Goal: Communication & Community: Participate in discussion

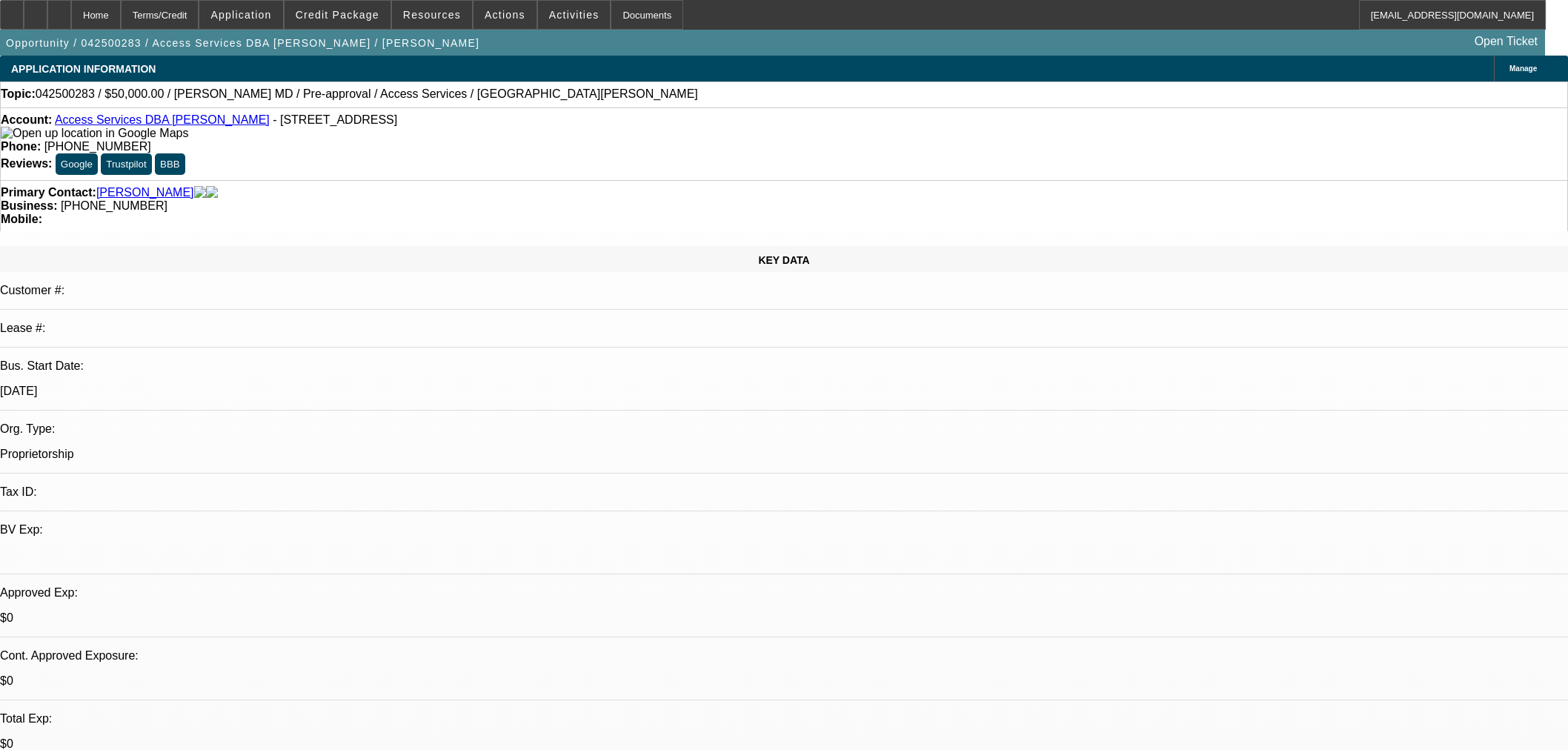
select select "0"
select select "2"
select select "0.1"
select select "4"
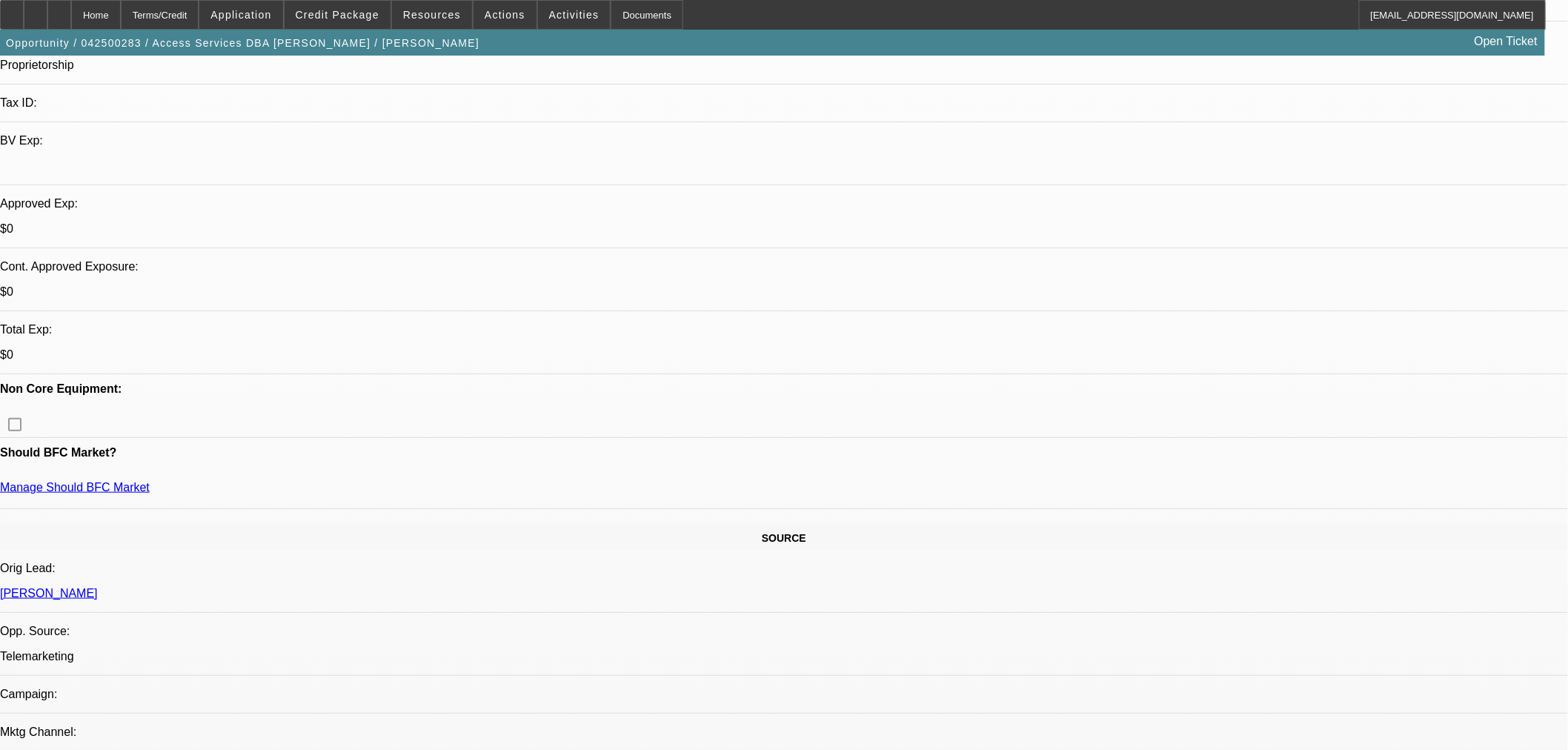
scroll to position [165, 0]
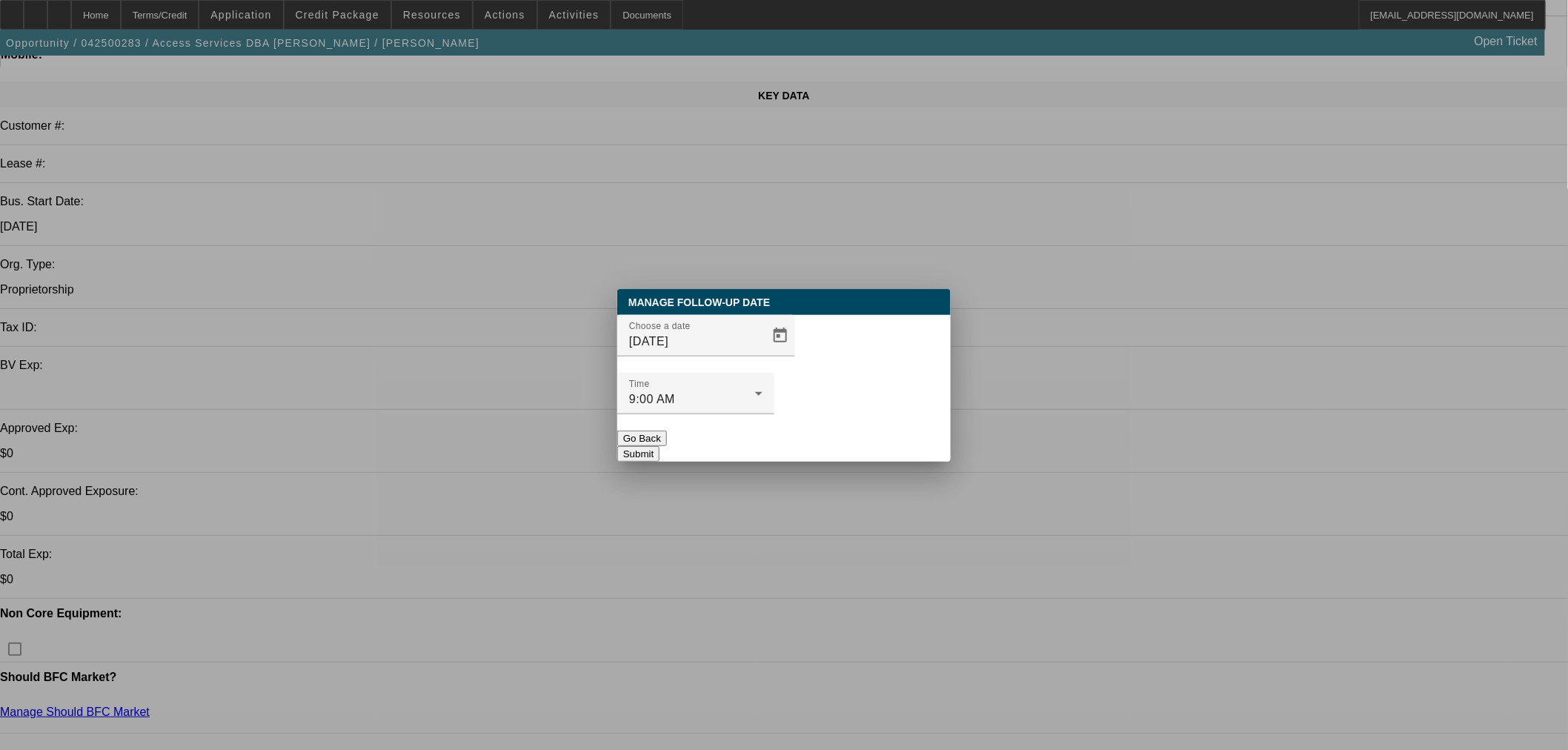
scroll to position [0, 0]
click at [764, 353] on span "Open calendar" at bounding box center [780, 336] width 36 height 36
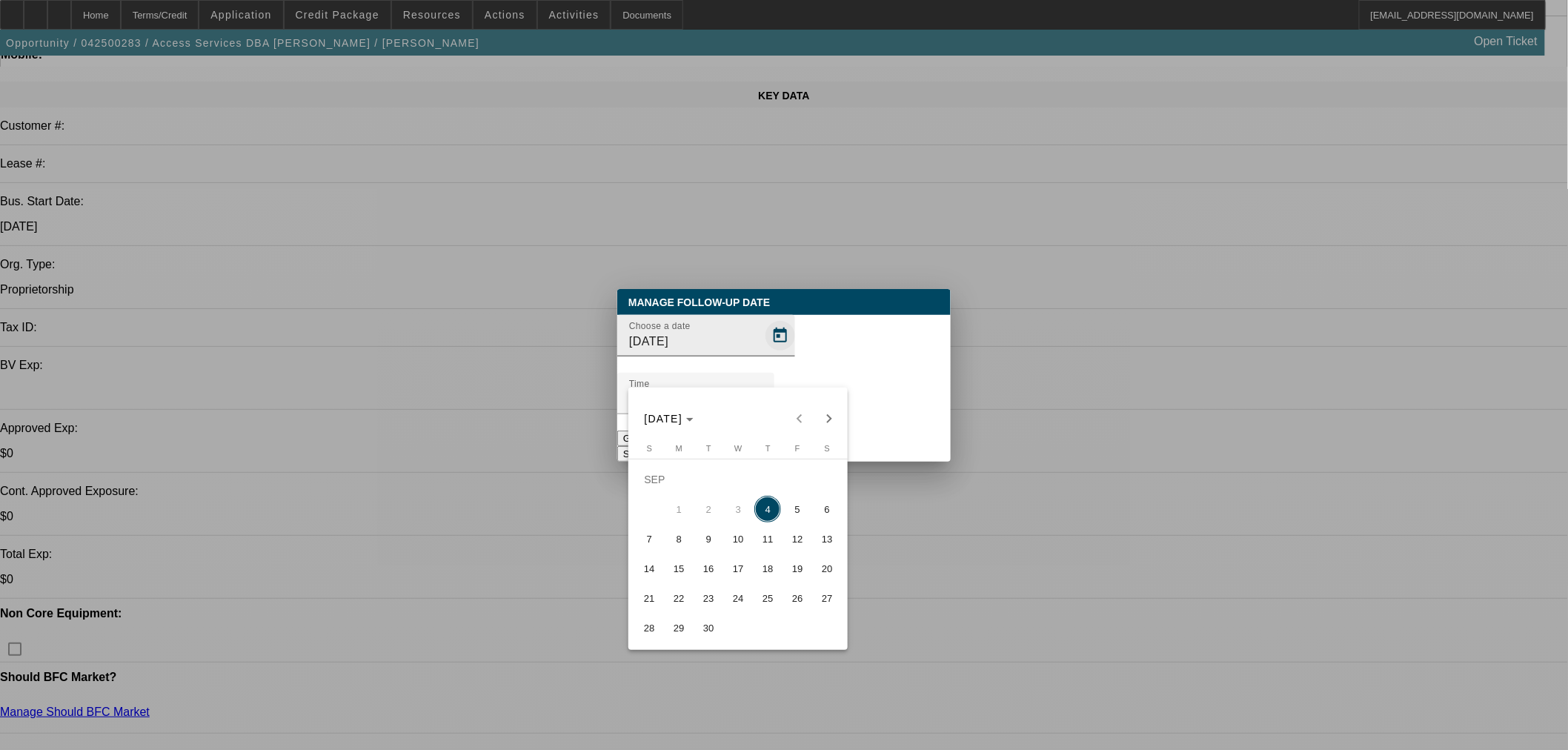
click at [760, 360] on div at bounding box center [784, 375] width 1568 height 750
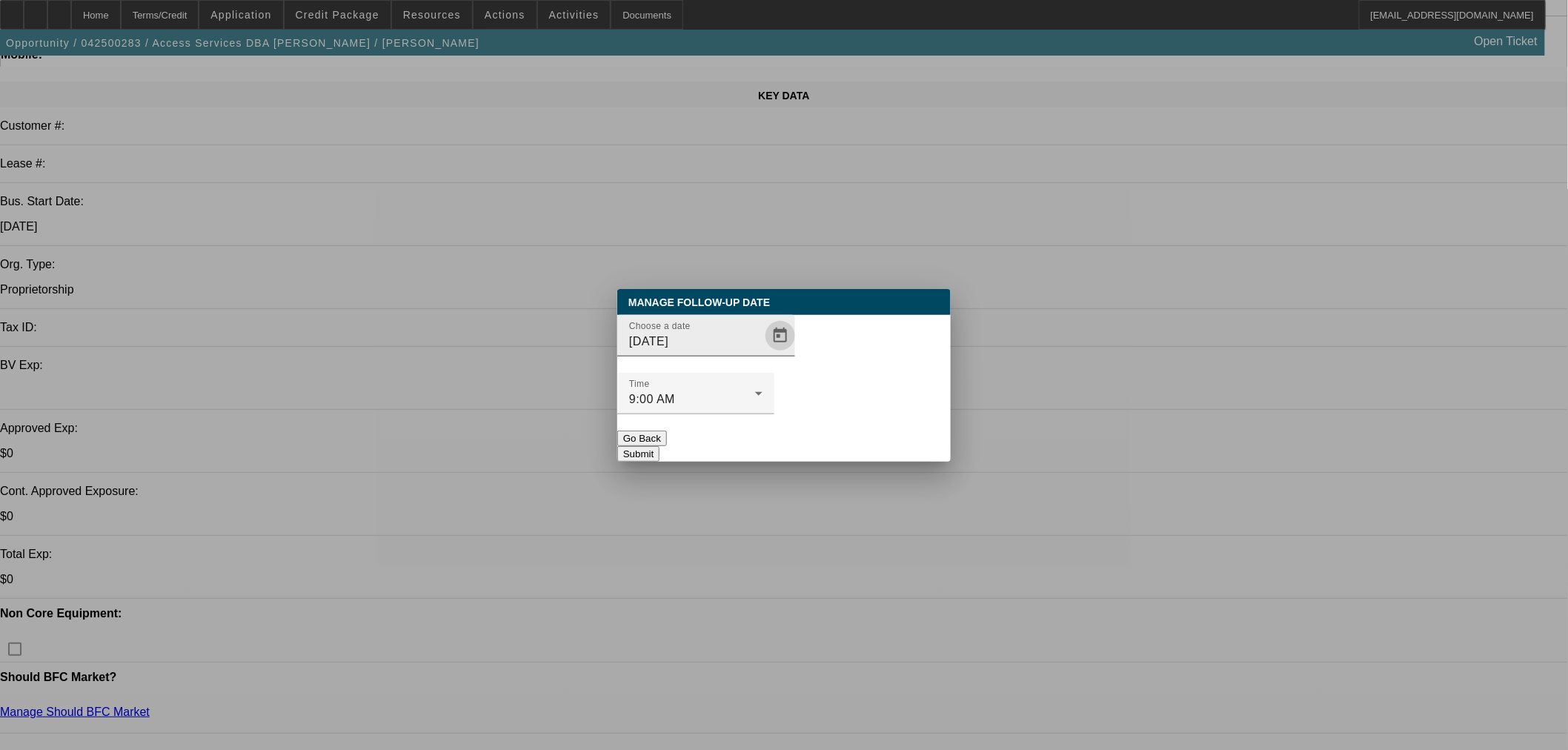
click at [763, 353] on span "Open calendar" at bounding box center [780, 336] width 36 height 36
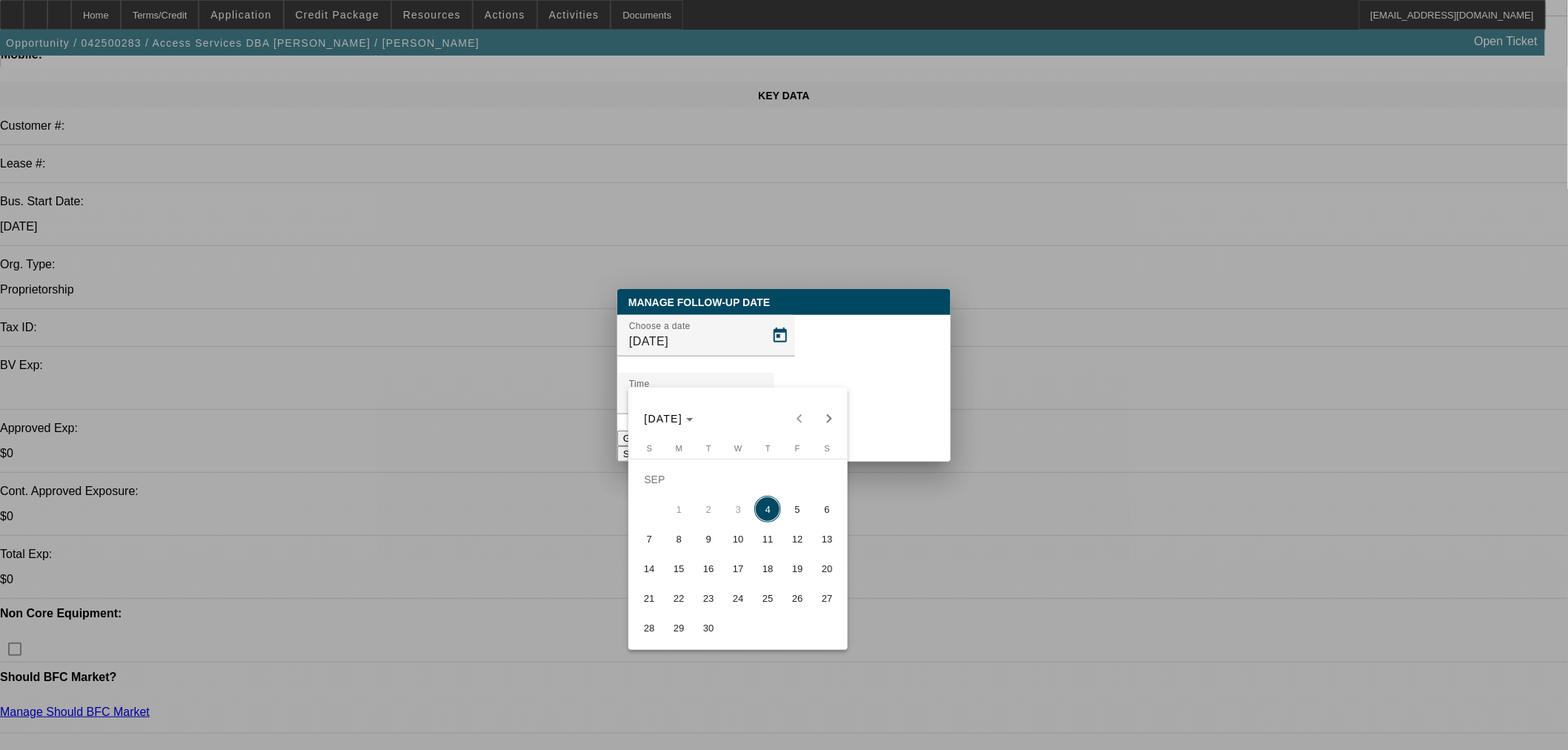
click at [741, 545] on span "10" at bounding box center [738, 539] width 27 height 27
type input "9/10/2025"
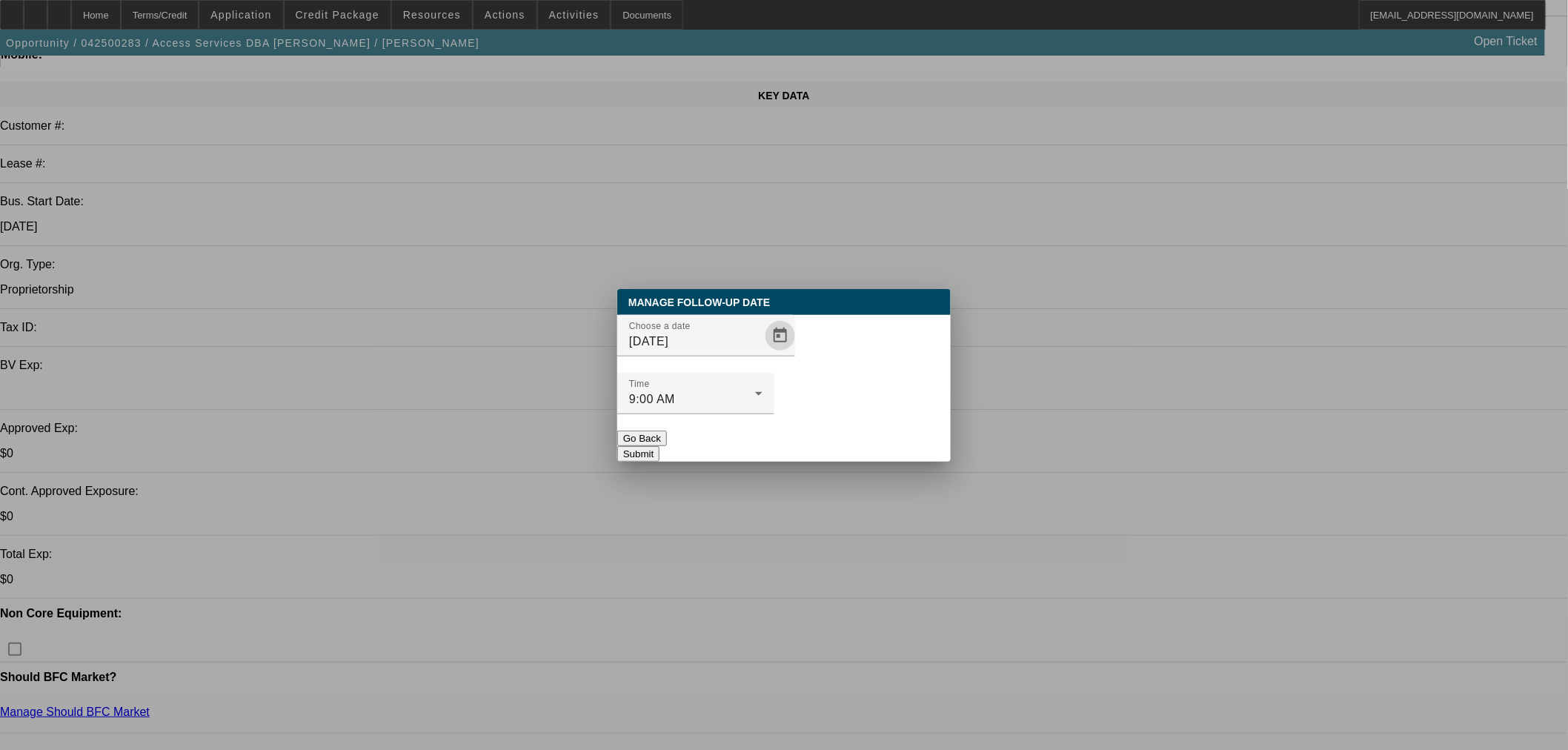
drag, startPoint x: 851, startPoint y: 426, endPoint x: 839, endPoint y: 394, distance: 34.2
click at [660, 446] on button "Submit" at bounding box center [638, 454] width 42 height 16
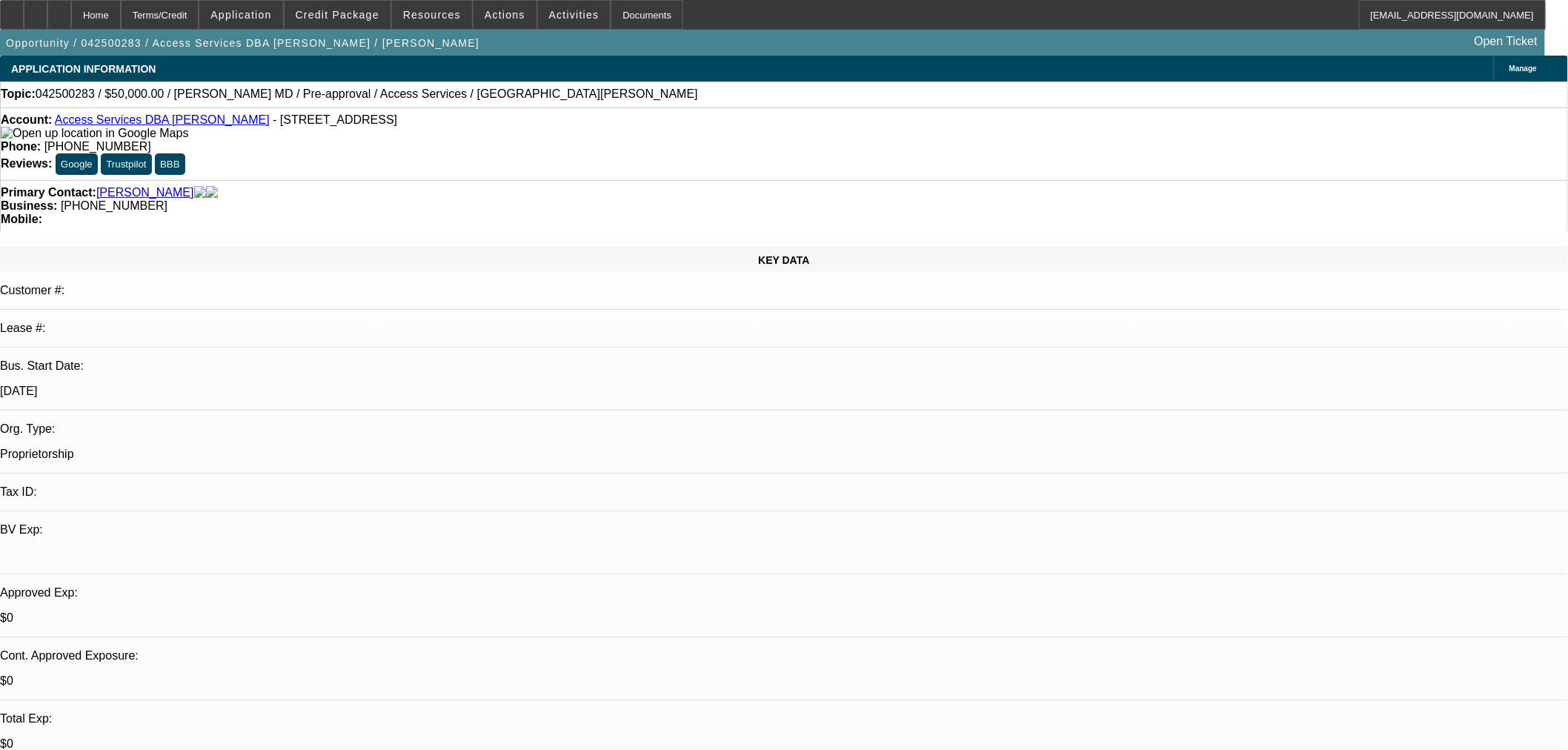
scroll to position [165, 0]
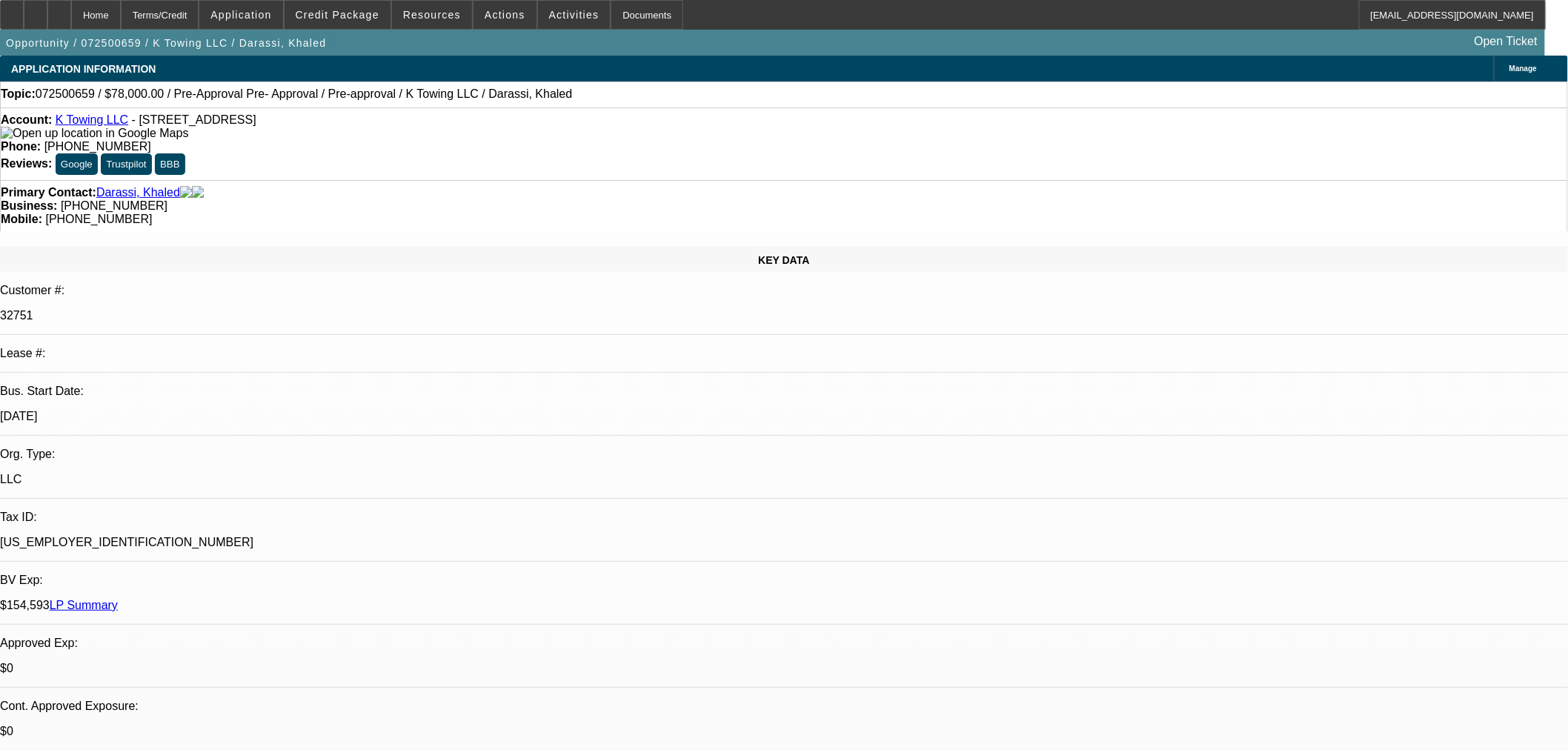
select select "0"
select select "2"
select select "0"
select select "6"
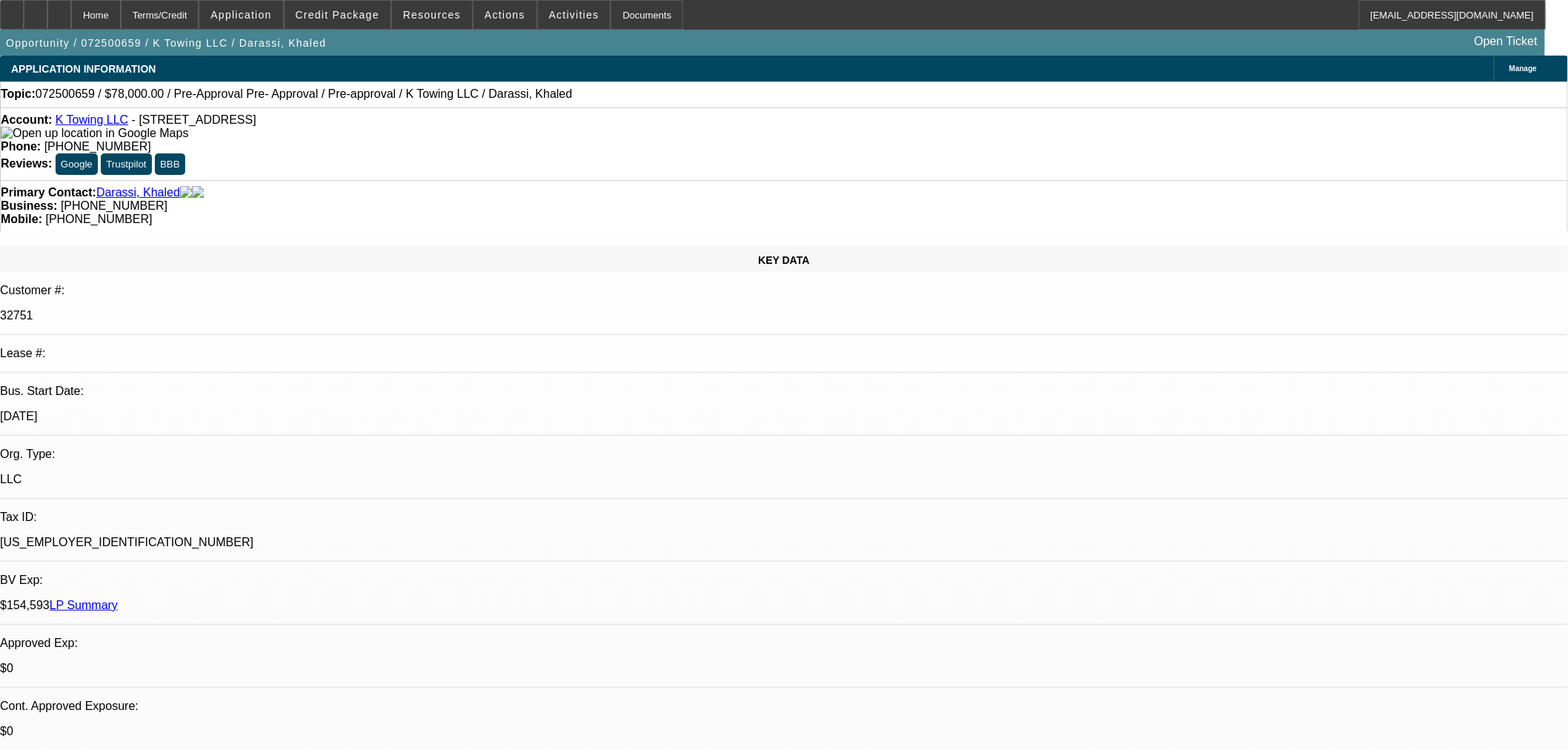
select select "0"
select select "2"
select select "0"
select select "6"
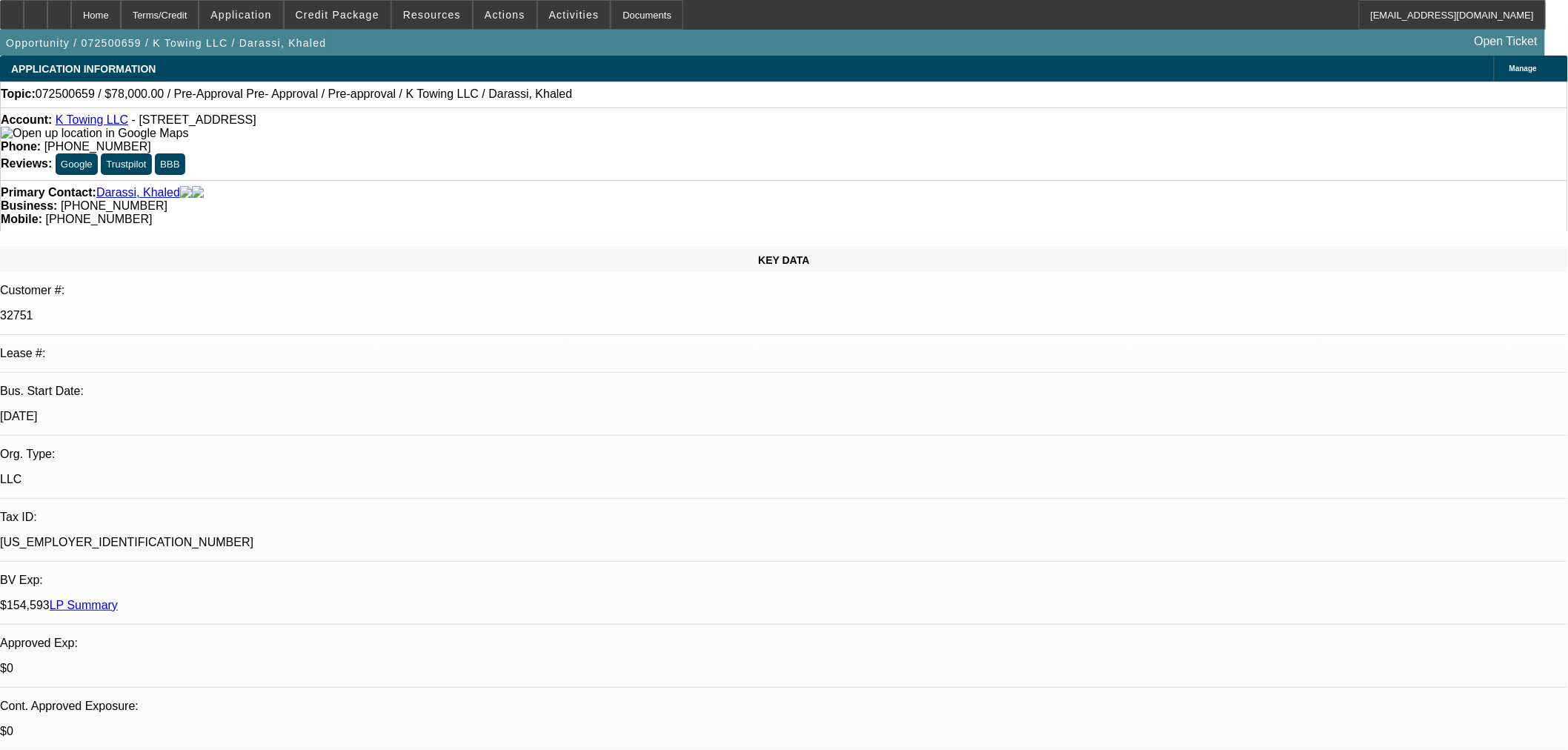
select select "0"
select select "2"
select select "0"
select select "6"
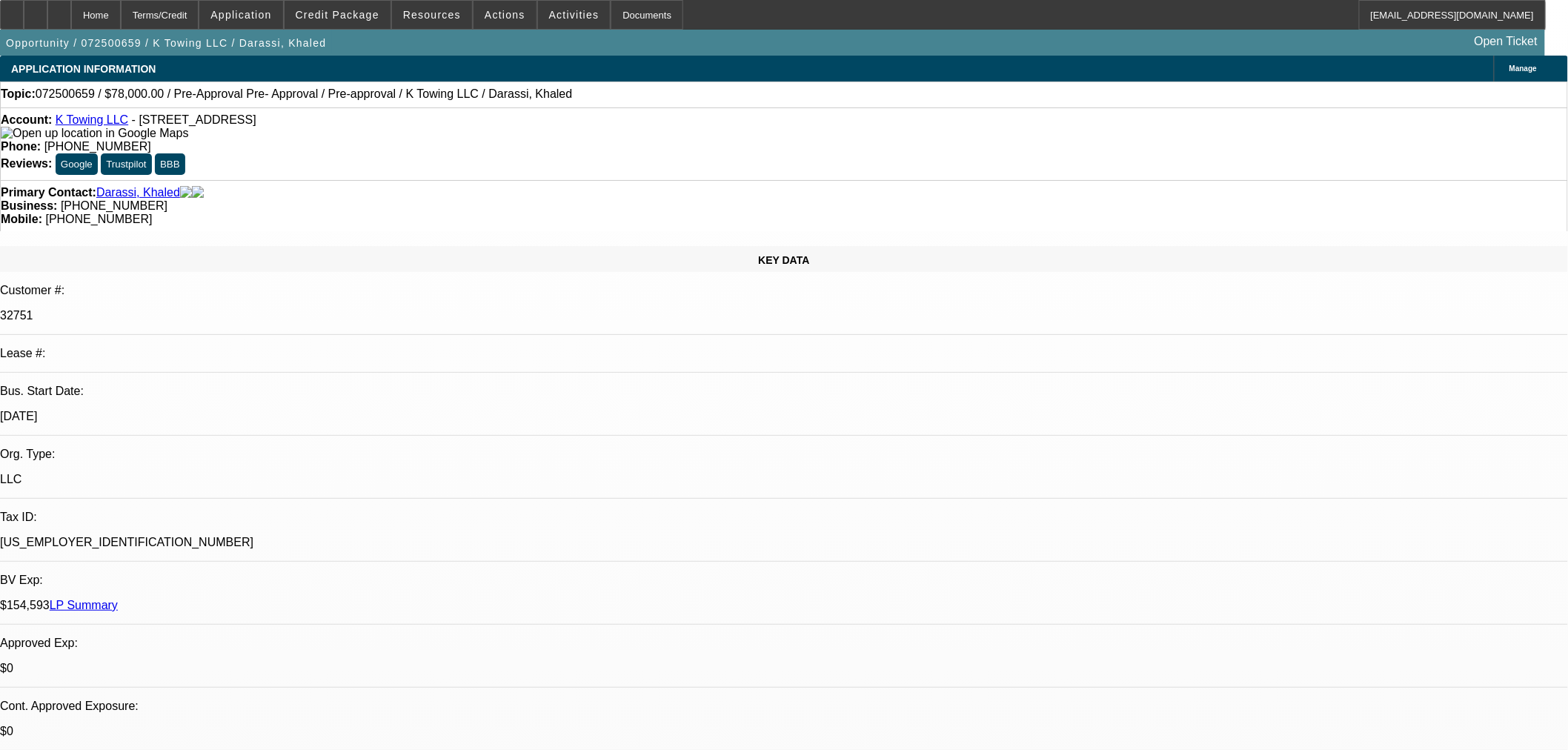
select select "0"
select select "6"
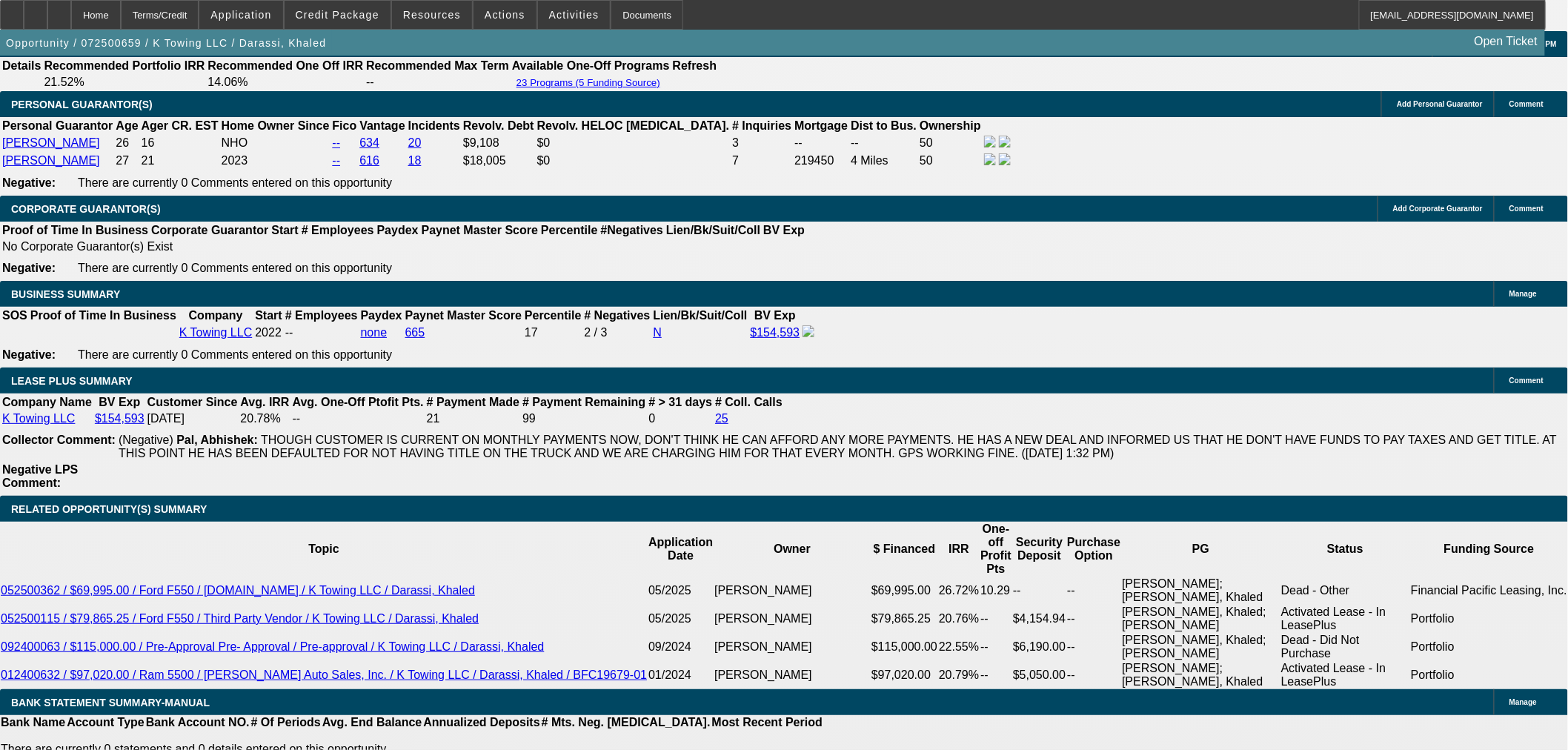
scroll to position [2057, 0]
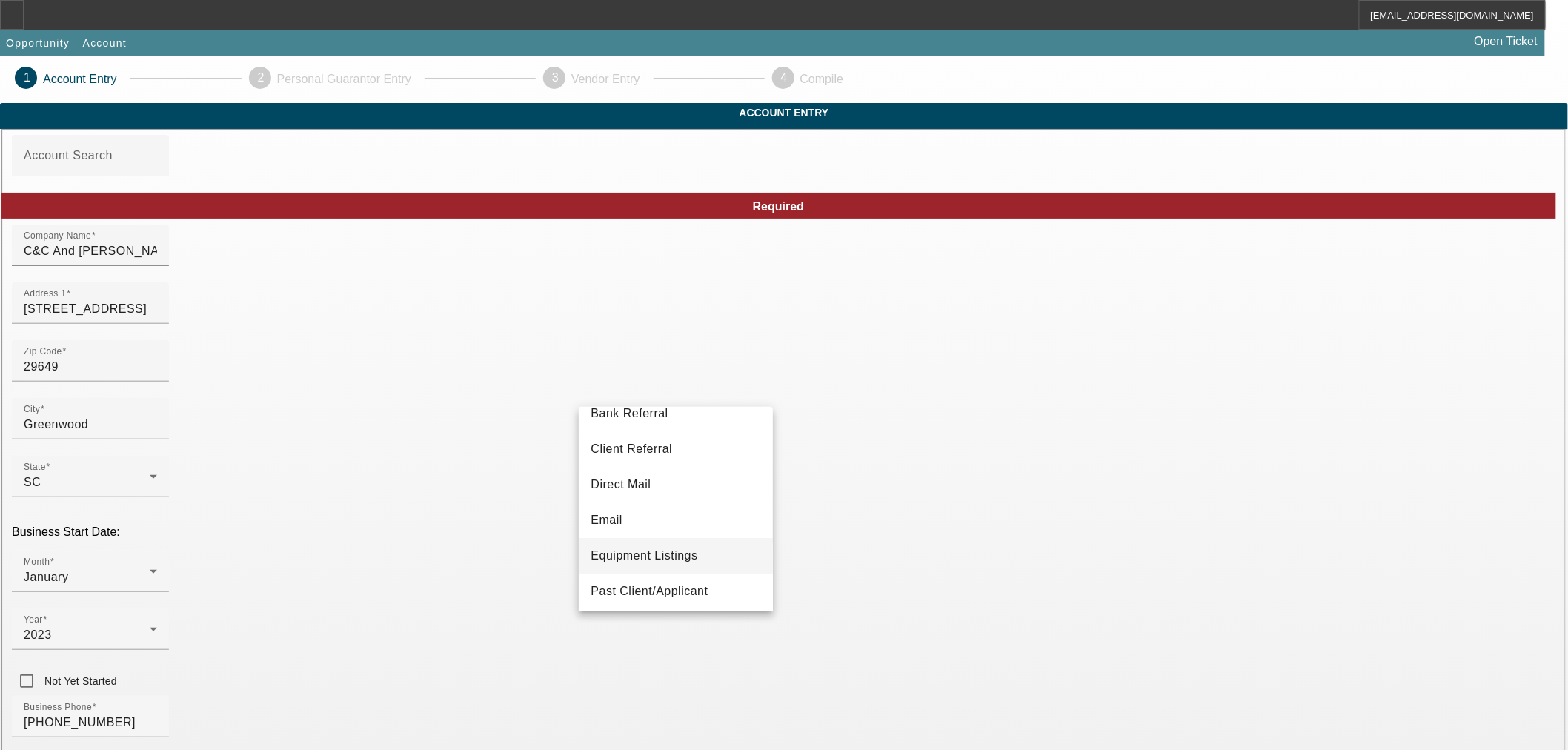
scroll to position [82, 0]
click at [693, 574] on mat-option "Past Client/Applicant" at bounding box center [675, 561] width 194 height 36
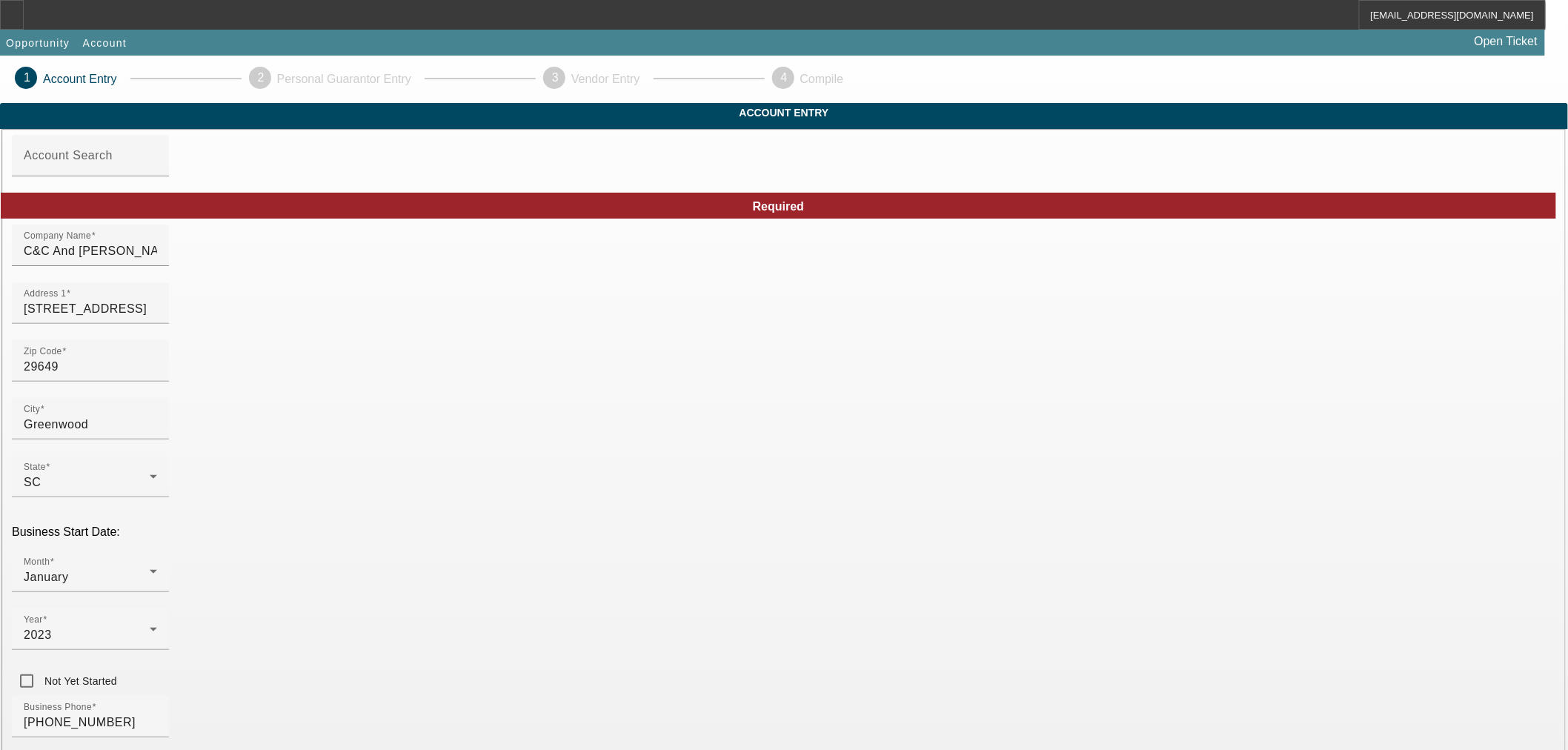
paste input "92-1602946"
type input "92-1602946"
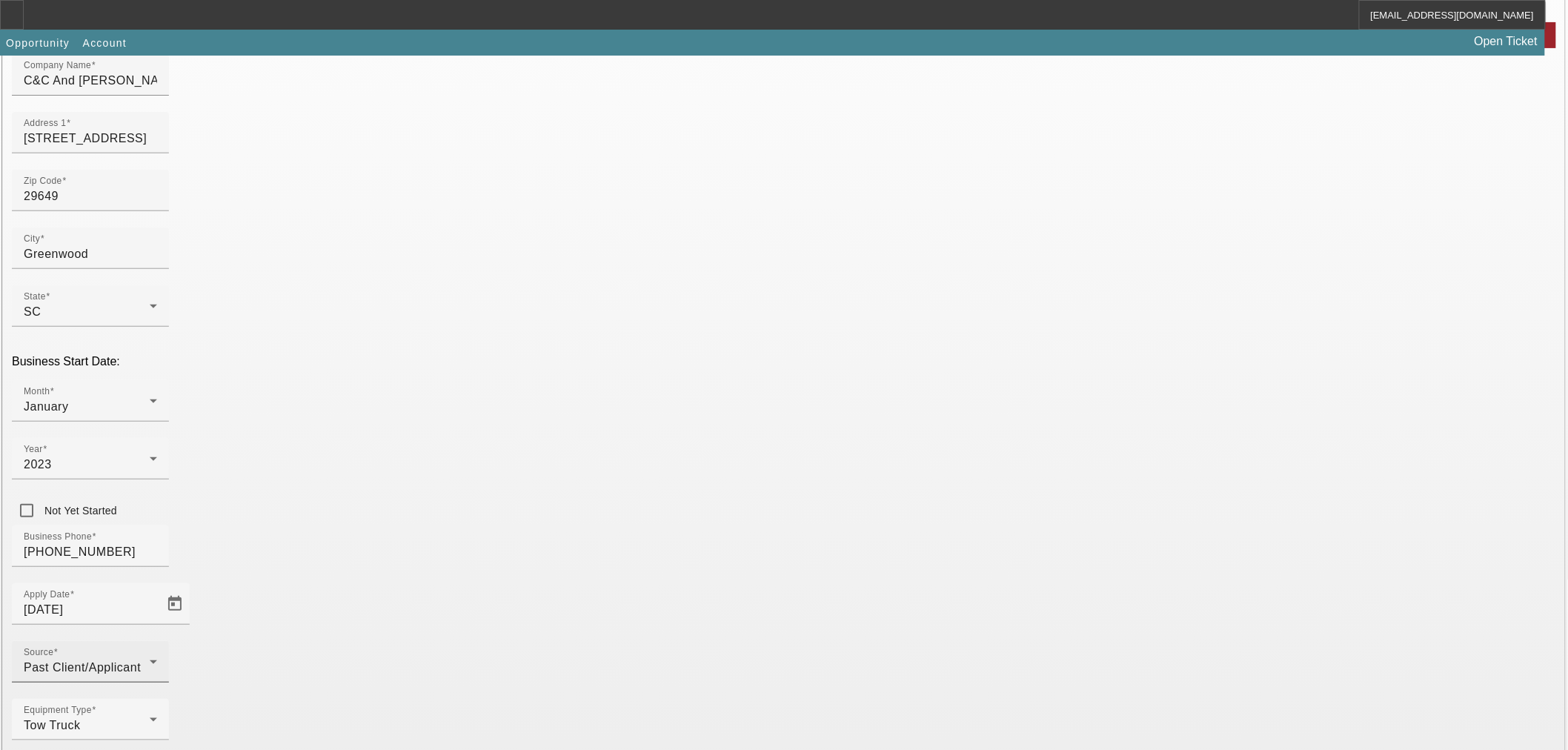
scroll to position [172, 0]
click at [169, 111] on div at bounding box center [90, 102] width 157 height 16
click at [157, 94] on div "Company Name C&C And Adams LLC" at bounding box center [90, 73] width 133 height 41
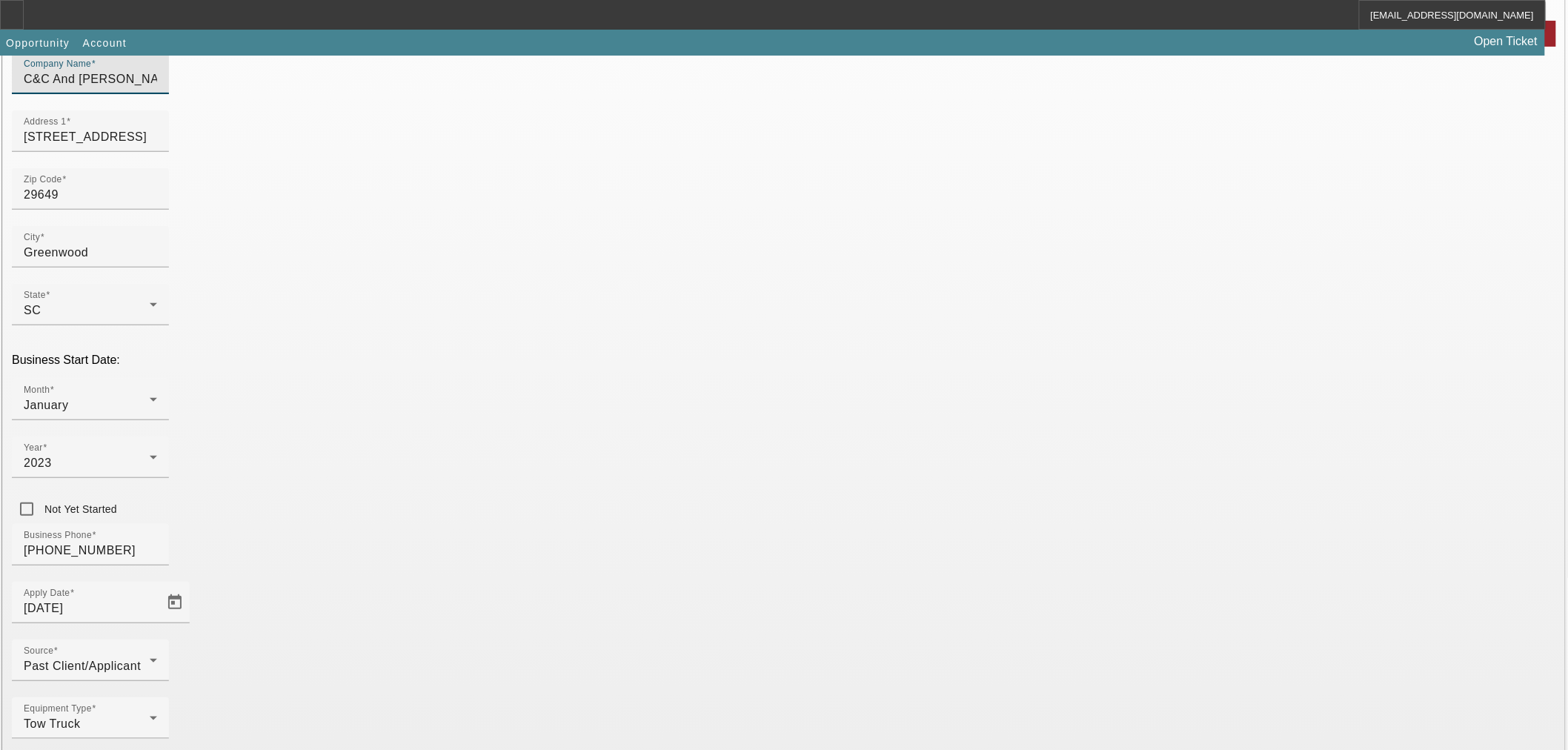
paste input "C&C Adams LLC"
click at [157, 88] on input "C&C And Adams LLCC&C Adams LLC" at bounding box center [90, 79] width 133 height 18
paste input
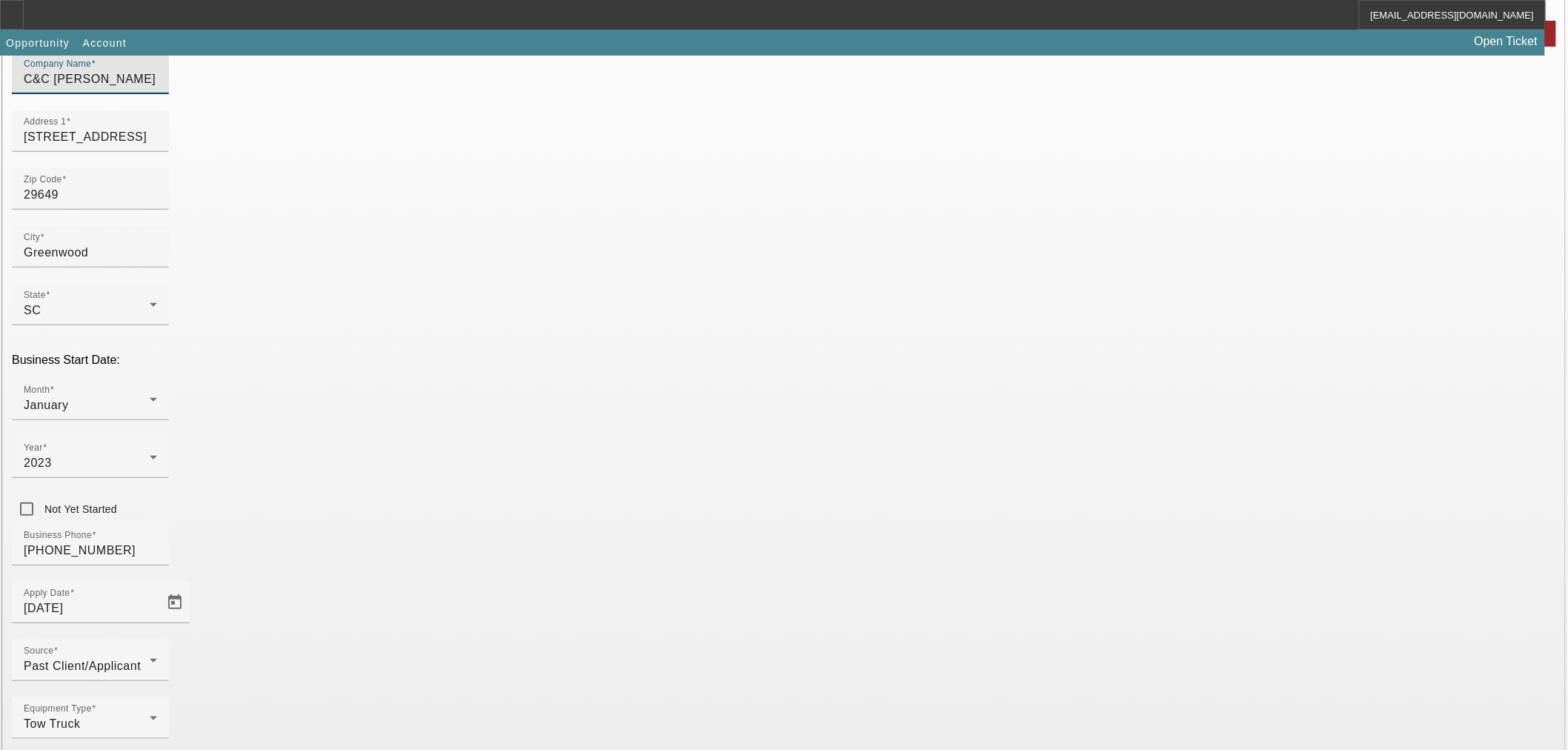
type input "C&C Adams LLC"
click at [157, 141] on div "Address 1 720 Montague Ave" at bounding box center [90, 131] width 133 height 41
click at [157, 150] on div "Address 1 720 Montague Ave" at bounding box center [90, 131] width 133 height 41
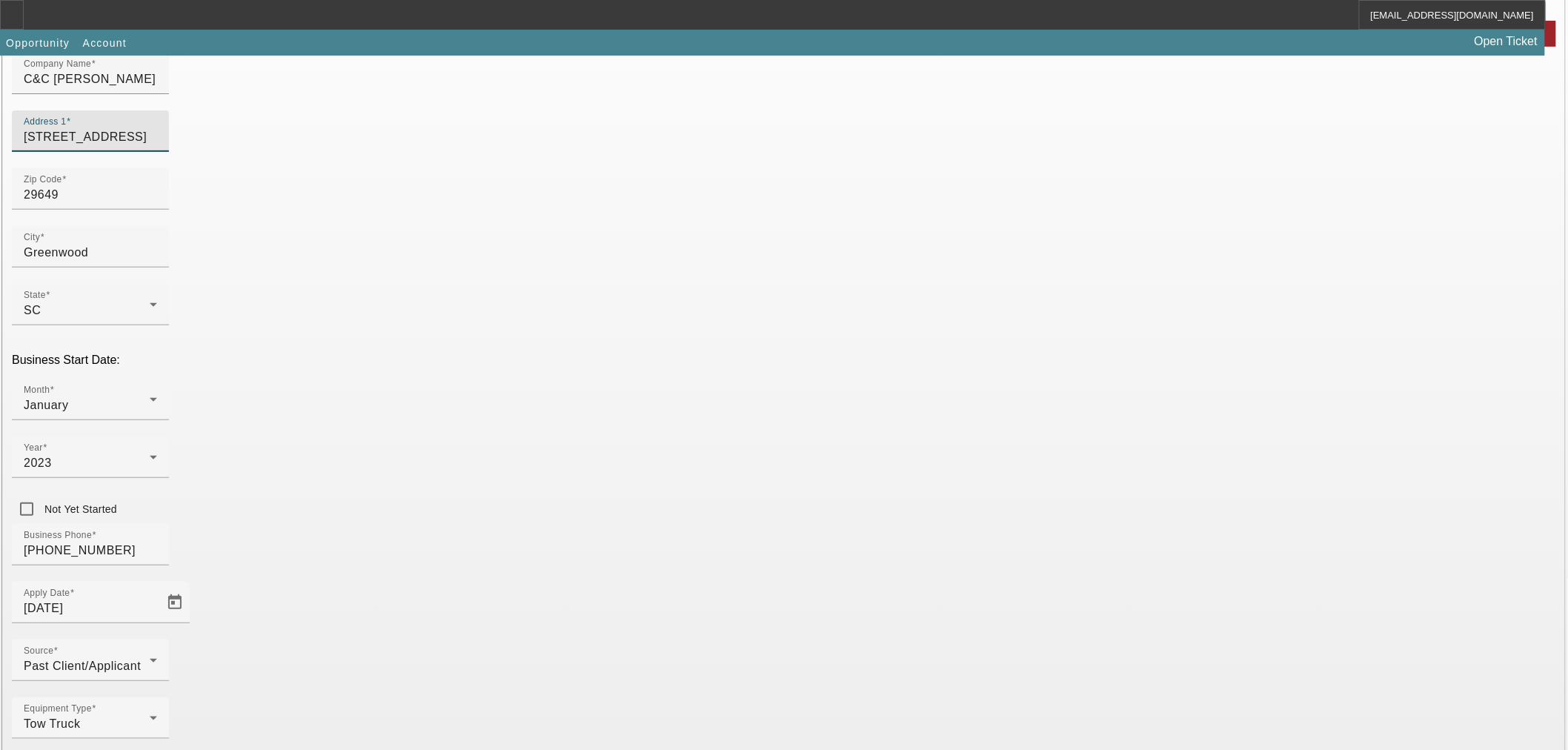
click at [157, 146] on input "720 Montague Ave" at bounding box center [90, 136] width 133 height 18
paste input "109 Jebosha Dri"
type input "109 Jebosha Drive"
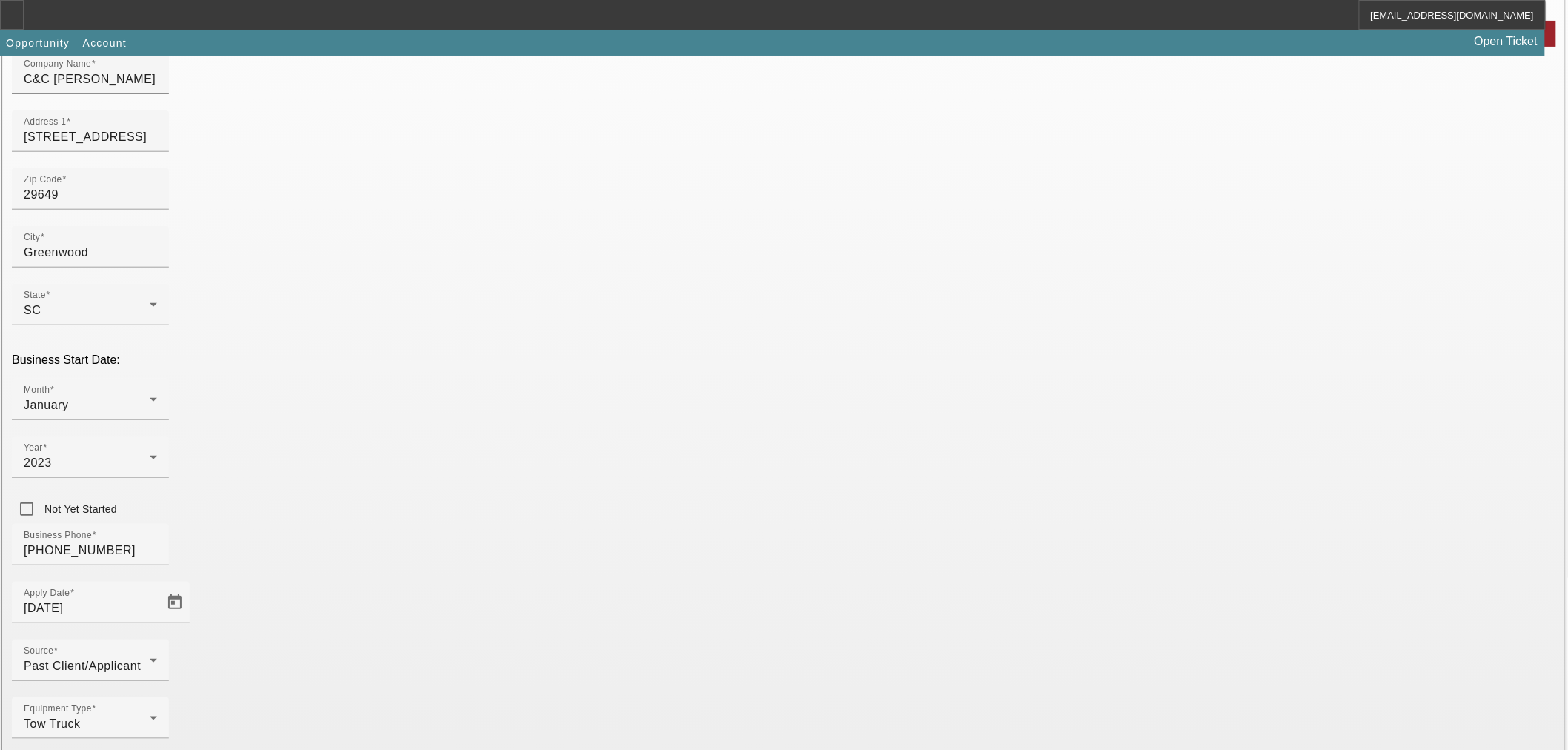
click at [169, 168] on div at bounding box center [90, 160] width 157 height 16
click at [157, 199] on div at bounding box center [157, 199] width 0 height 0
click at [157, 210] on div "Zip Code 29649" at bounding box center [90, 189] width 133 height 41
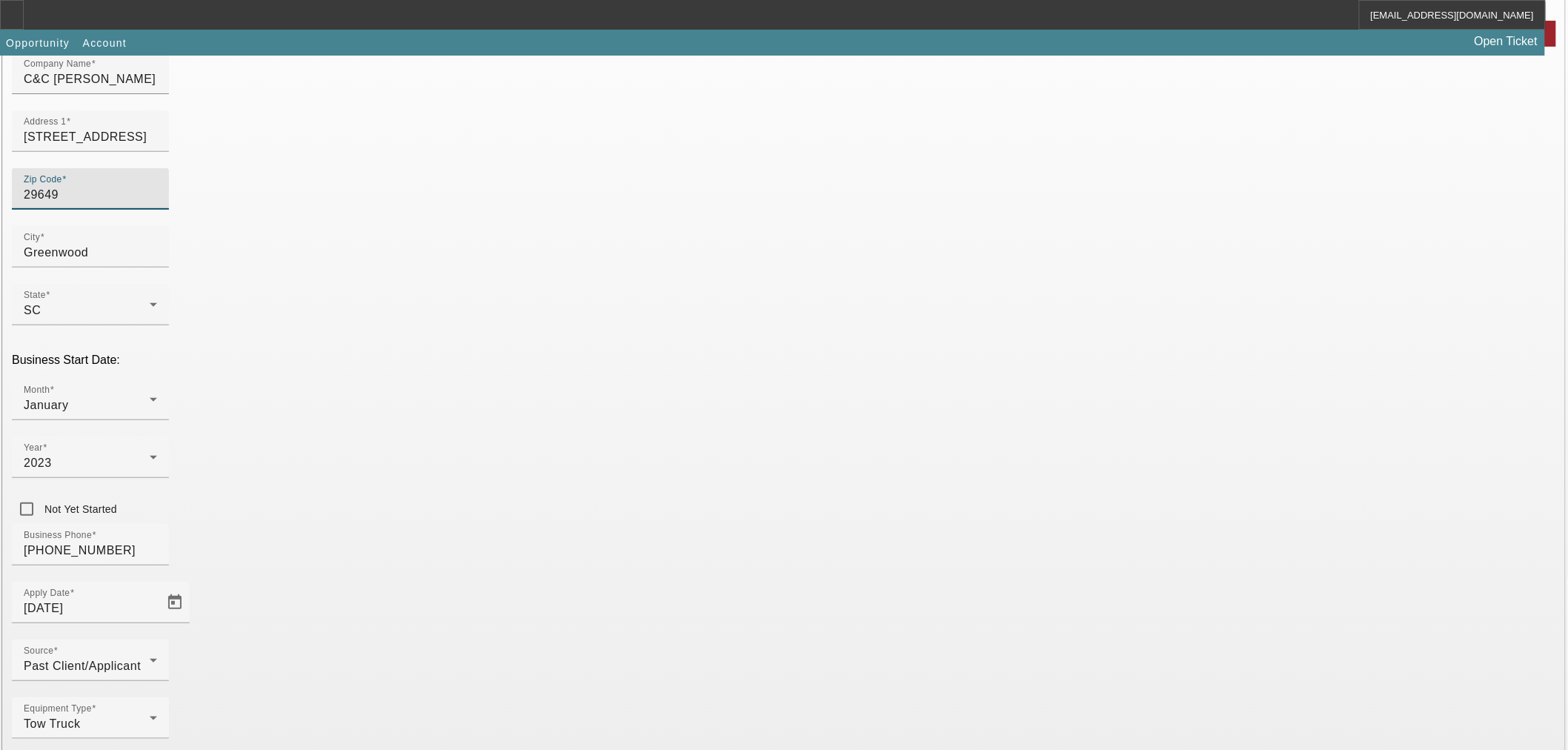
drag, startPoint x: 447, startPoint y: 222, endPoint x: 379, endPoint y: 225, distance: 68.1
click at [157, 203] on input "29649" at bounding box center [90, 194] width 133 height 18
paste input "6"
type input "29646"
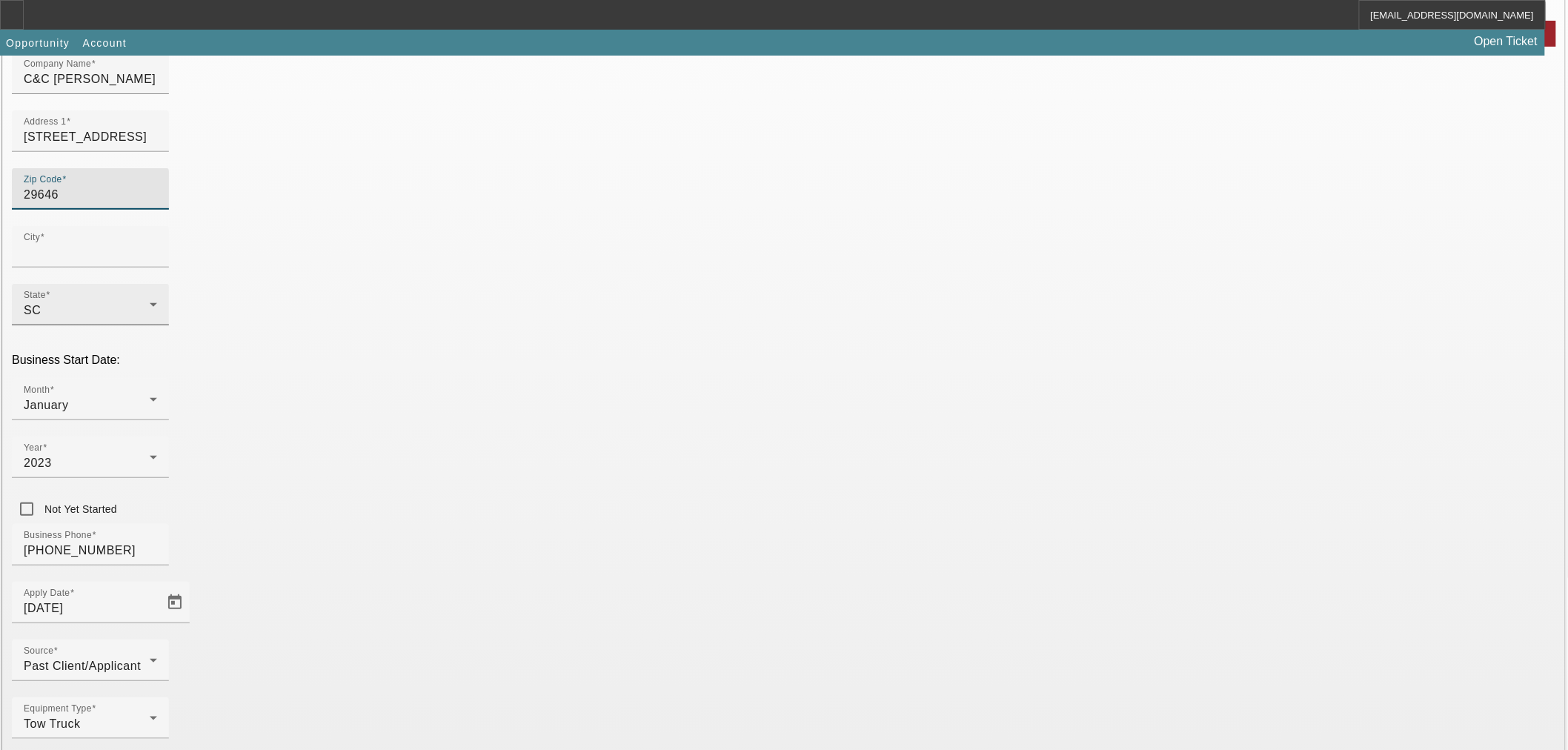
type input "Greenwood"
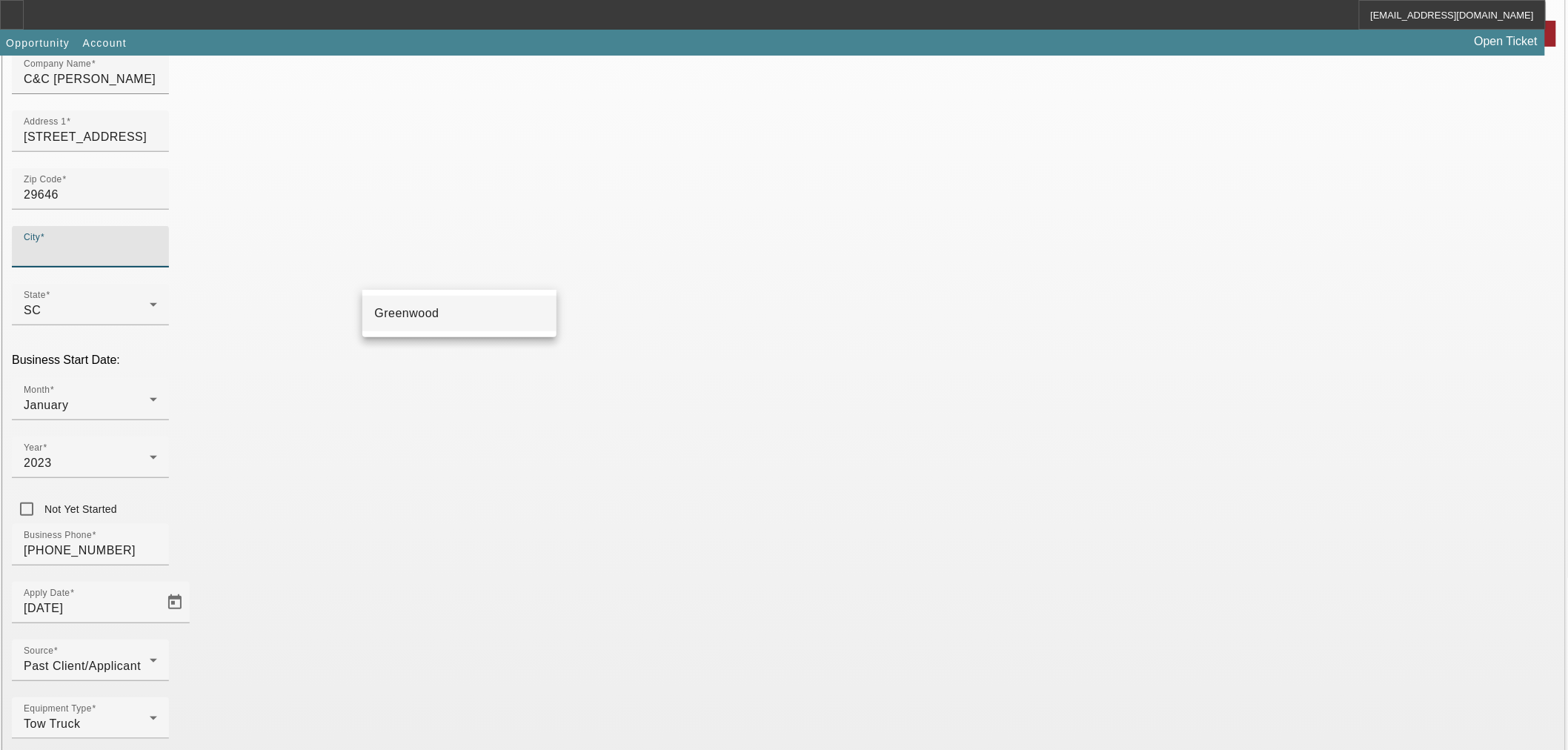
click at [416, 302] on mat-option "Greenwood" at bounding box center [459, 313] width 194 height 36
type input "Greenwood"
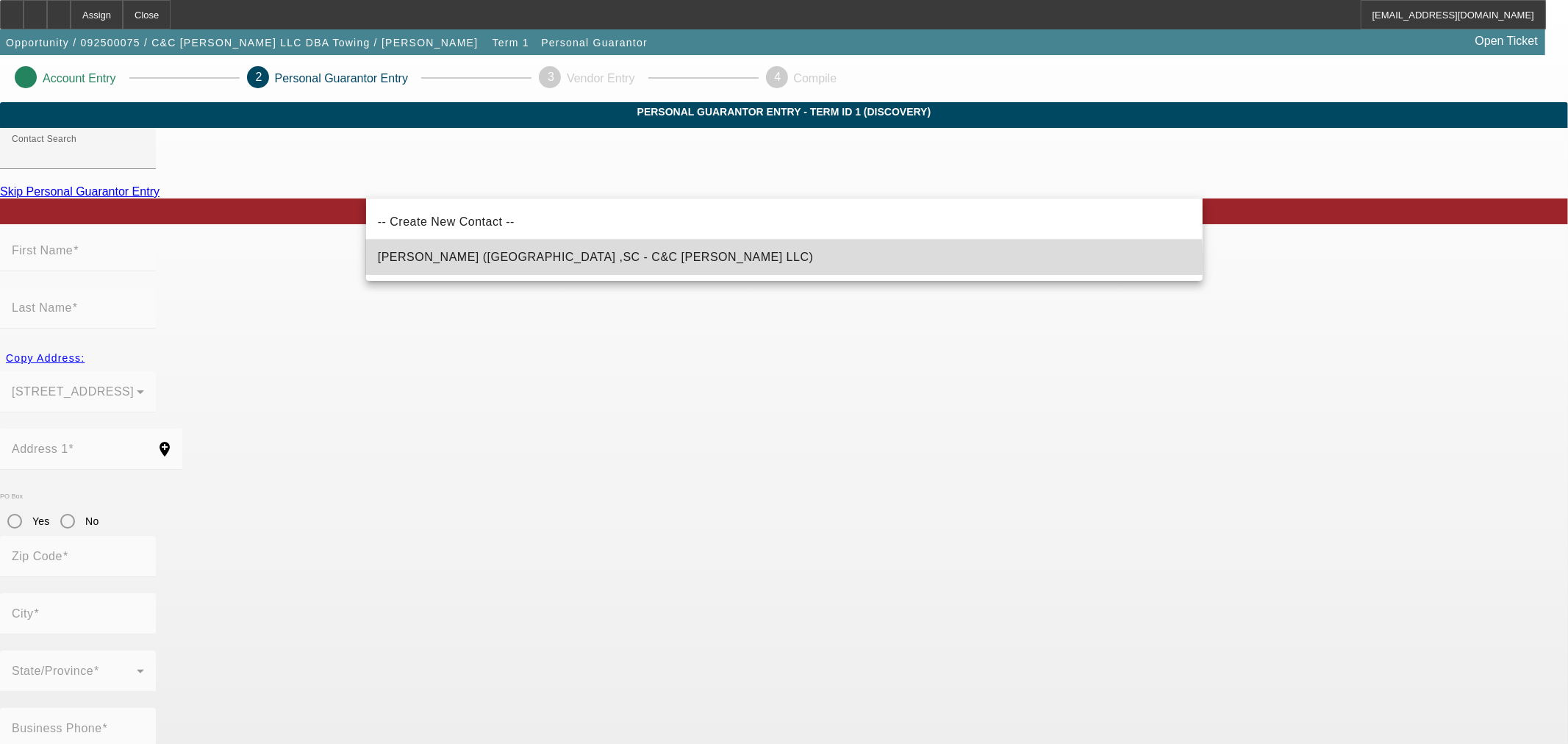
click at [628, 261] on mat-option "Adams, Chavez (Greenwood ,SC - C&C Adams LLC)" at bounding box center [784, 258] width 836 height 36
type input "Adams, Chavez (Greenwood ,SC - C&C Adams LLC)"
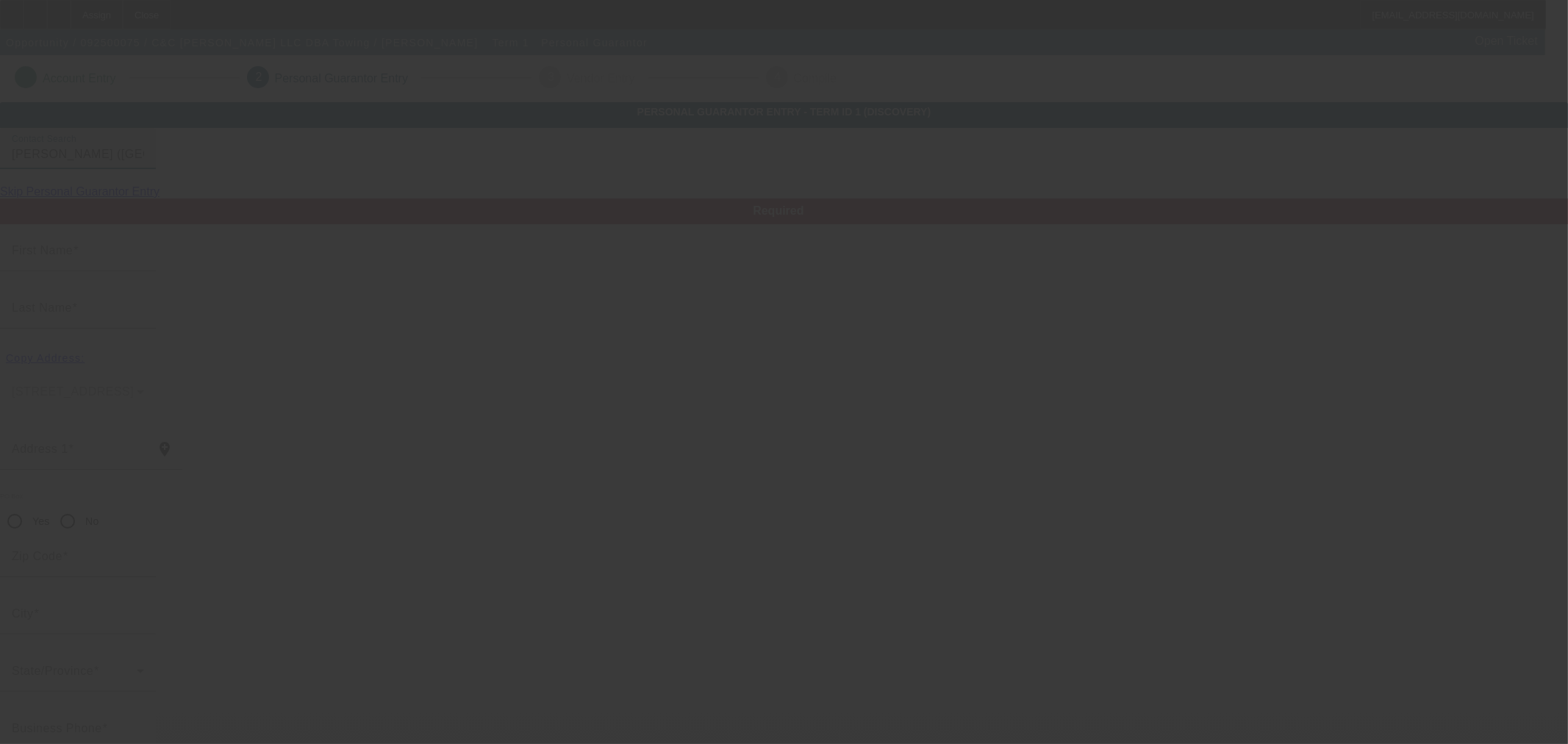
type input "Chavez"
type input "Adams"
type input "109 Jebosha Drive"
radio input "true"
type input "29646"
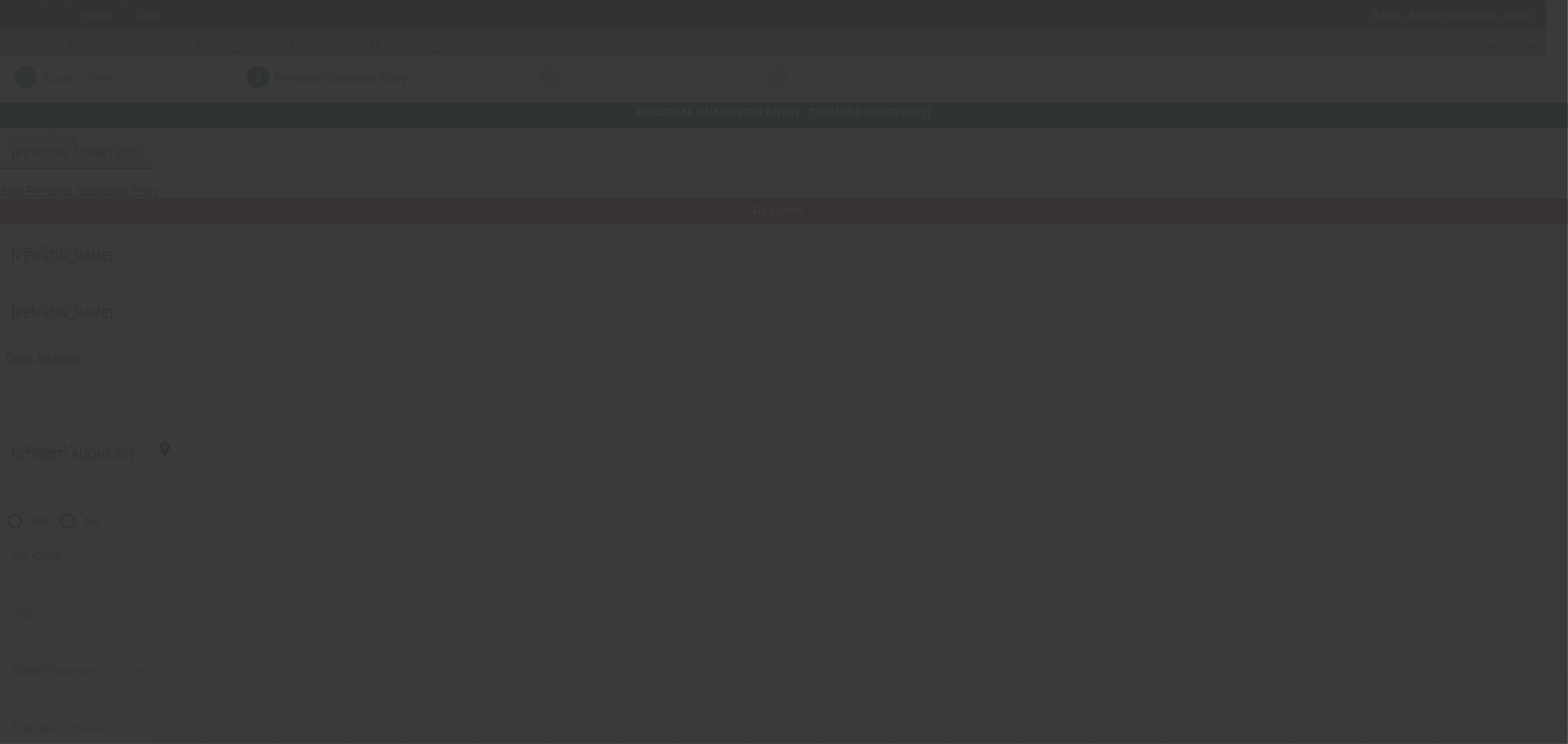
type input "Greenwood"
type input "(864) 602-0191"
type input "100"
type input "249-81-5446"
type input "adamsnsons@yahoo.com"
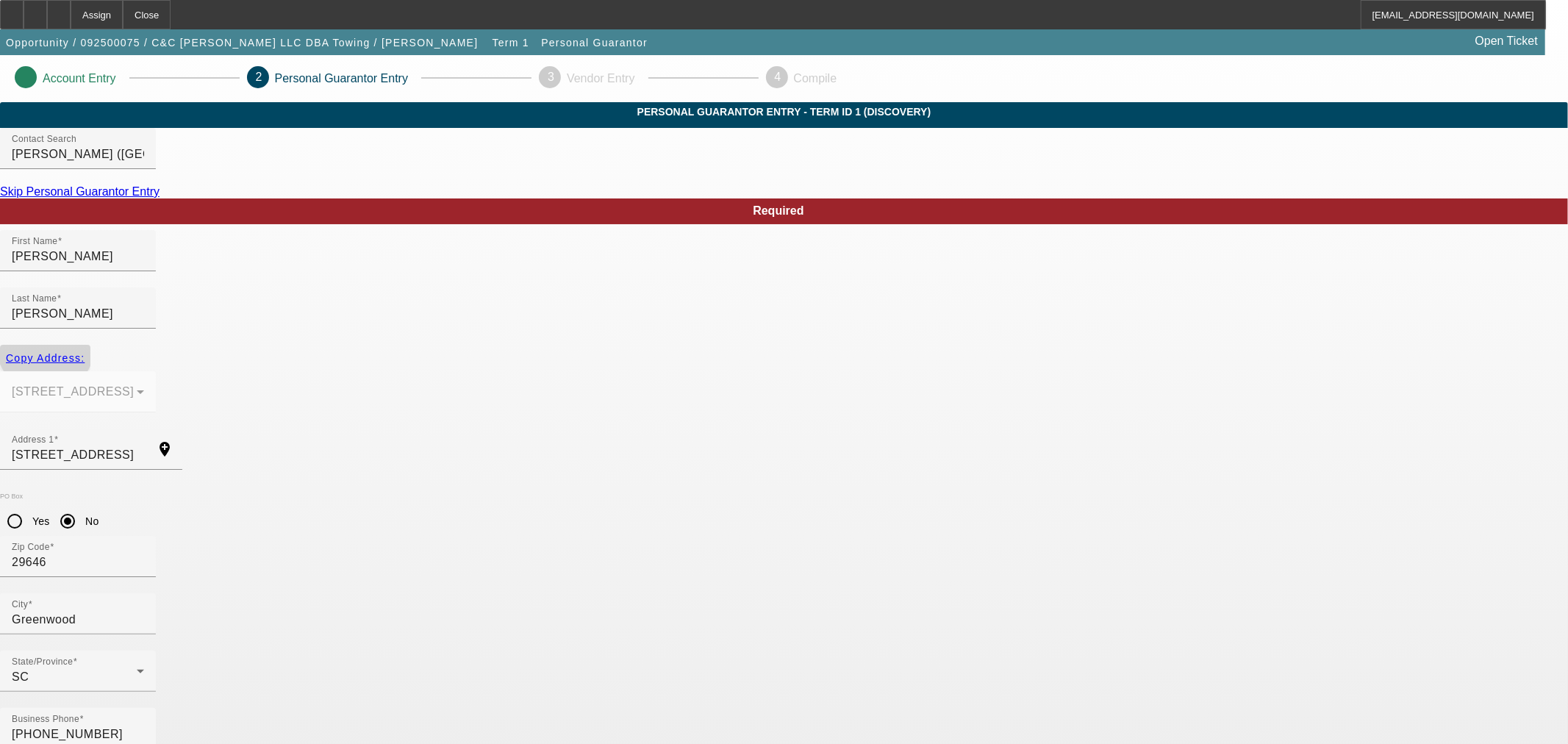
click at [91, 340] on span "button" at bounding box center [45, 358] width 91 height 36
radio input "false"
type input "Greenwood"
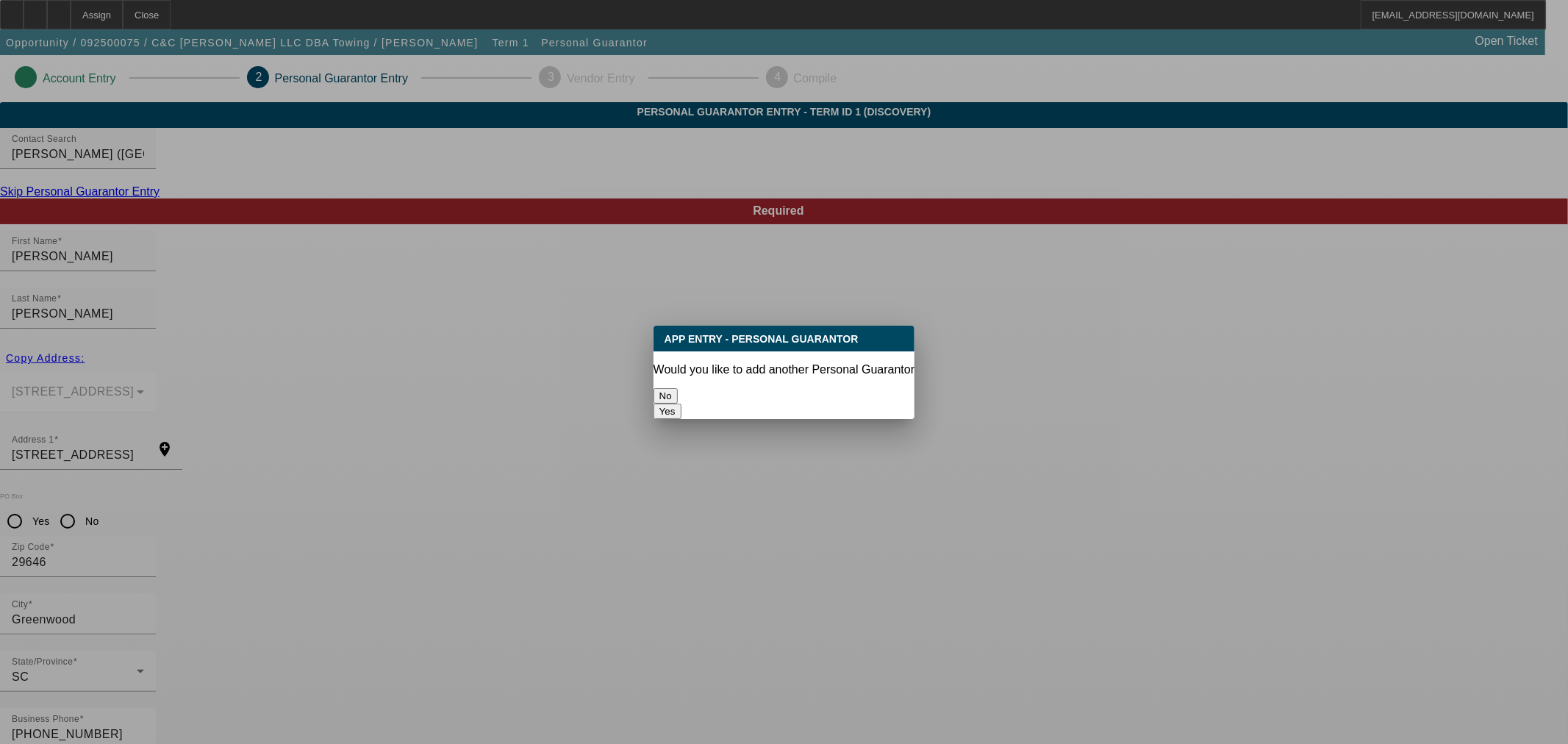
click at [678, 393] on button "No" at bounding box center [665, 396] width 24 height 15
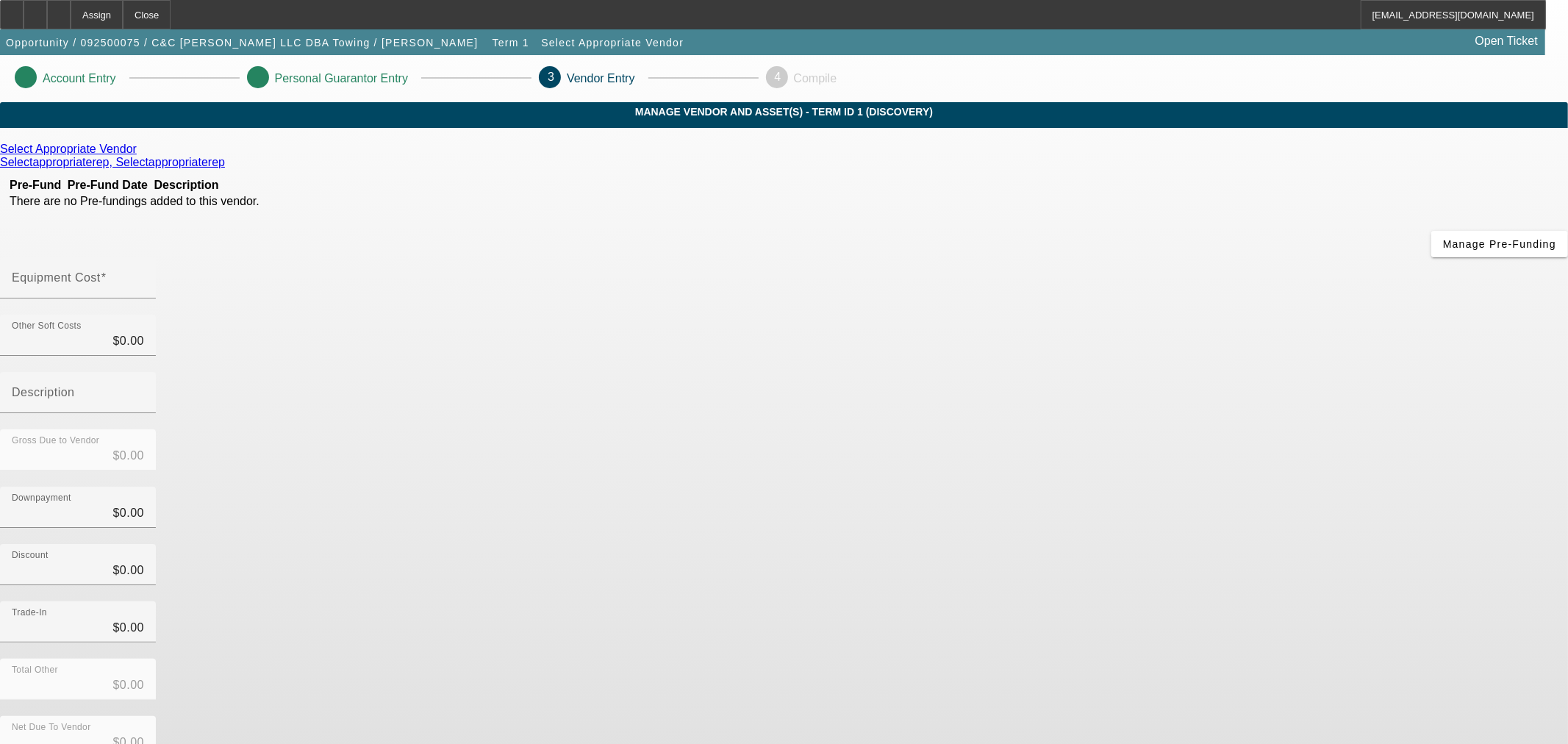
click at [140, 155] on icon at bounding box center [140, 148] width 0 height 12
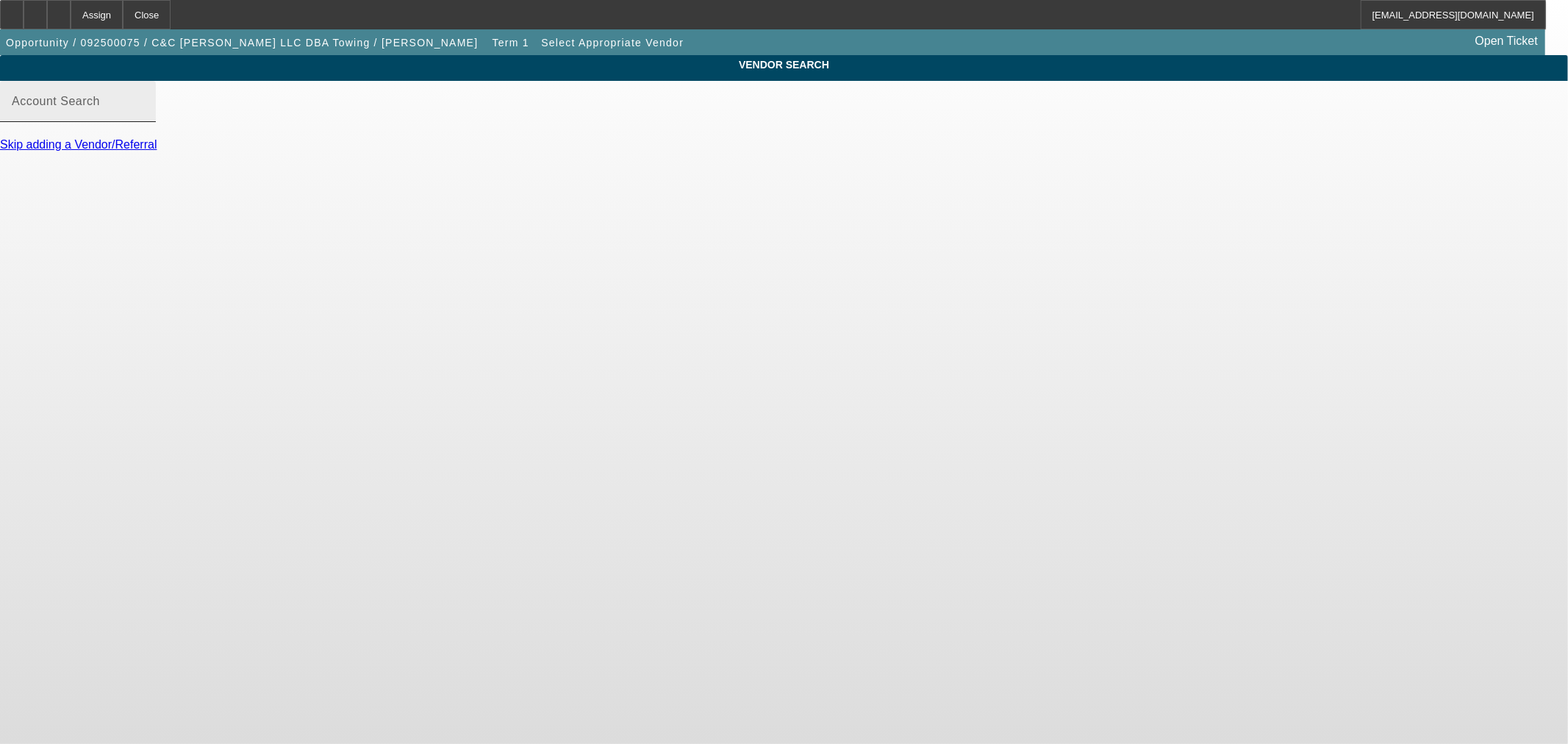
drag, startPoint x: 693, startPoint y: 89, endPoint x: 692, endPoint y: 101, distance: 12.0
click at [693, 97] on div "VENDOR SEARCH Account Search Skip adding a Vendor/Referral" at bounding box center [784, 110] width 1568 height 110
click at [144, 107] on div "Account Search" at bounding box center [77, 101] width 132 height 41
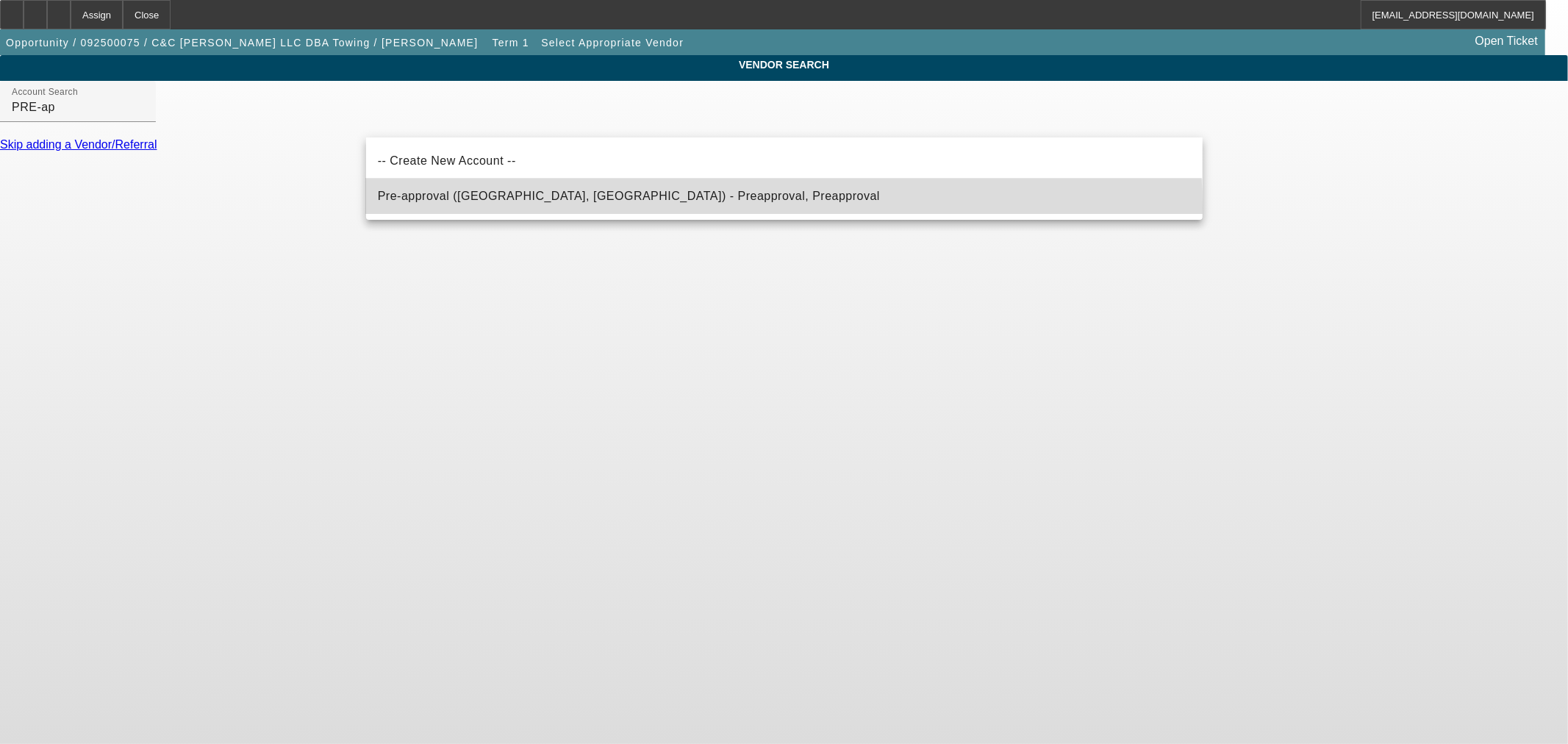
click at [608, 207] on mat-option "Pre-approval (Northbrook, IL) - Preapproval, Preapproval" at bounding box center [784, 196] width 836 height 36
type input "Pre-approval (Northbrook, IL) - Preapproval, Preapproval"
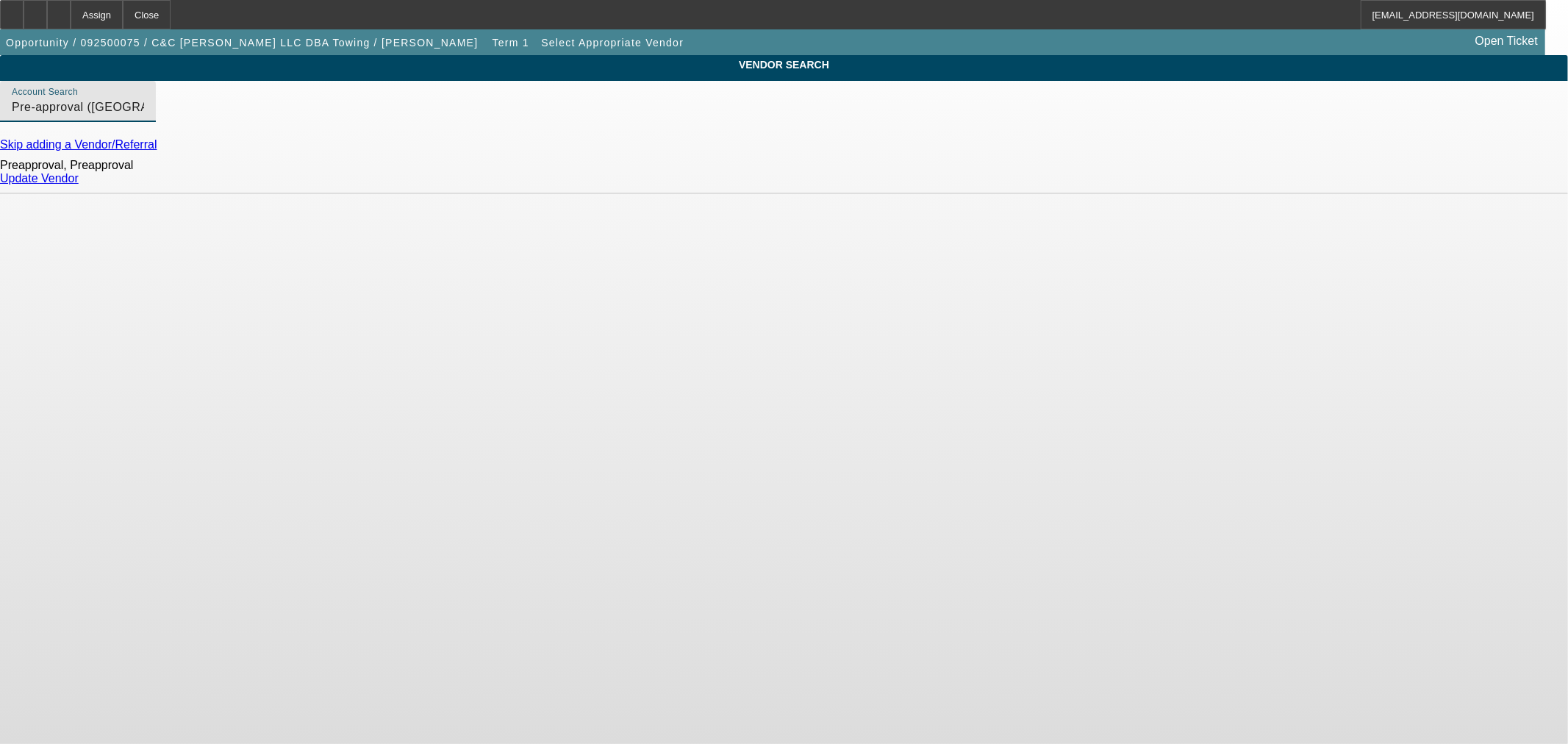
click at [79, 184] on link "Update Vendor" at bounding box center [39, 178] width 79 height 12
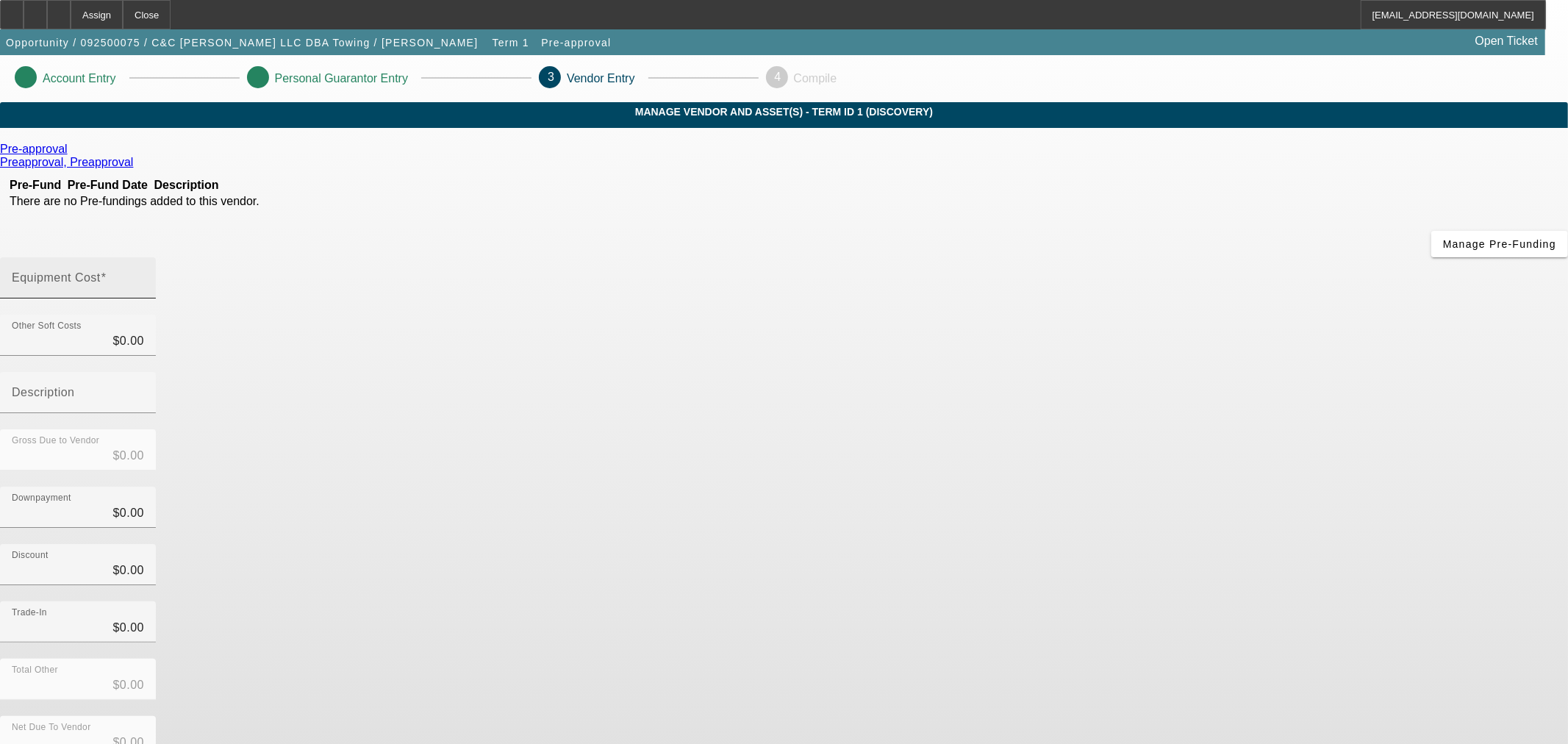
click at [144, 275] on input "Equipment Cost" at bounding box center [77, 283] width 132 height 18
type input "5"
type input "$5.00"
type input "50"
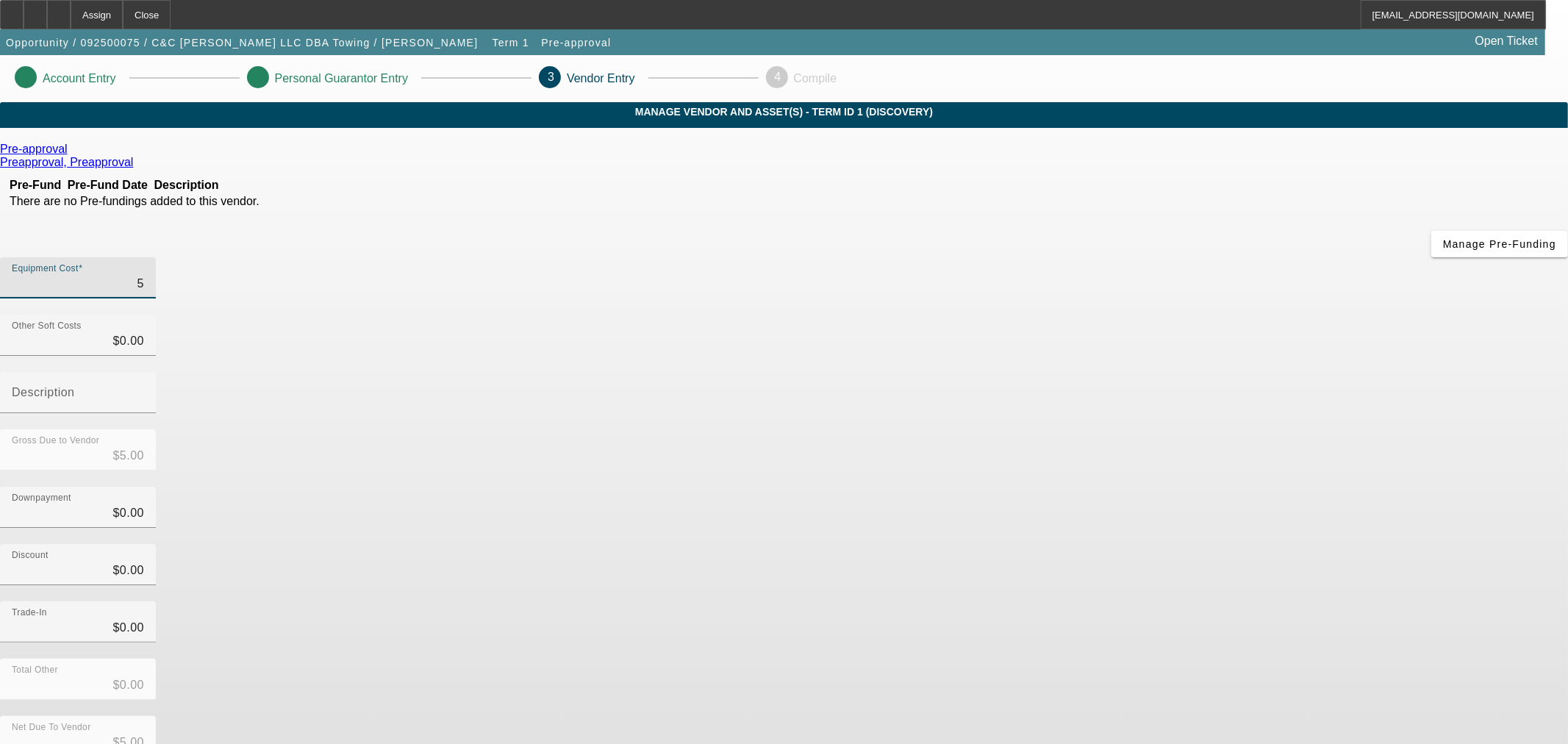
type input "$50.00"
type input "500"
type input "$500.00"
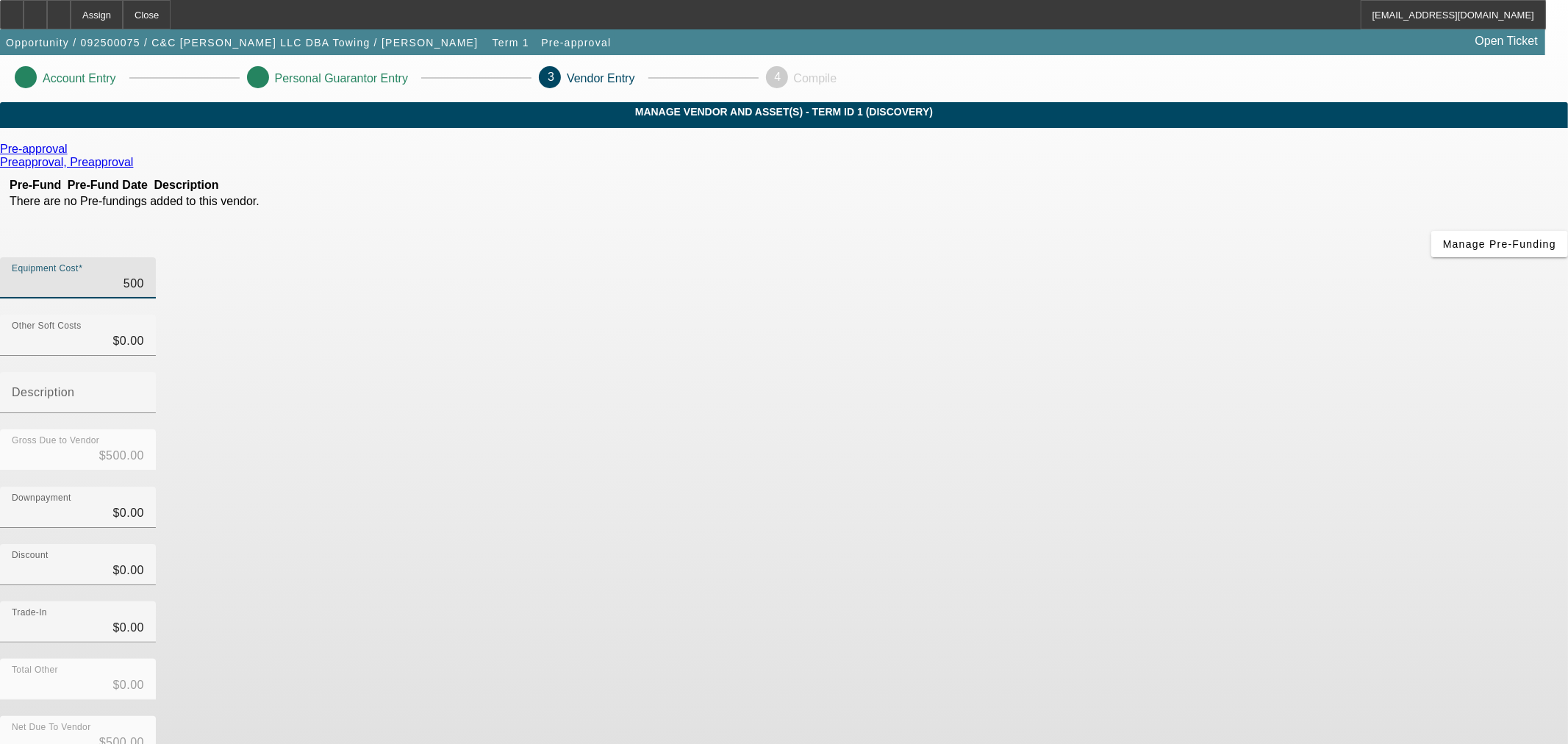
type input "5000"
type input "$5,000.00"
type input "50000"
type input "$50,000.00"
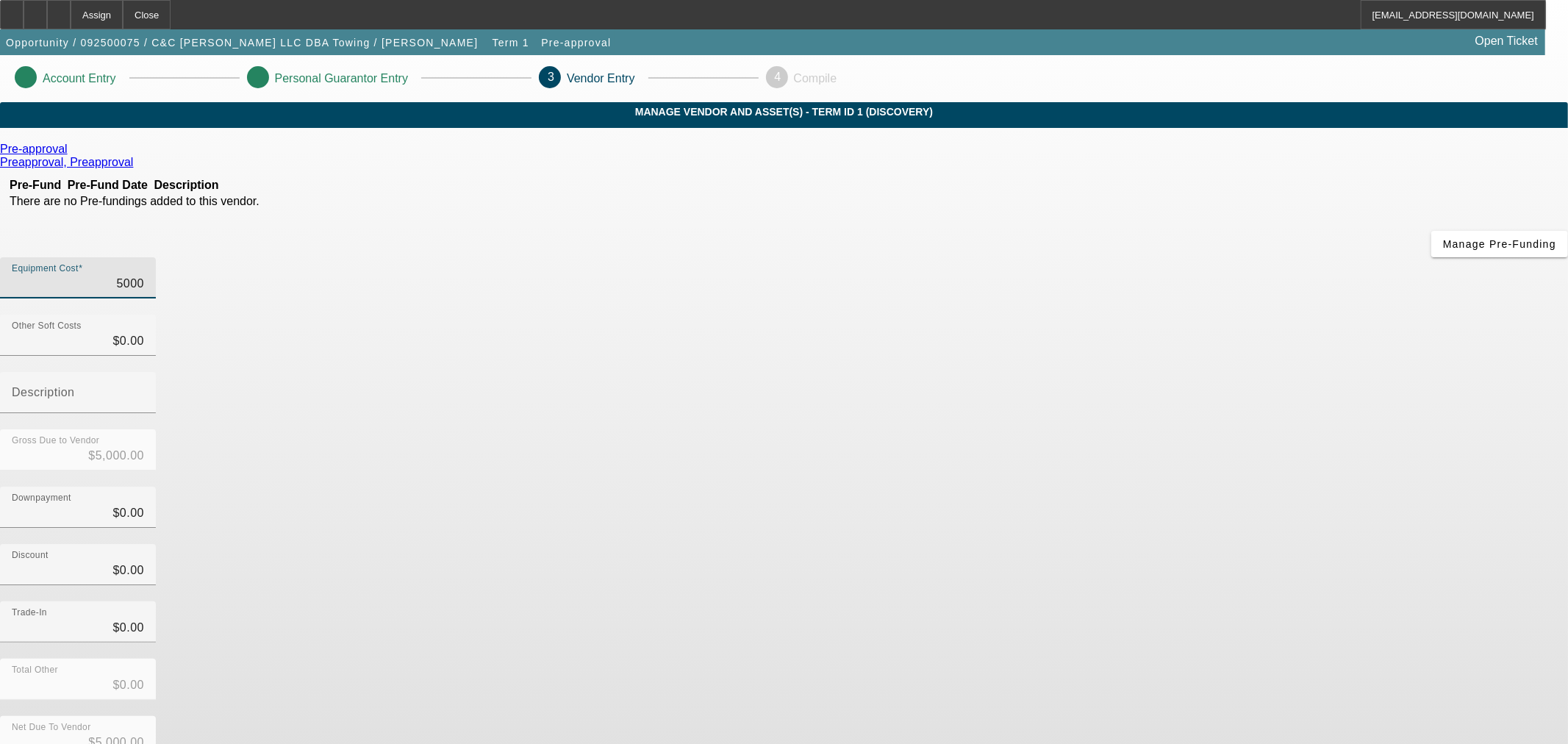
type input "$50,000.00"
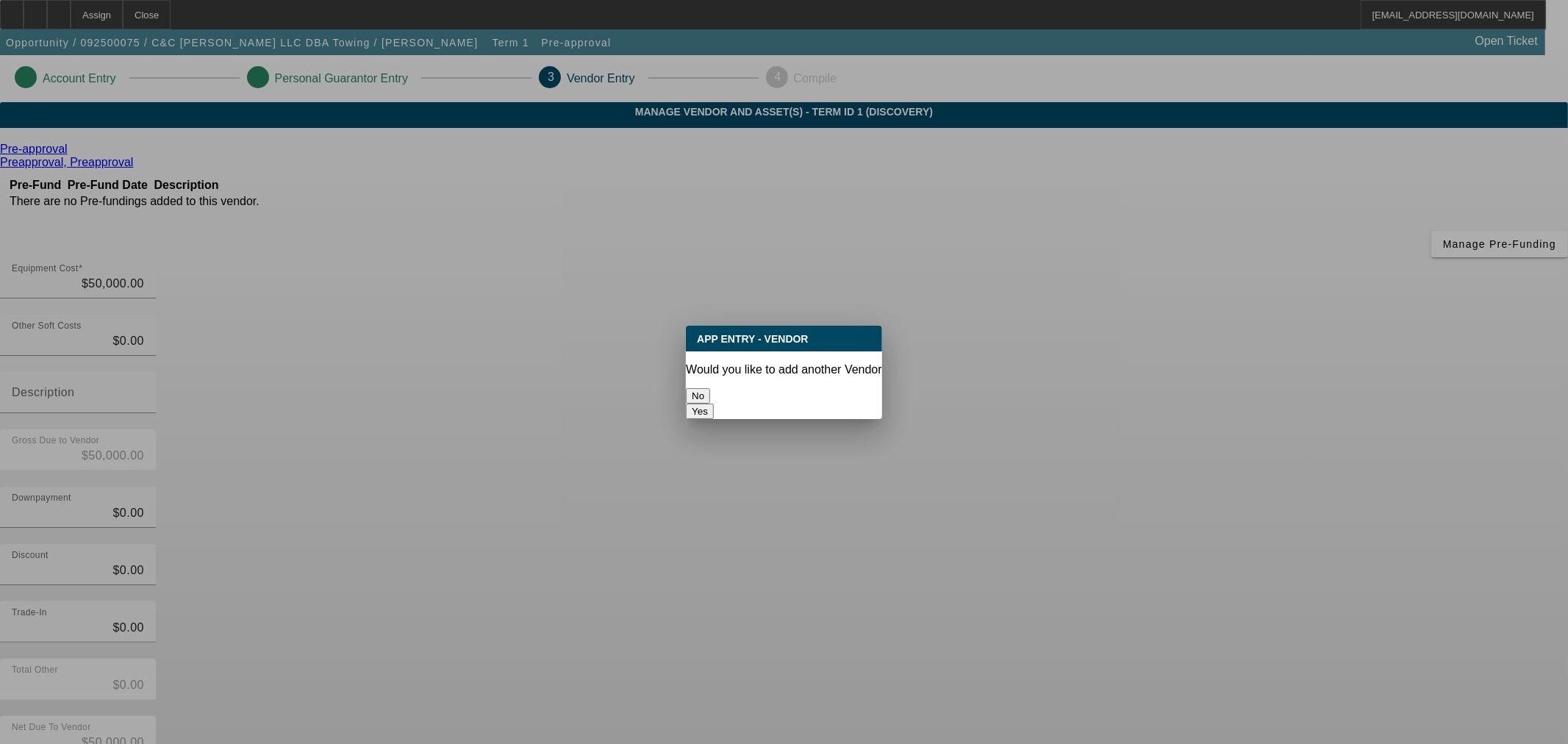
click at [710, 388] on button "No" at bounding box center [698, 396] width 24 height 15
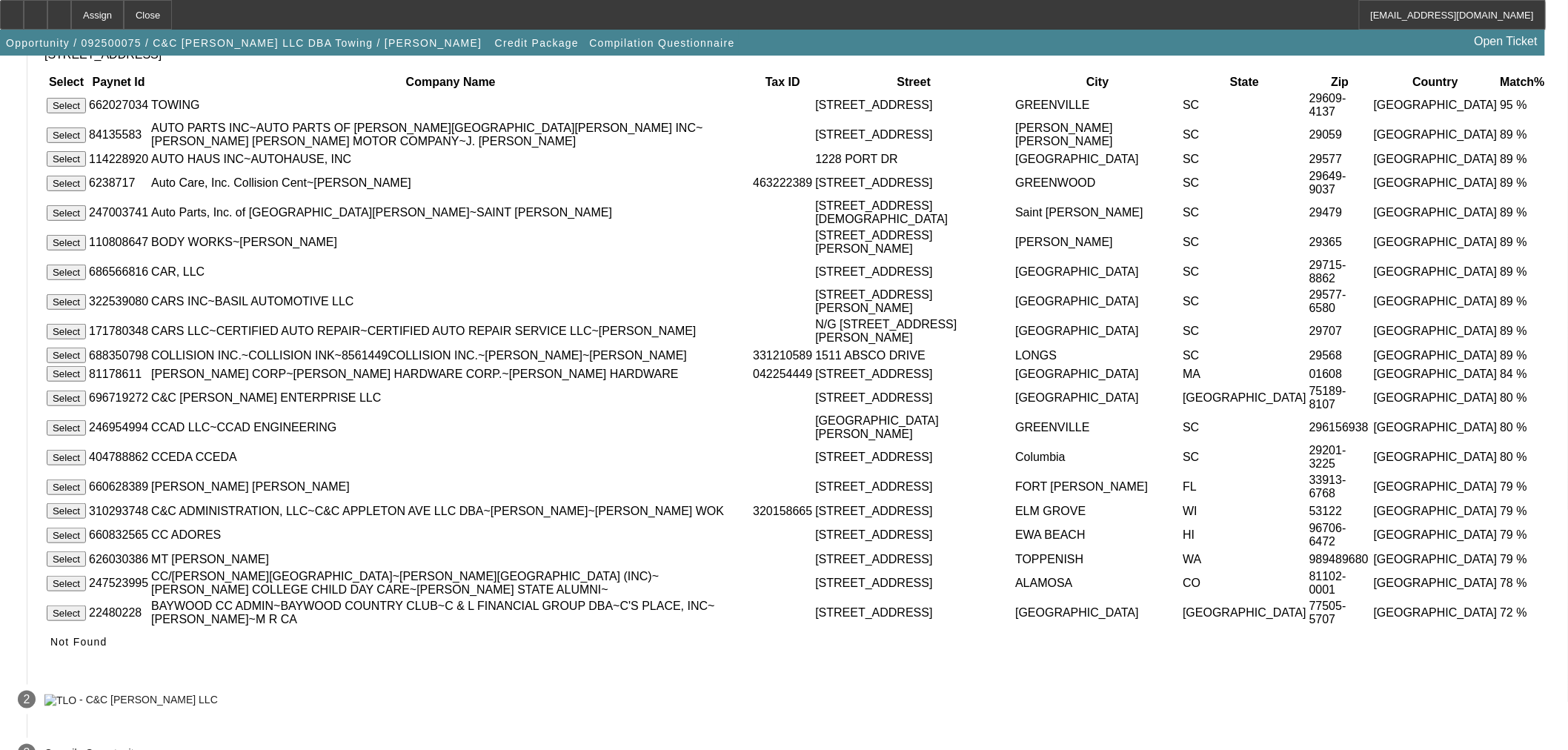
scroll to position [349, 0]
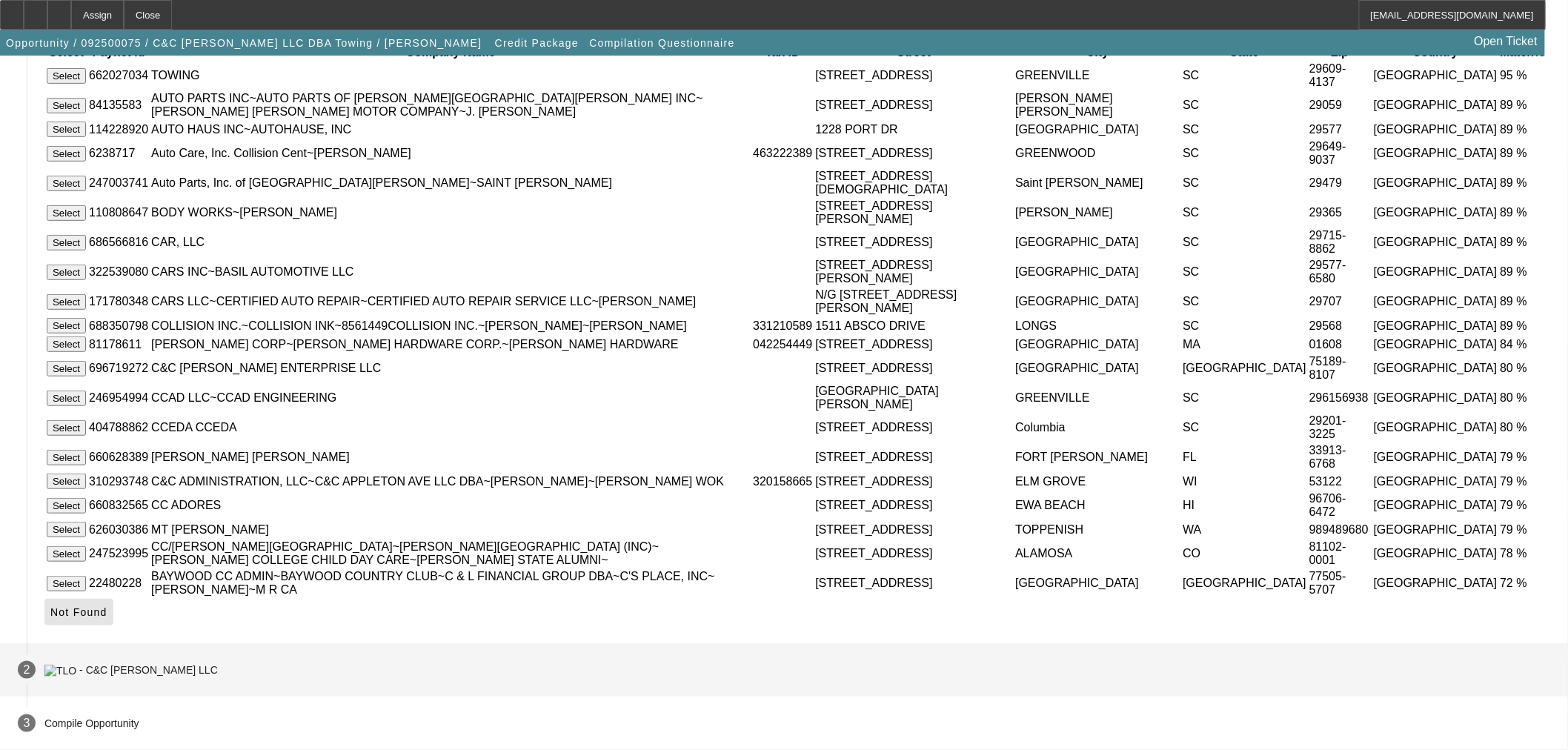
drag, startPoint x: 1152, startPoint y: 609, endPoint x: 1099, endPoint y: 602, distance: 53.5
click at [108, 609] on span "Not Found" at bounding box center [79, 611] width 57 height 12
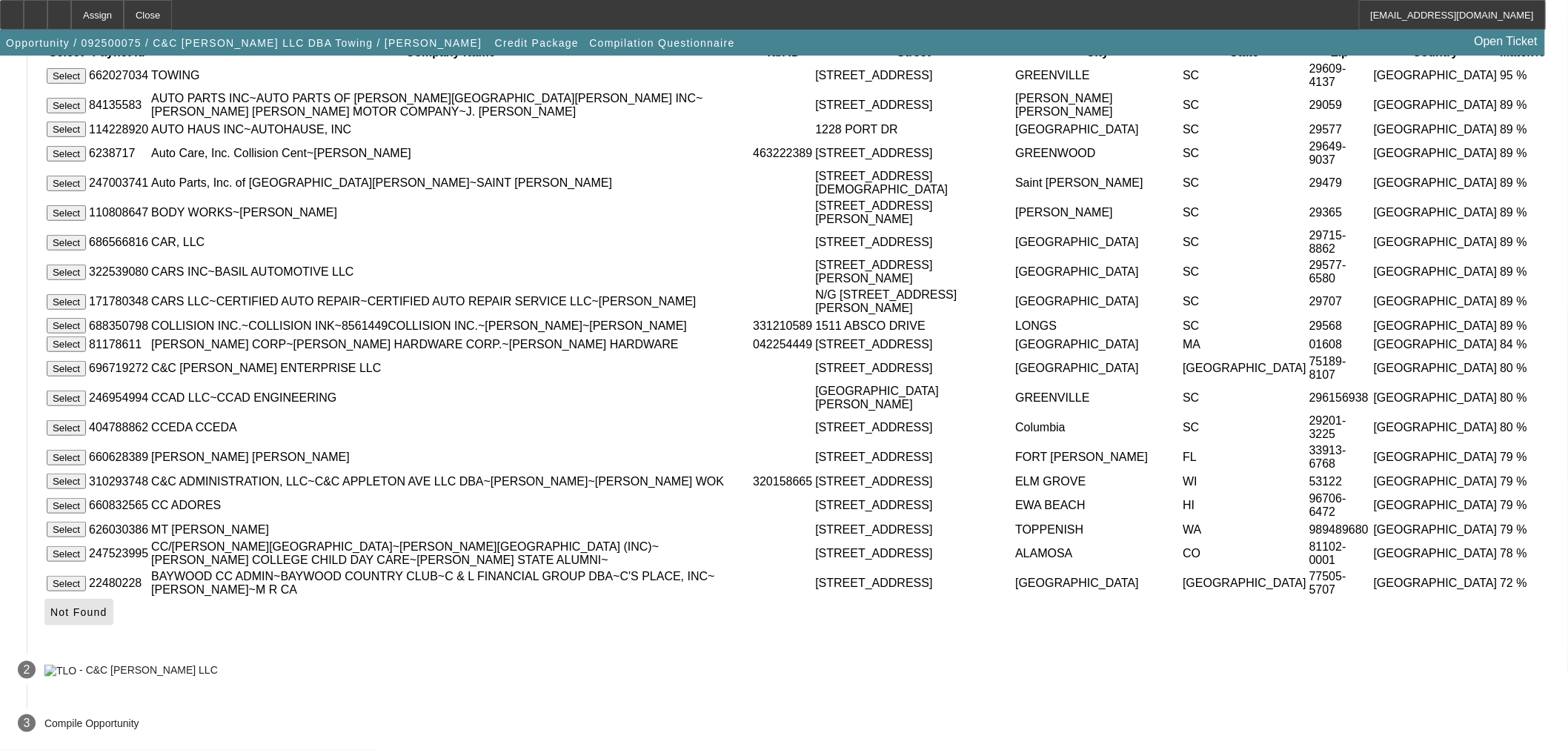
scroll to position [0, 0]
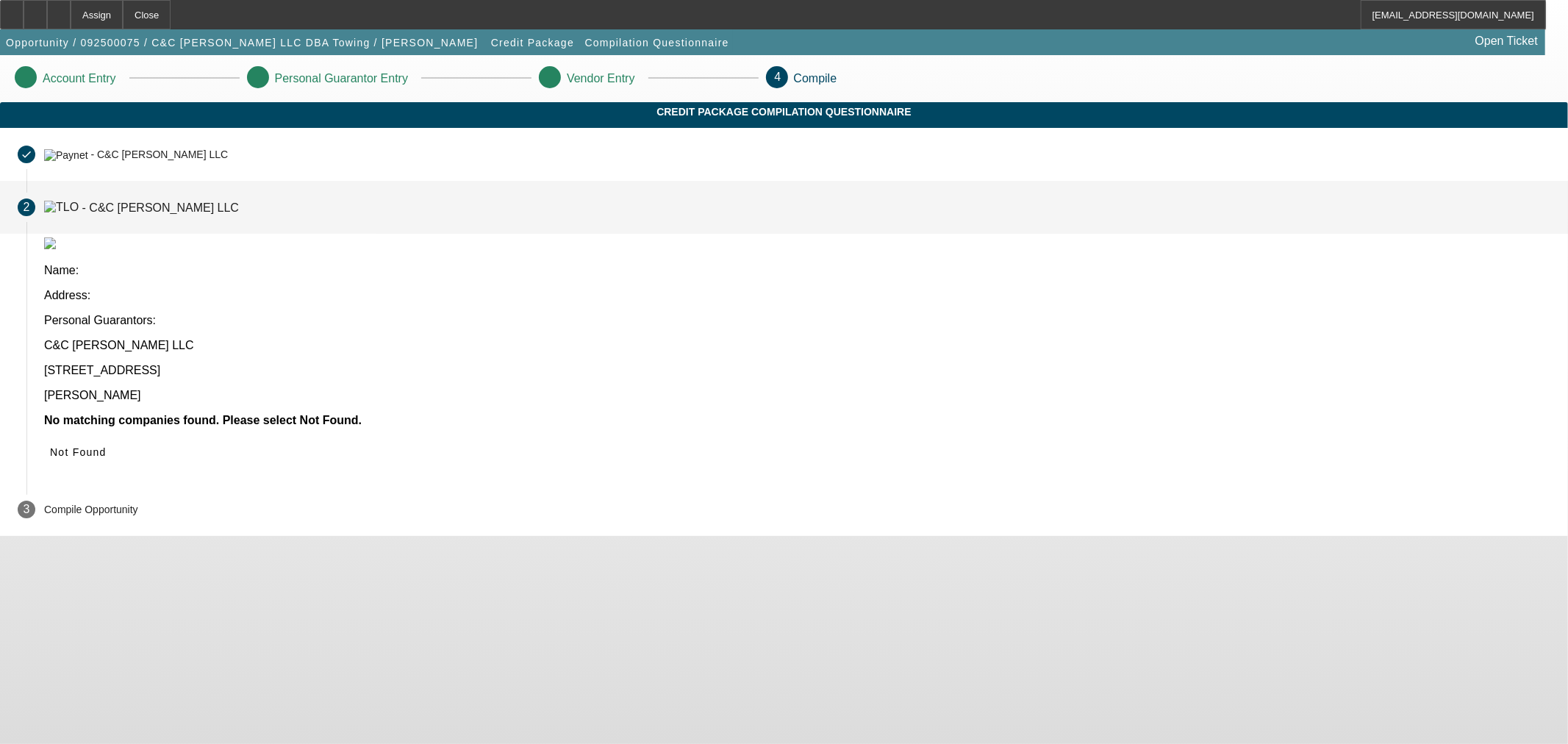
click at [112, 439] on button "Not Found" at bounding box center [78, 452] width 68 height 26
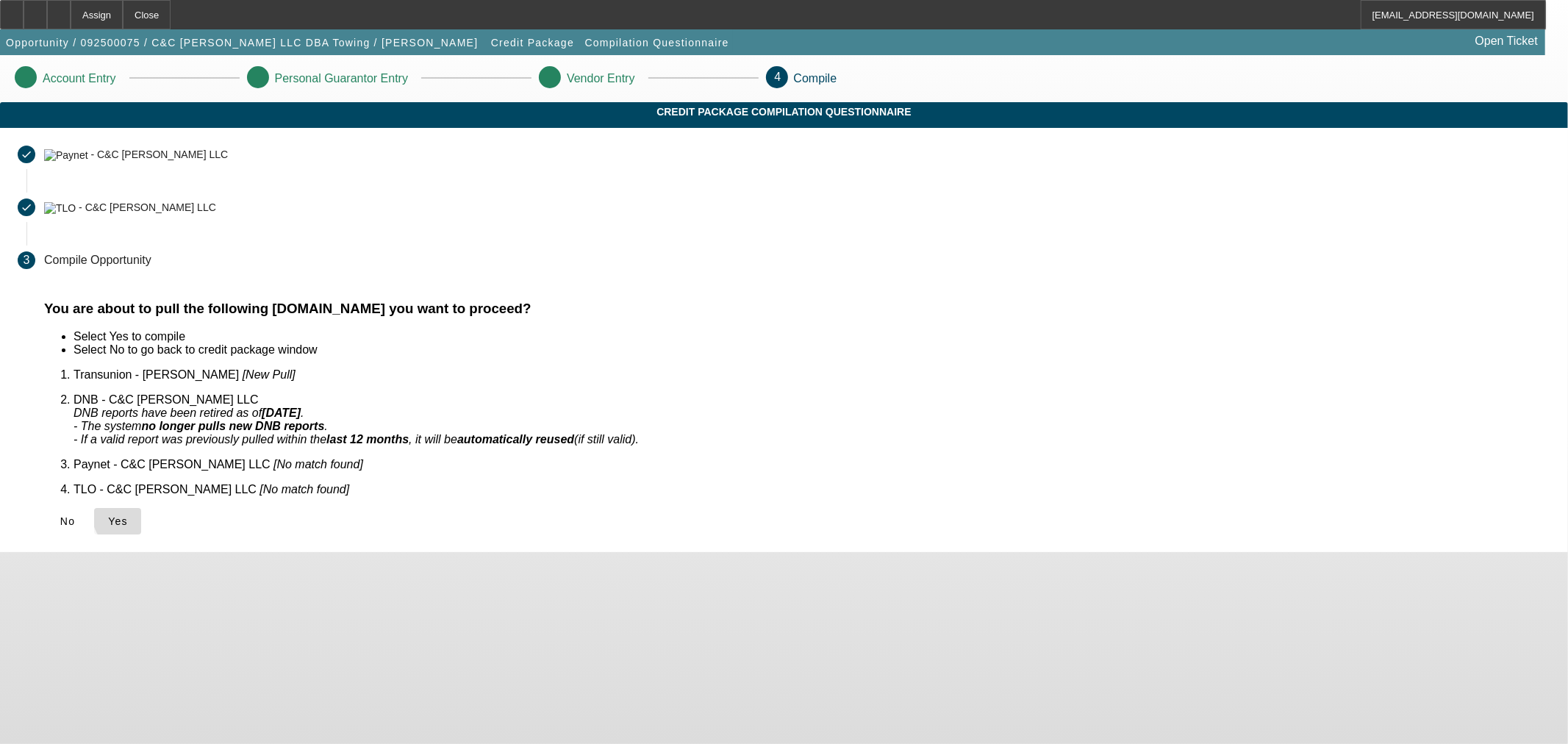
click at [128, 515] on span "Yes" at bounding box center [118, 520] width 20 height 12
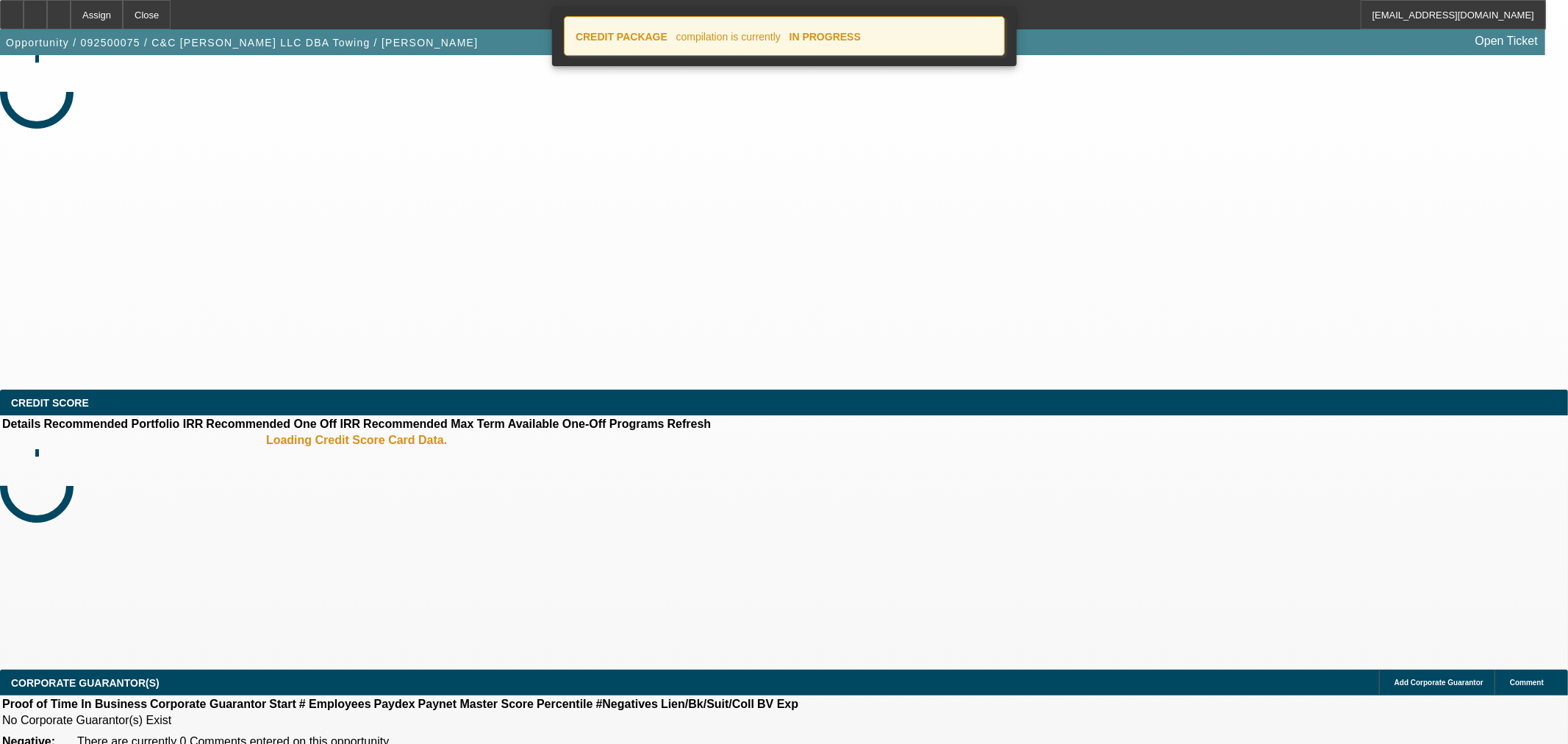
select select "0"
select select "2"
select select "0.1"
select select "4"
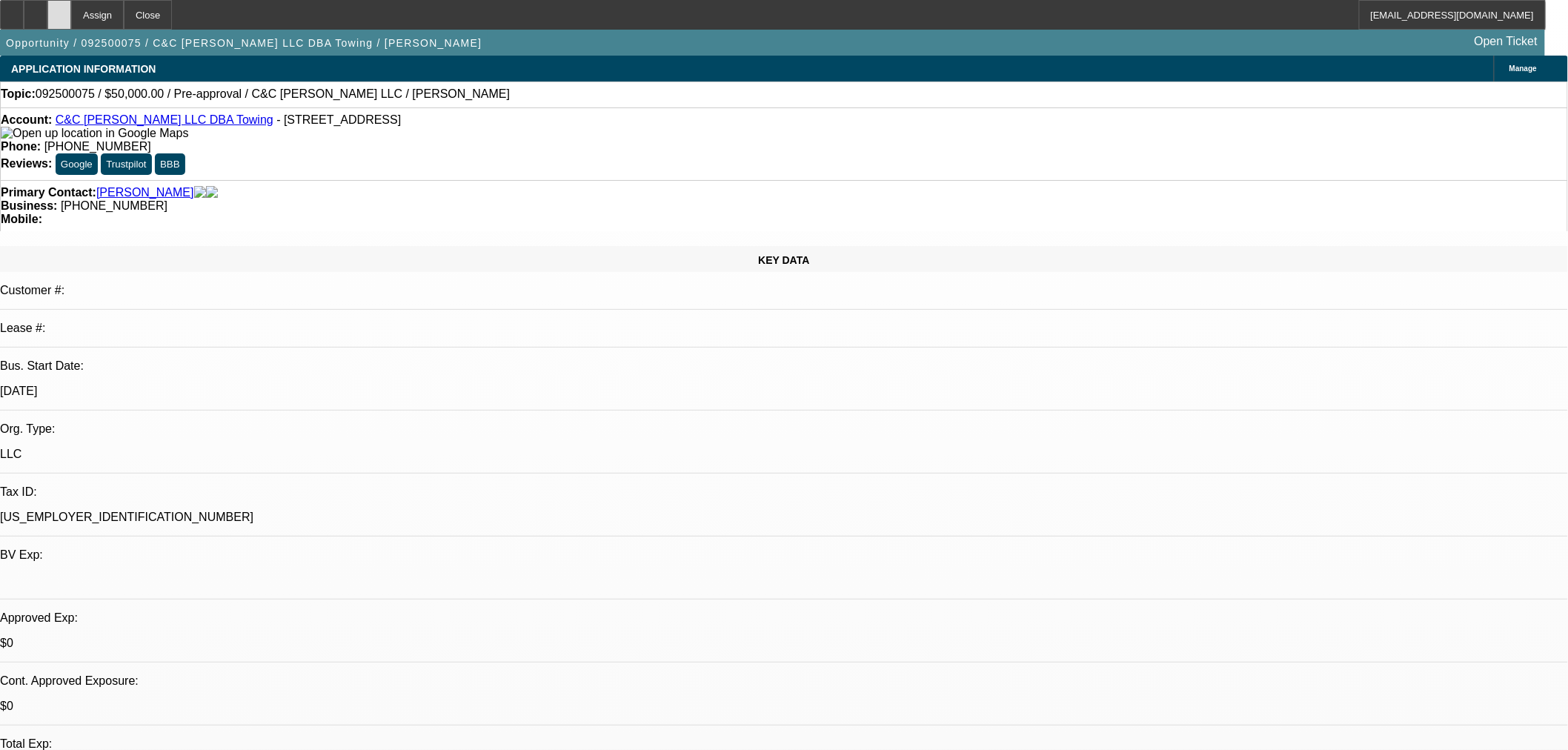
click at [59, 9] on icon at bounding box center [59, 9] width 0 height 0
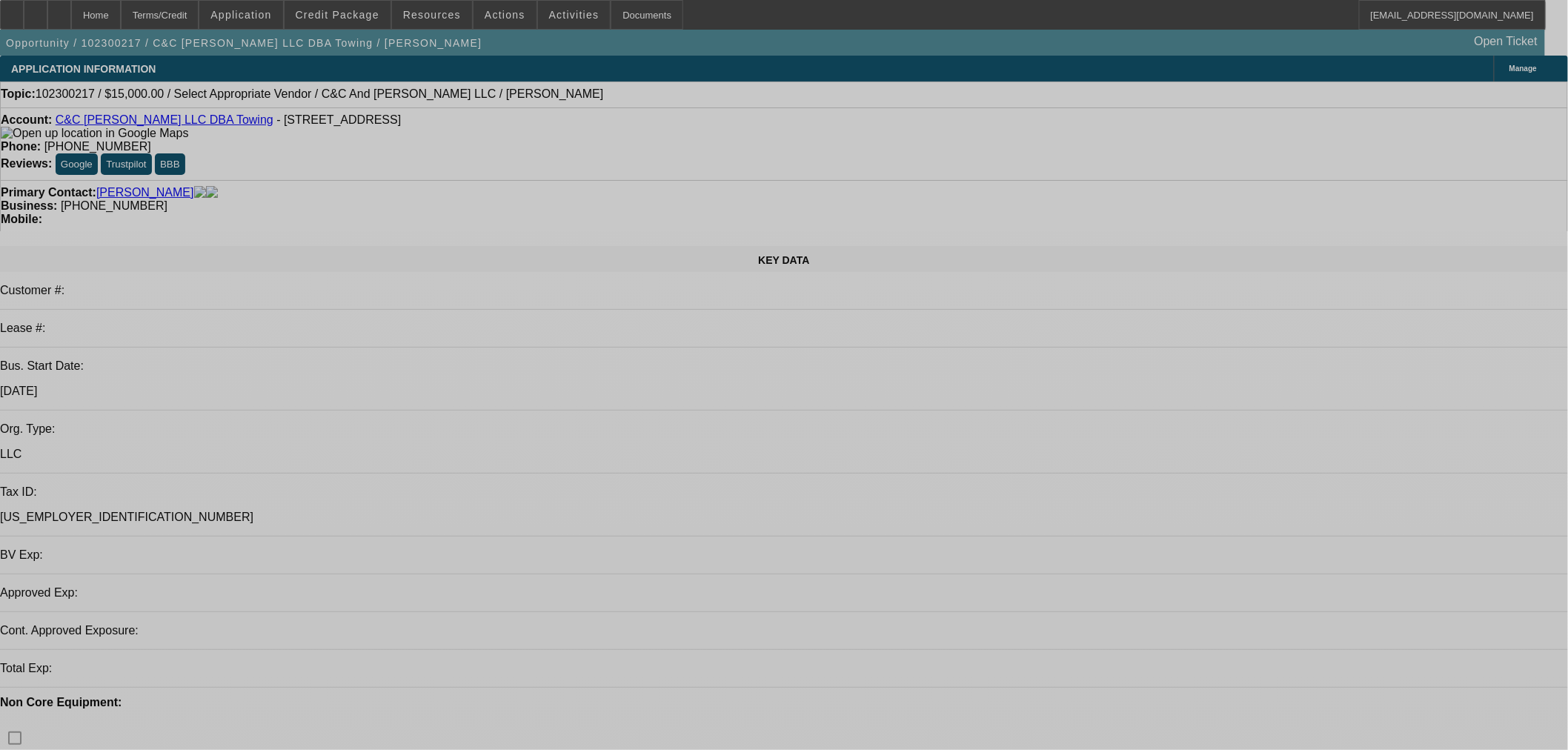
select select "0"
select select "2"
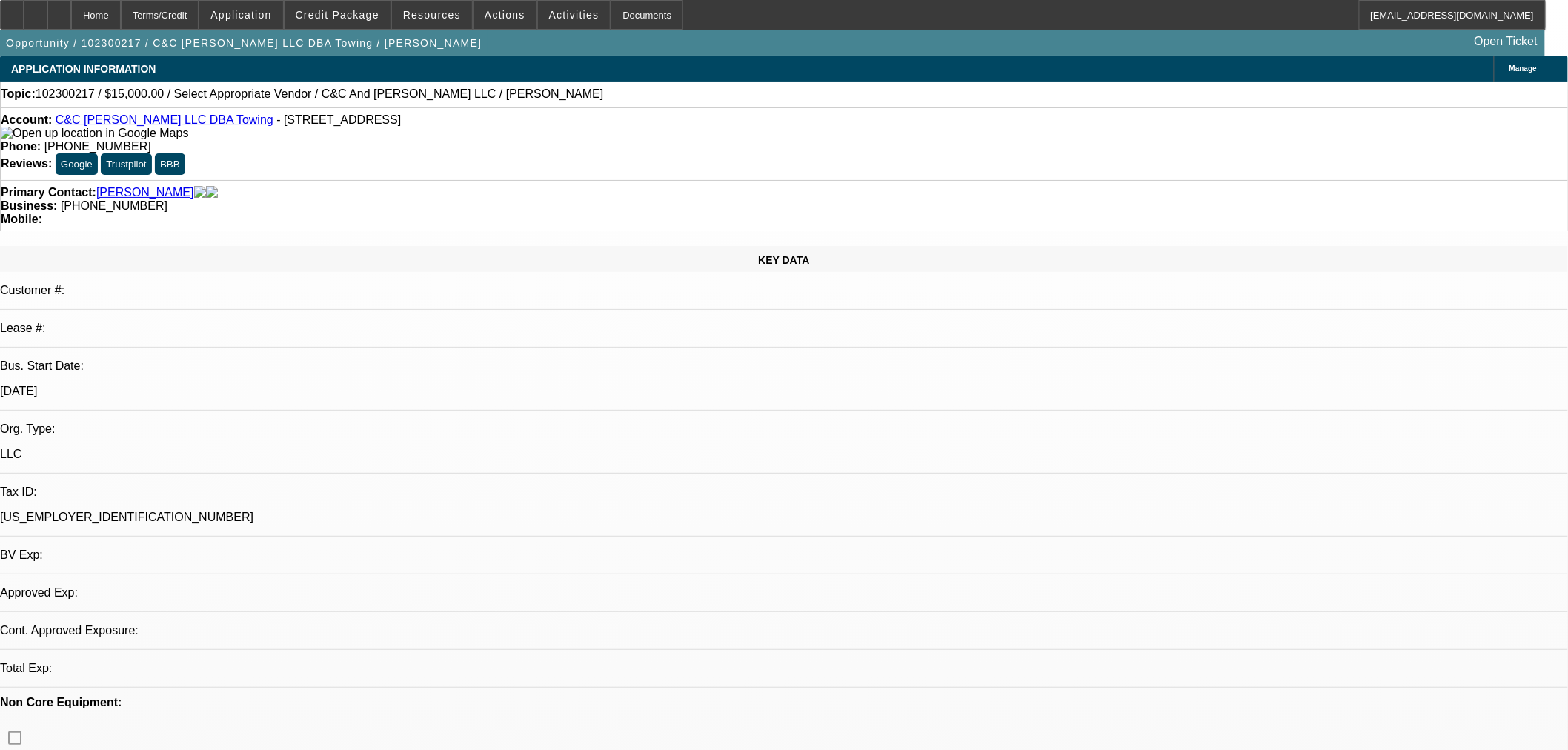
select select "2"
select select "0.1"
select select "4"
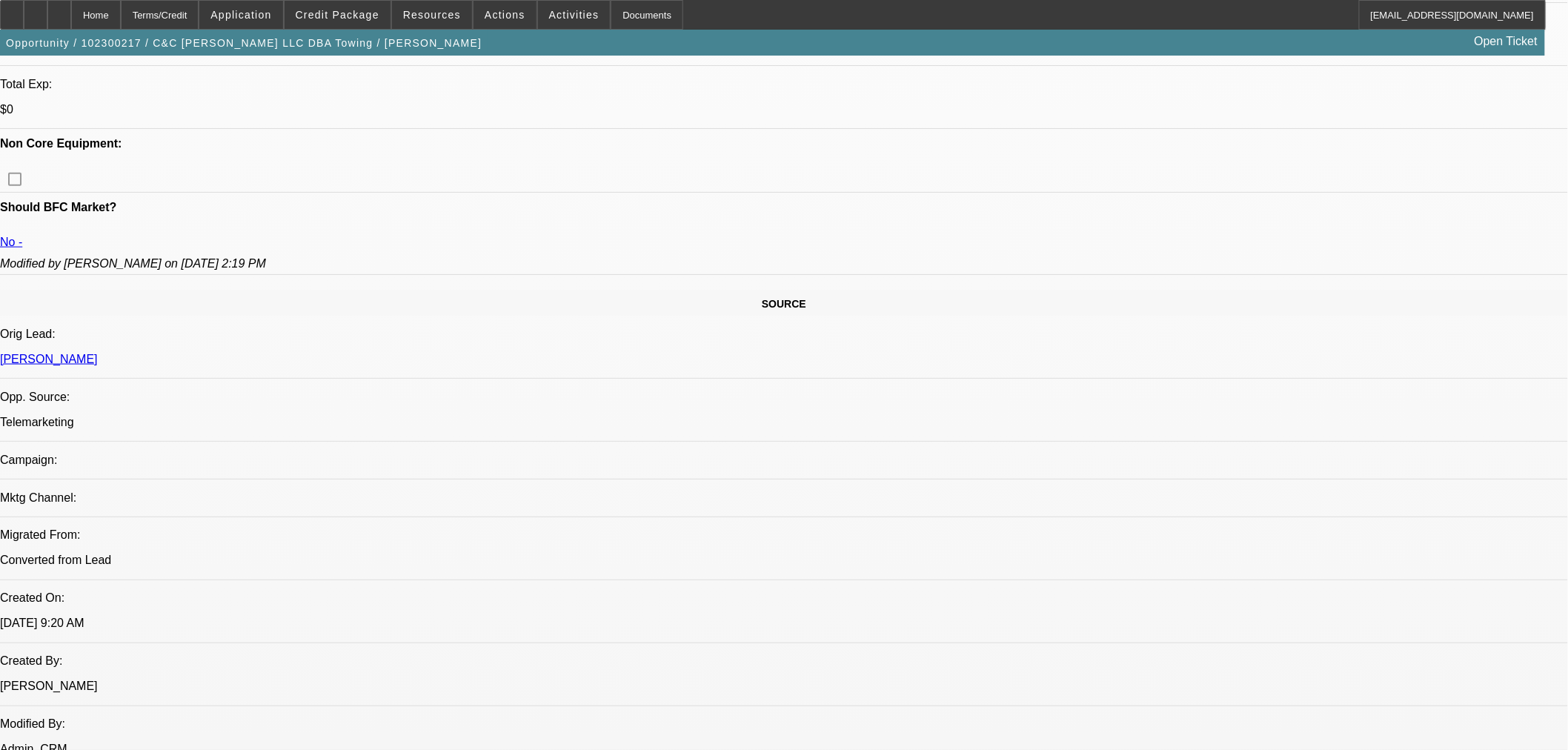
scroll to position [805, 0]
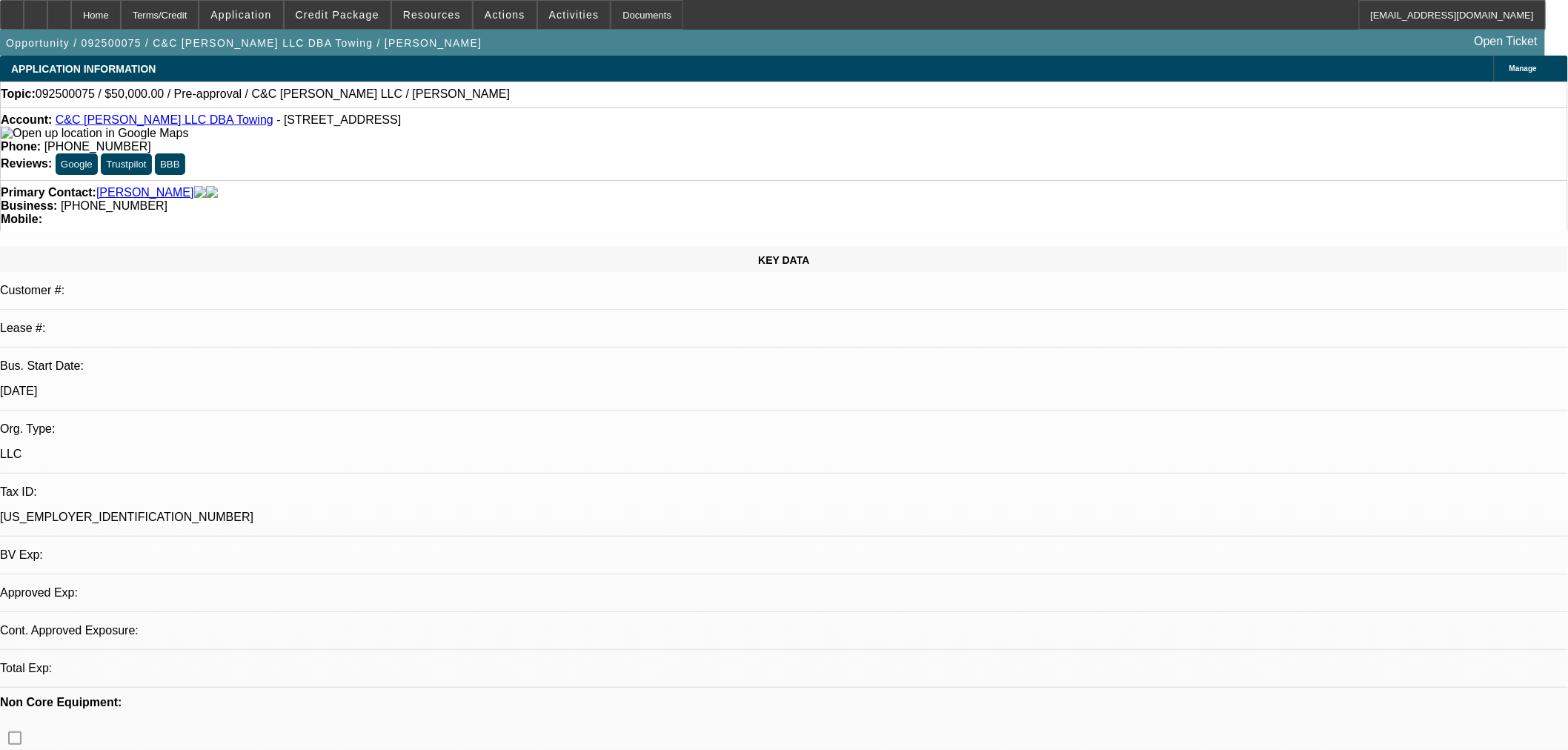
select select "0"
select select "2"
select select "0.1"
select select "4"
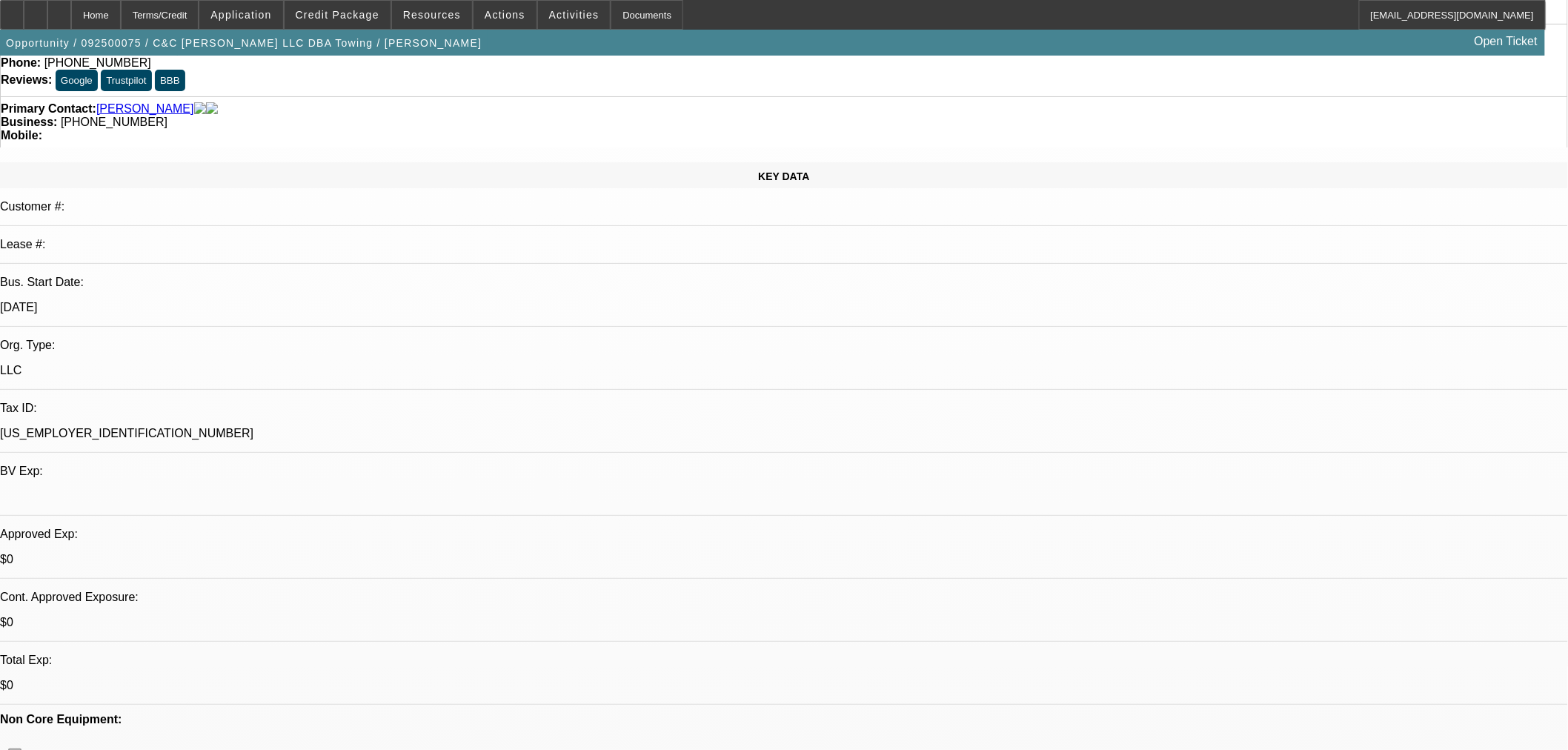
scroll to position [165, 0]
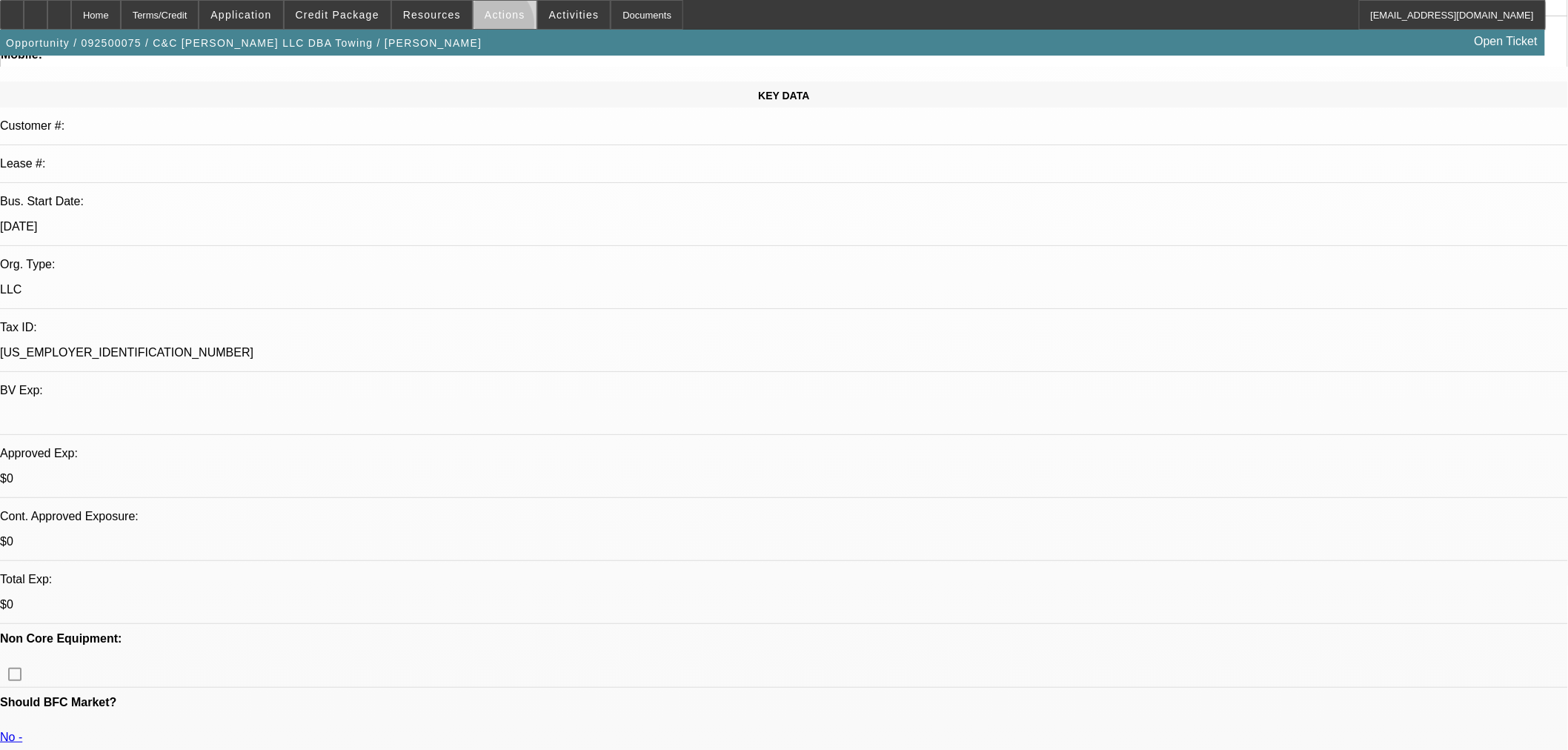
click at [490, 27] on span at bounding box center [504, 15] width 63 height 36
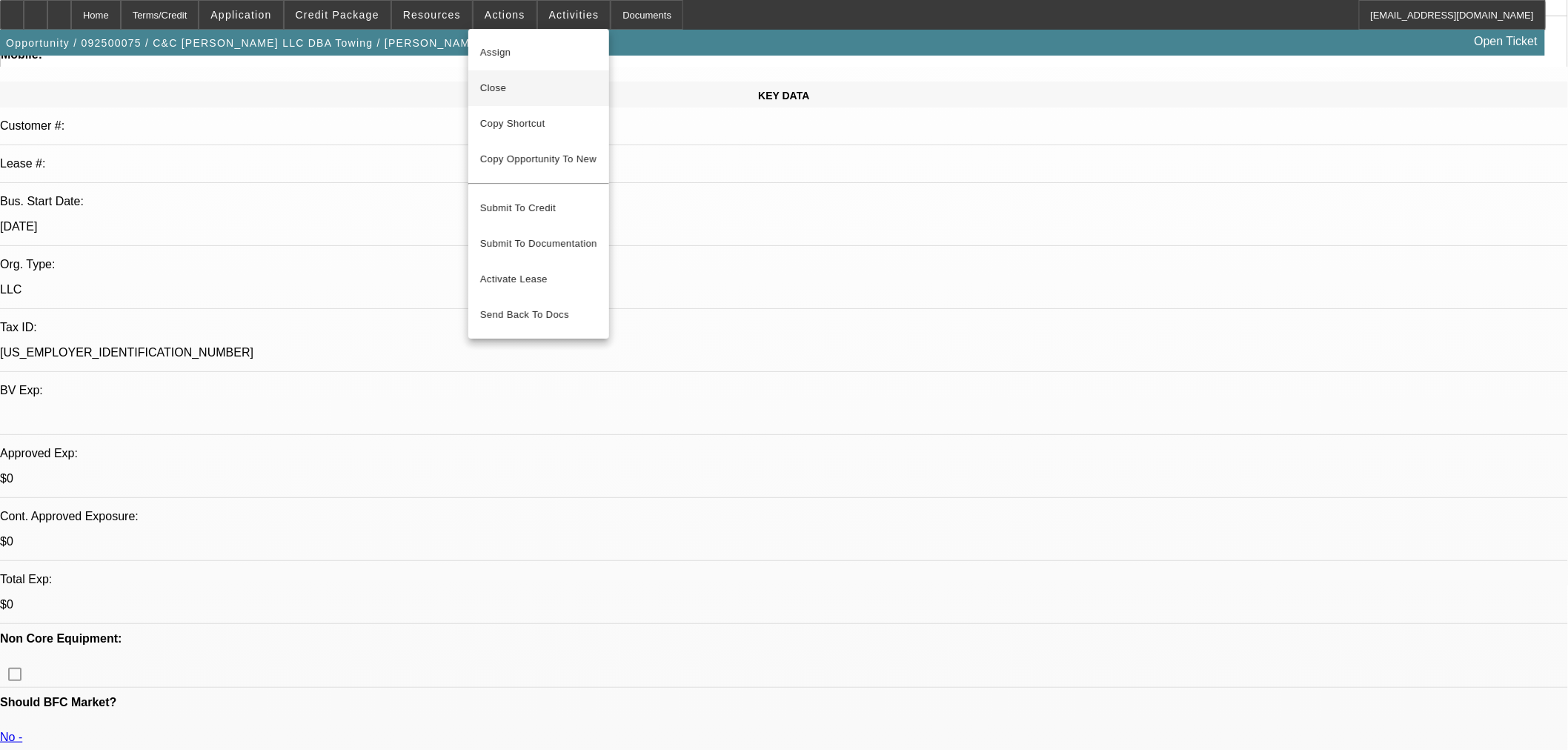
click at [536, 93] on span "Close" at bounding box center [539, 88] width 117 height 18
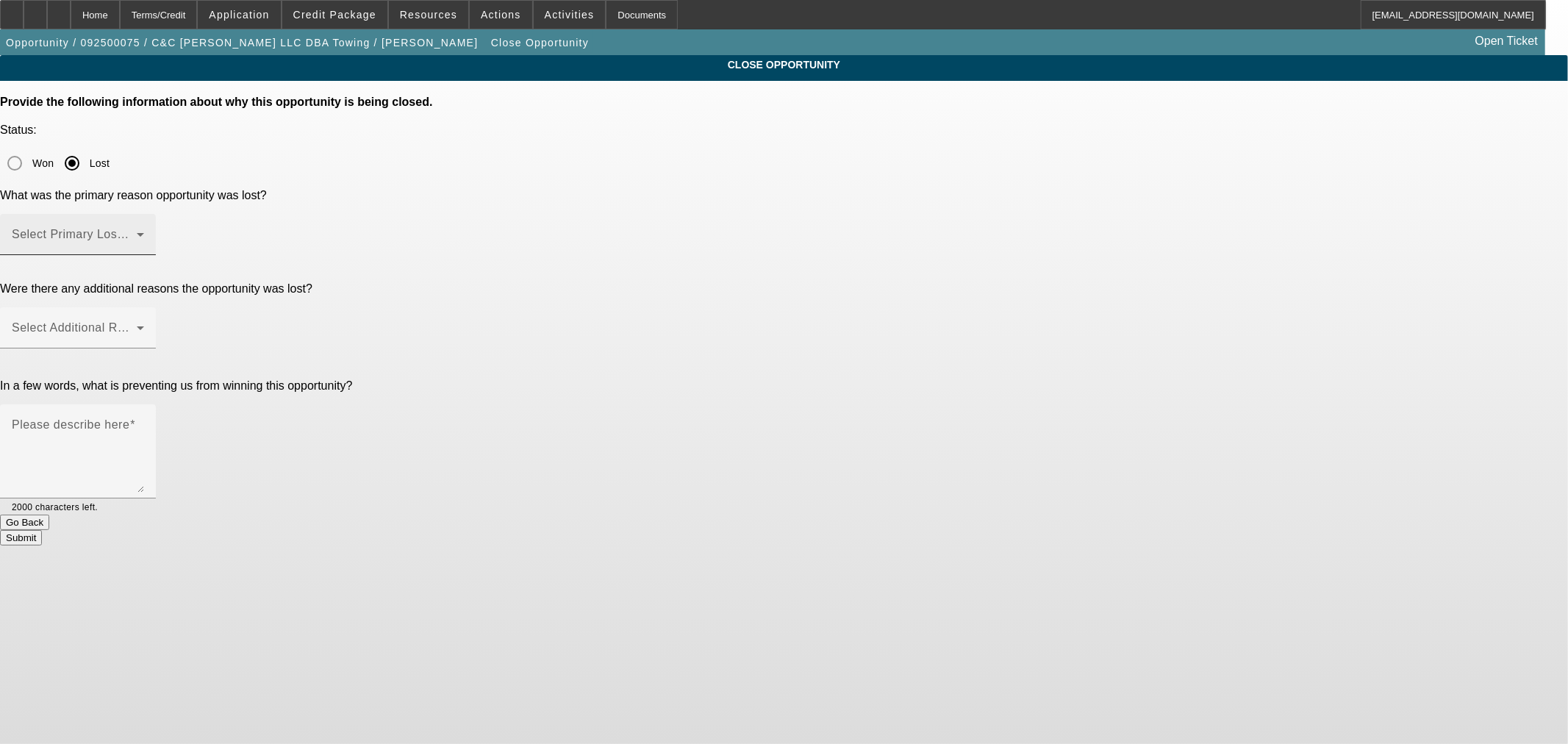
click at [137, 231] on span at bounding box center [74, 240] width 125 height 18
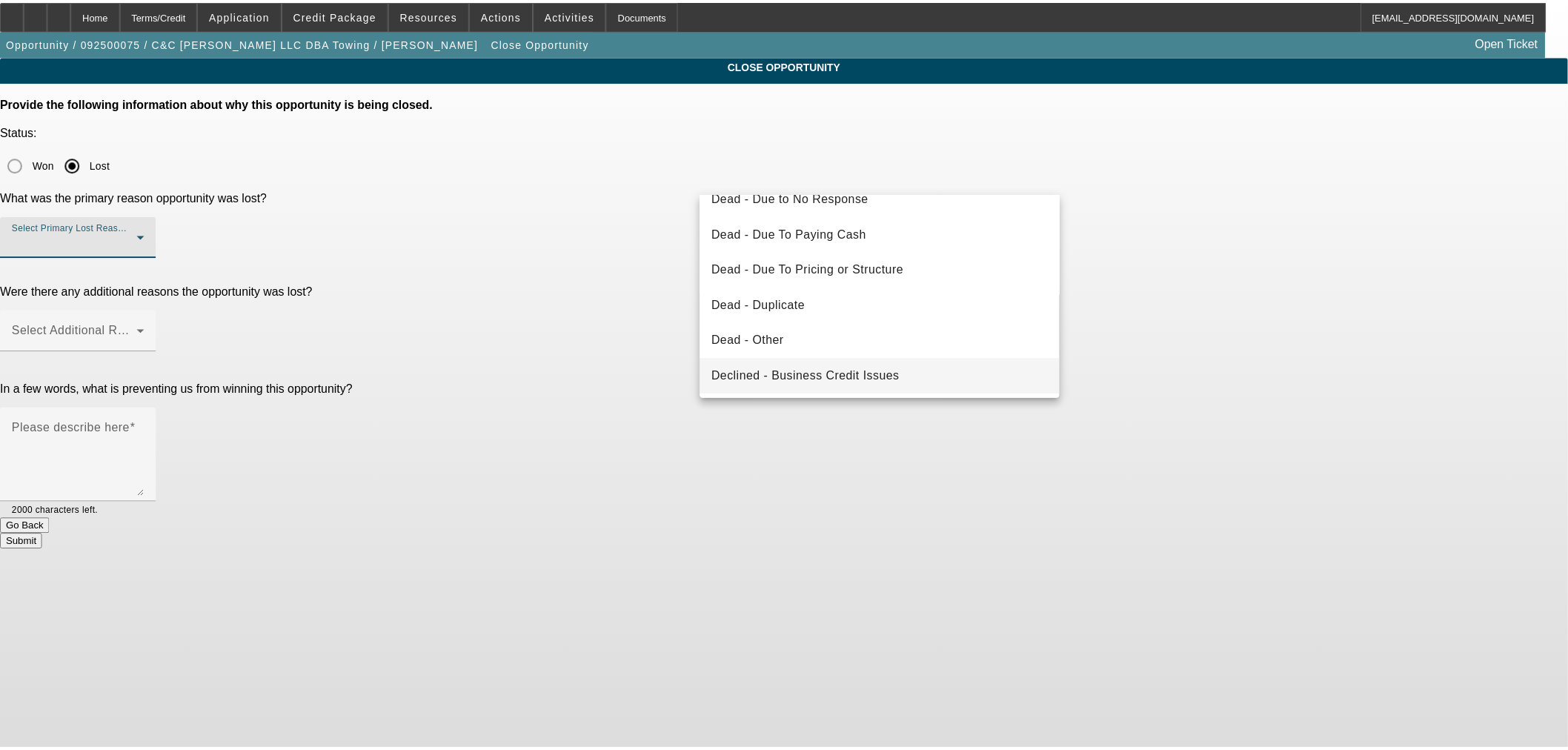
scroll to position [198, 0]
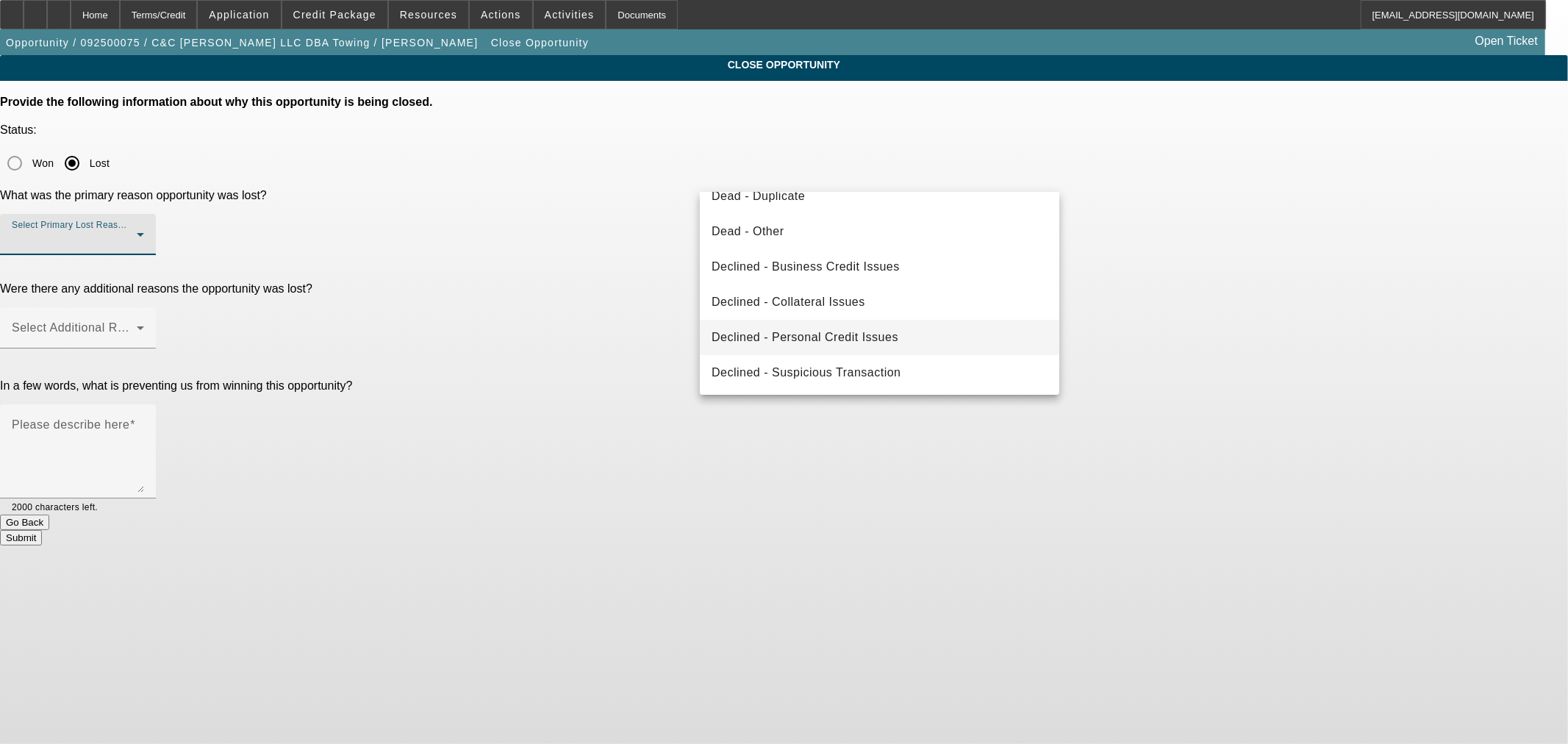
drag, startPoint x: 859, startPoint y: 340, endPoint x: 848, endPoint y: 332, distance: 13.6
click at [858, 340] on span "Declined - Personal Credit Issues" at bounding box center [804, 337] width 186 height 18
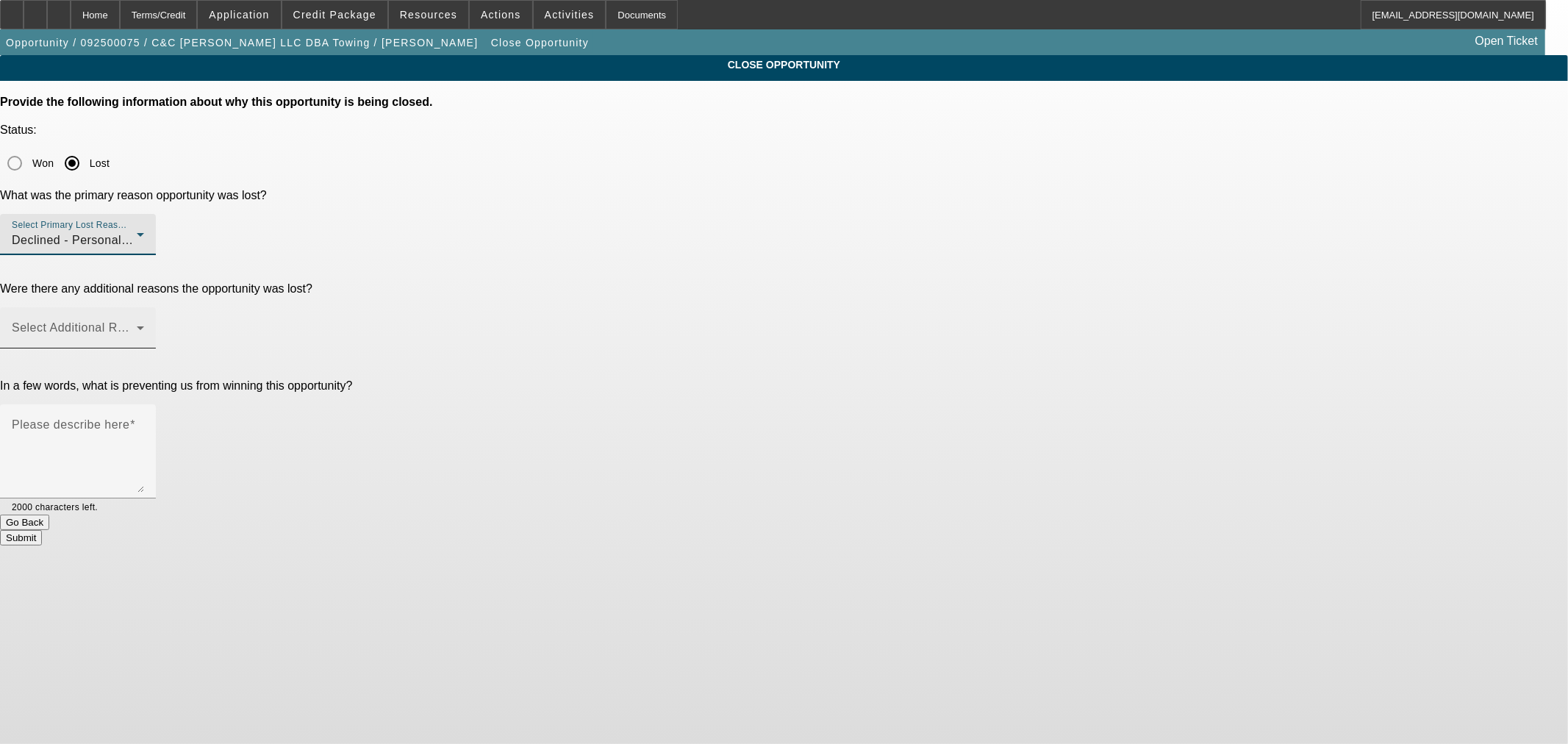
click at [144, 337] on div at bounding box center [144, 337] width 0 height 0
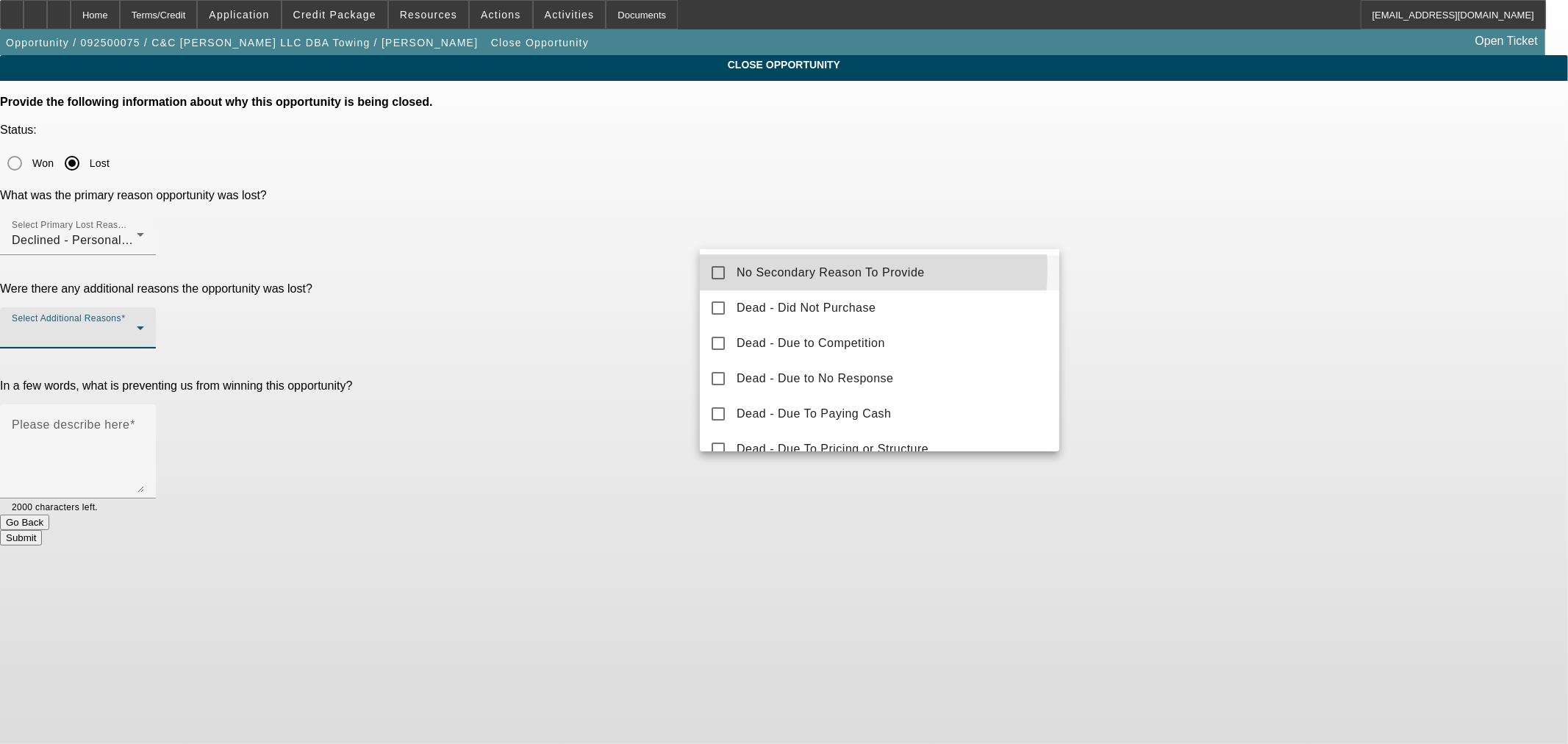
click at [818, 268] on span "No Secondary Reason To Provide" at bounding box center [830, 272] width 188 height 18
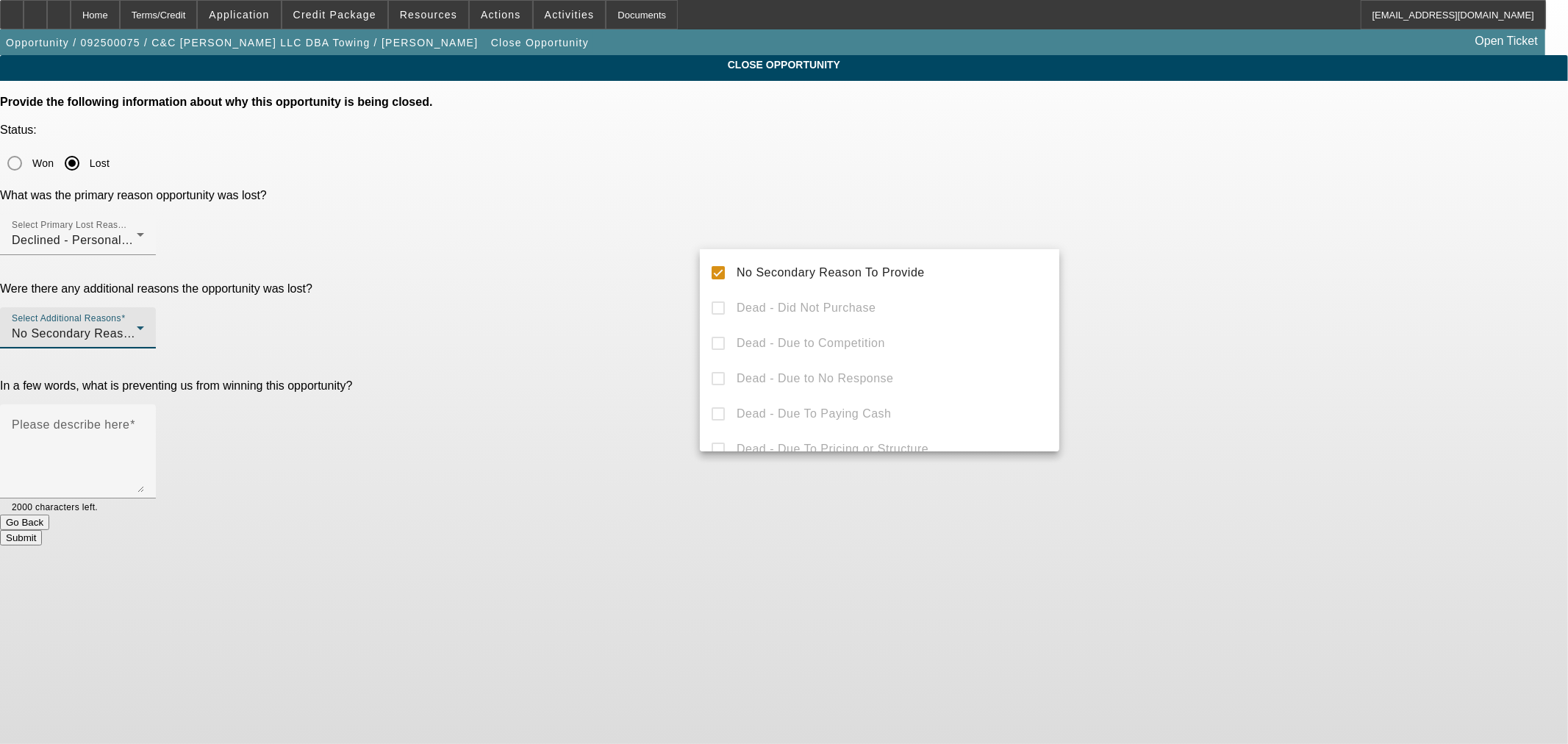
drag, startPoint x: 581, startPoint y: 279, endPoint x: 703, endPoint y: 312, distance: 126.4
click at [582, 279] on div at bounding box center [784, 372] width 1568 height 744
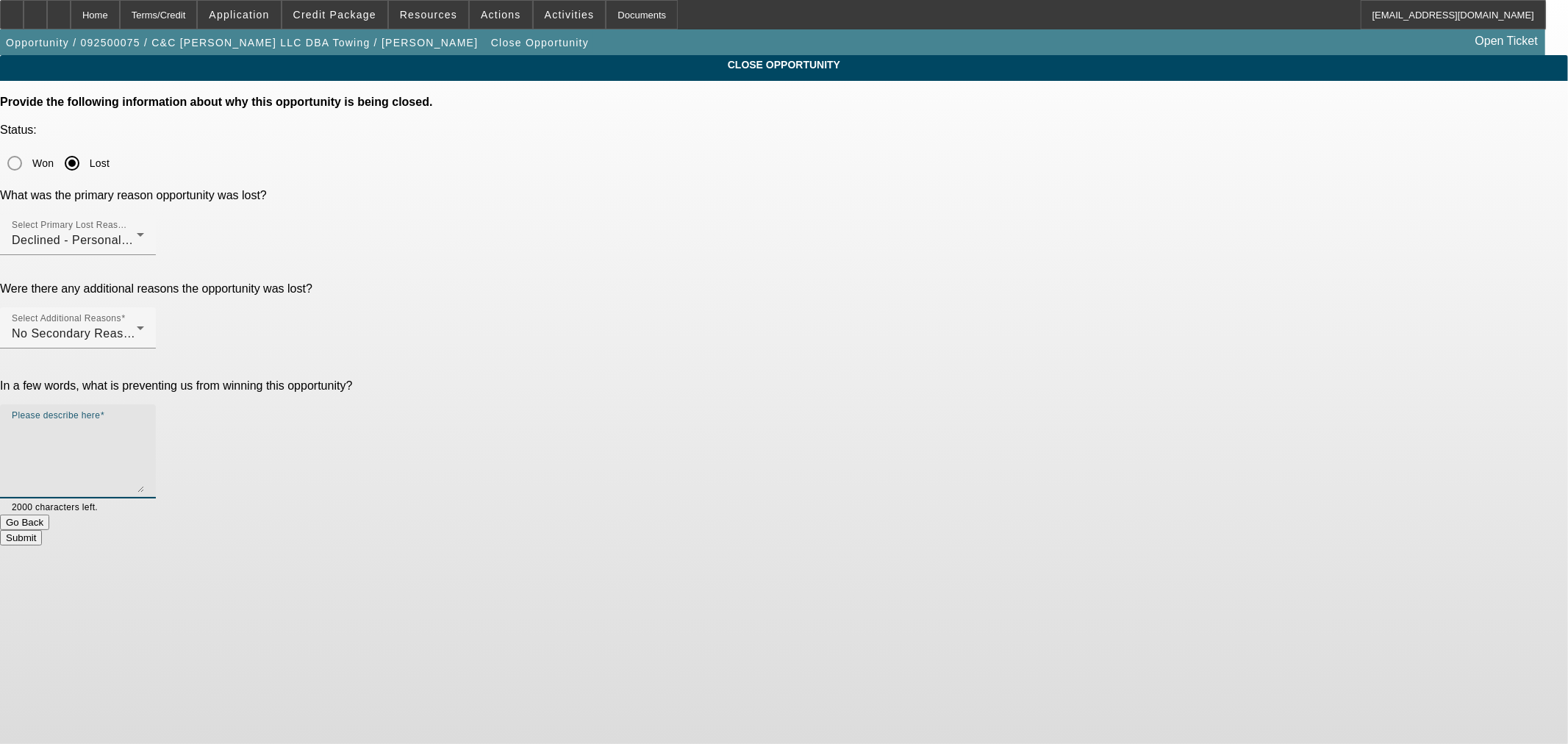
click at [144, 421] on textarea "Please describe here" at bounding box center [77, 456] width 132 height 70
type textarea "poor credit"
click at [937, 530] on div "Submit" at bounding box center [784, 538] width 1568 height 15
click at [42, 530] on button "Submit" at bounding box center [21, 538] width 42 height 15
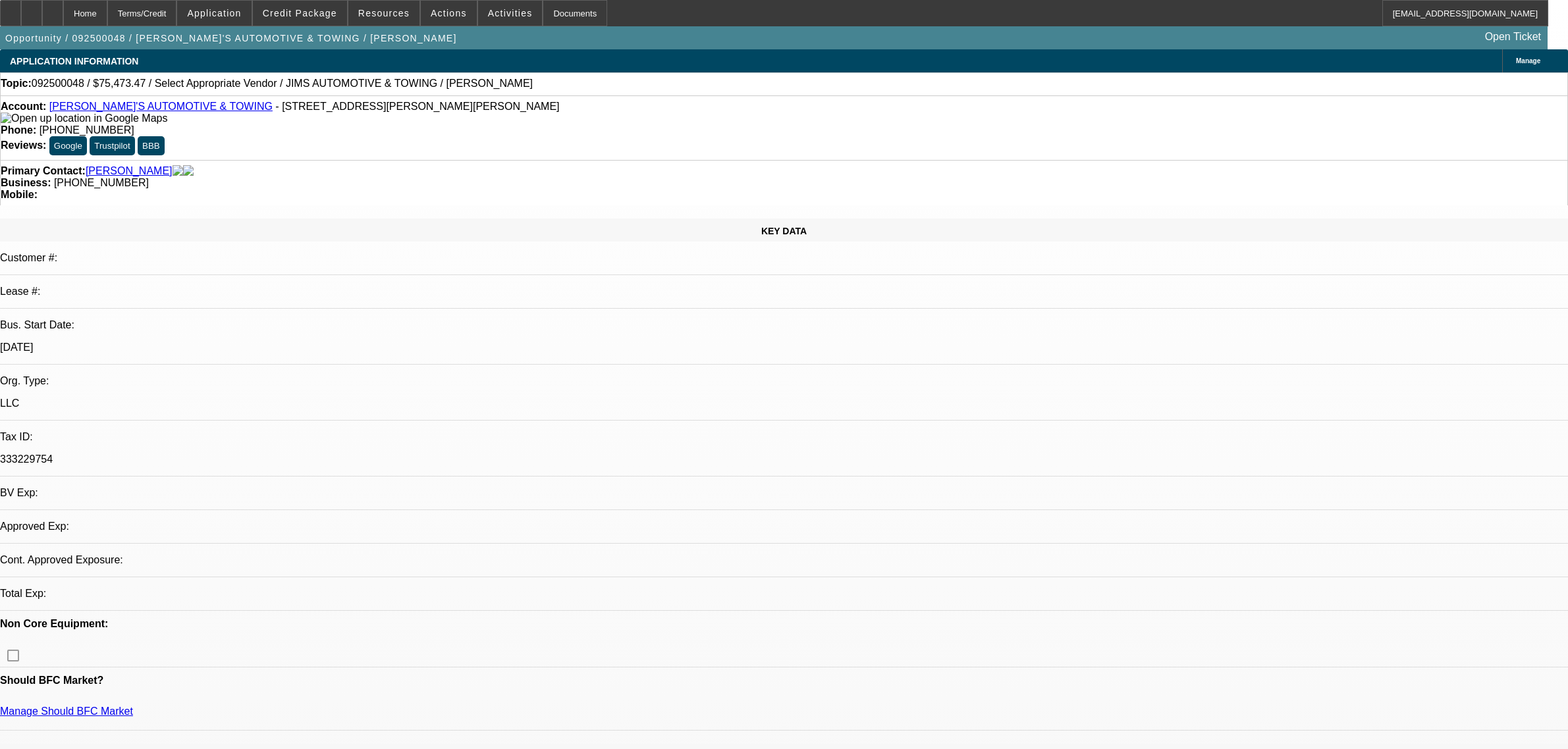
select select "0"
select select "2"
select select "0.1"
select select "4"
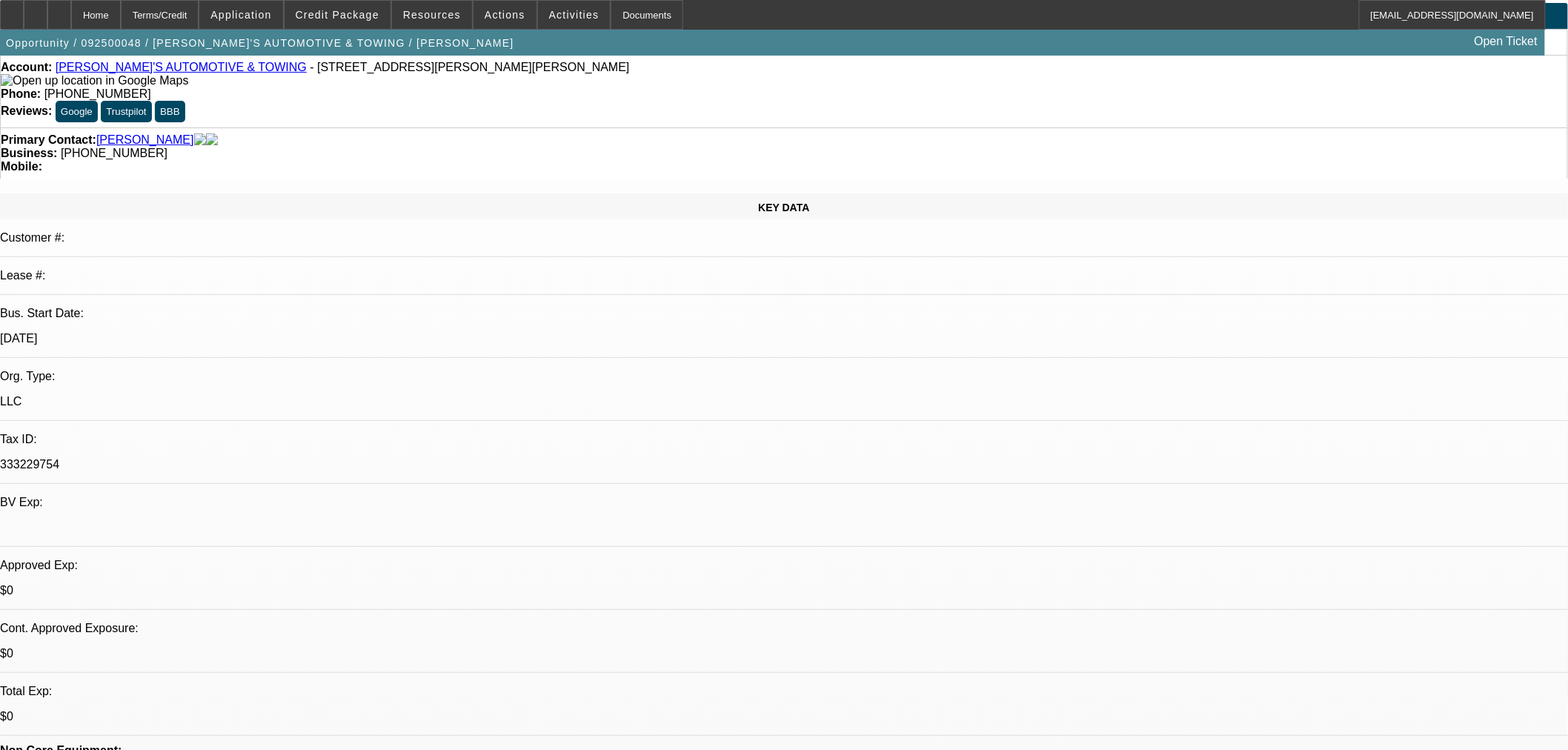
scroll to position [82, 0]
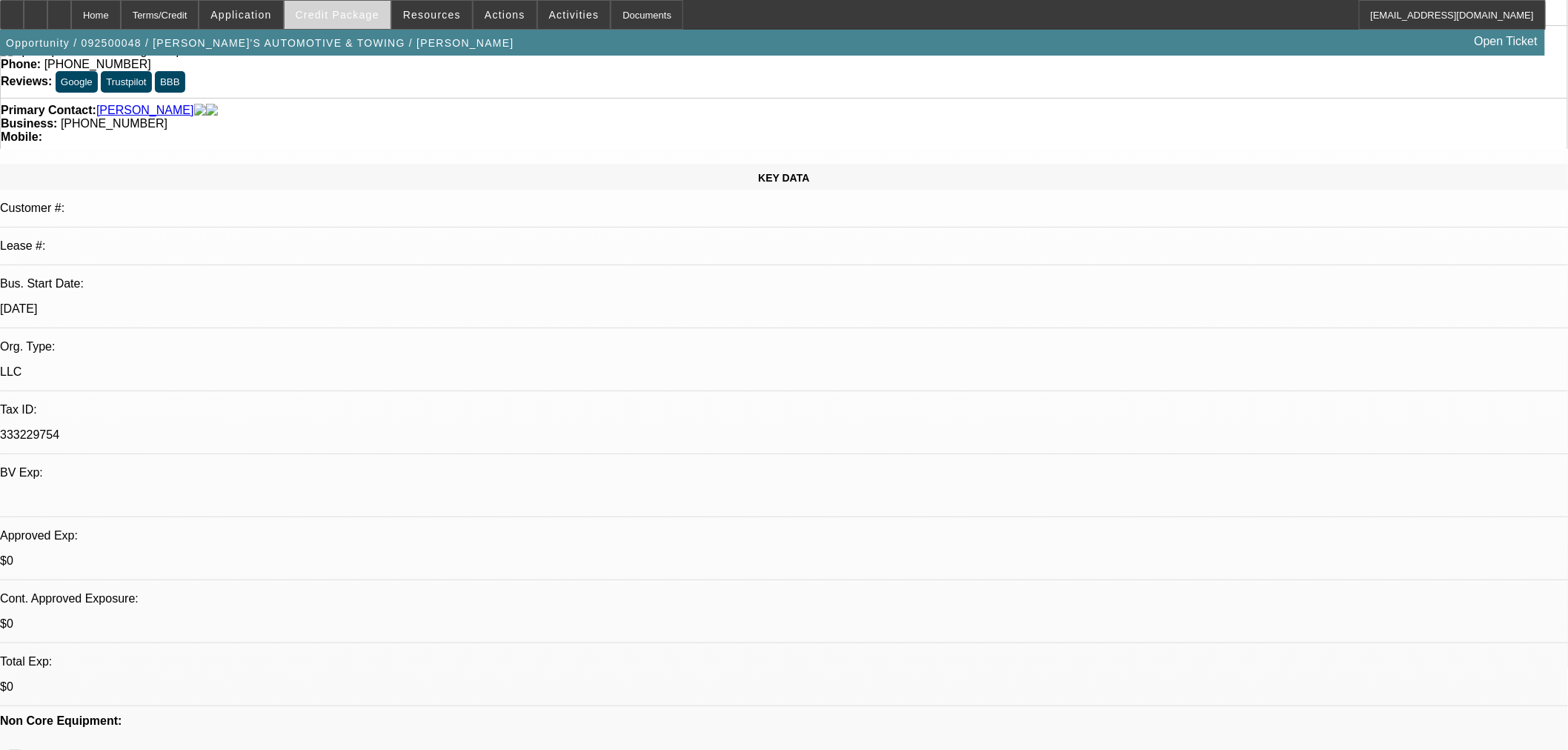
click at [357, 16] on span "Credit Package" at bounding box center [337, 14] width 83 height 12
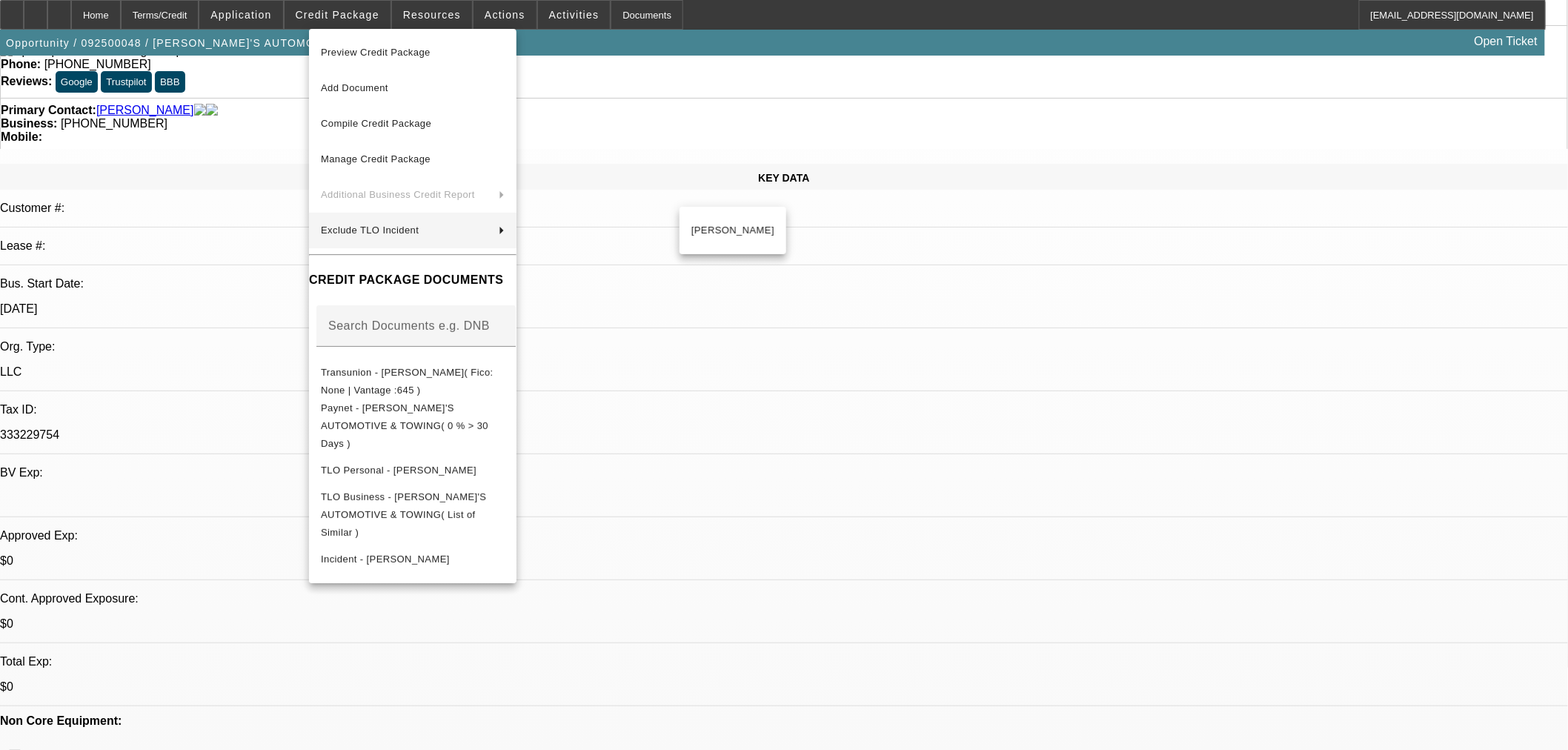
click at [916, 403] on div at bounding box center [784, 375] width 1568 height 750
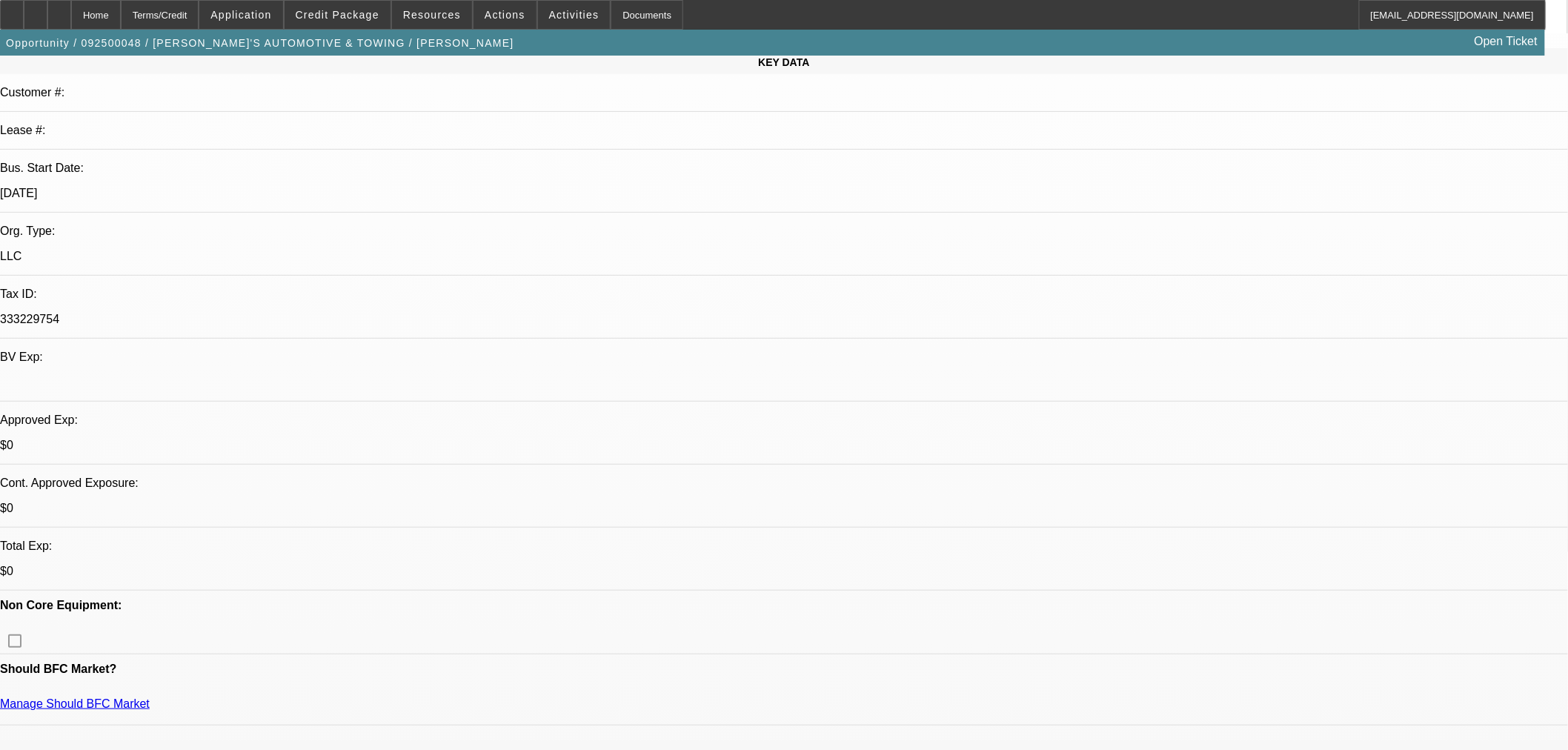
scroll to position [0, 0]
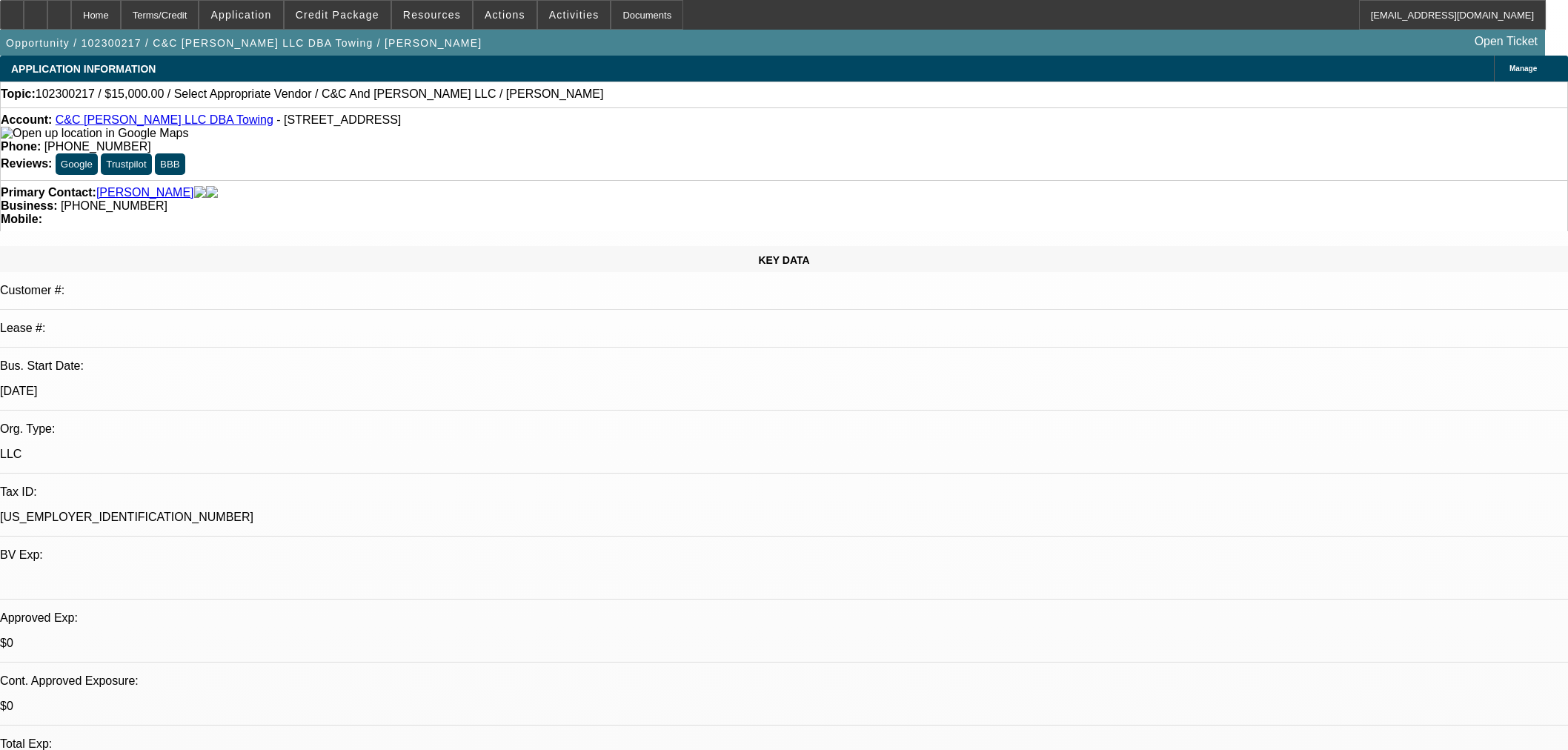
select select "0"
select select "2"
select select "0.1"
select select "4"
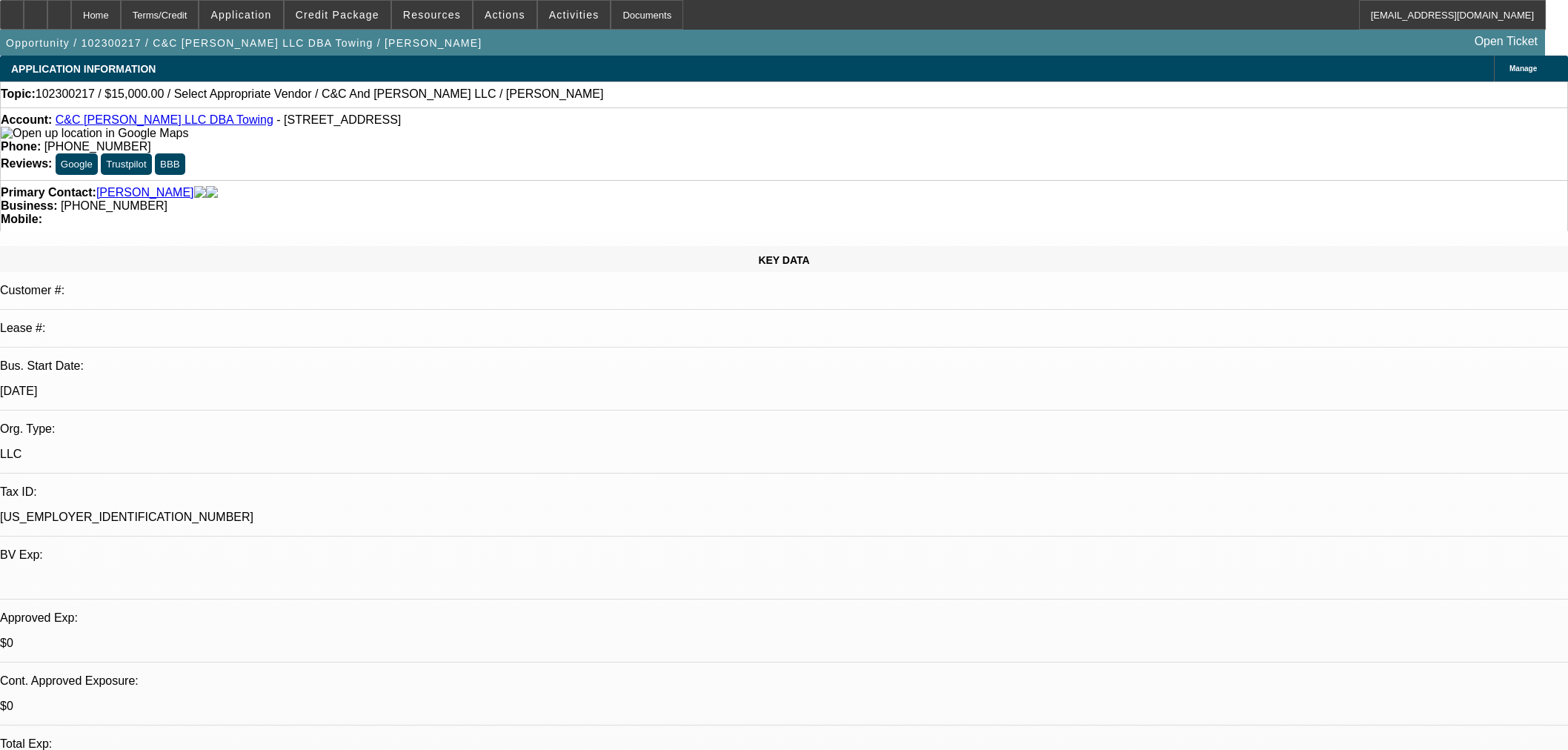
scroll to position [805, 0]
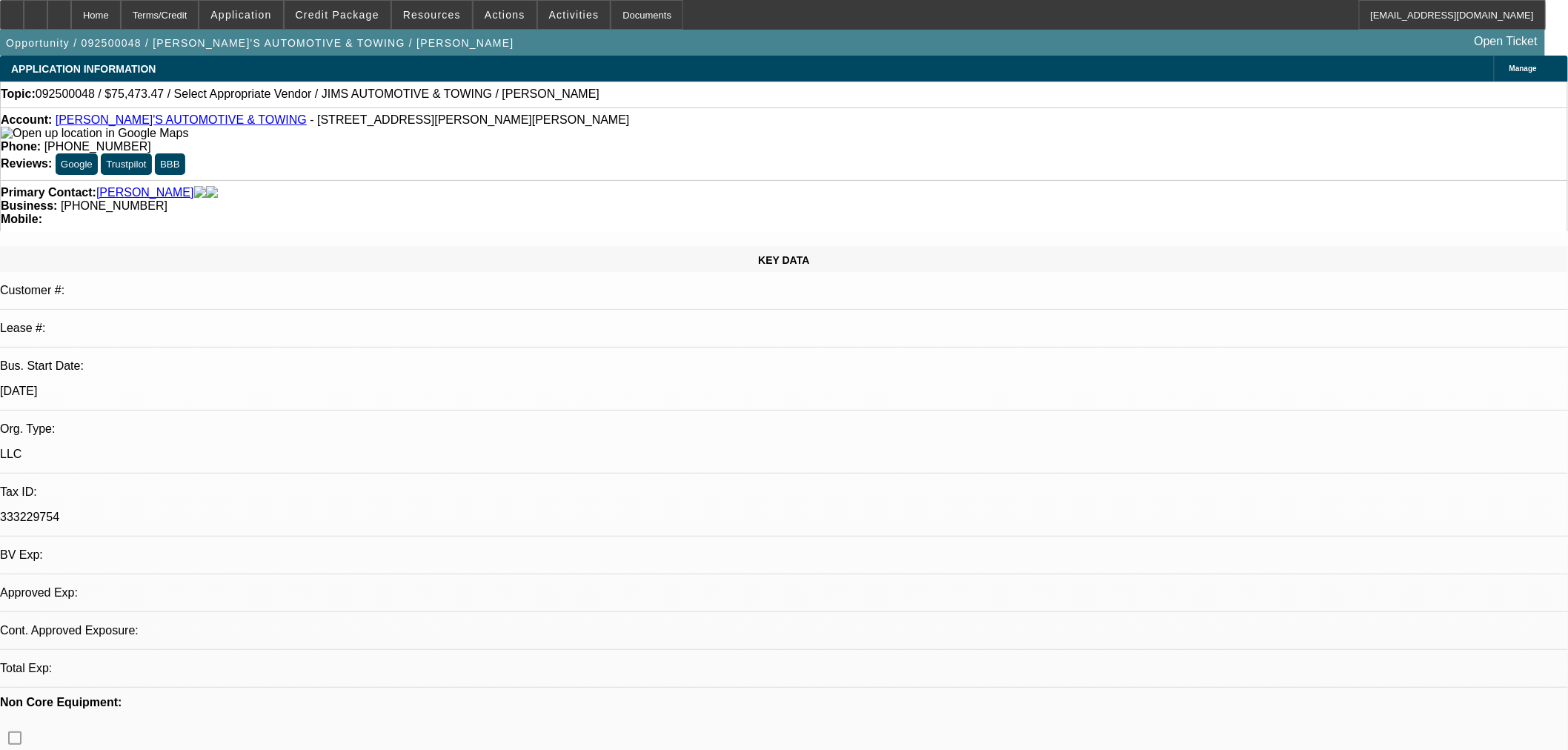
select select "0"
select select "2"
select select "0.1"
select select "4"
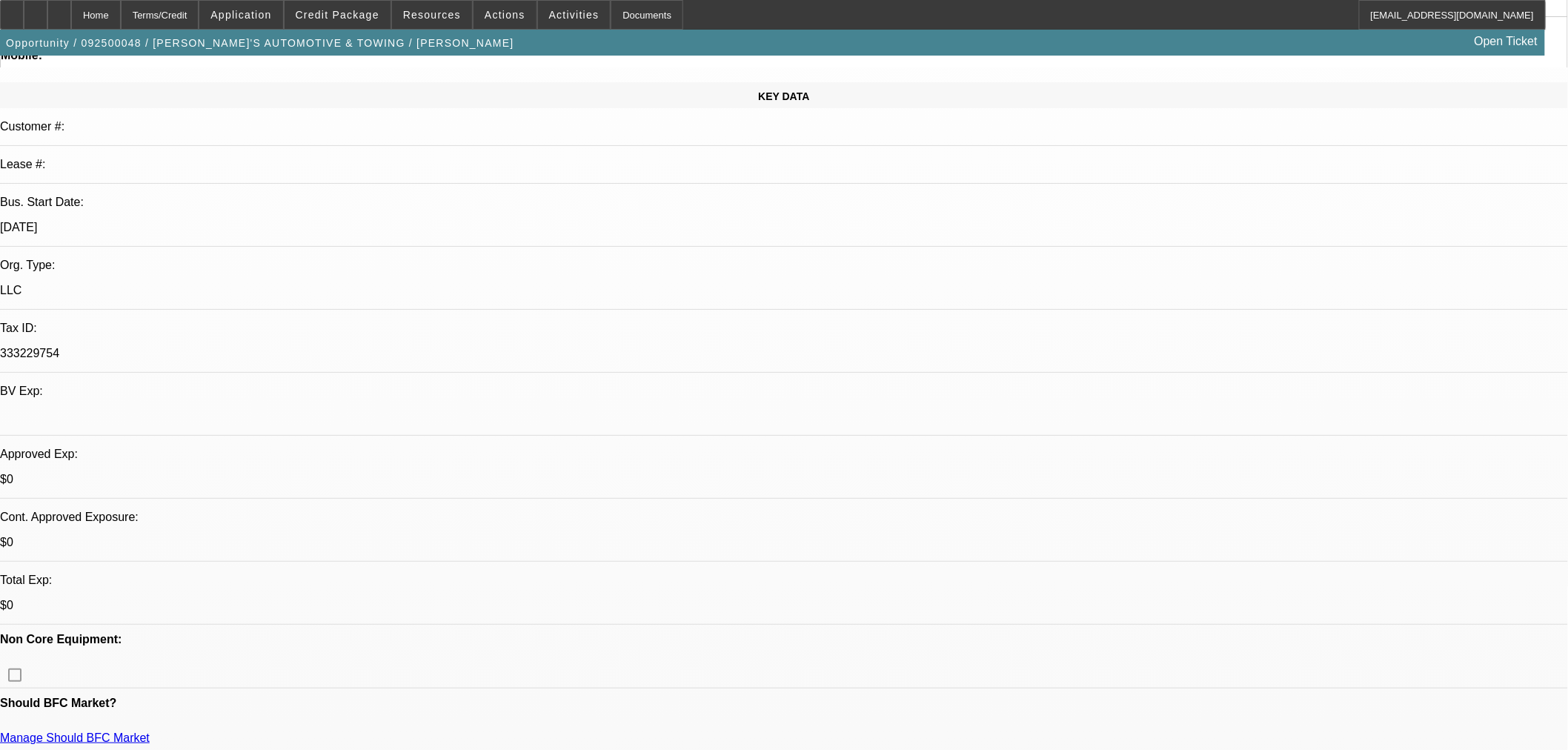
scroll to position [165, 0]
click at [385, 21] on span at bounding box center [338, 15] width 106 height 36
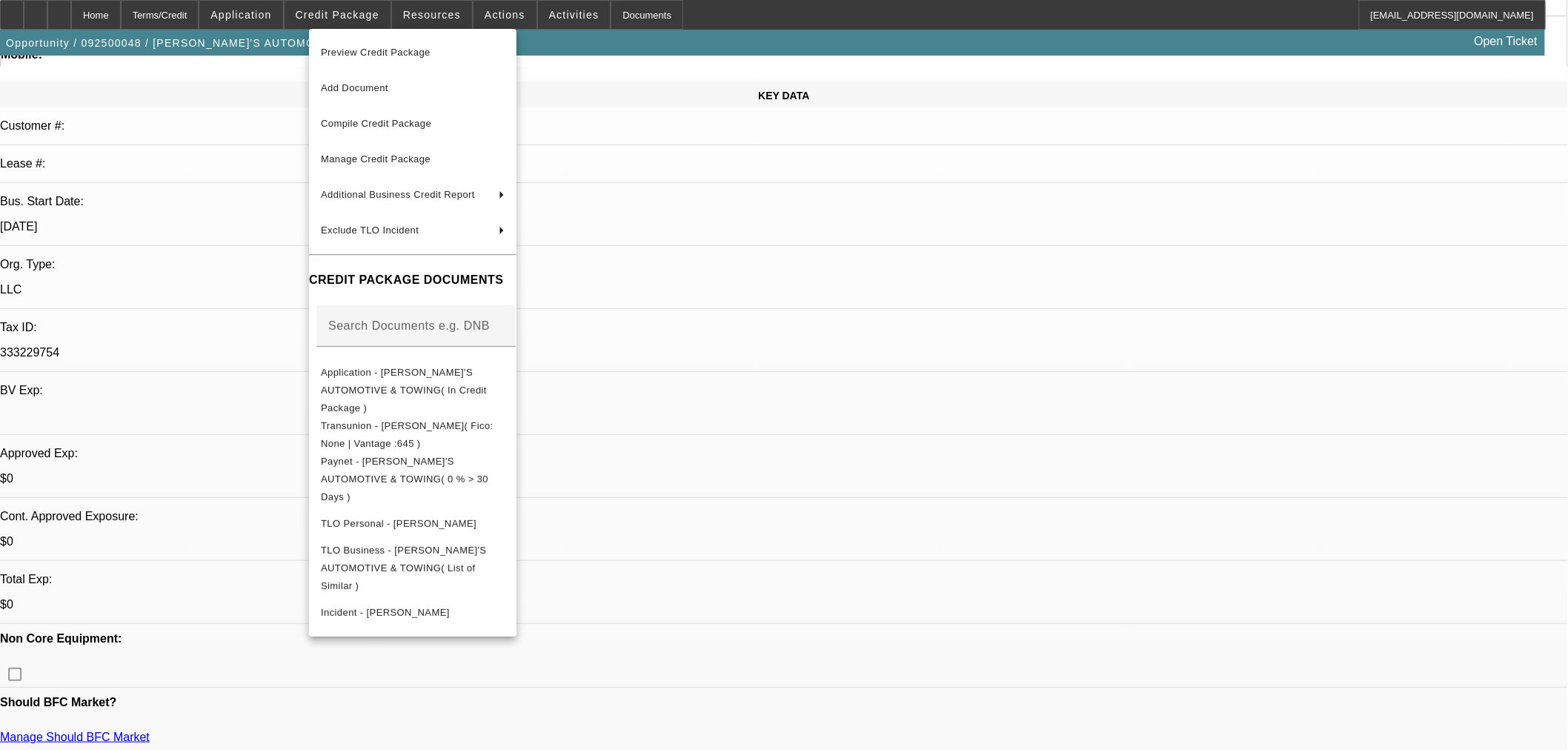
click at [759, 324] on div at bounding box center [784, 375] width 1568 height 750
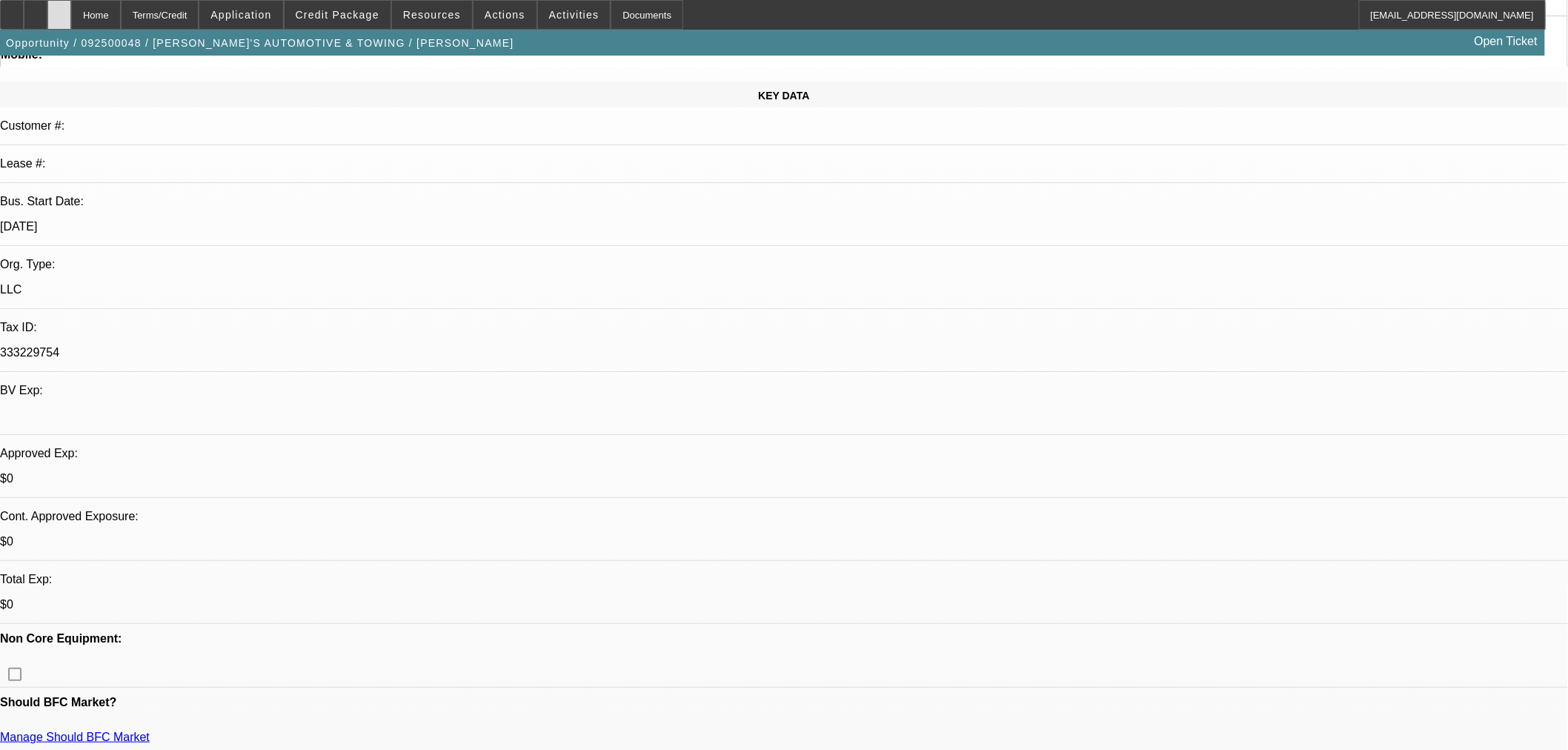
click at [71, 6] on div at bounding box center [59, 15] width 23 height 30
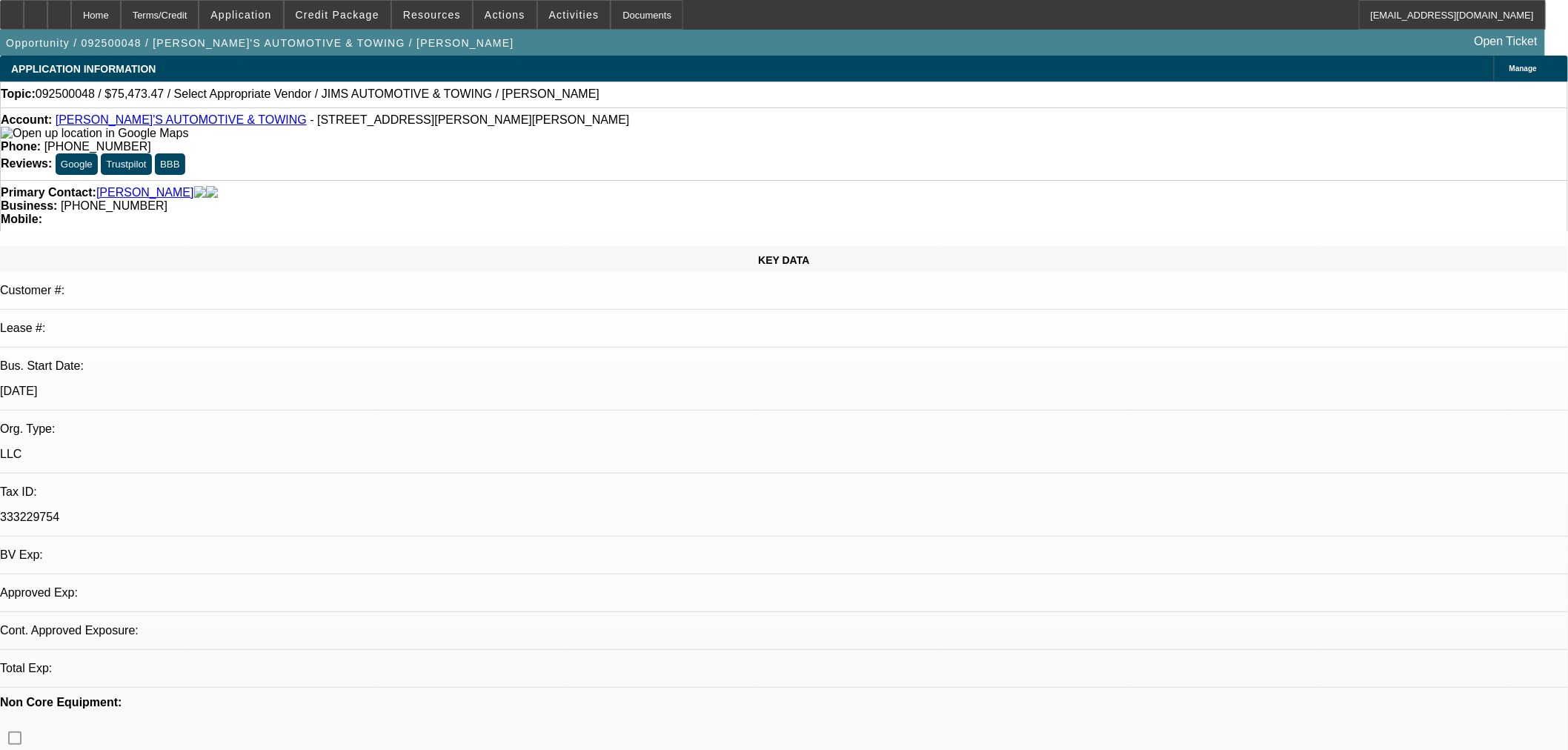
select select "0"
select select "2"
select select "0.1"
select select "4"
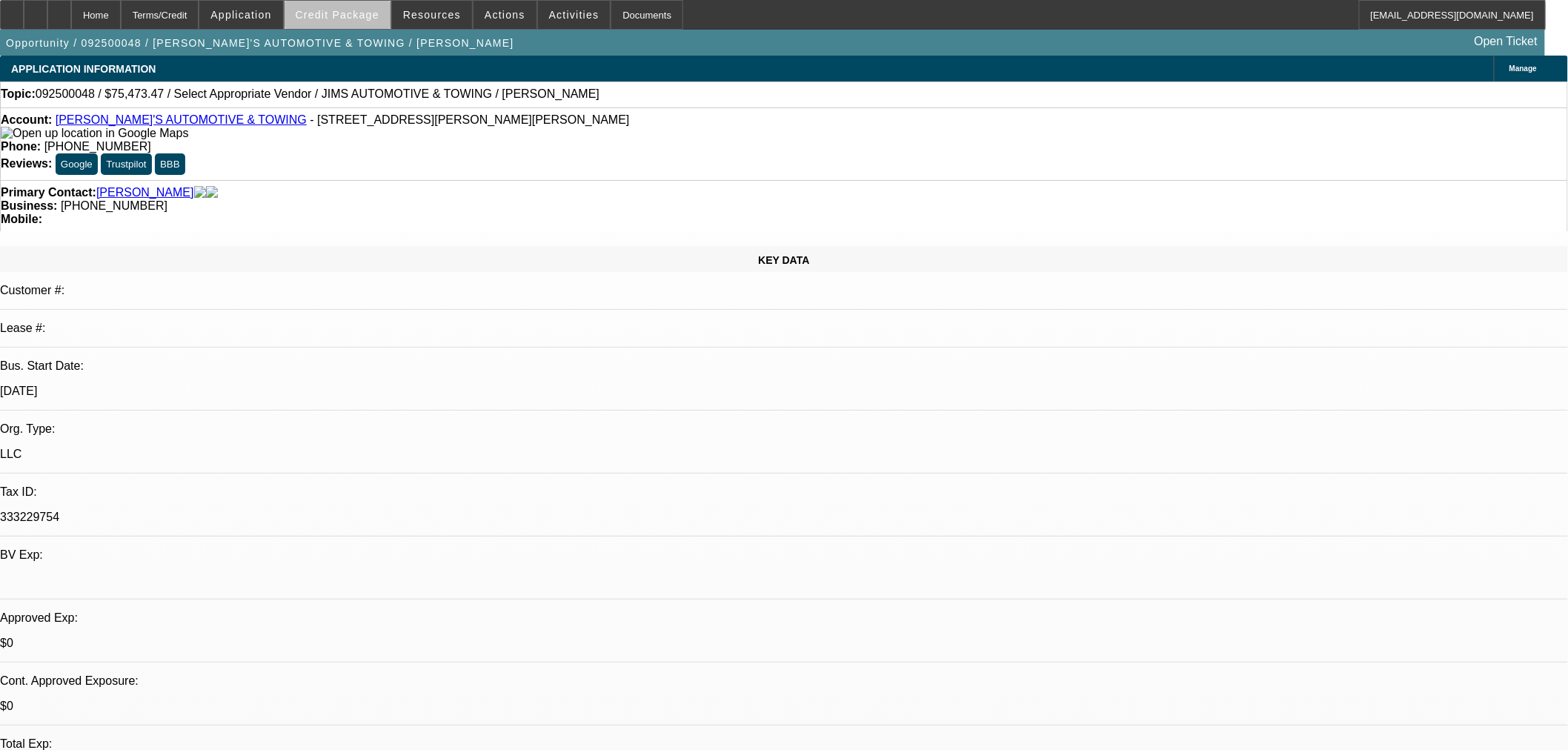
click at [379, 17] on span "Credit Package" at bounding box center [337, 14] width 83 height 12
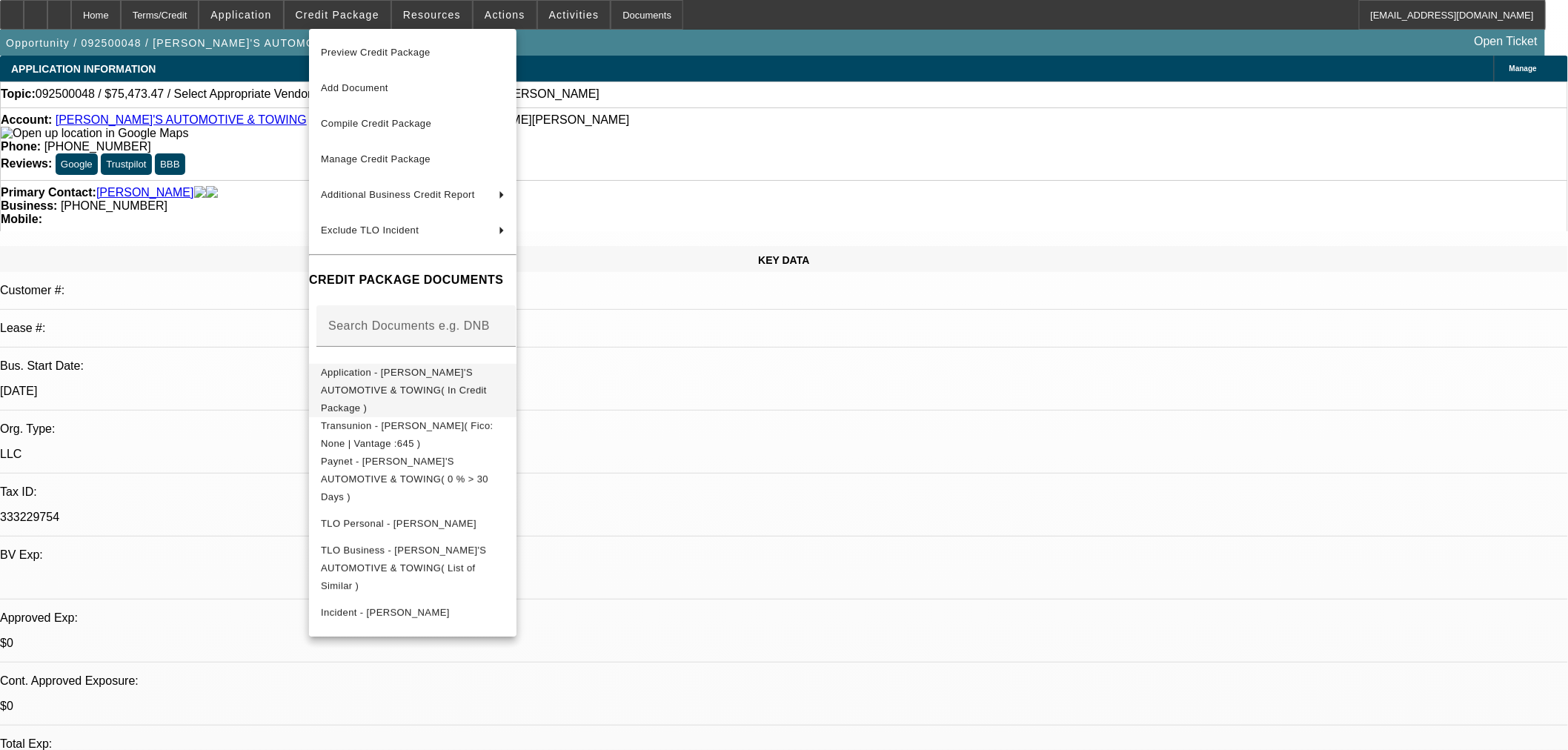
click at [427, 375] on span "Application - [PERSON_NAME]'S AUTOMOTIVE & TOWING( In Credit Package )" at bounding box center [403, 389] width 166 height 47
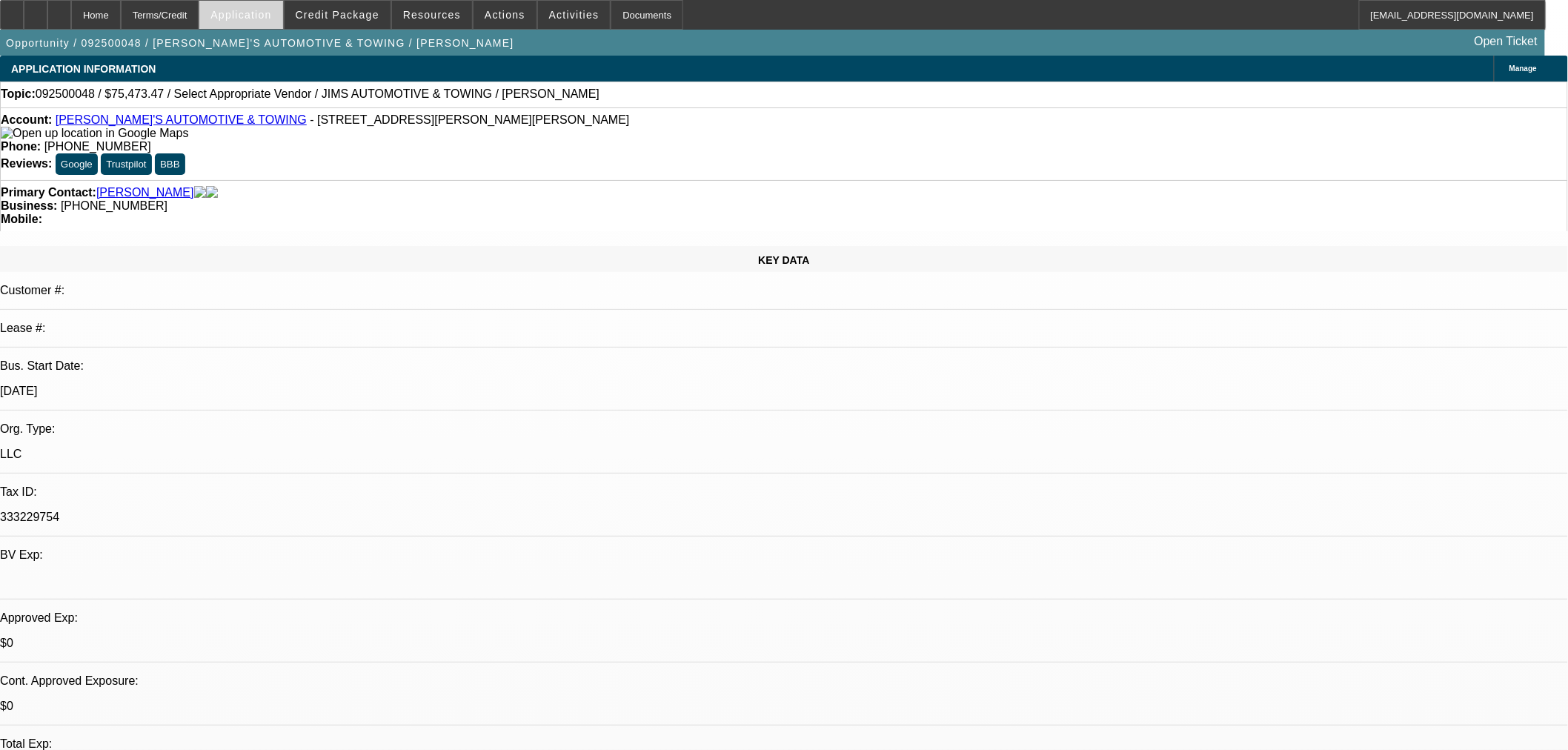
click at [271, 19] on span "Application" at bounding box center [241, 14] width 61 height 12
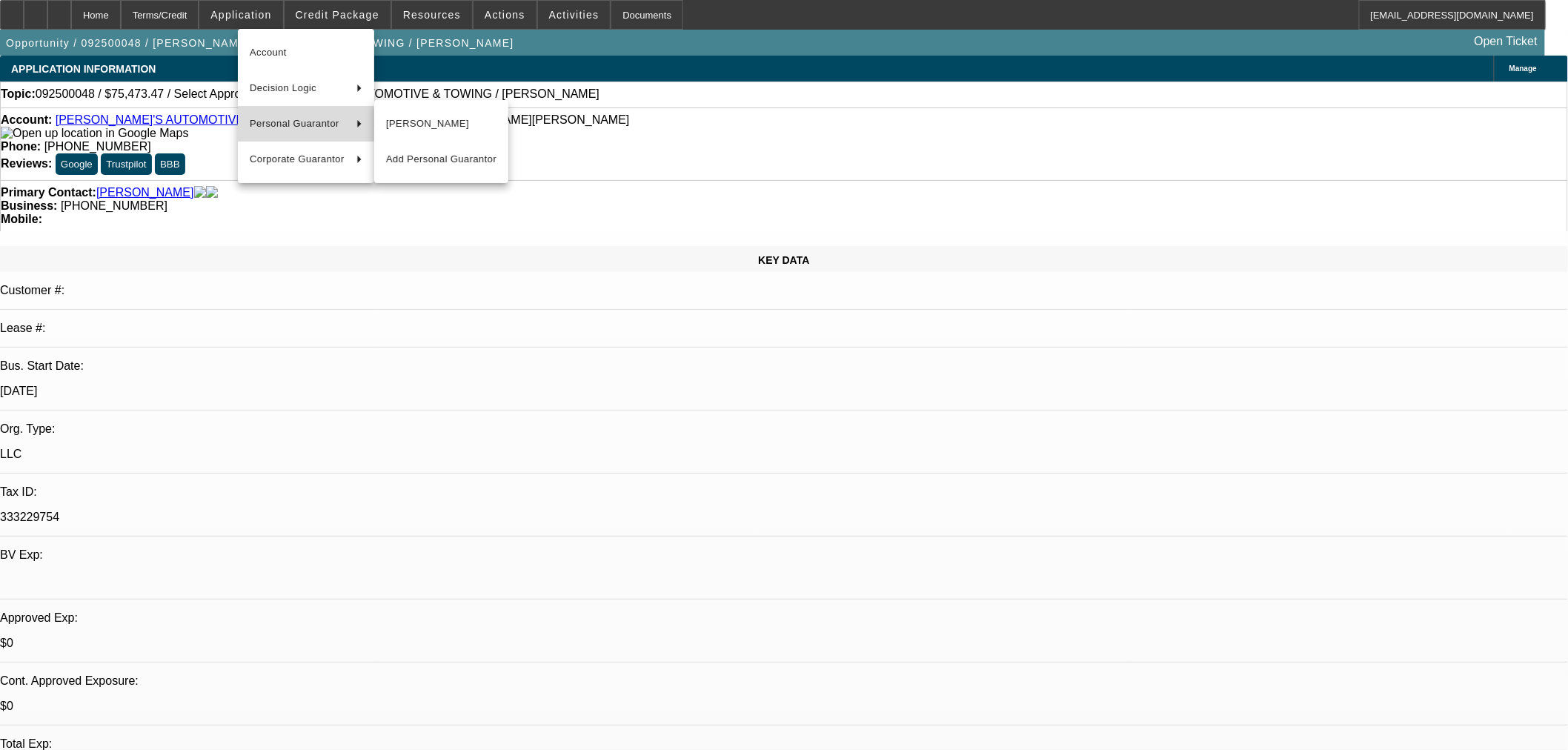
click at [299, 124] on span "Personal Guarantor" at bounding box center [297, 123] width 95 height 18
click at [412, 115] on span "[PERSON_NAME]" at bounding box center [441, 123] width 111 height 18
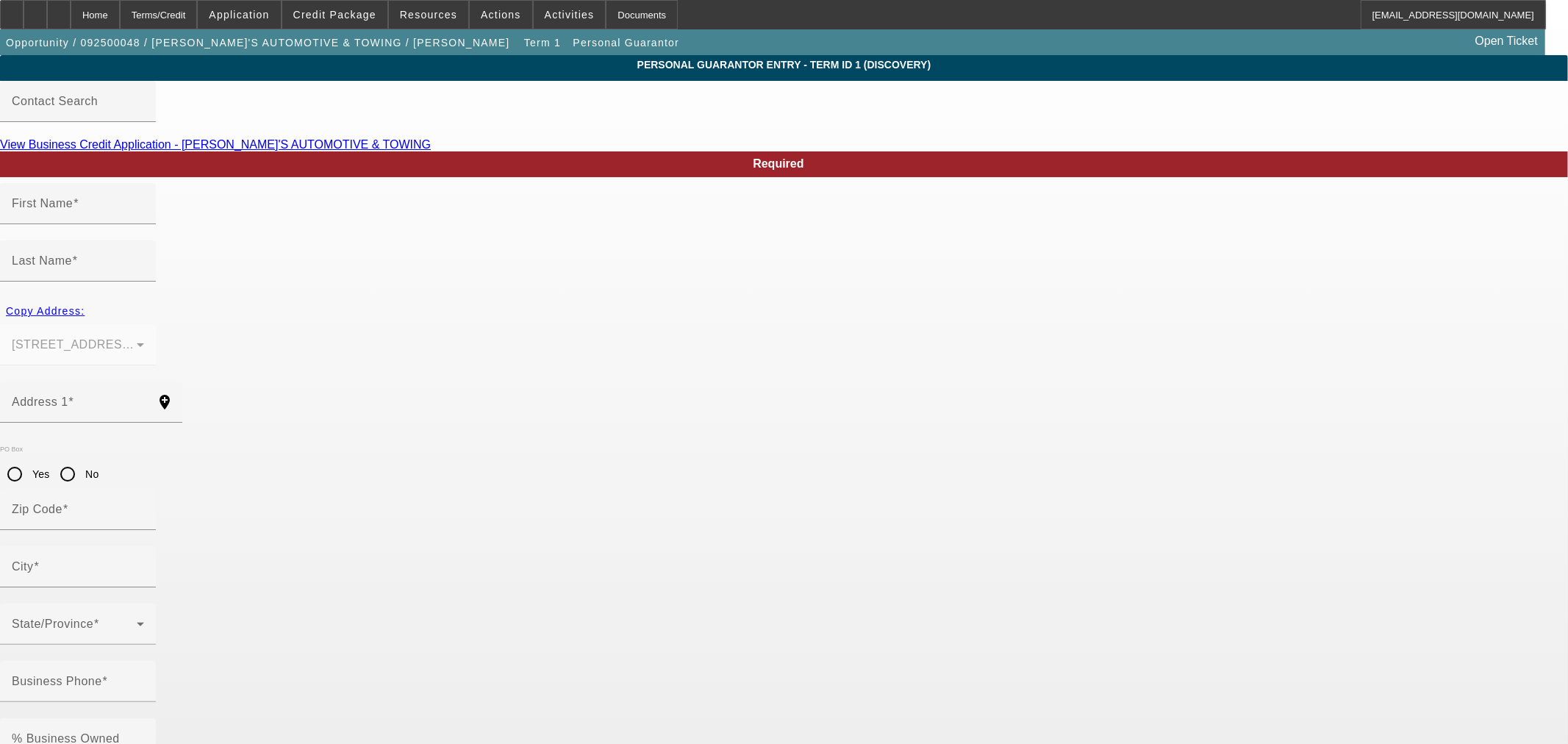
type input "[PERSON_NAME]"
type input "[STREET_ADDRESS][PERSON_NAME]"
radio input "true"
type input "16121"
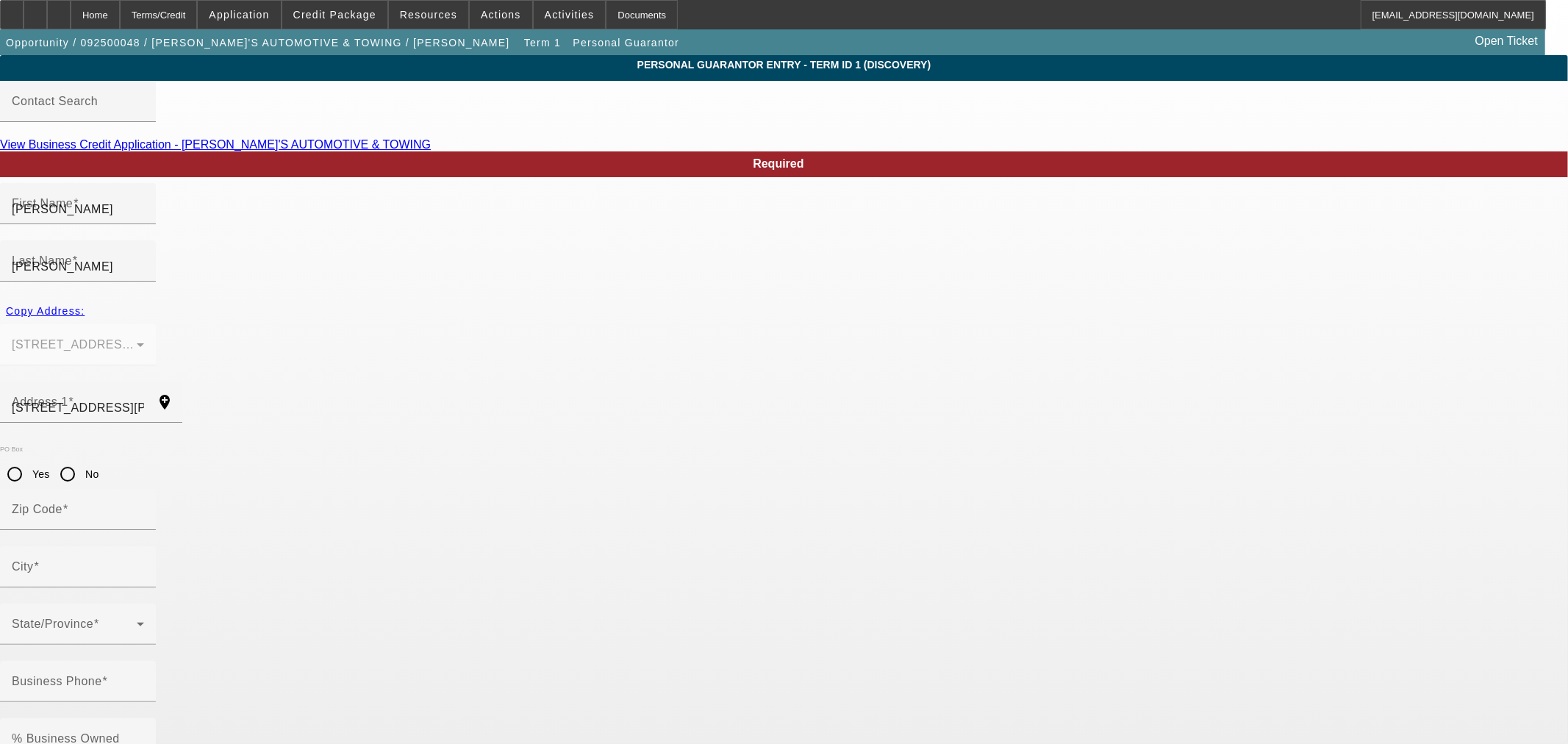
type input "[PERSON_NAME]"
type input "[PHONE_NUMBER]"
type input "100"
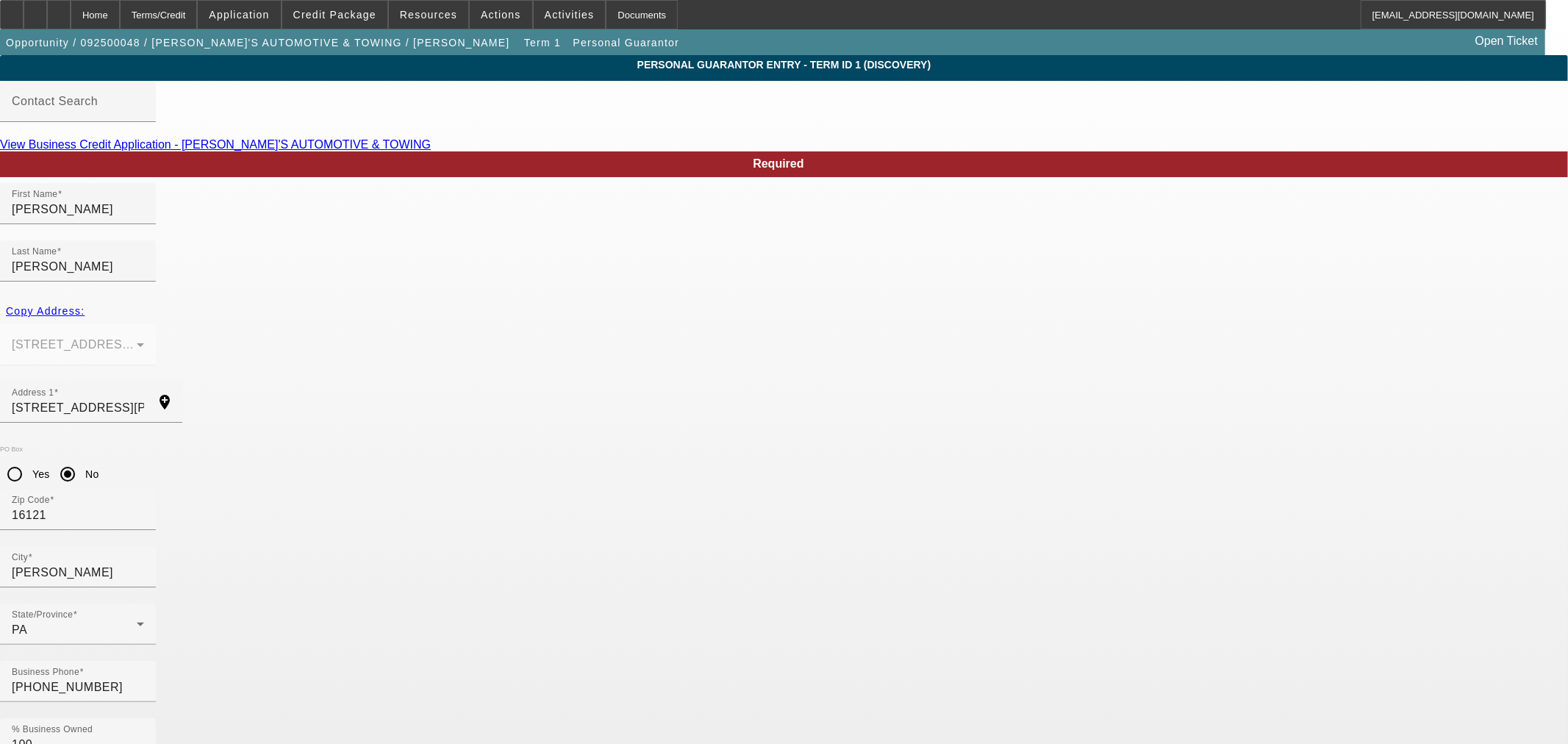
paste input "7"
type input "210-54-4759"
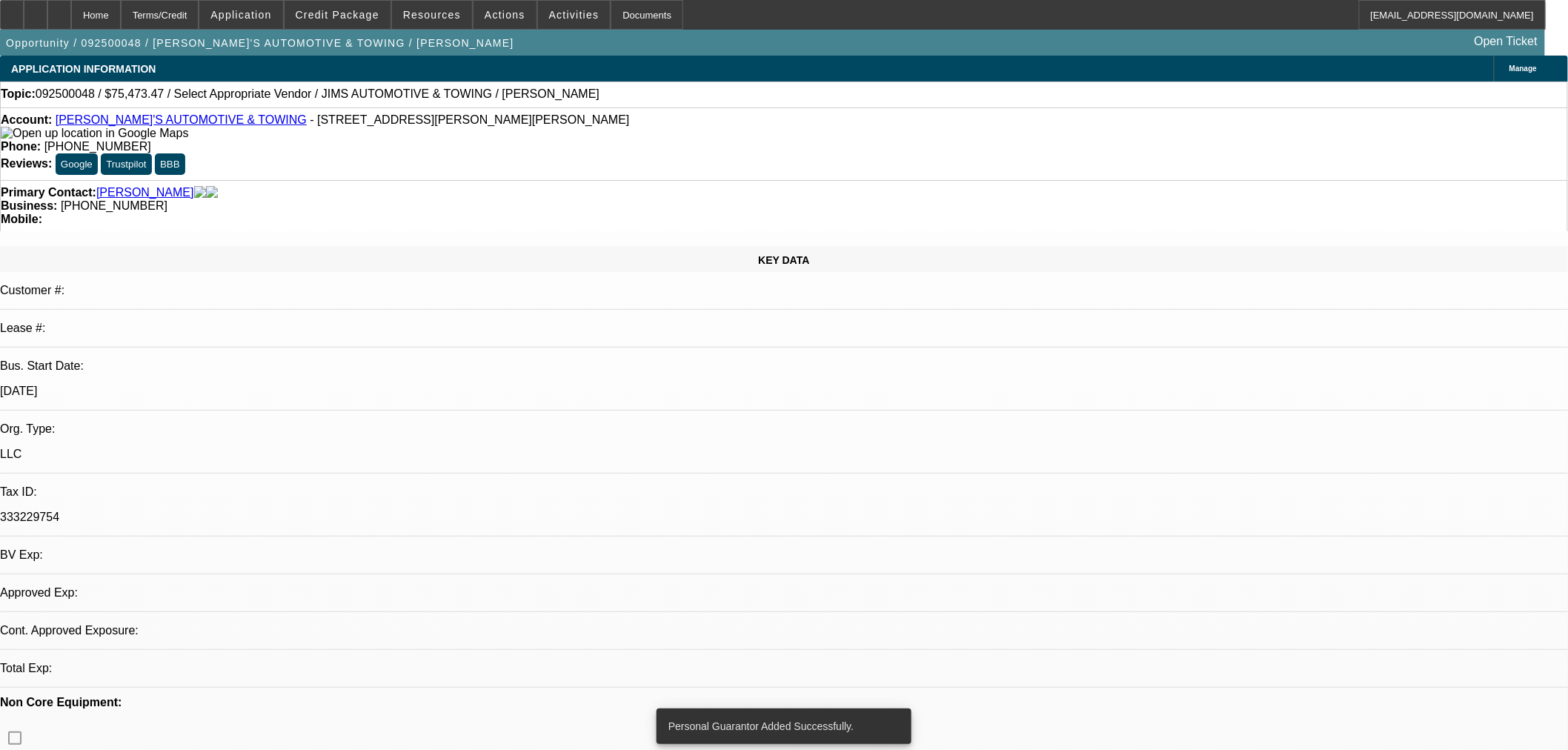
select select "0"
select select "2"
select select "0.1"
select select "4"
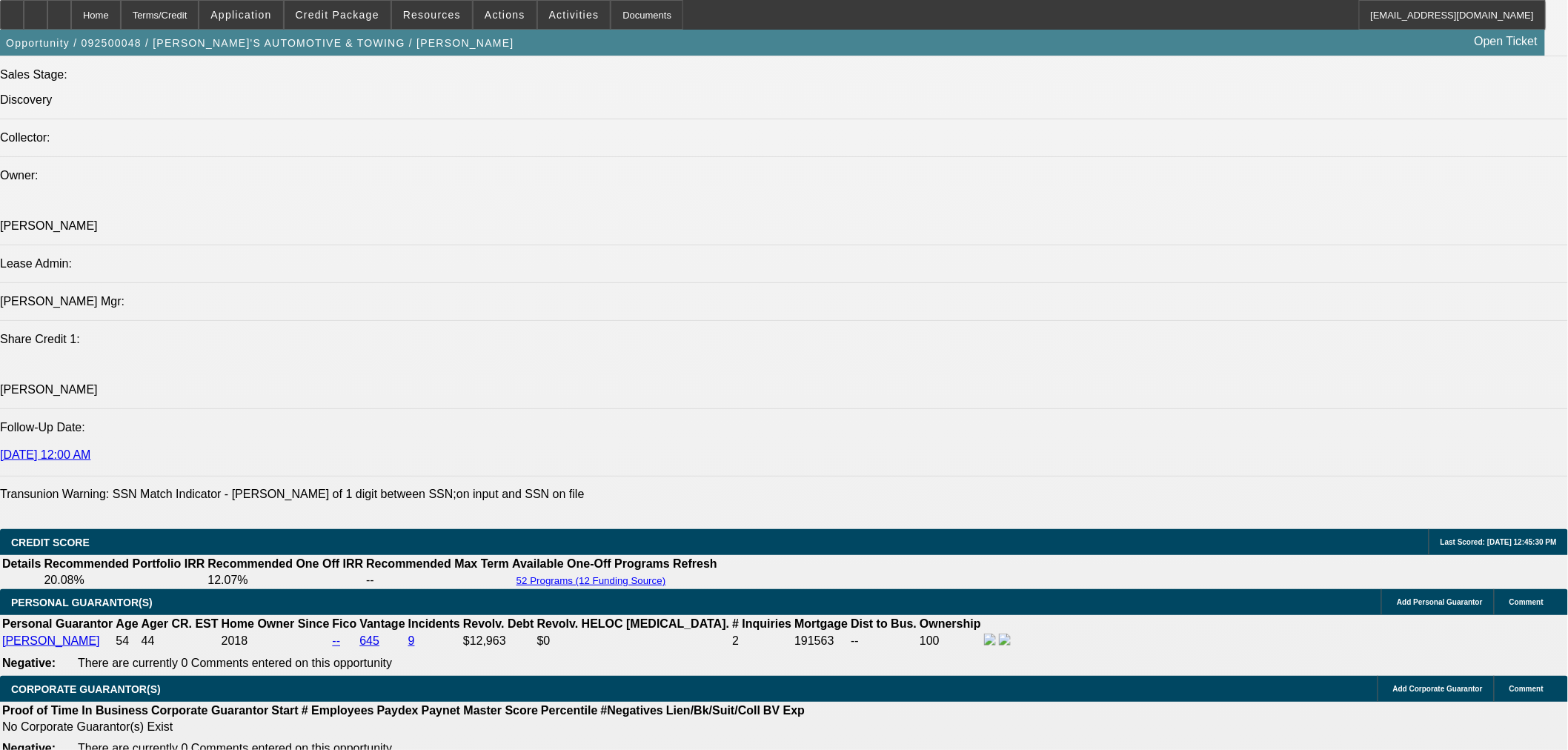
scroll to position [1893, 0]
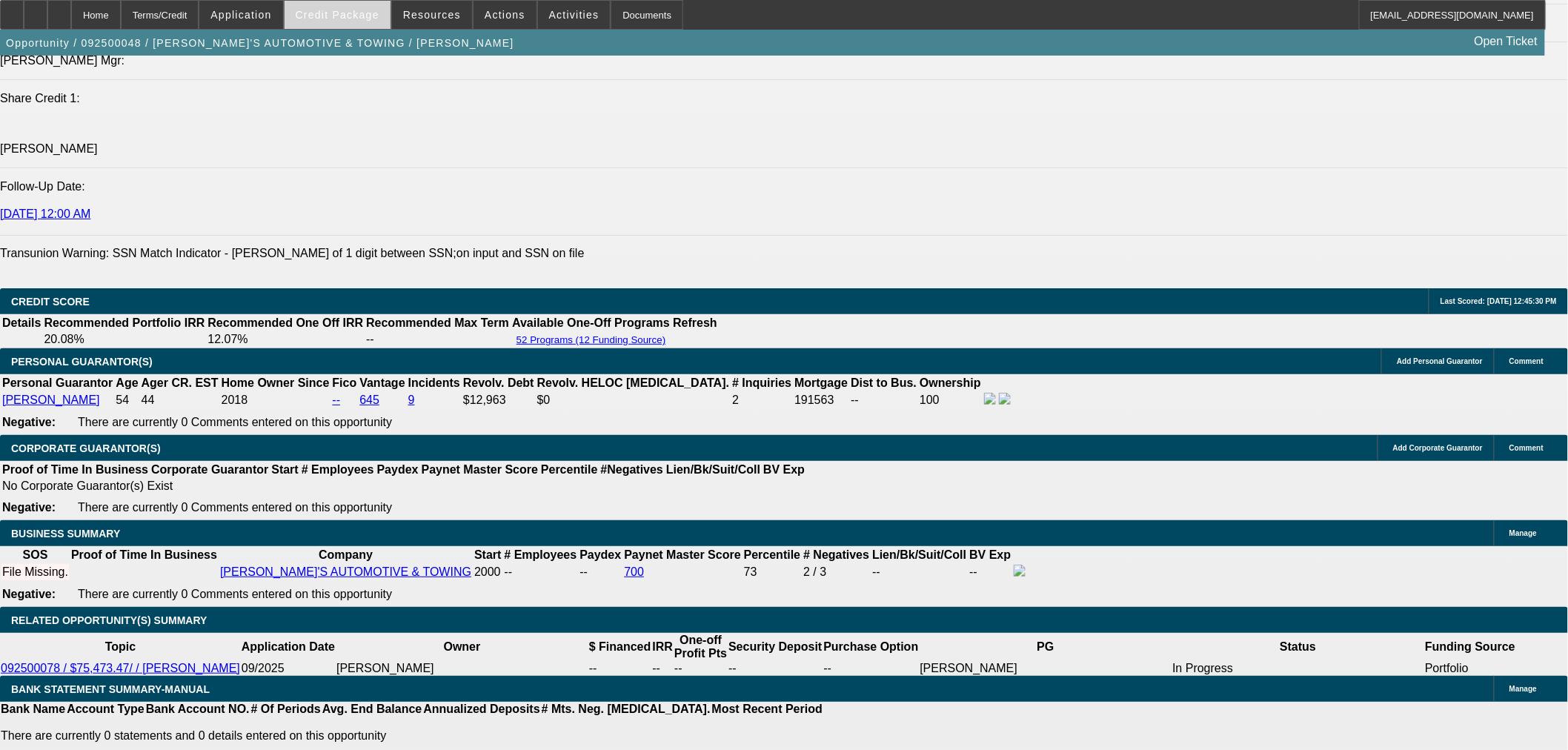
click at [338, 17] on span "Credit Package" at bounding box center [337, 14] width 83 height 12
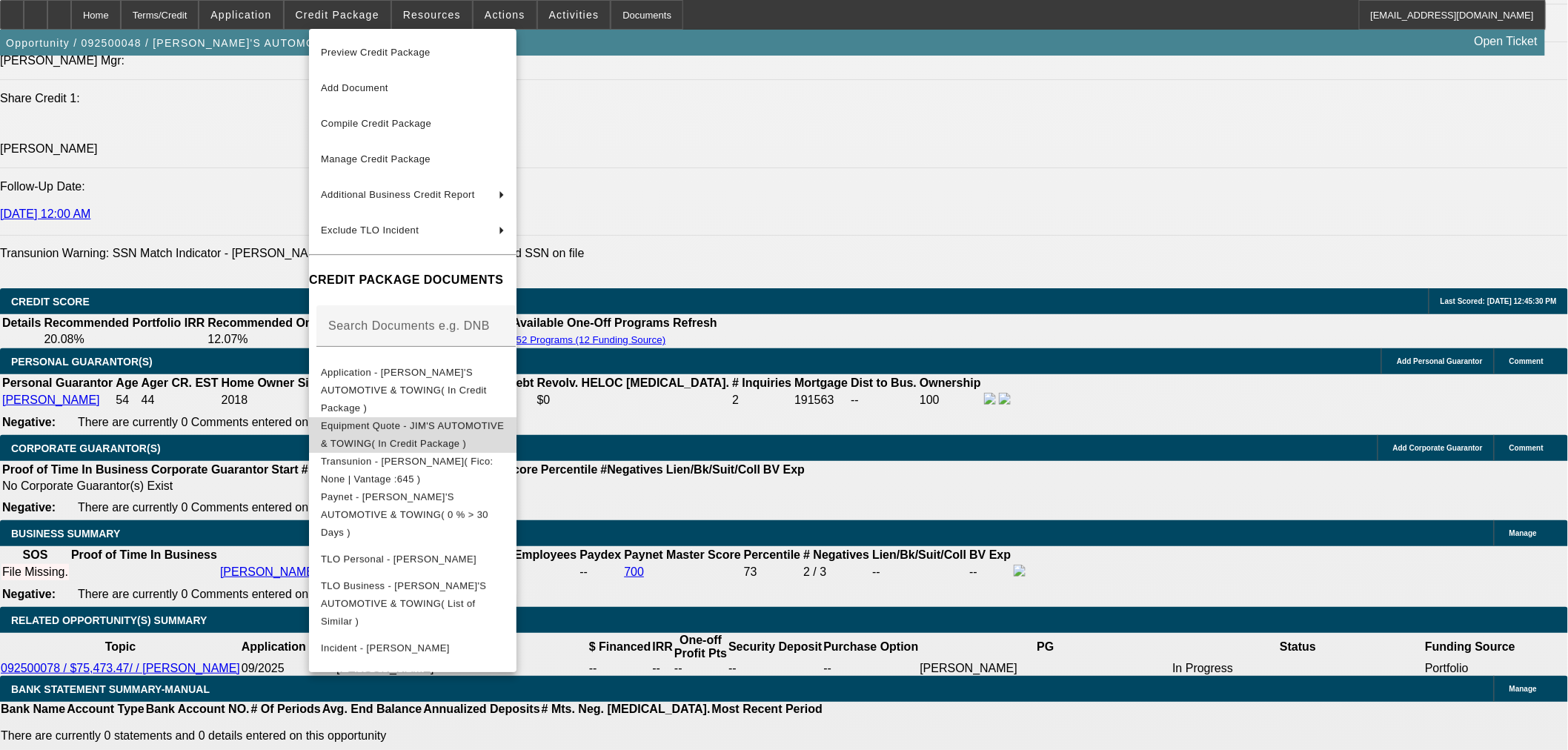
click at [430, 416] on span "Equipment Quote - JIM'S AUTOMOTIVE & TOWING( In Credit Package )" at bounding box center [412, 434] width 184 height 36
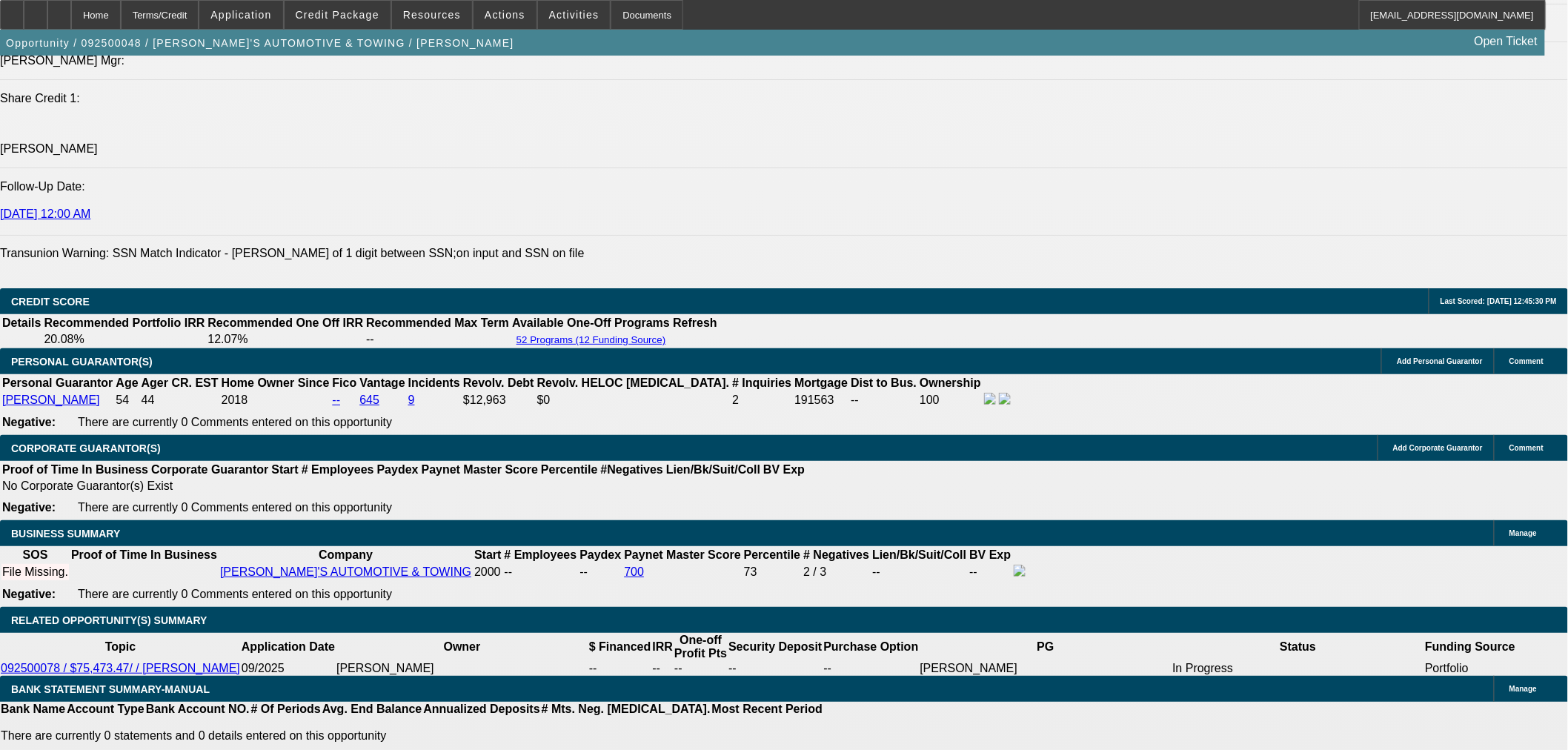
type input "1"
type input "$2.00"
type input "UNKNOWN"
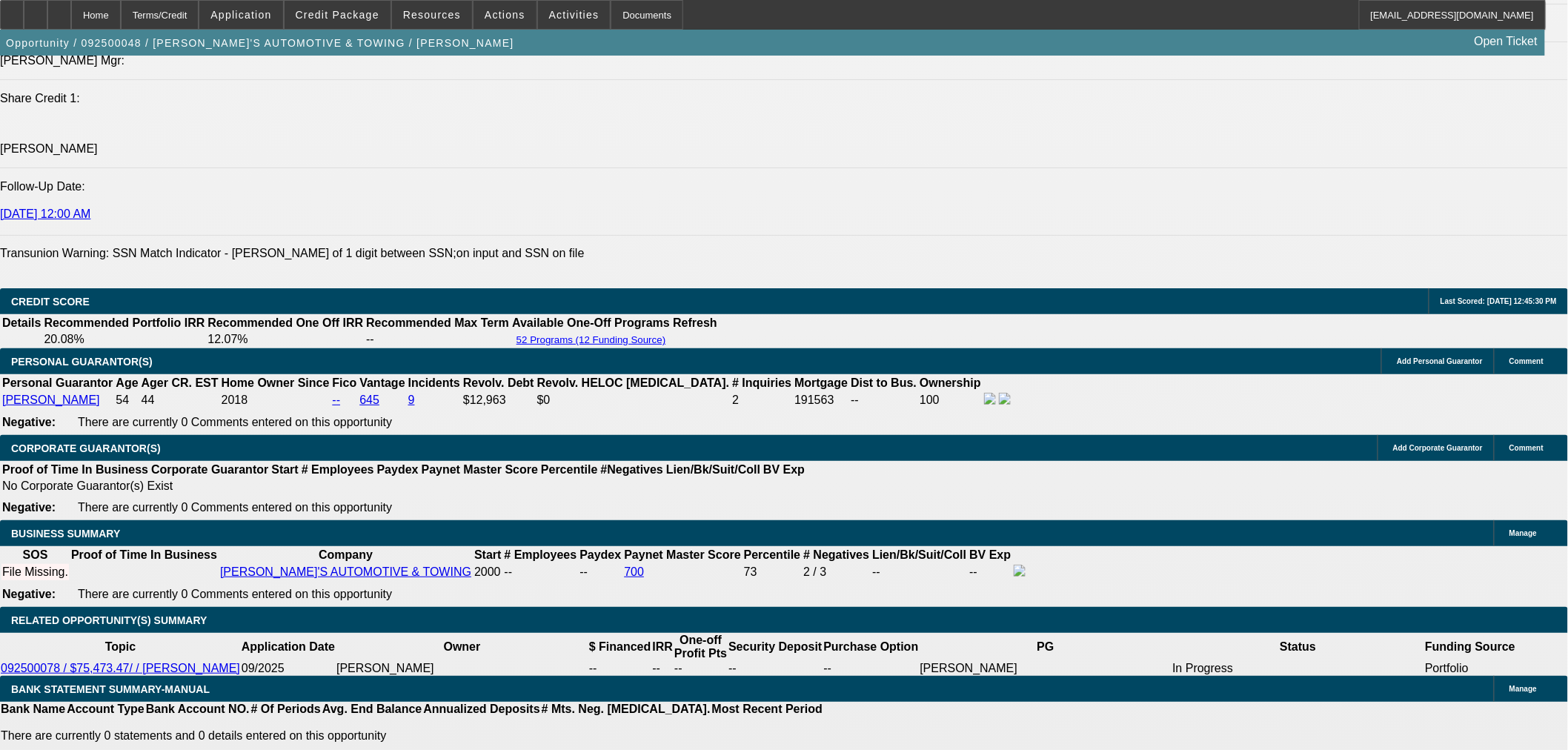
type input "1500"
type input "$3,000.00"
type input "7.2"
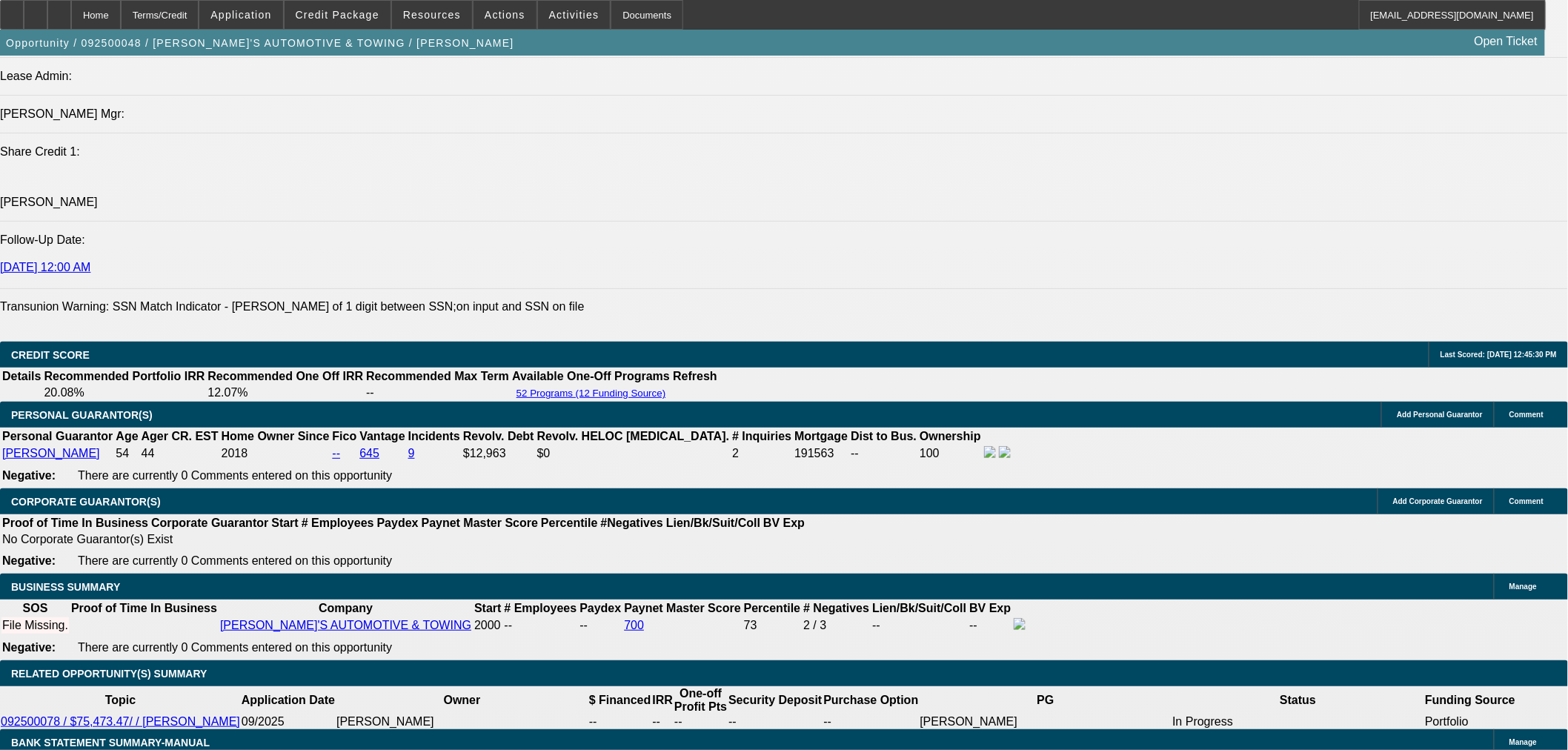
scroll to position [1810, 0]
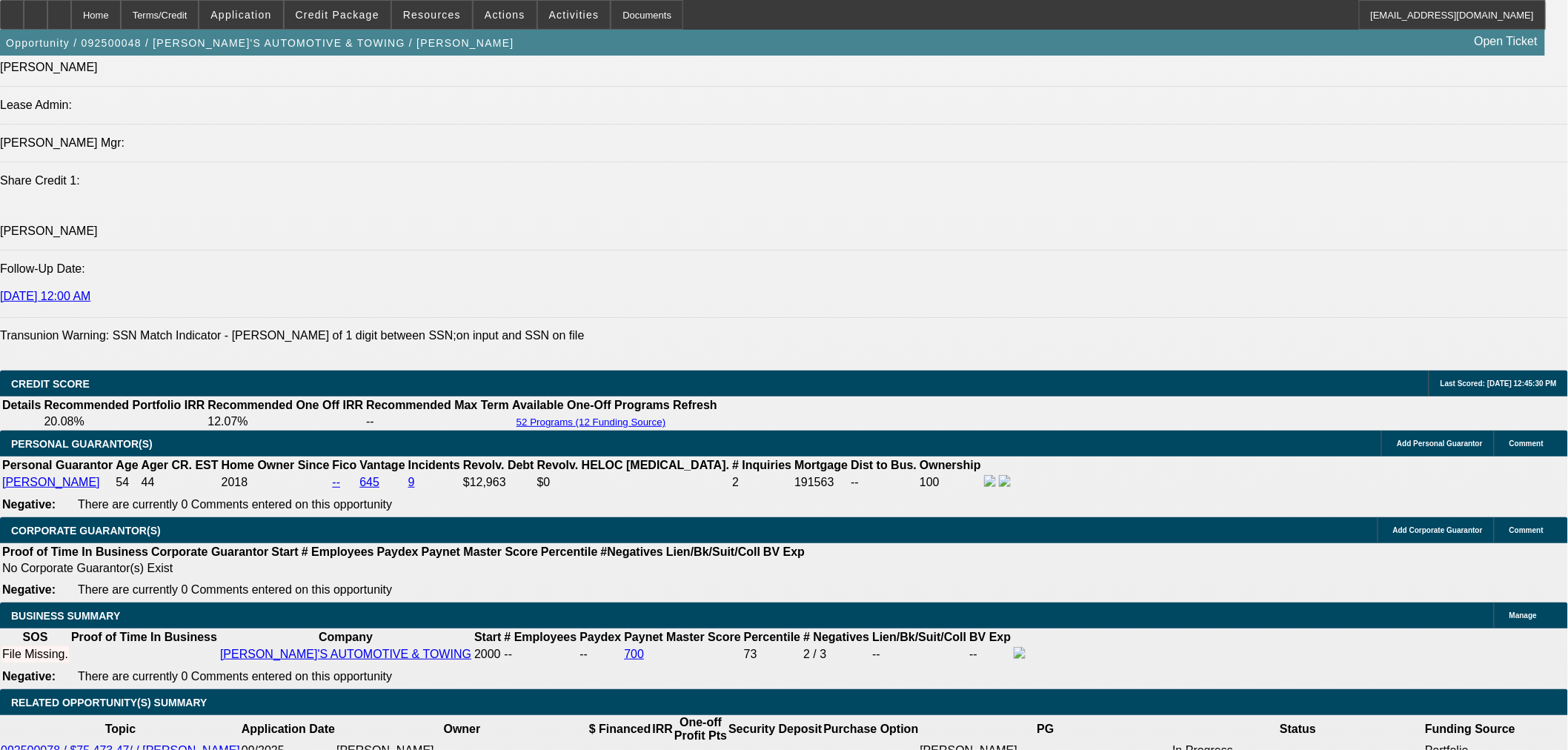
type input "$1,500.00"
click at [71, 9] on div at bounding box center [59, 15] width 23 height 30
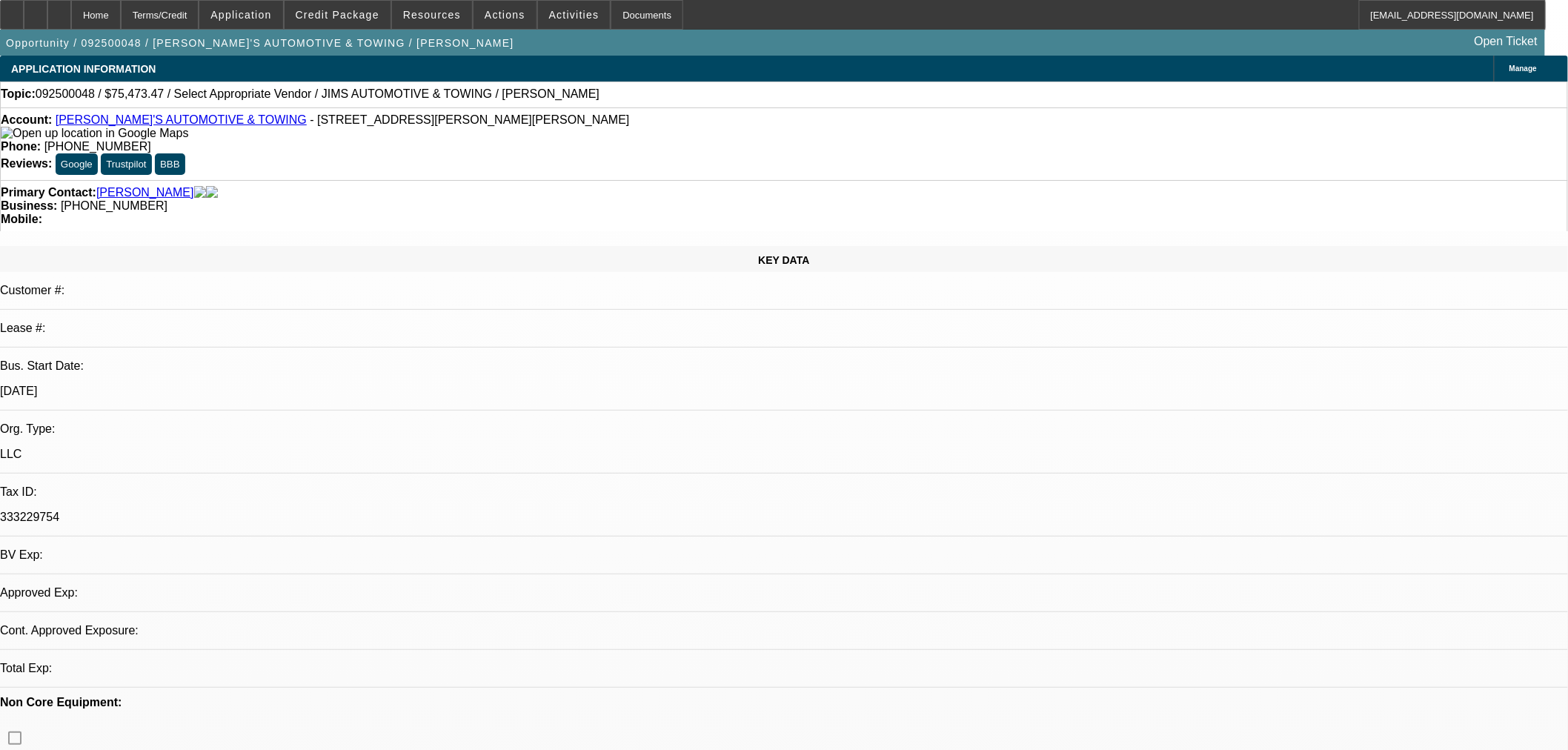
select select "0"
select select "2"
select select "0.1"
select select "4"
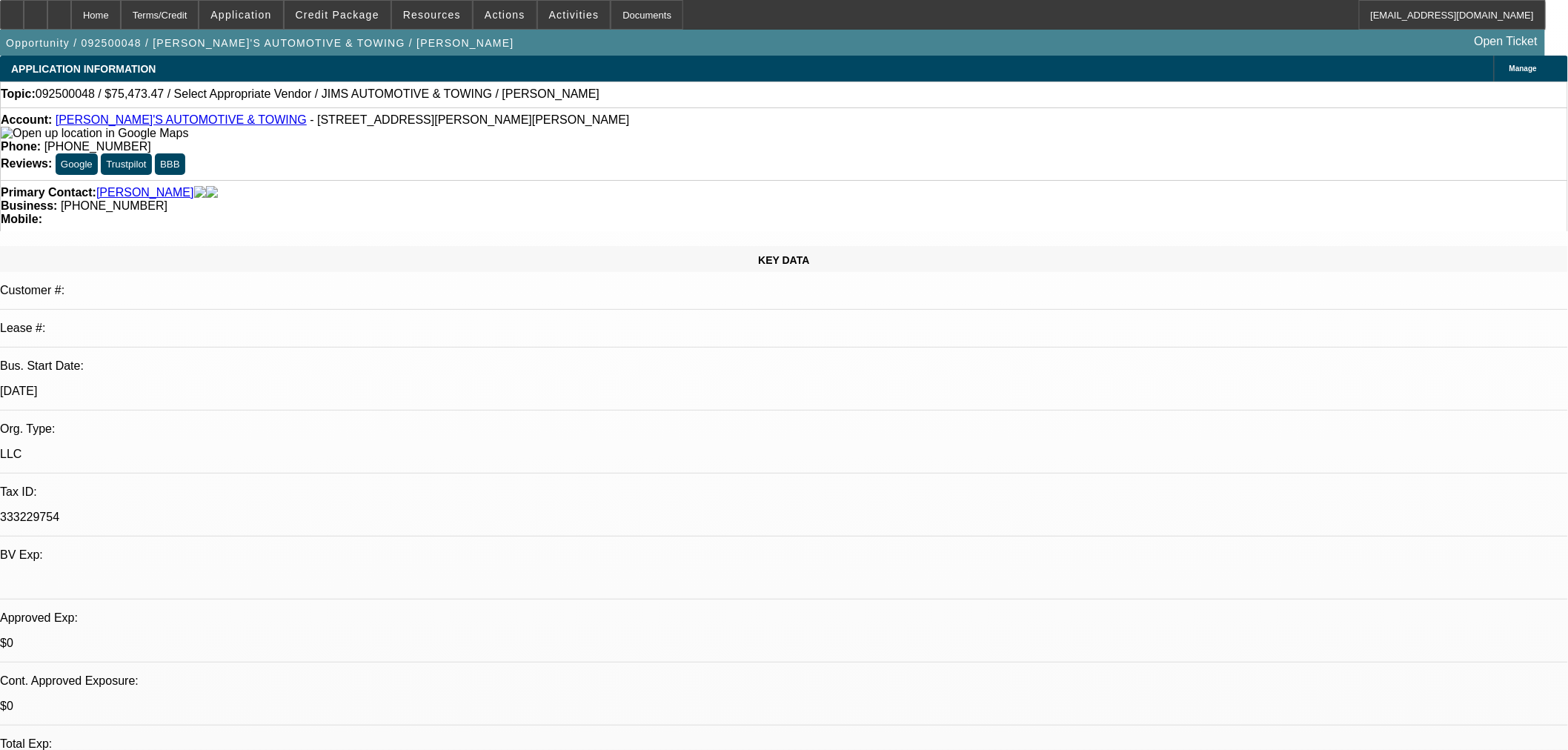
radio input "true"
drag, startPoint x: 1531, startPoint y: 305, endPoint x: 1527, endPoint y: 421, distance: 116.1
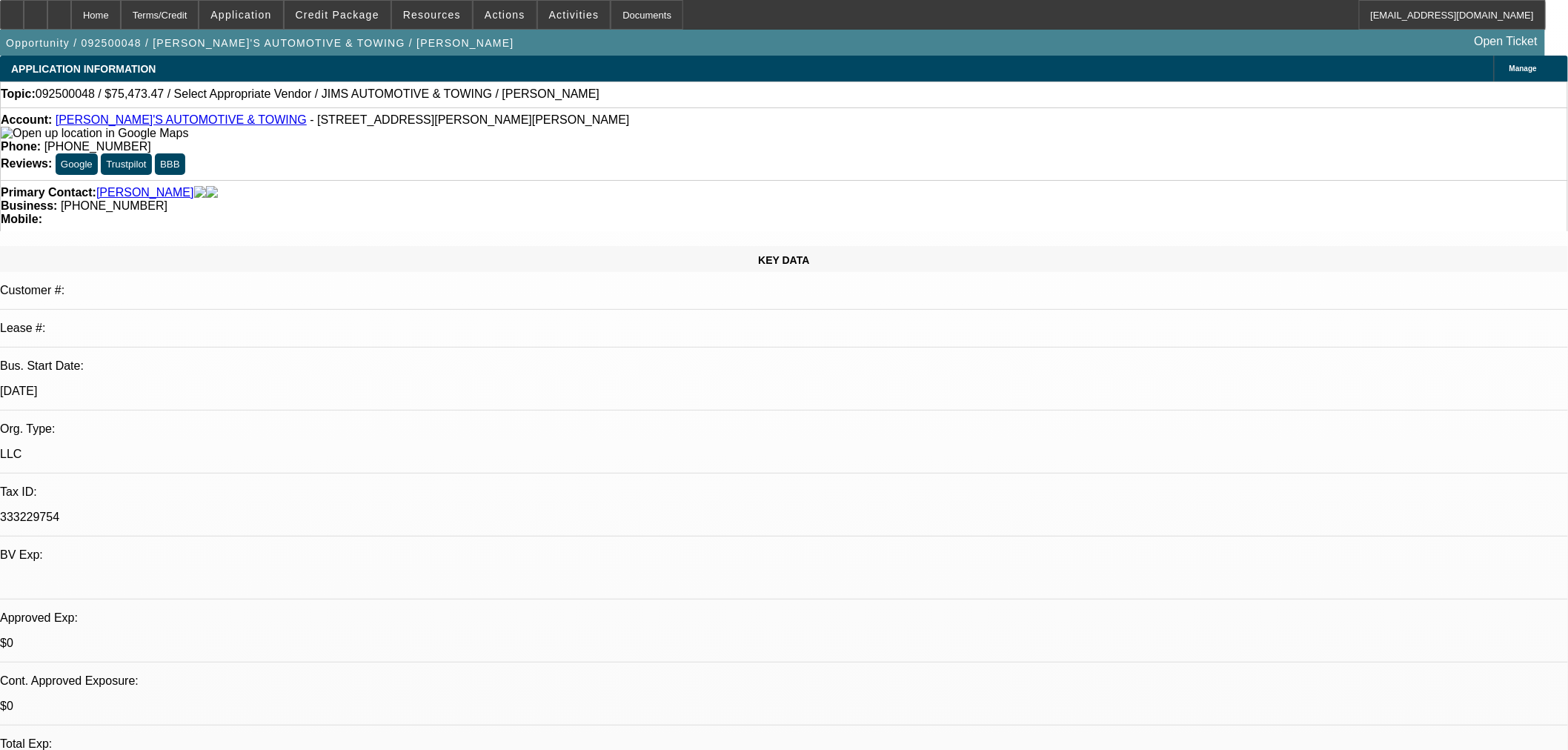
type textarea "Supposed to Fax over 2010 tax return for TIB. 28 years TIB but accountant told …"
radio input "true"
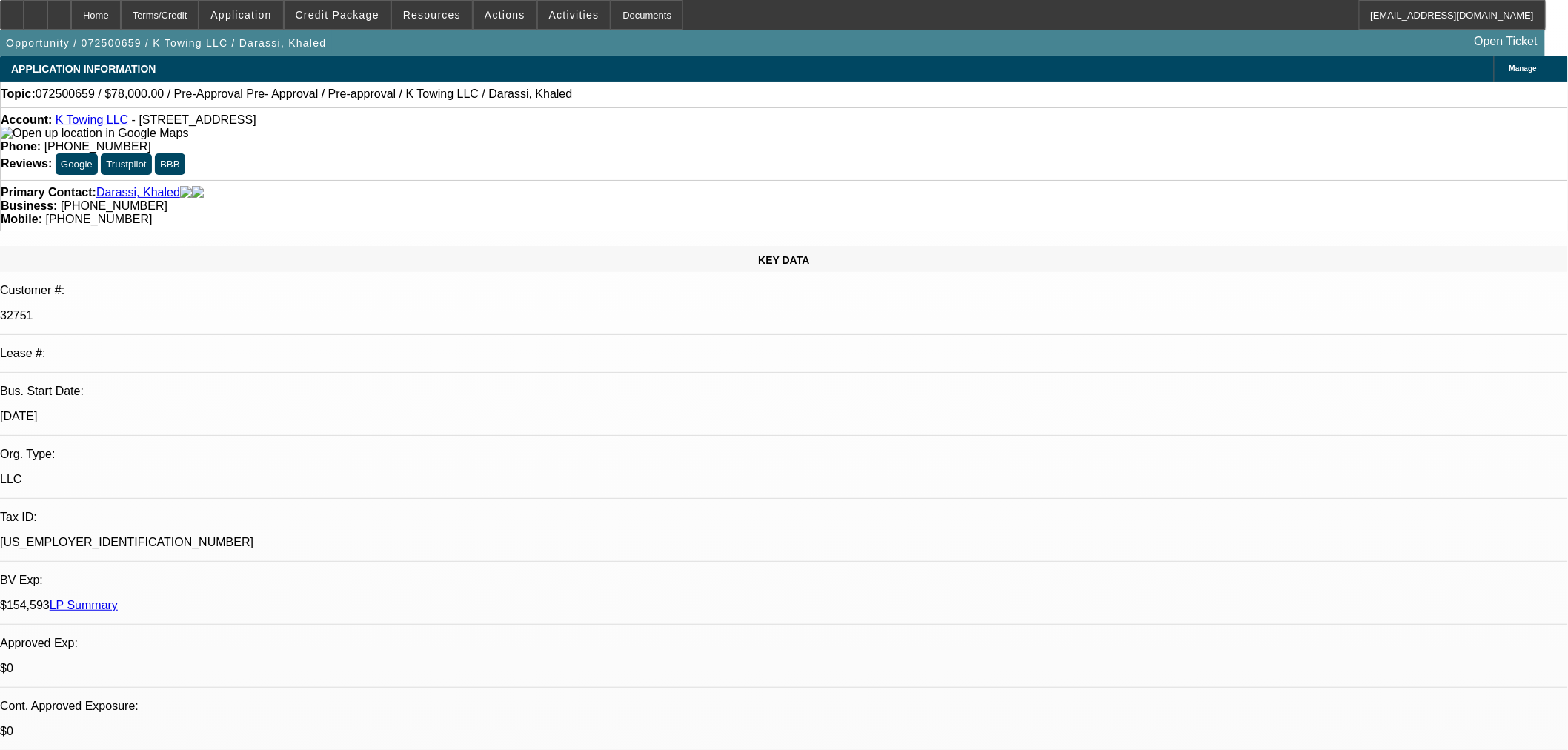
select select "0"
select select "2"
select select "0"
select select "6"
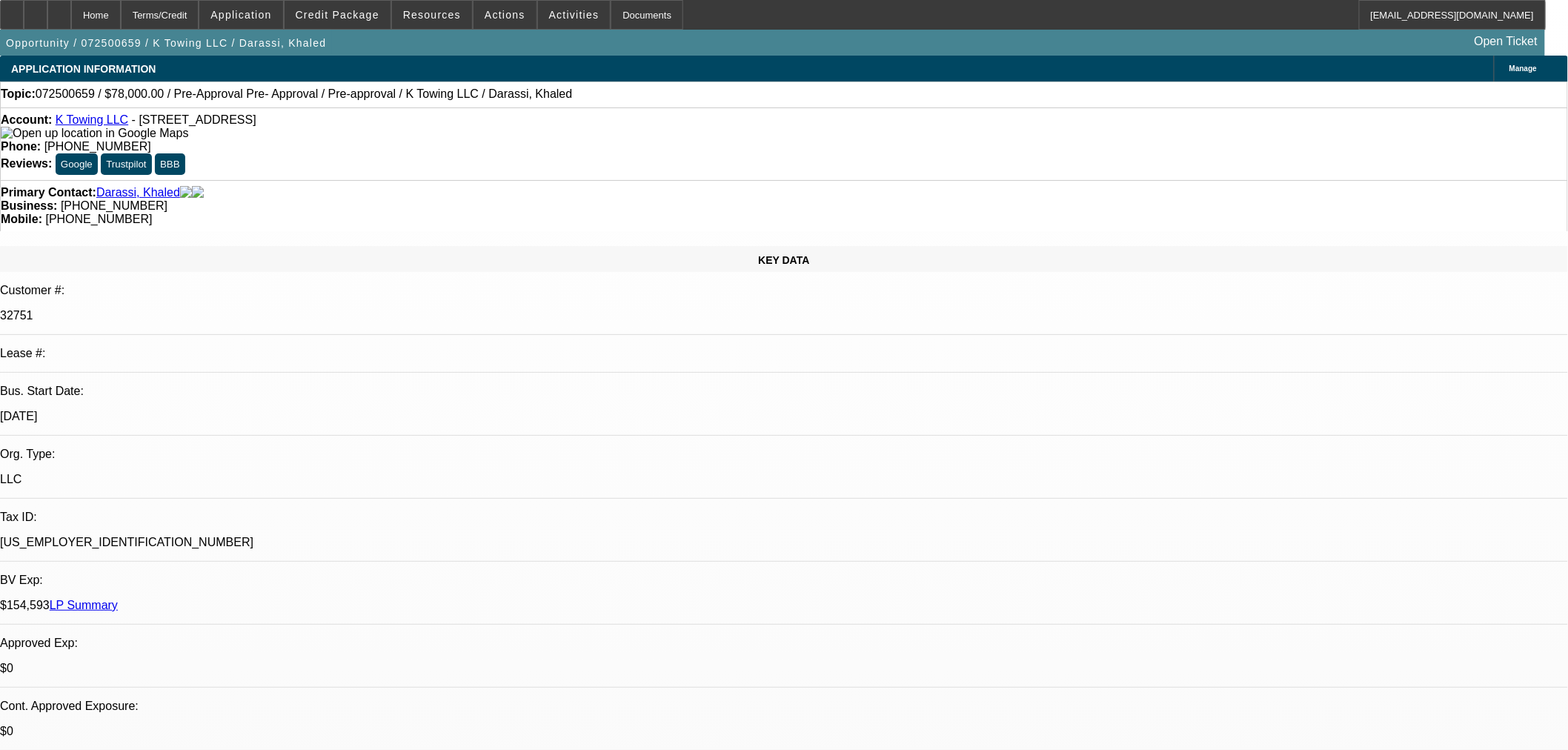
select select "0"
select select "2"
select select "0"
select select "6"
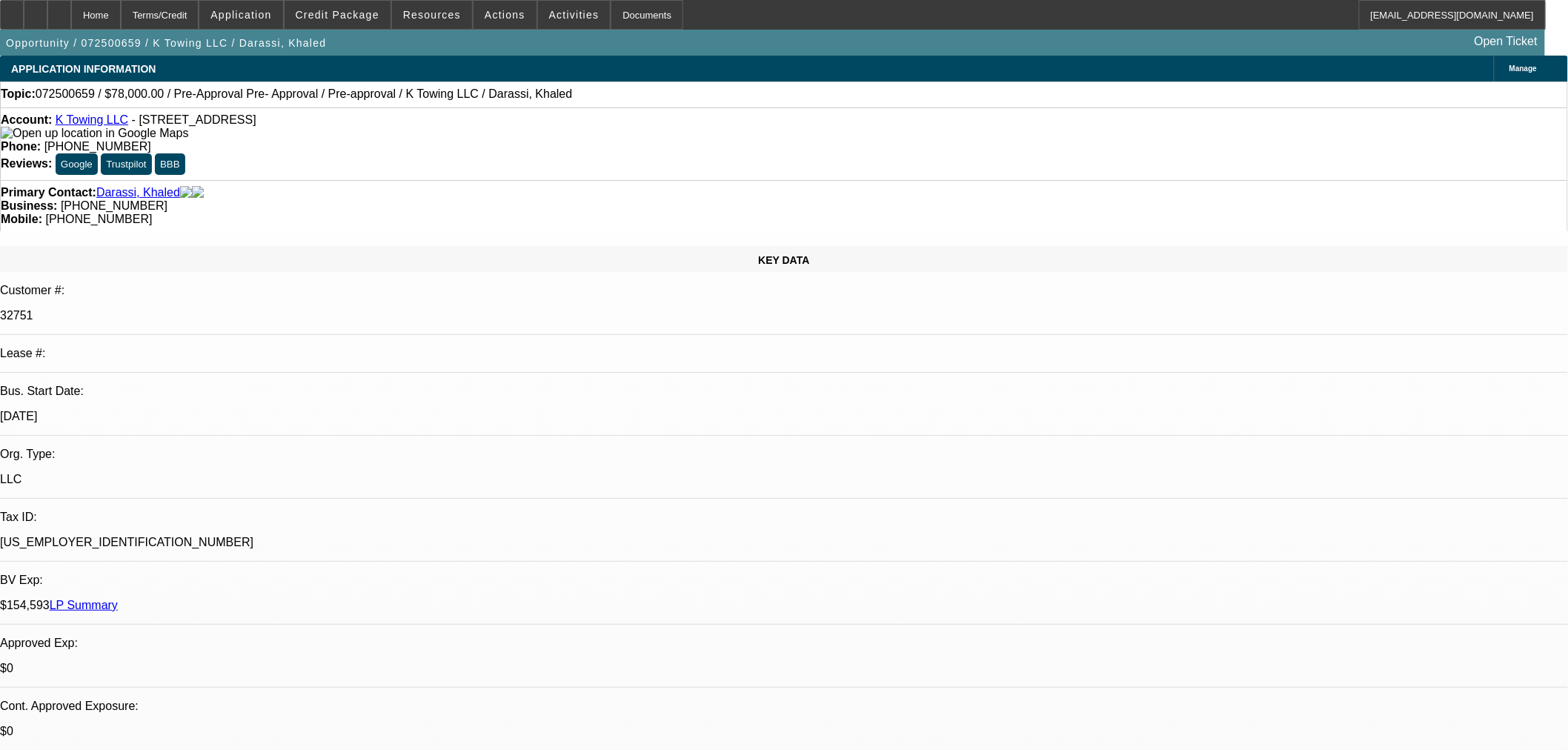
select select "0"
select select "2"
select select "0"
select select "6"
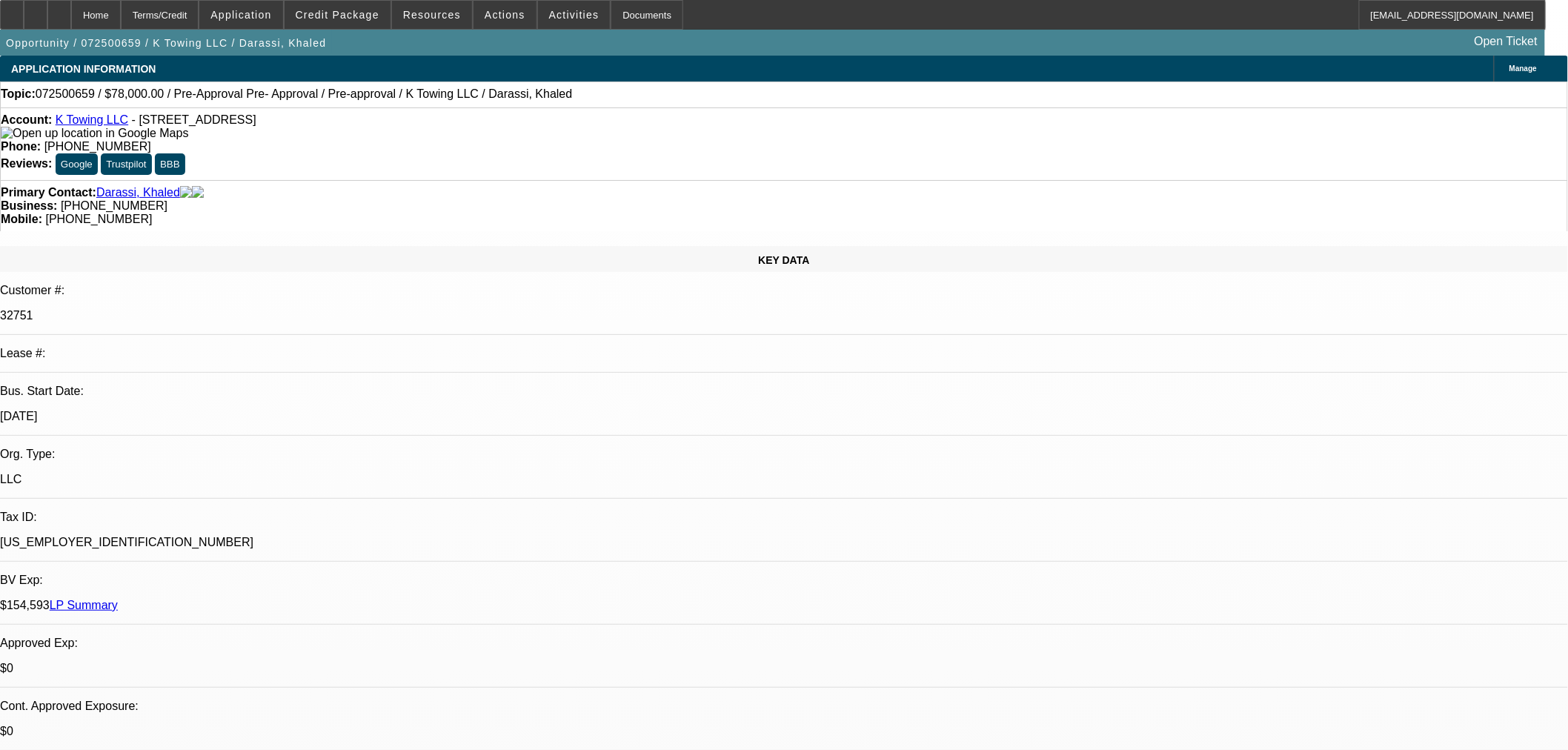
select select "0"
select select "6"
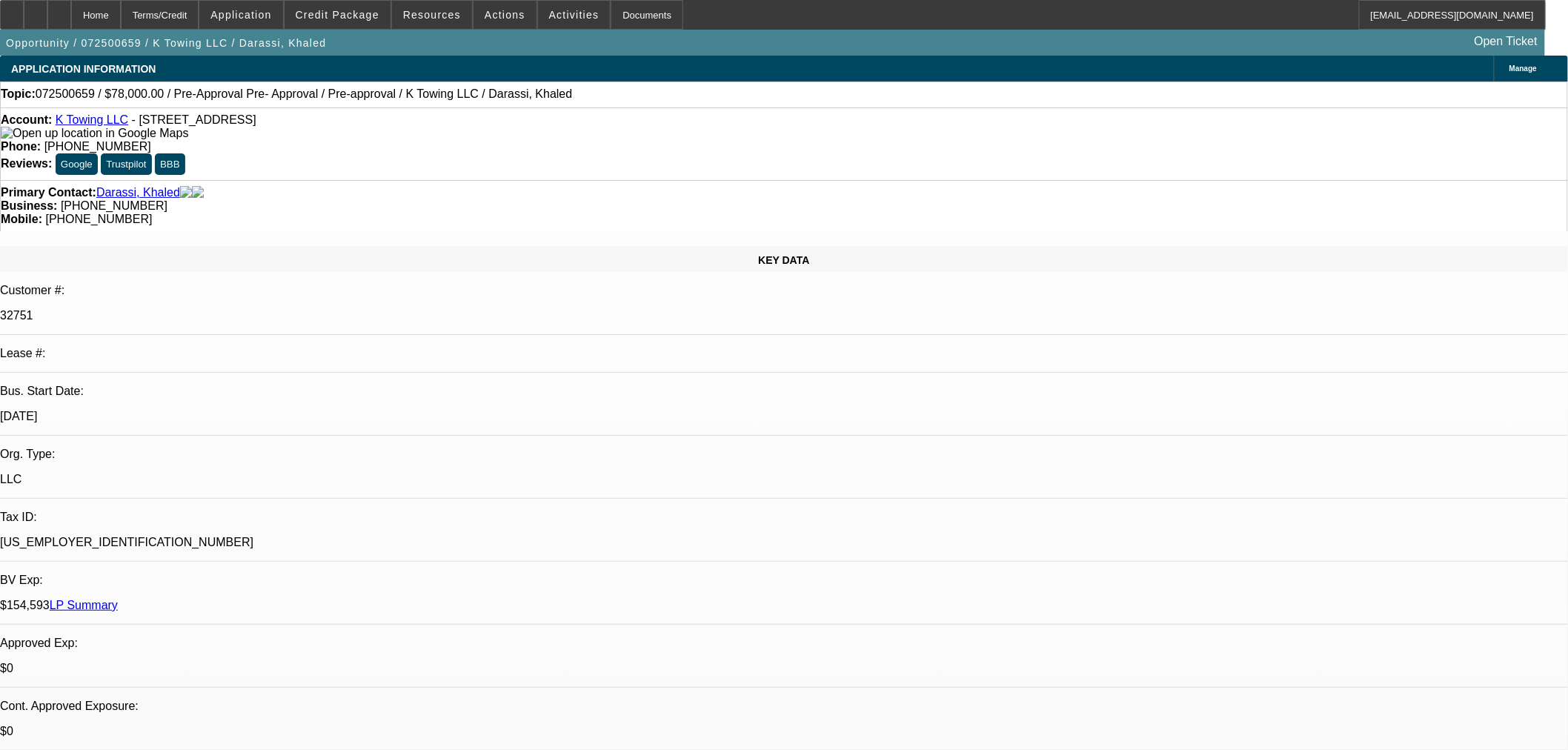
drag, startPoint x: 1080, startPoint y: 93, endPoint x: 1128, endPoint y: 107, distance: 50.0
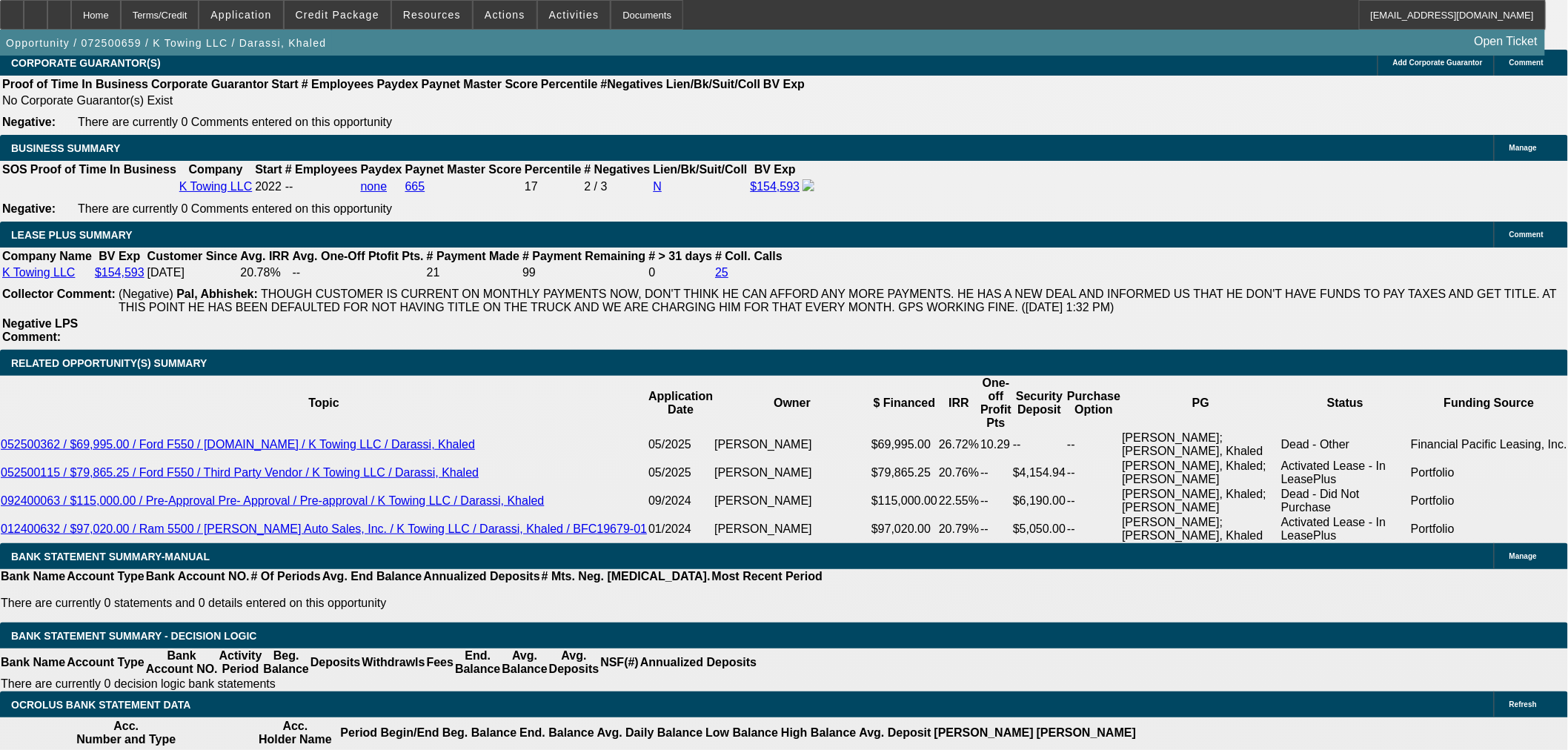
drag, startPoint x: 1143, startPoint y: 516, endPoint x: 1336, endPoint y: 521, distance: 193.1
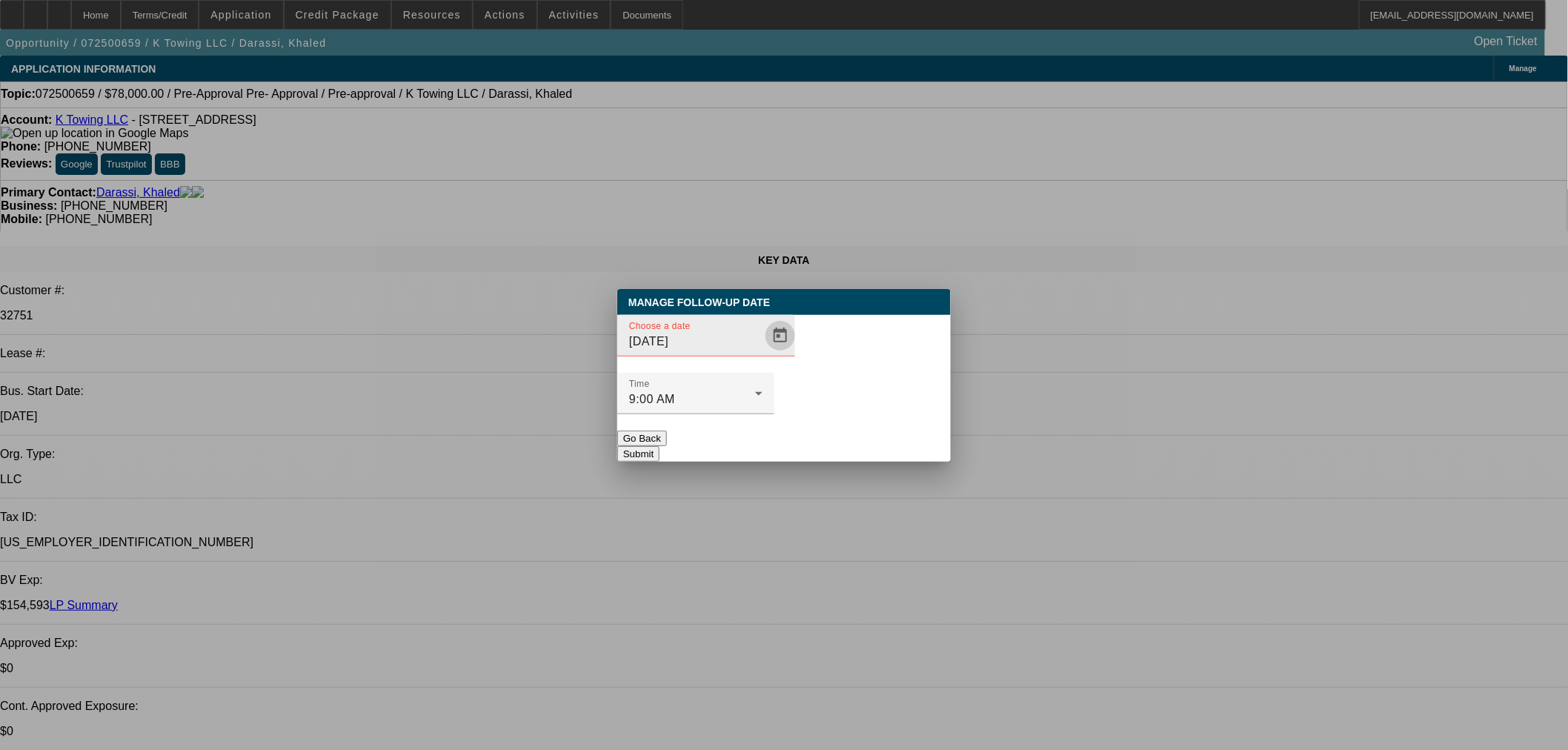
click at [763, 353] on span "Open calendar" at bounding box center [780, 336] width 36 height 36
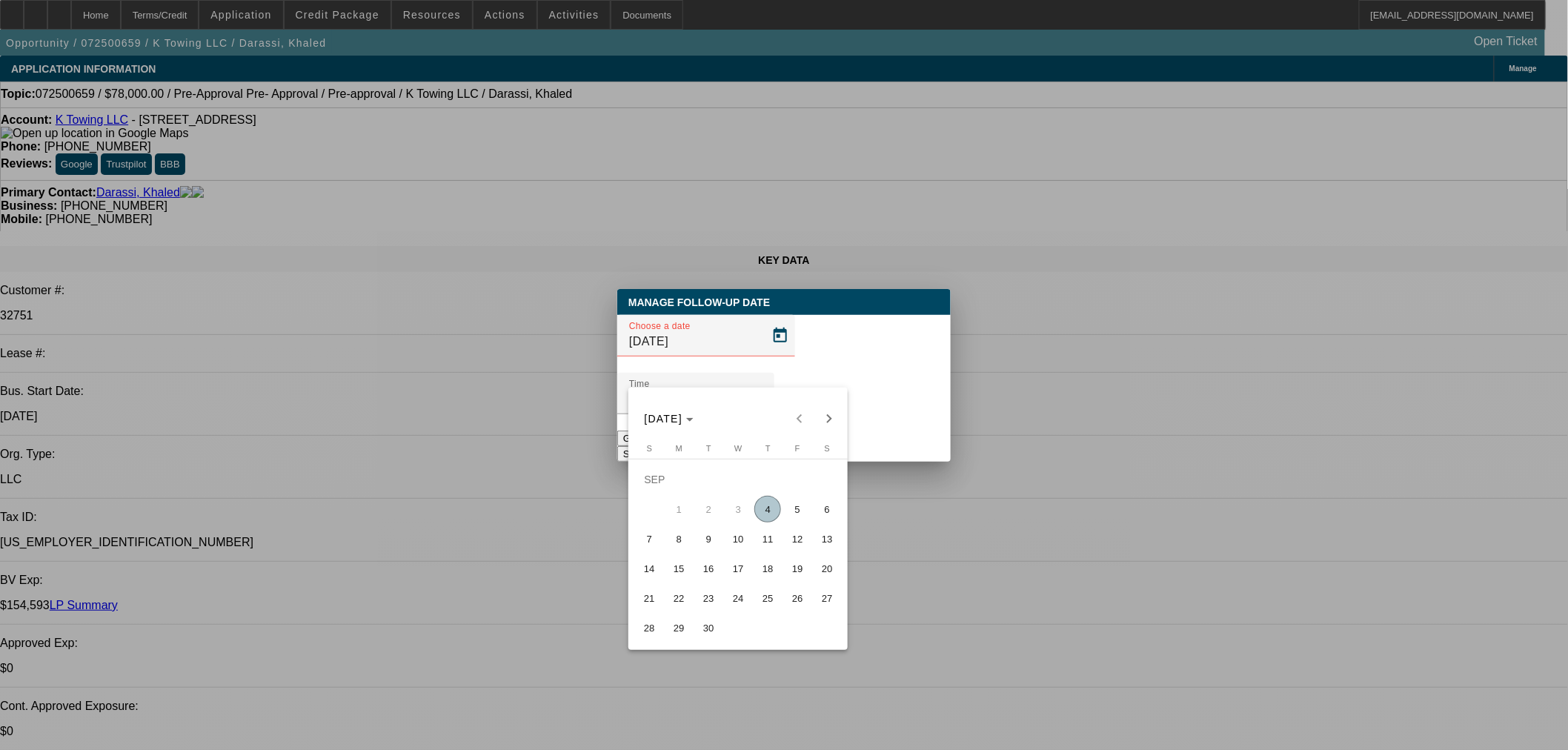
click at [668, 541] on span "8" at bounding box center [678, 539] width 27 height 27
type input "9/8/2025"
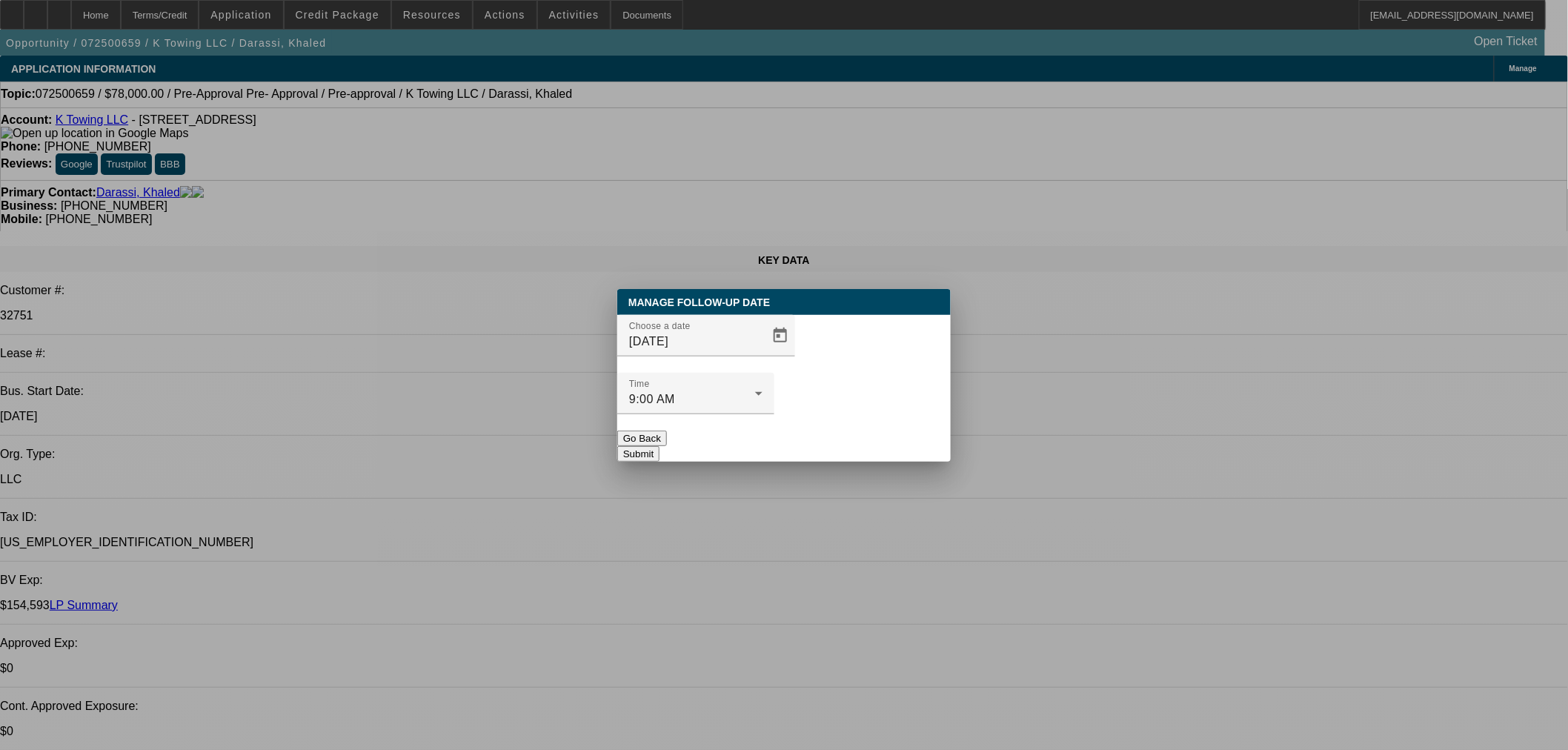
drag, startPoint x: 848, startPoint y: 426, endPoint x: 859, endPoint y: 418, distance: 13.6
click at [660, 446] on button "Submit" at bounding box center [638, 454] width 42 height 16
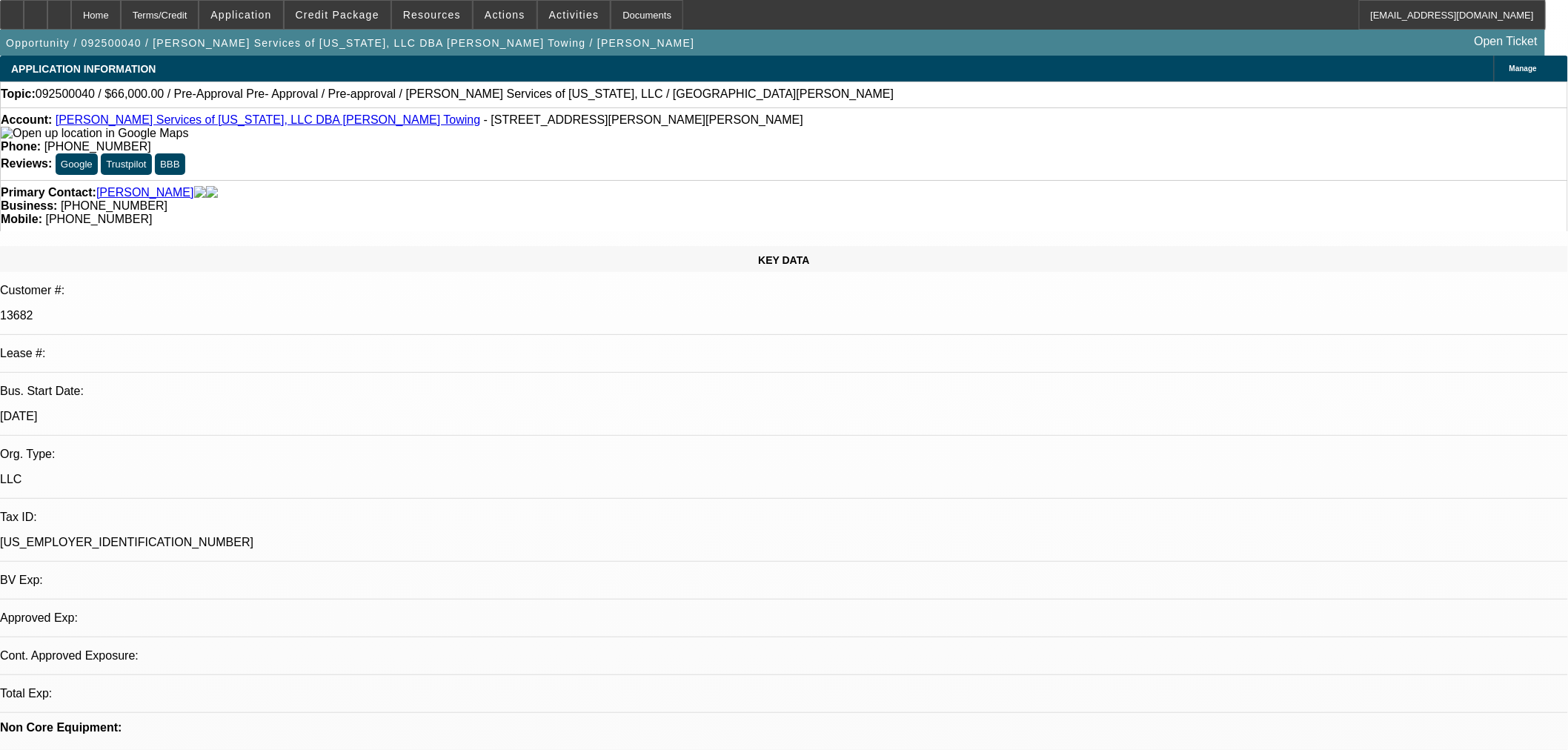
select select "0"
select select "2"
select select "0.1"
select select "4"
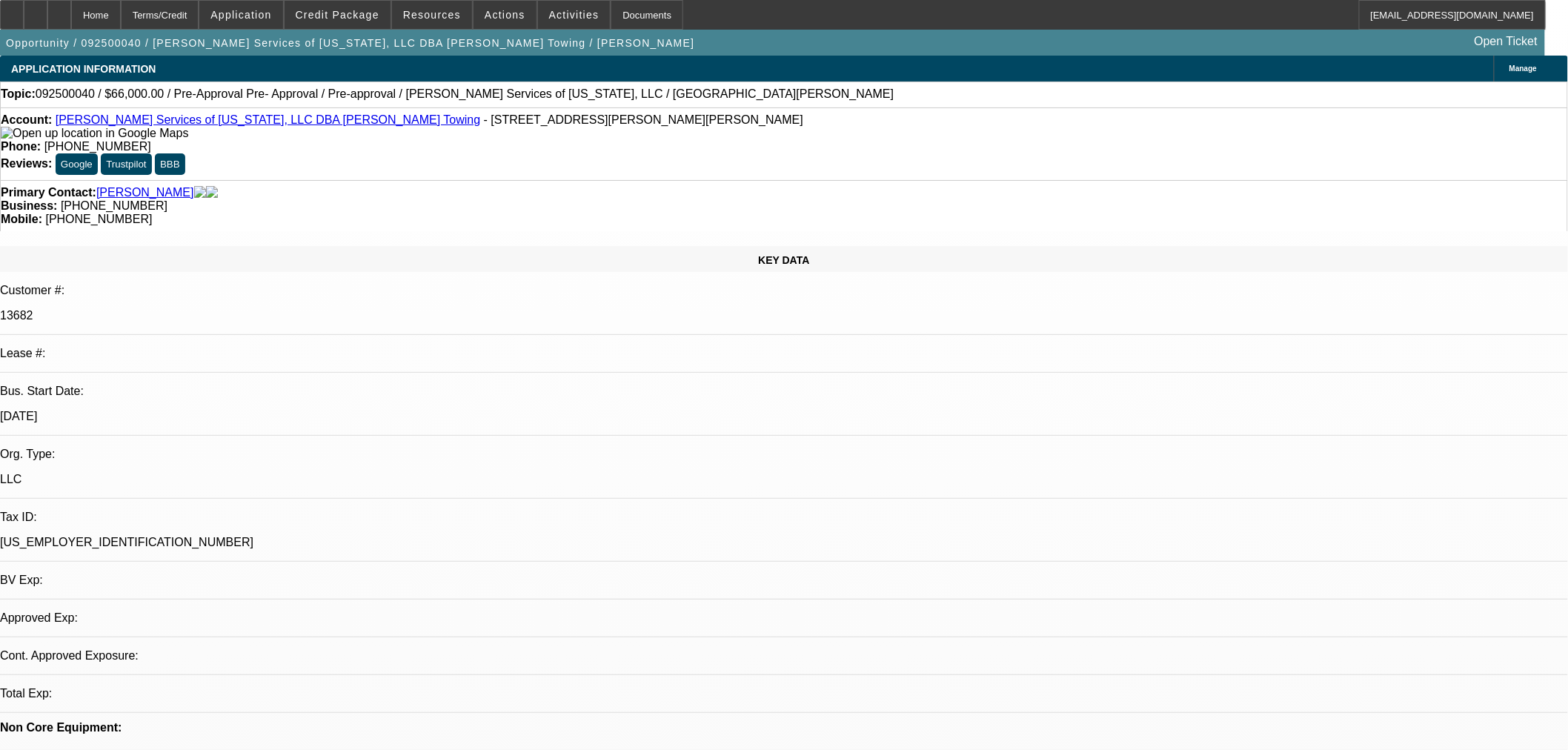
select select "0"
select select "2"
select select "0.1"
select select "4"
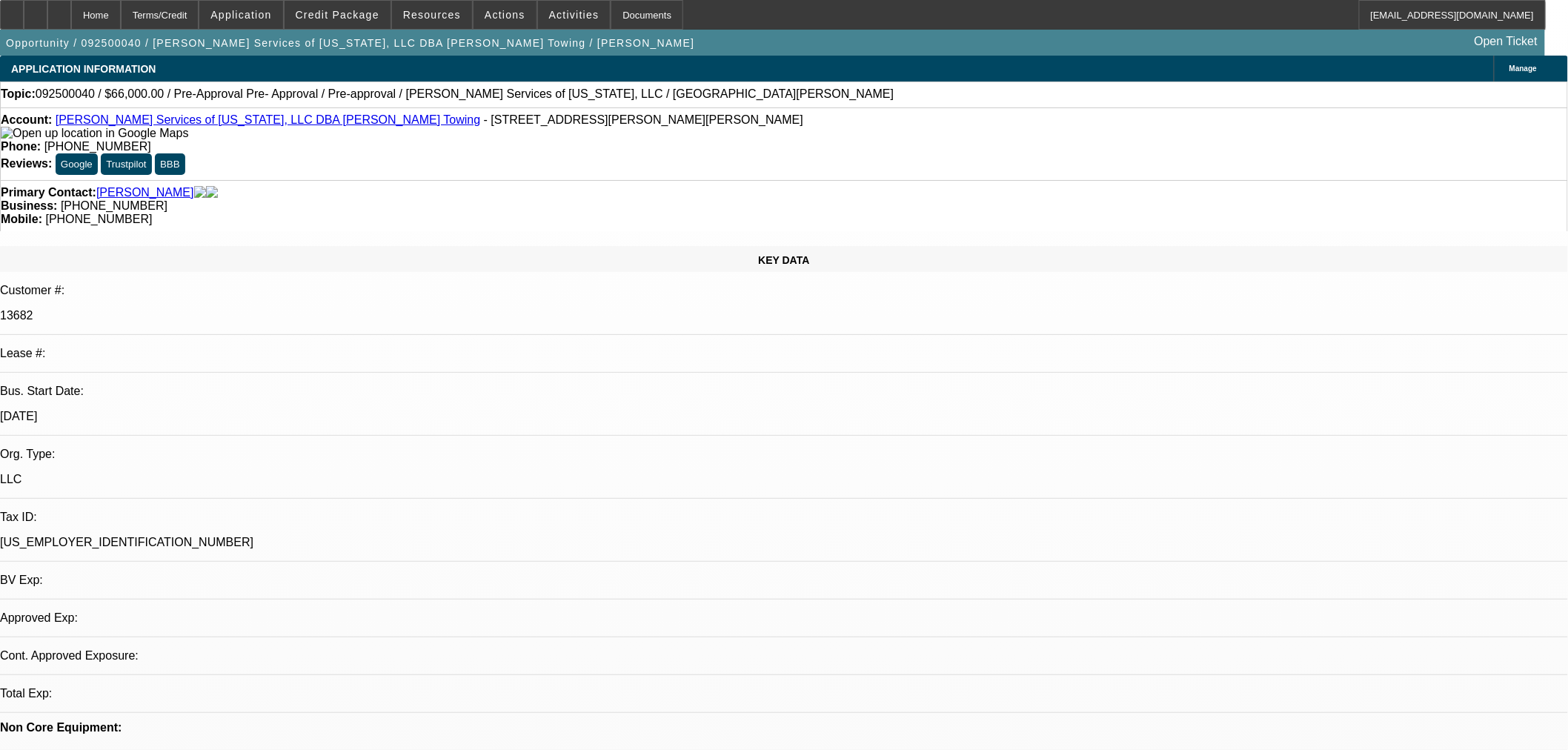
select select "0.1"
select select "2"
select select "0.1"
select select "4"
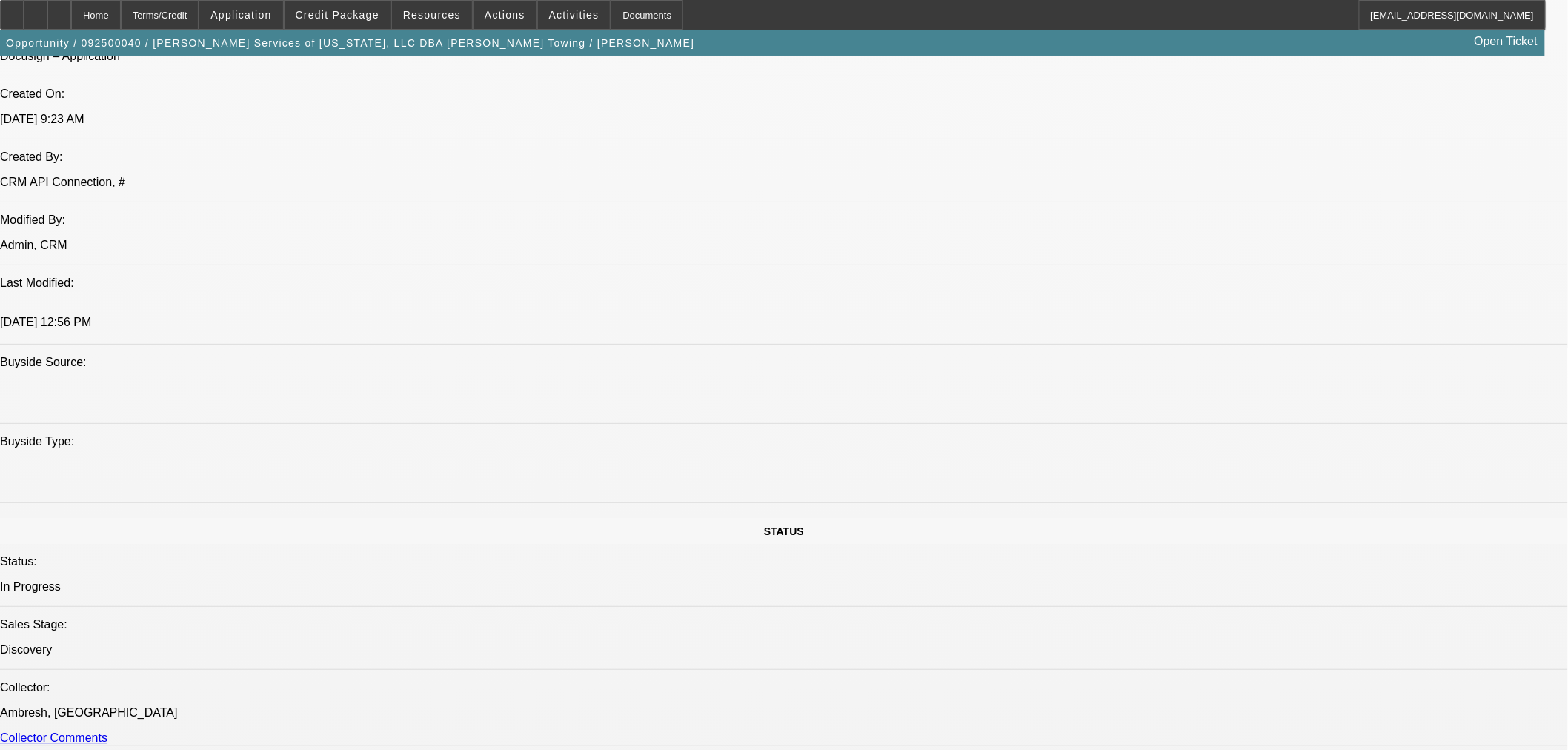
scroll to position [1070, 0]
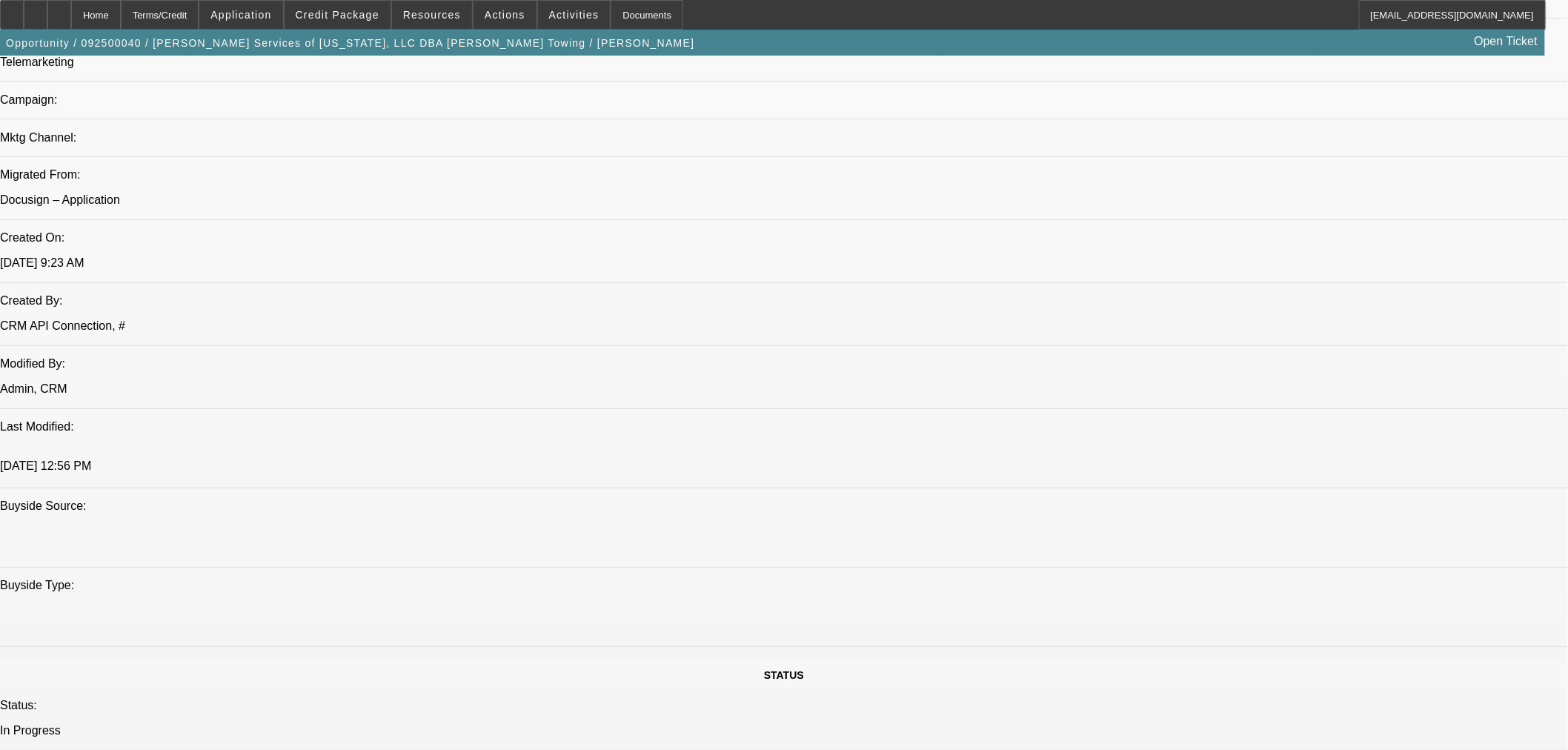
scroll to position [658, 0]
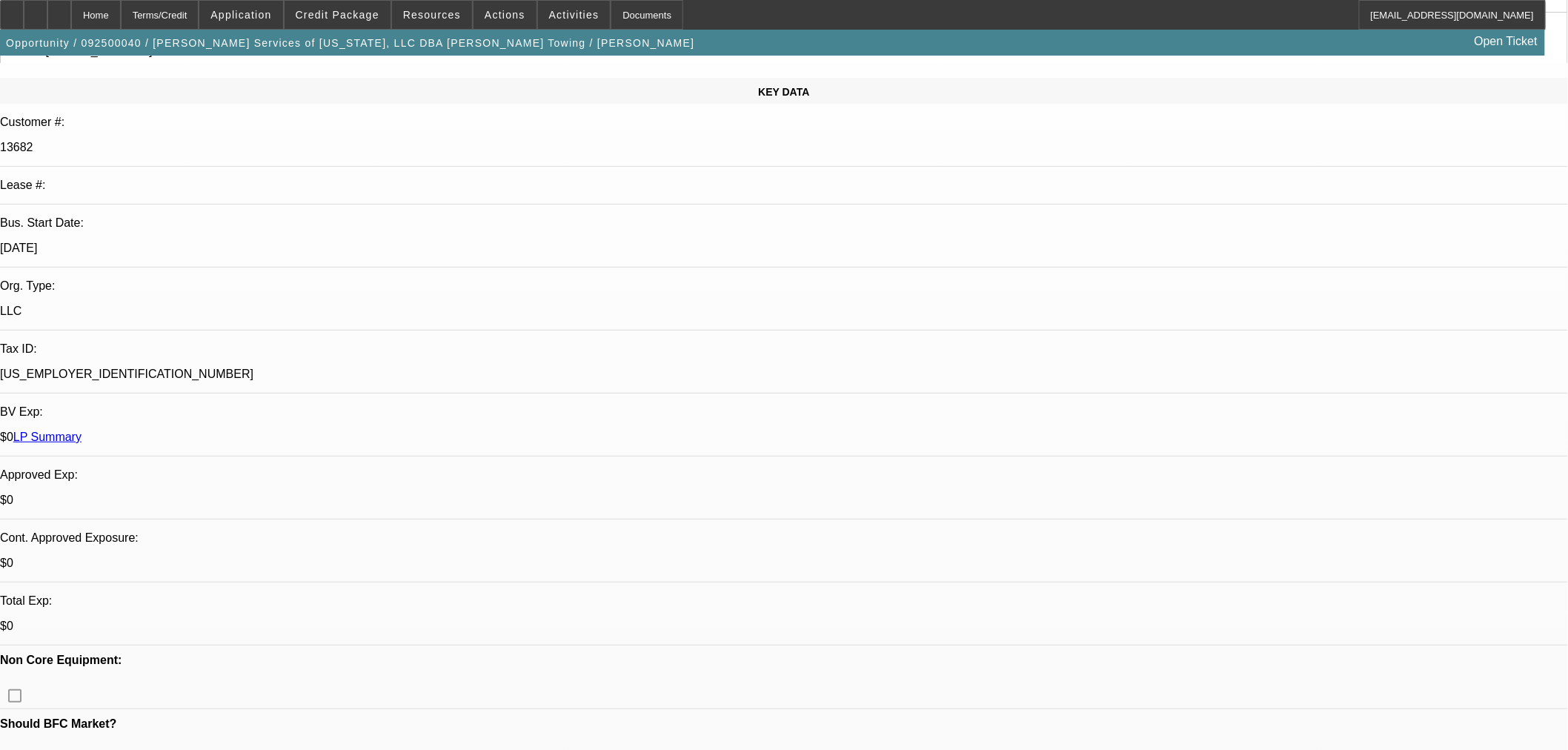
scroll to position [0, 0]
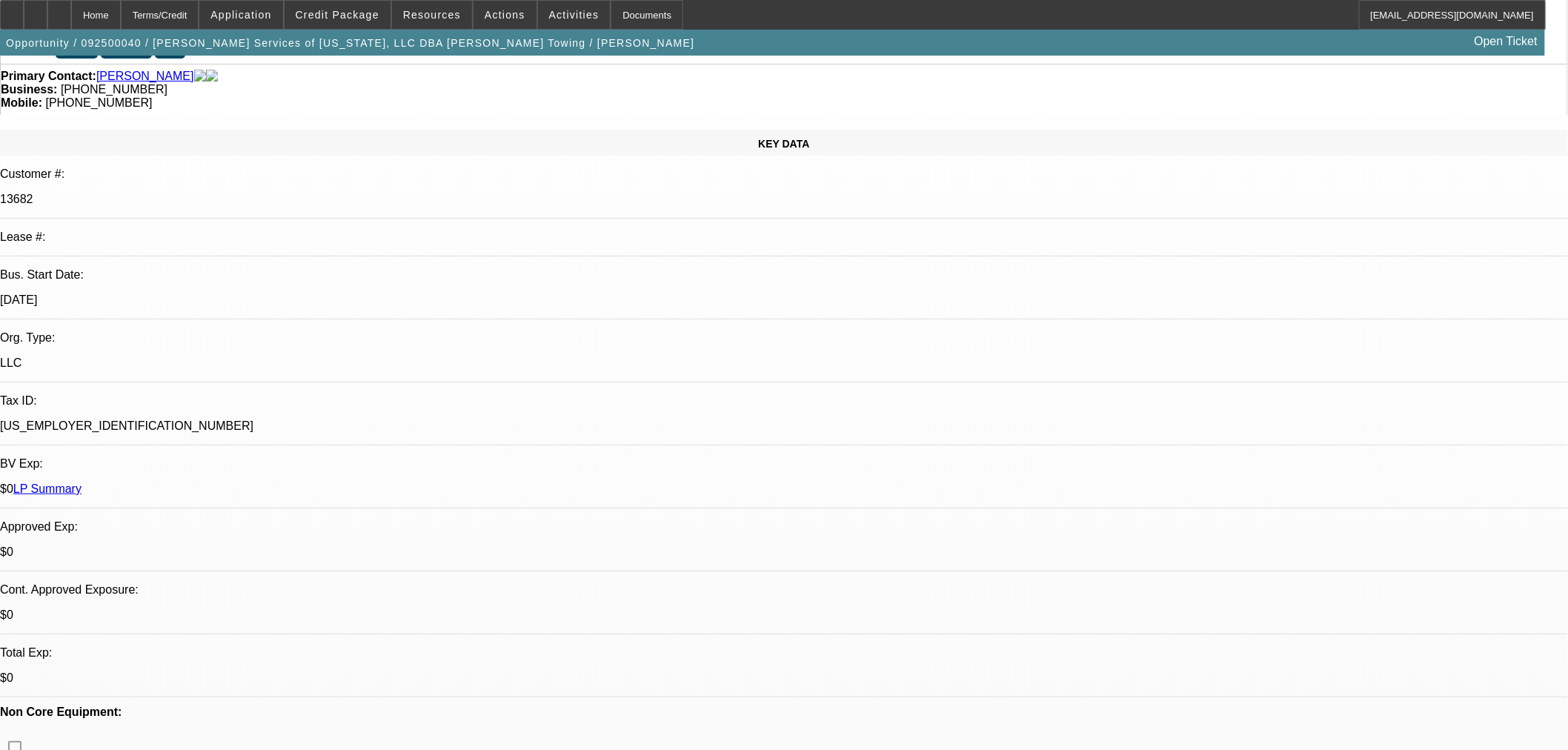
scroll to position [246, 0]
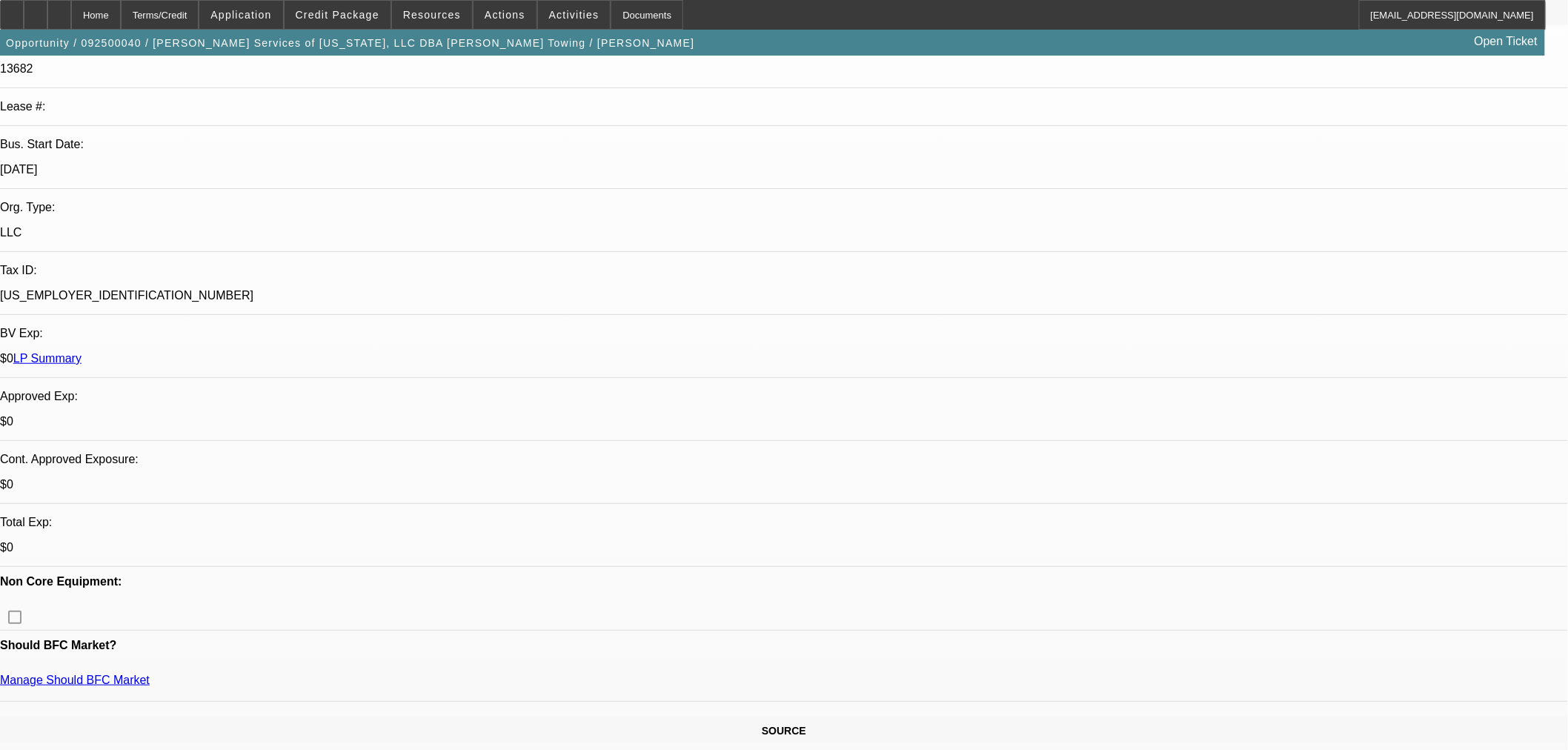
radio input "true"
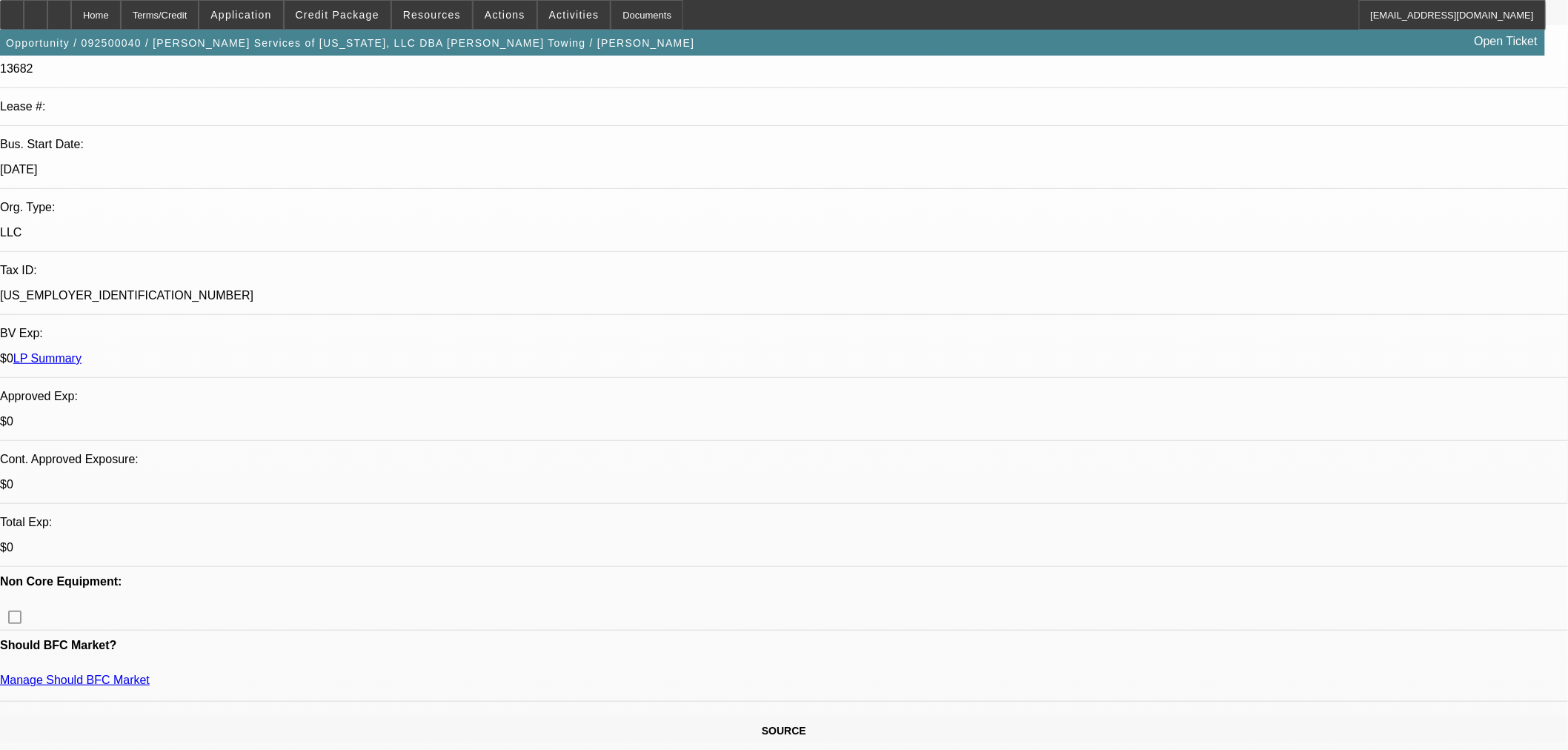
drag, startPoint x: 1115, startPoint y: 54, endPoint x: 1123, endPoint y: 69, distance: 17.0
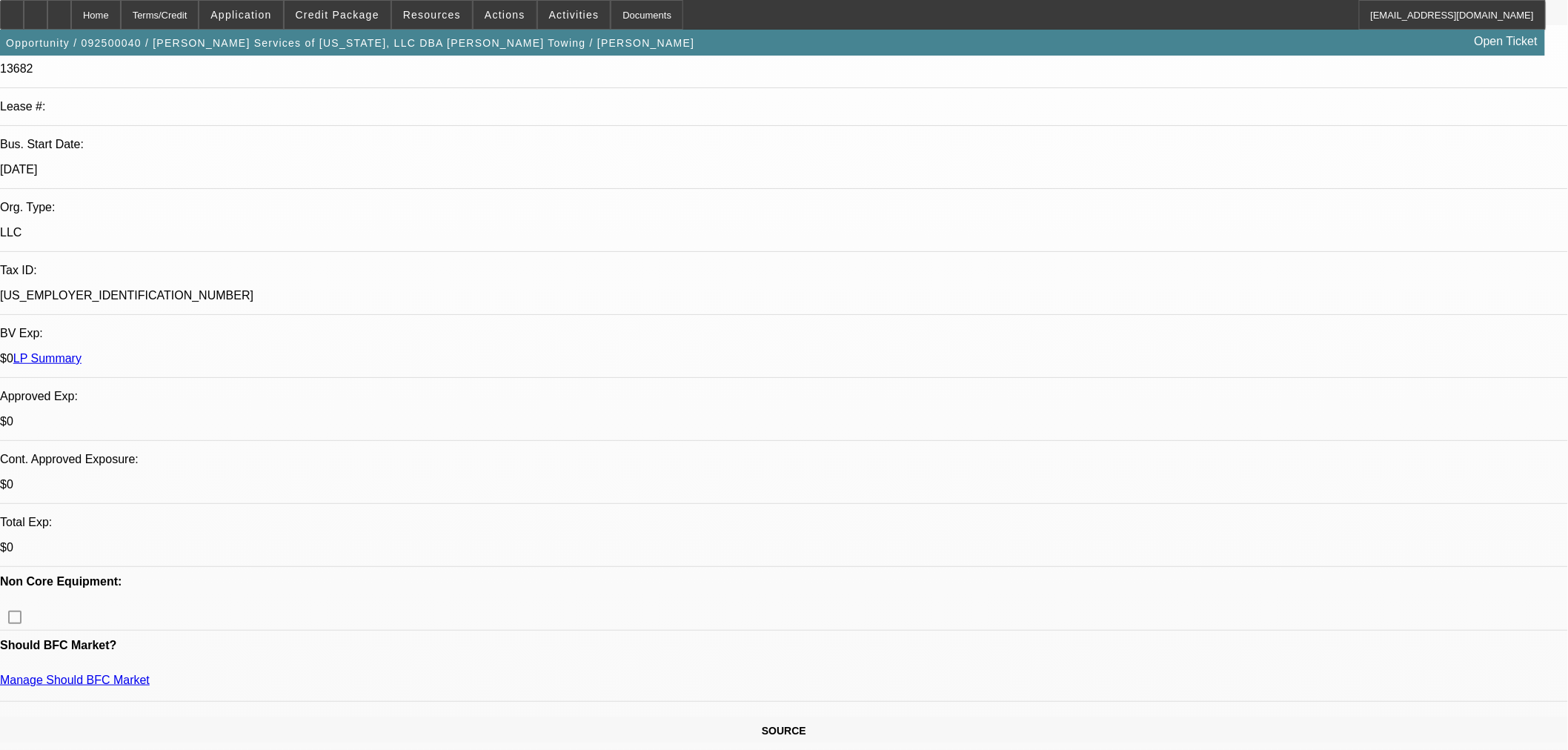
drag, startPoint x: 1373, startPoint y: 505, endPoint x: 1468, endPoint y: 507, distance: 95.0
copy div "DEANA MACEDO"
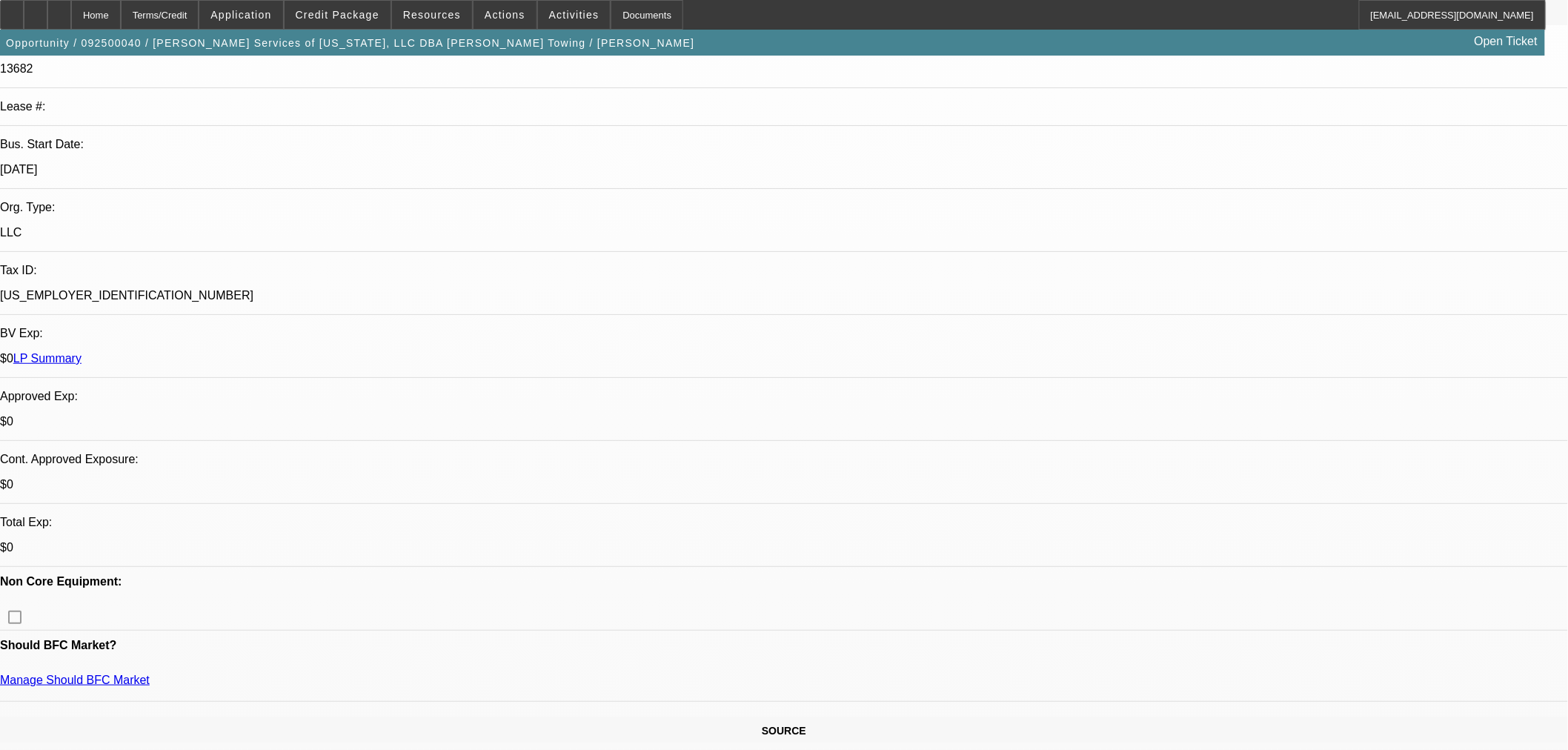
radio input "true"
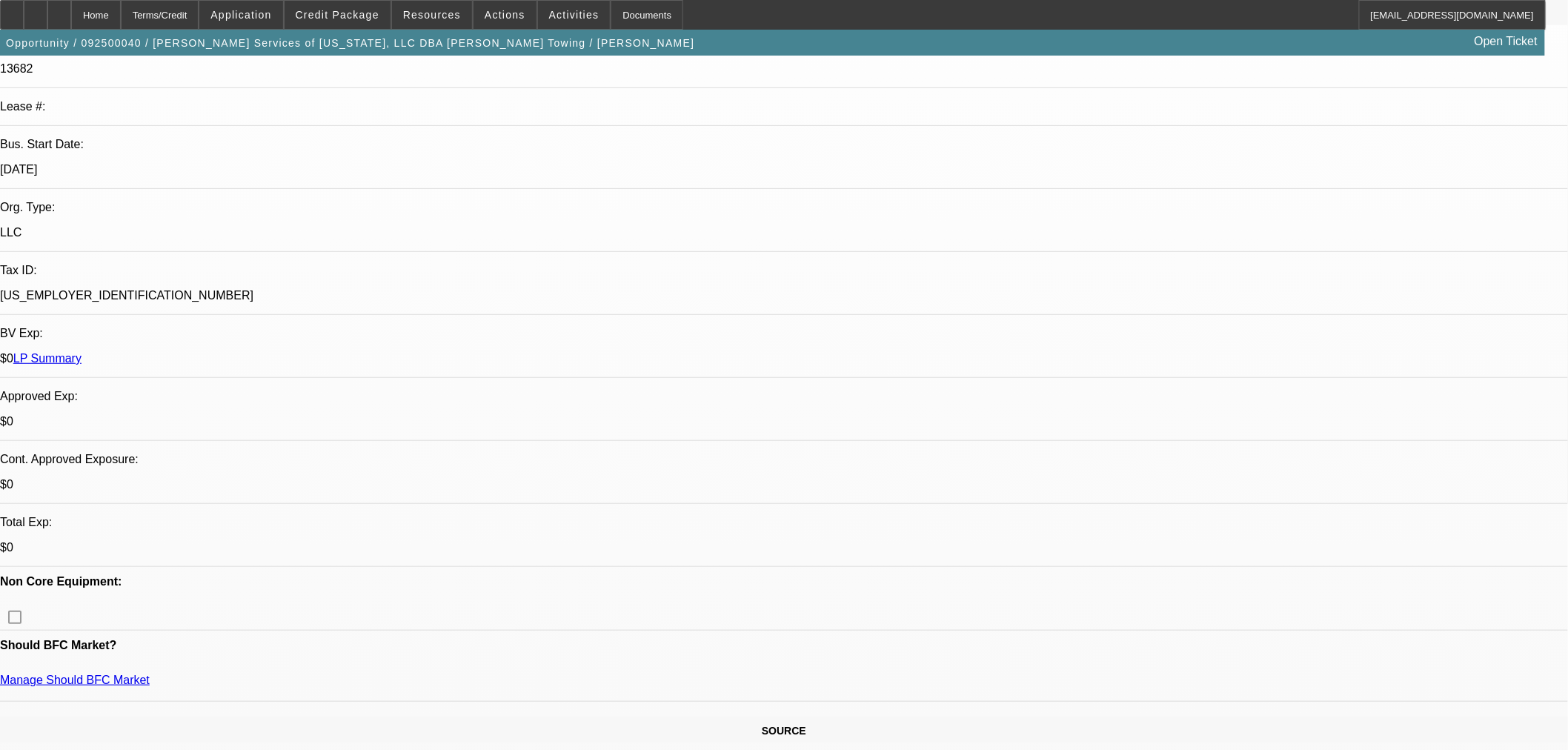
paste textarea "DEANA MACEDO"
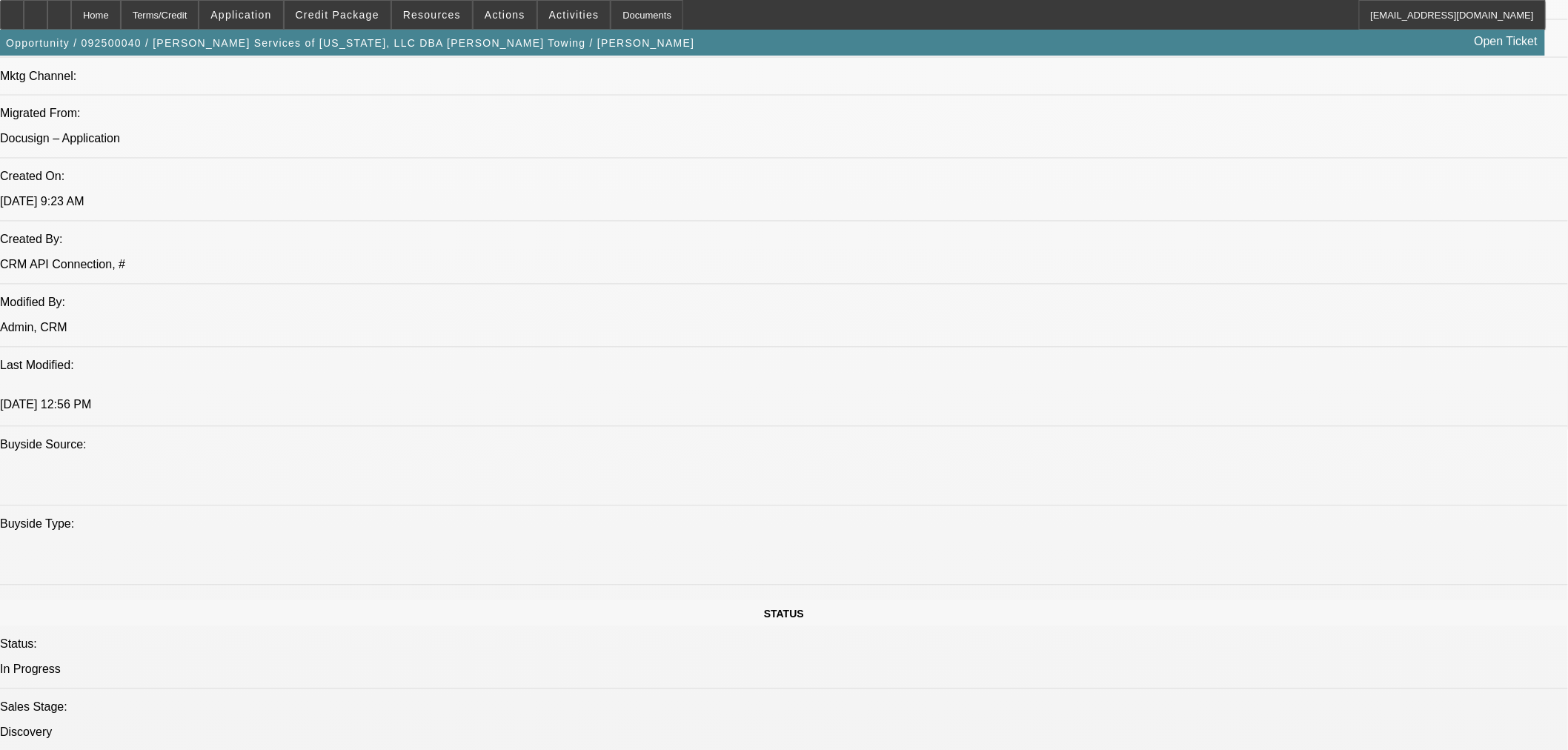
scroll to position [741, 0]
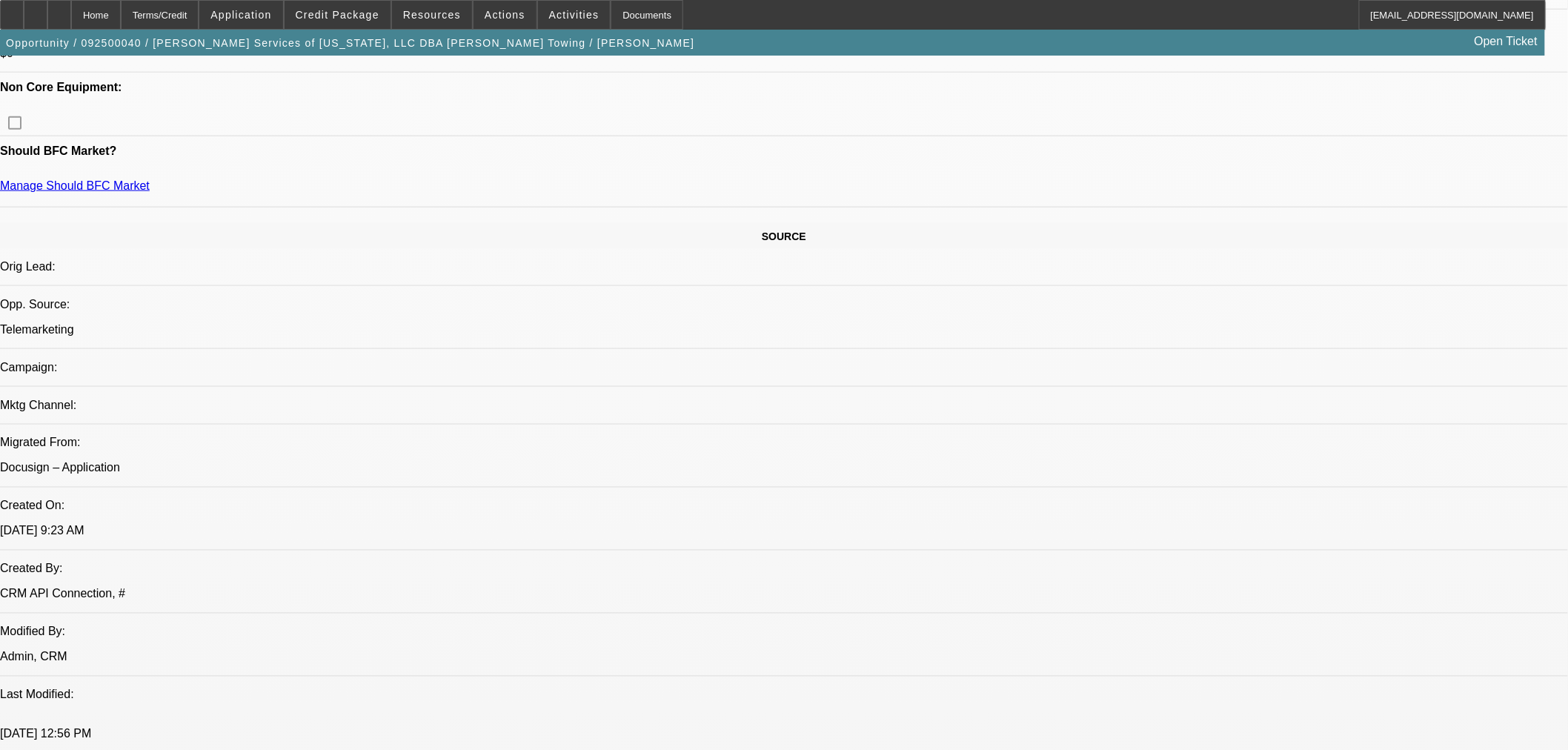
drag, startPoint x: 1287, startPoint y: 294, endPoint x: 1291, endPoint y: 285, distance: 9.8
drag, startPoint x: 1527, startPoint y: 307, endPoint x: 1523, endPoint y: 370, distance: 63.1
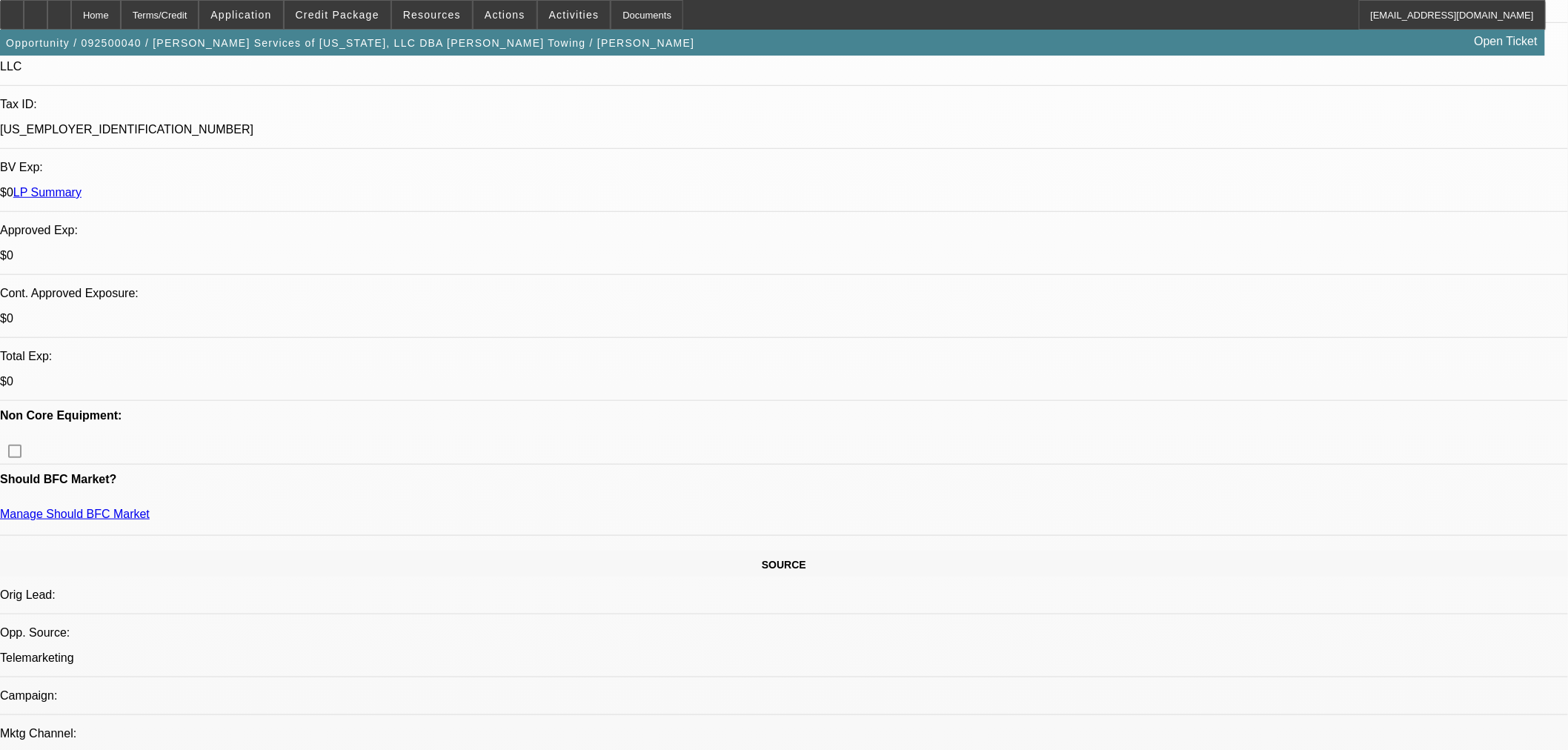
scroll to position [411, 0]
type textarea "DEANA MACEDO is Alfredos wife. She is an elementary school teacher and not invo…"
radio input "true"
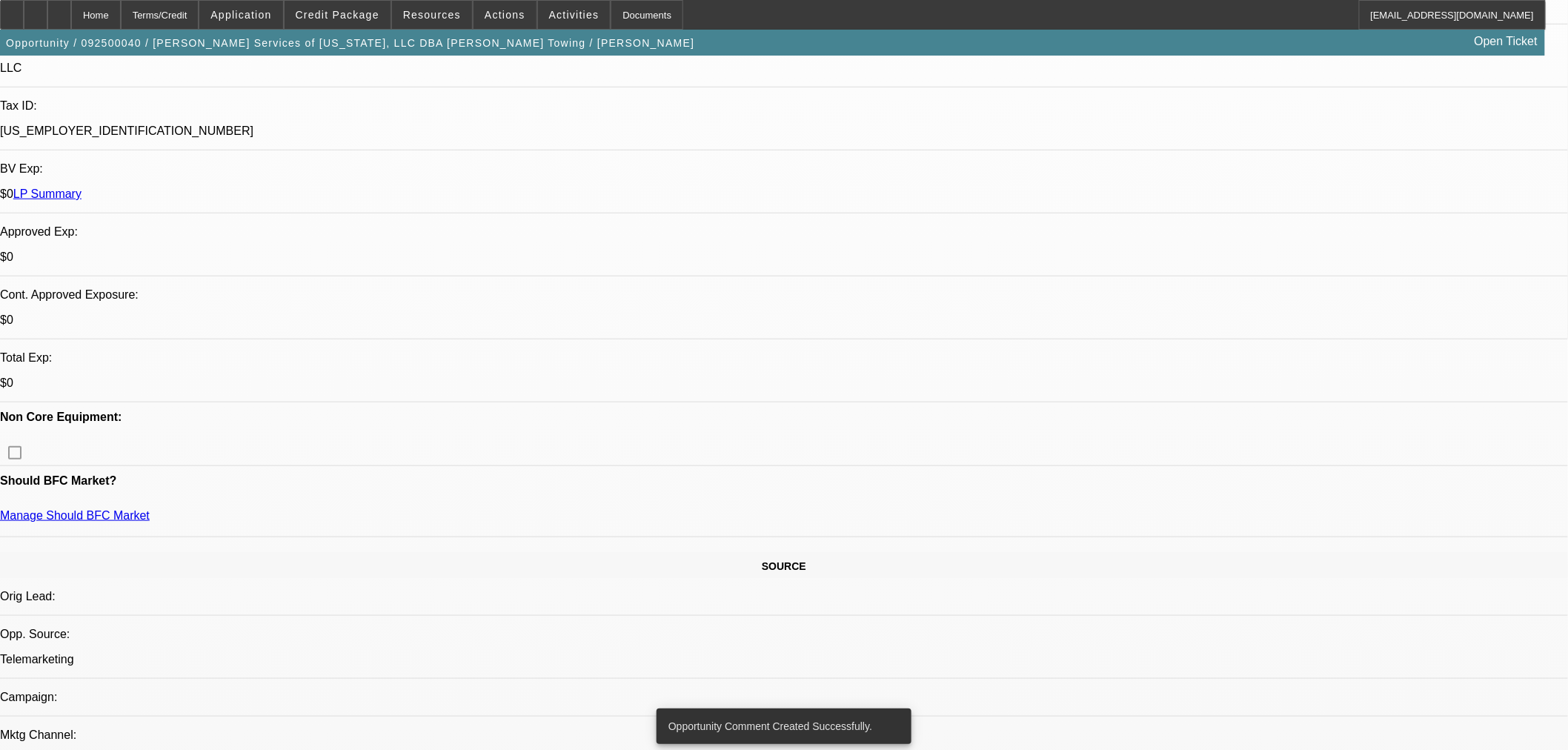
radio input "true"
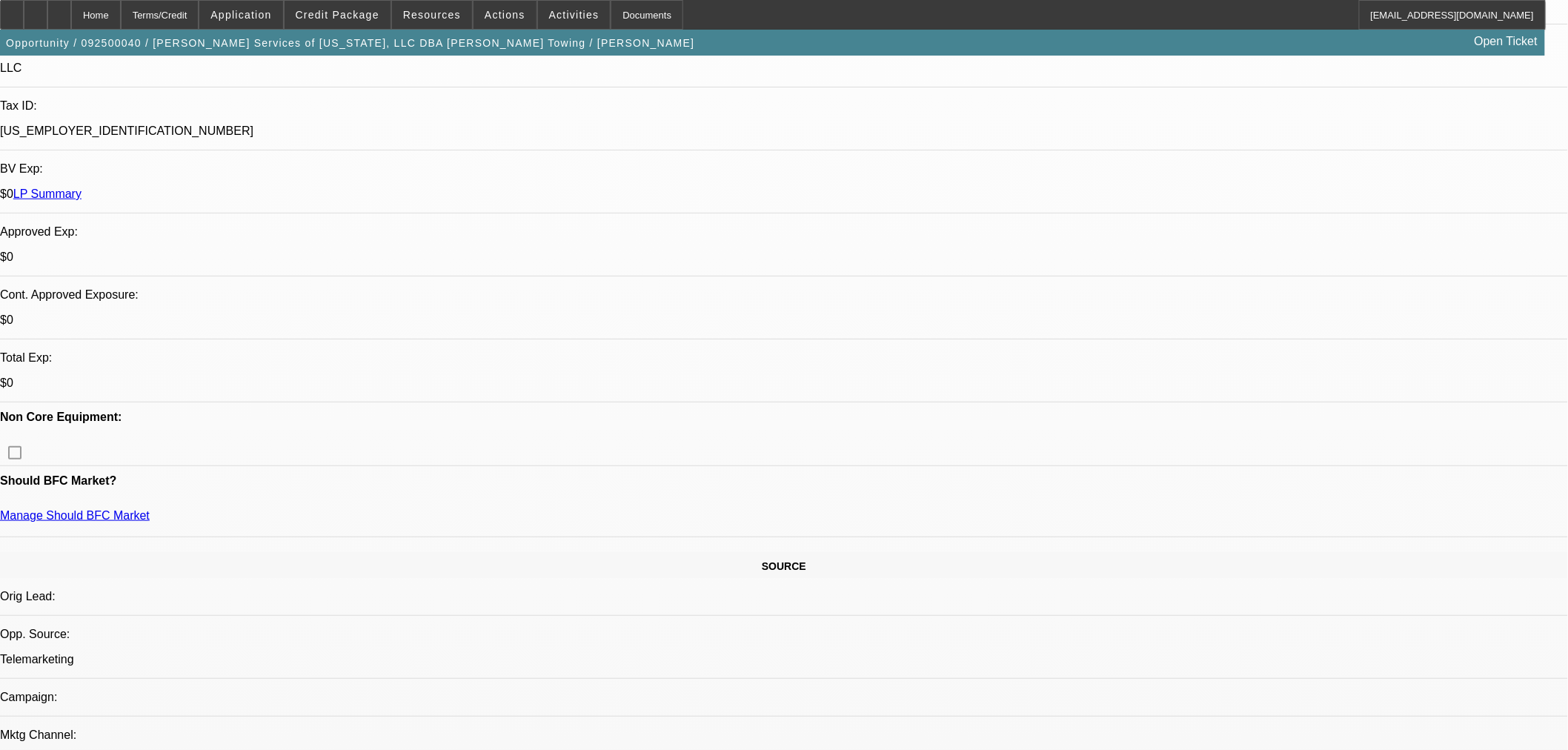
drag, startPoint x: 1179, startPoint y: 517, endPoint x: 1057, endPoint y: 476, distance: 128.7
copy div "DEANA MACEDO is Alfredos wife. She is an elementary school teacher and not invo…"
drag, startPoint x: 1276, startPoint y: 246, endPoint x: 1262, endPoint y: 246, distance: 14.0
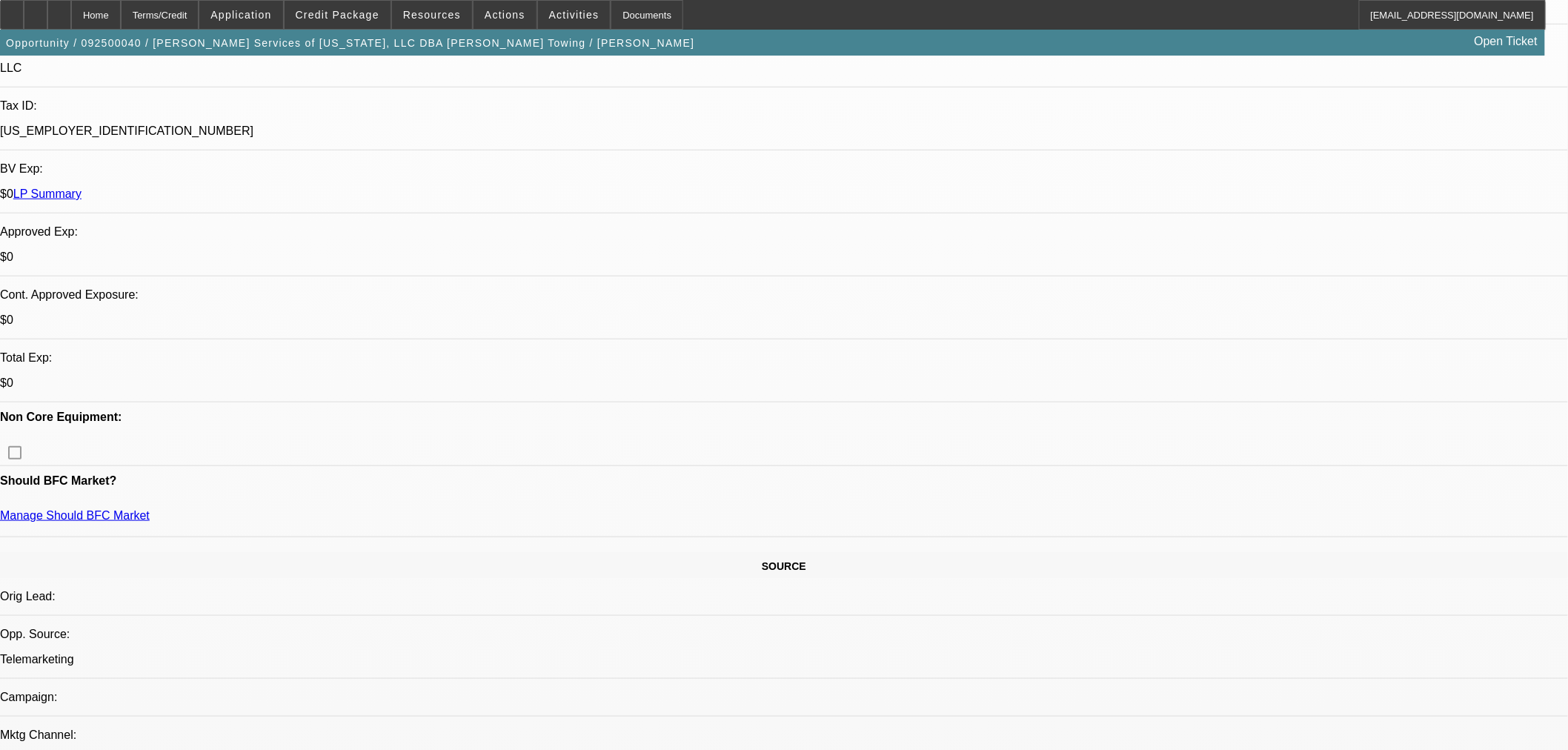
radio input "true"
paste textarea "DEANA MACEDO is Alfredos wife. She is an elementary school teacher and not invo…"
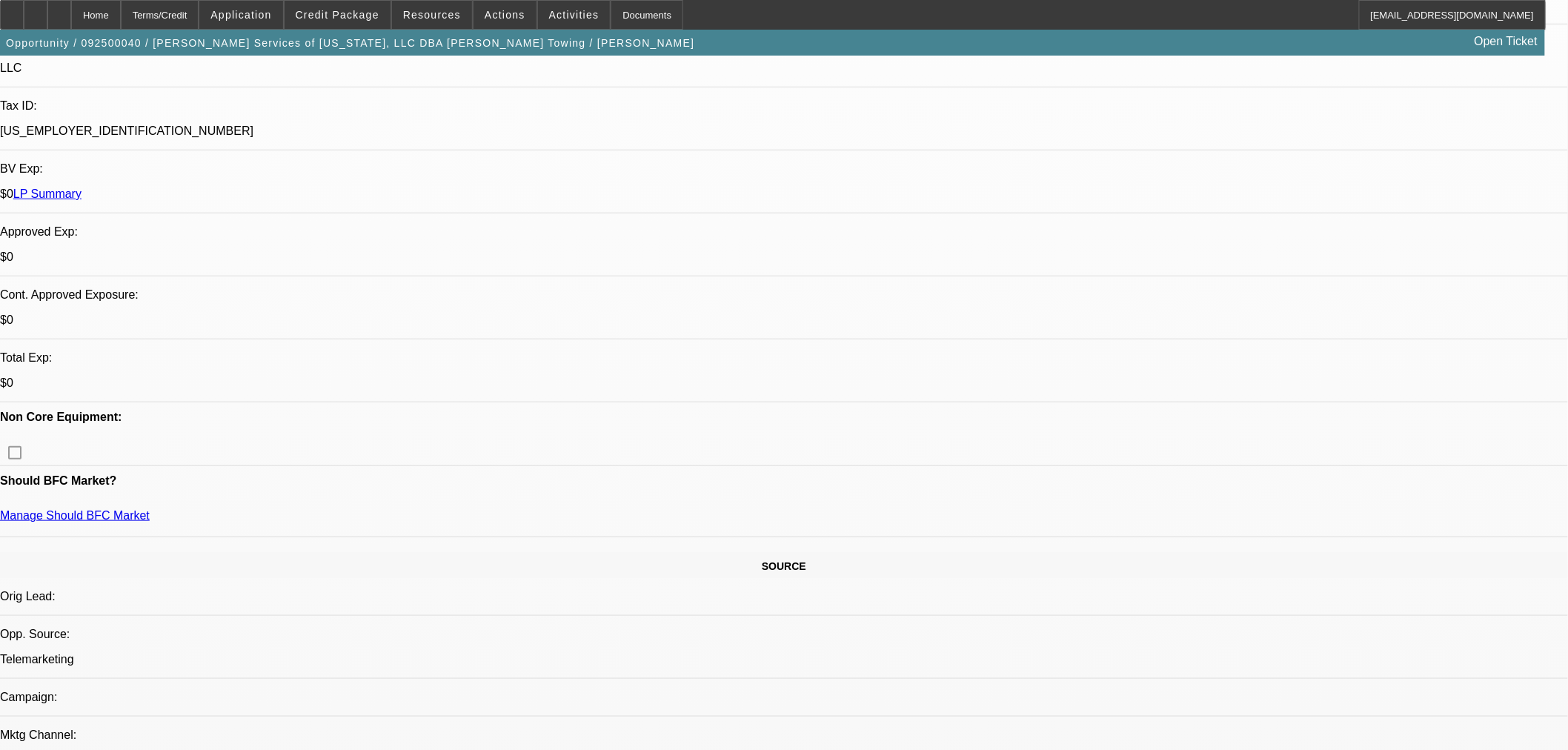
scroll to position [15, 0]
drag, startPoint x: 1526, startPoint y: 300, endPoint x: 1526, endPoint y: 321, distance: 21.0
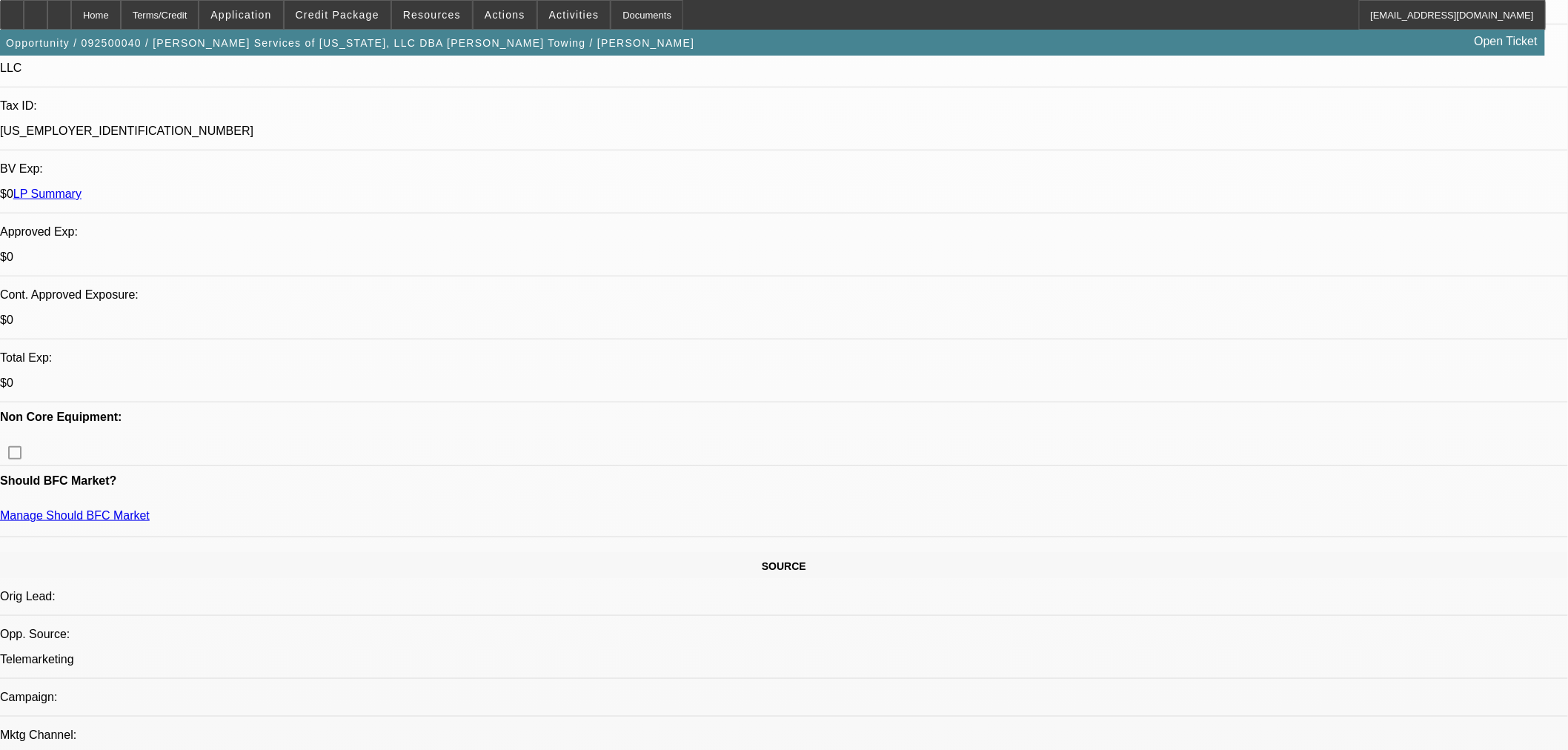
scroll to position [18, 0]
drag, startPoint x: 1528, startPoint y: 319, endPoint x: 1524, endPoint y: 374, distance: 55.1
type textarea "DEANA MACEDO is Alfredos wife. She is an elementary school teacher and not invo…"
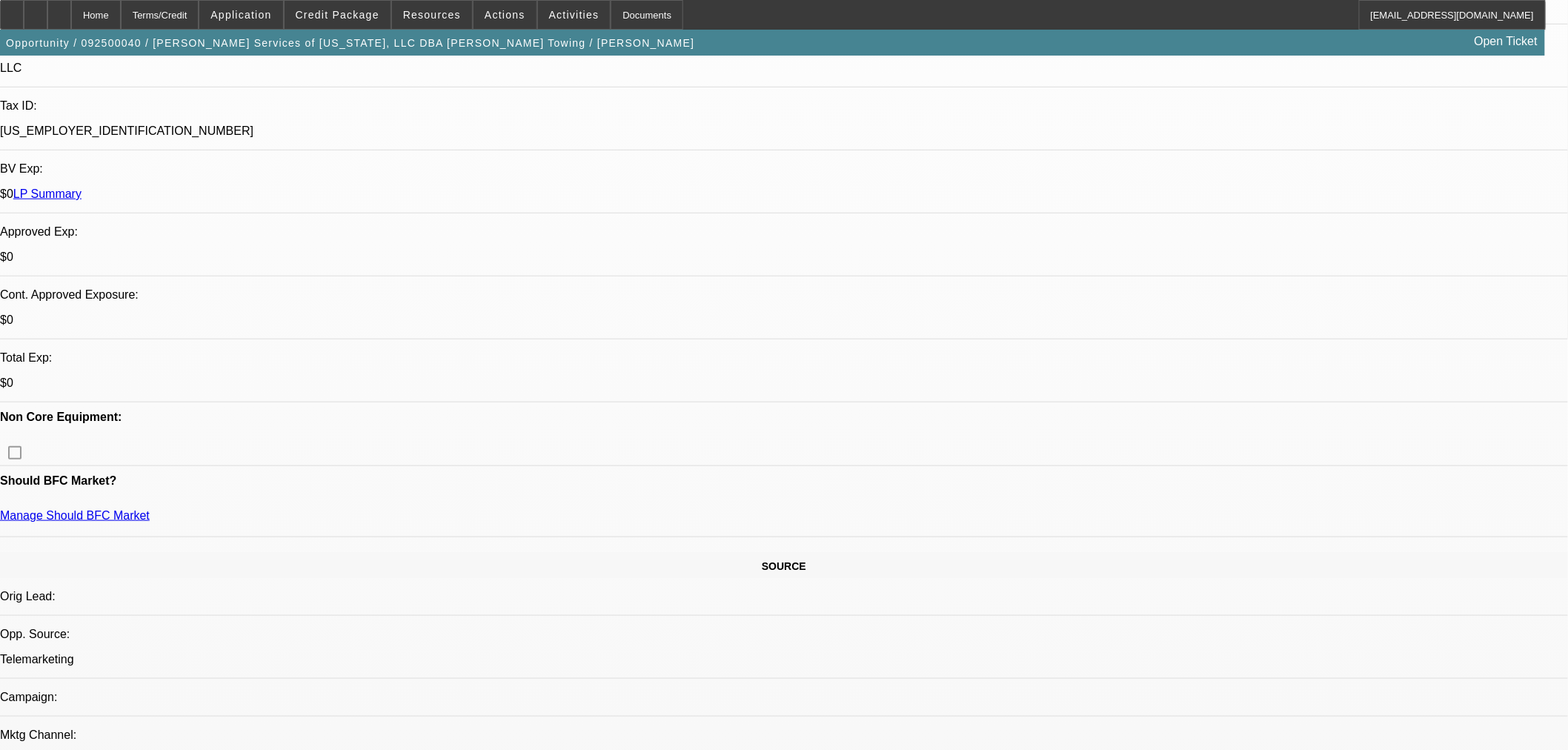
radio input "true"
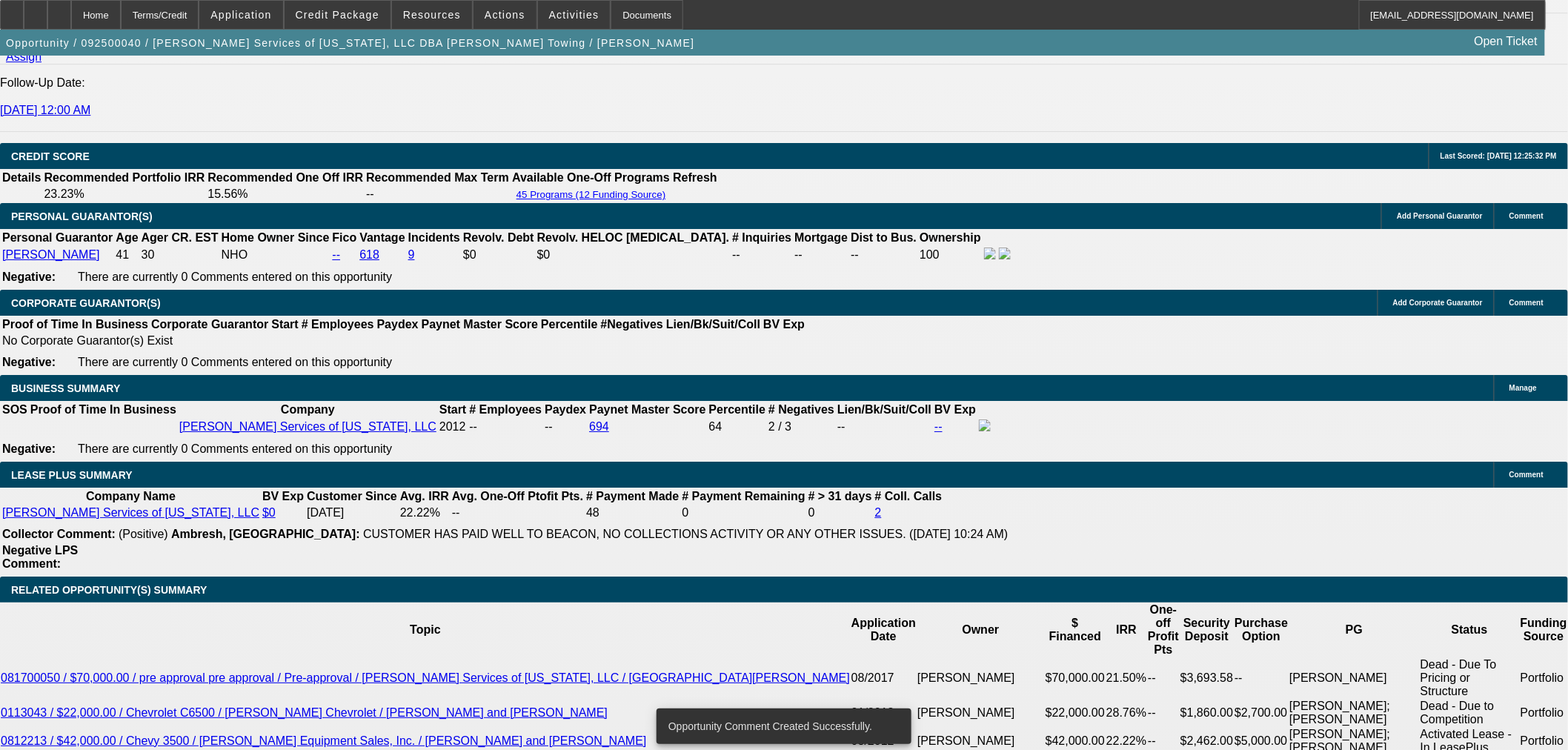
scroll to position [1728, 0]
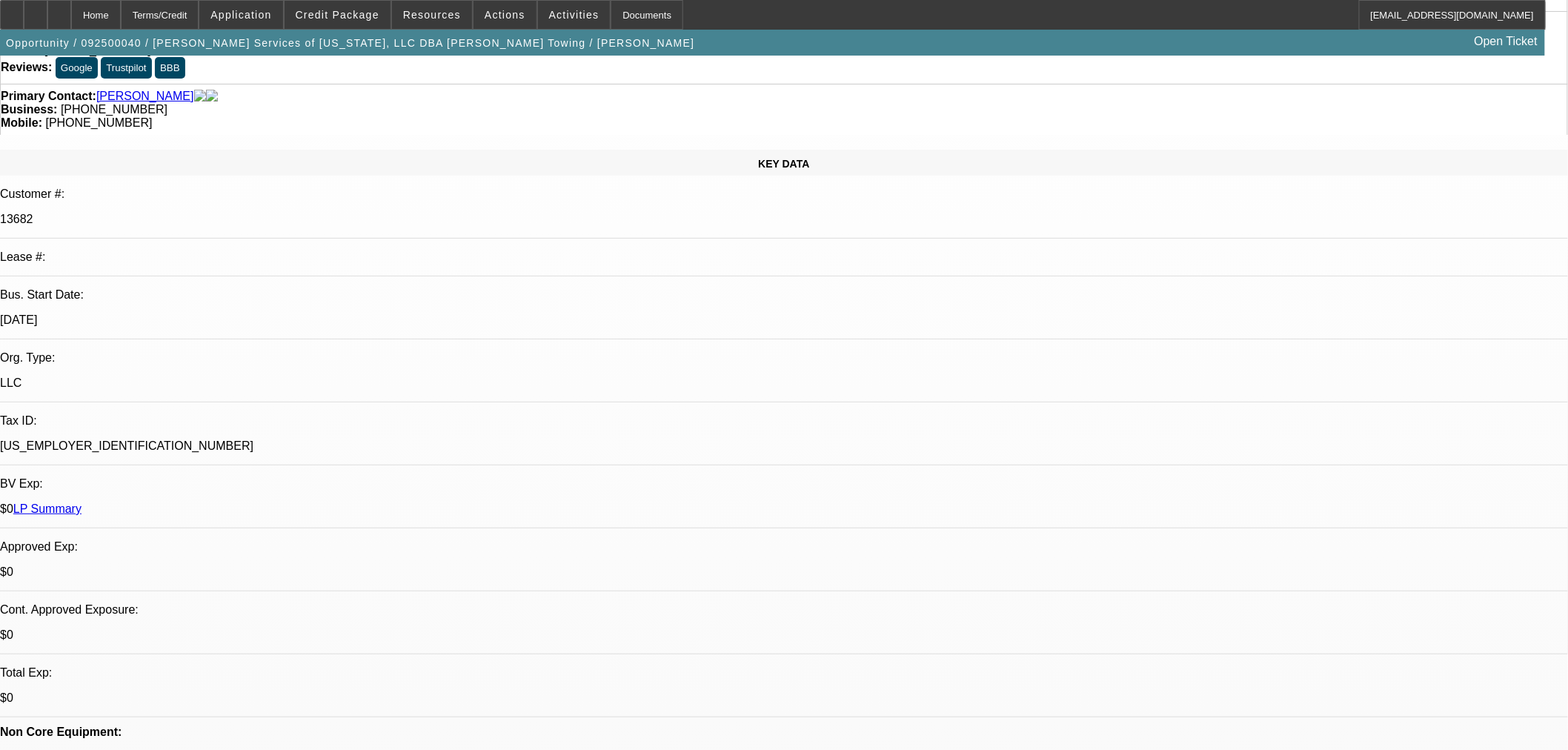
scroll to position [0, 0]
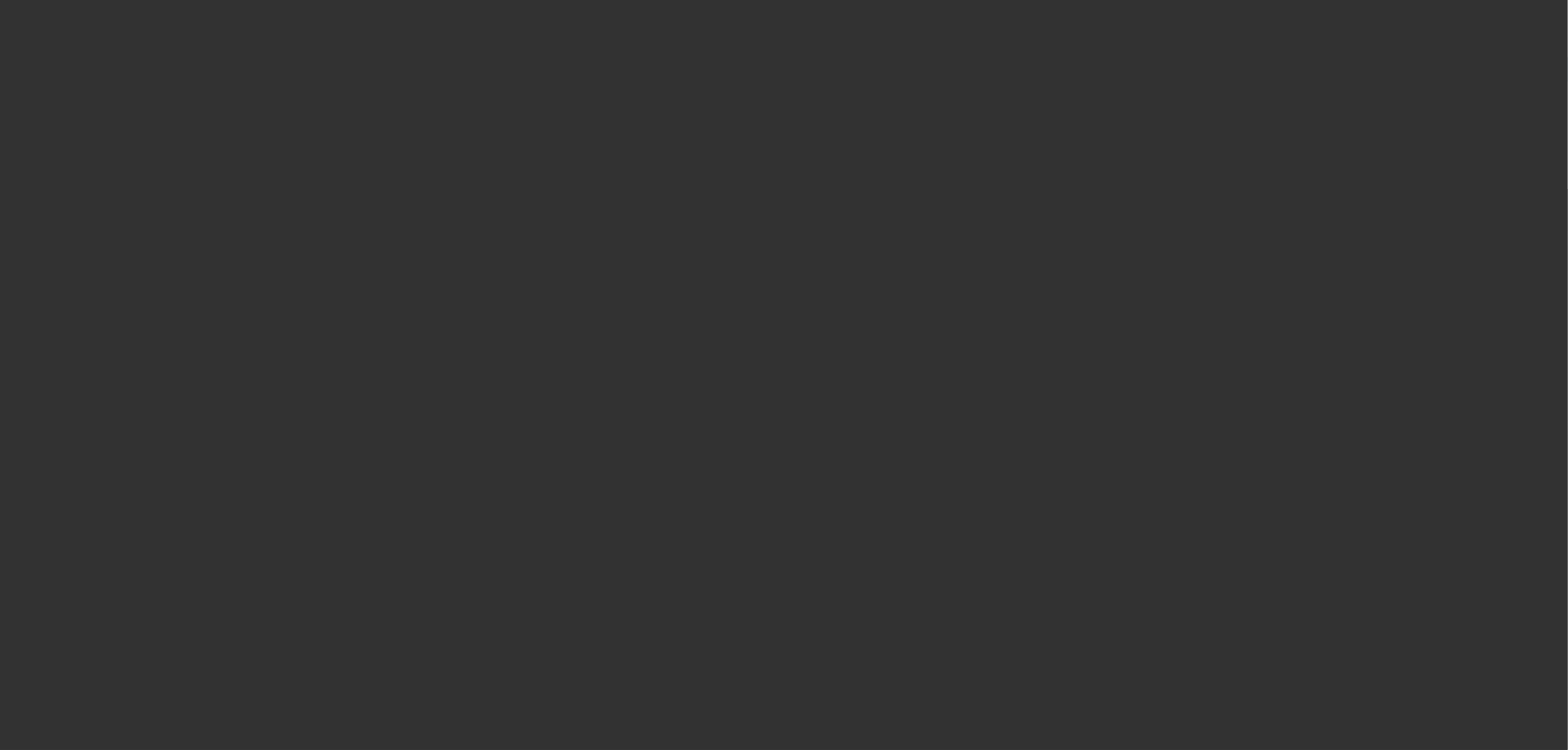
click at [739, 356] on div "Choose a date 9/4/2025" at bounding box center [712, 335] width 166 height 41
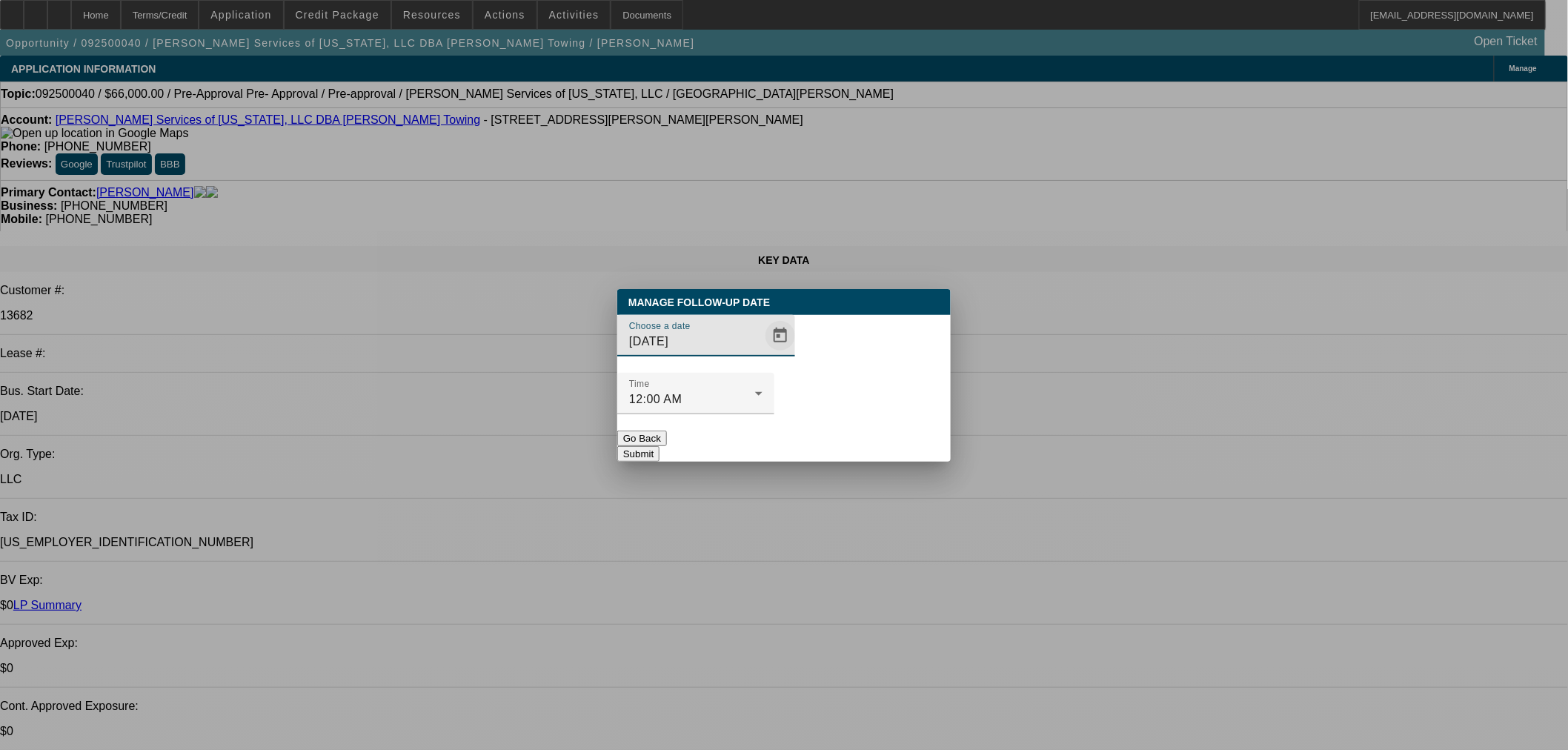
click at [763, 353] on span "Open calendar" at bounding box center [780, 336] width 36 height 36
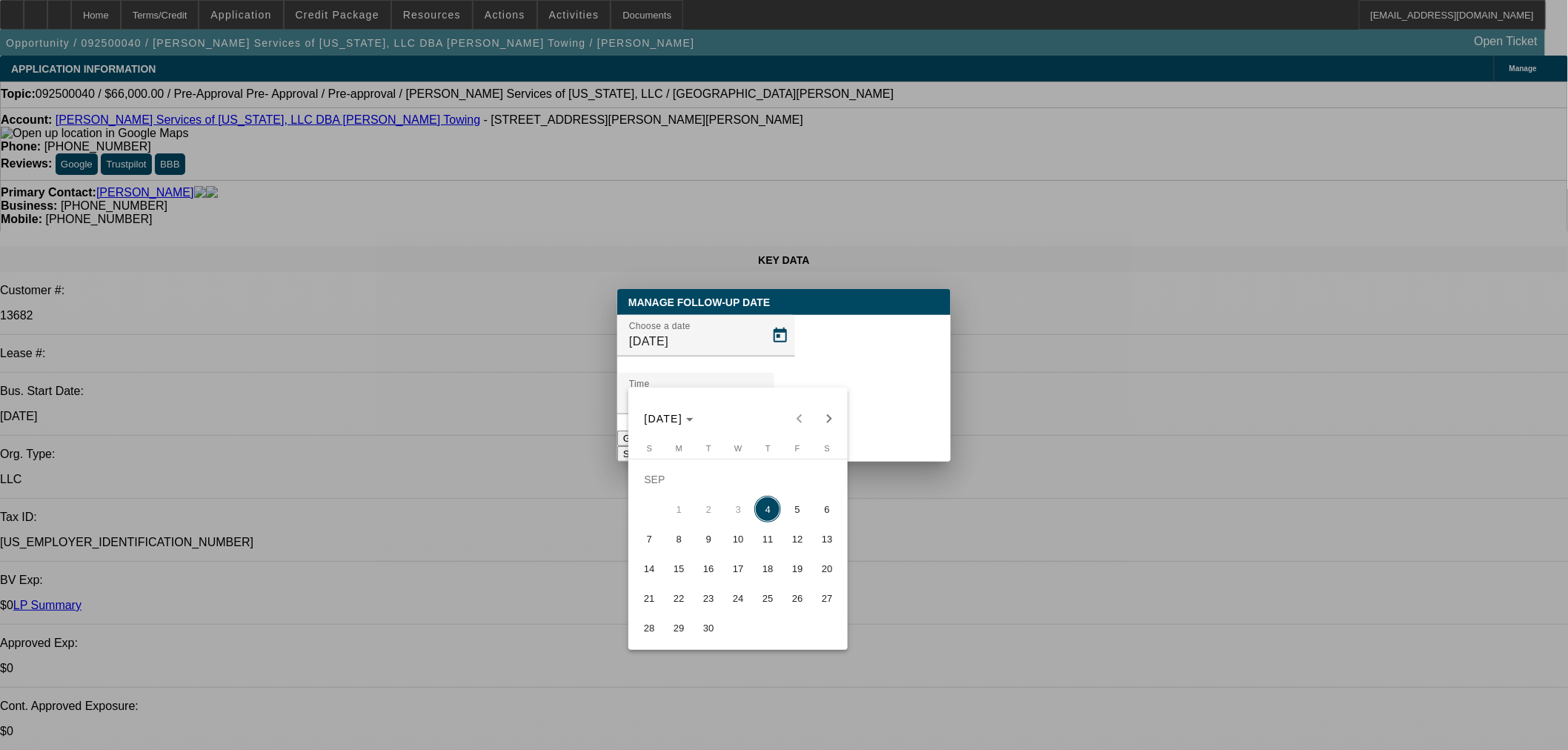
drag, startPoint x: 676, startPoint y: 543, endPoint x: 738, endPoint y: 471, distance: 95.0
click at [689, 537] on span "8" at bounding box center [678, 539] width 27 height 27
type input "9/8/2025"
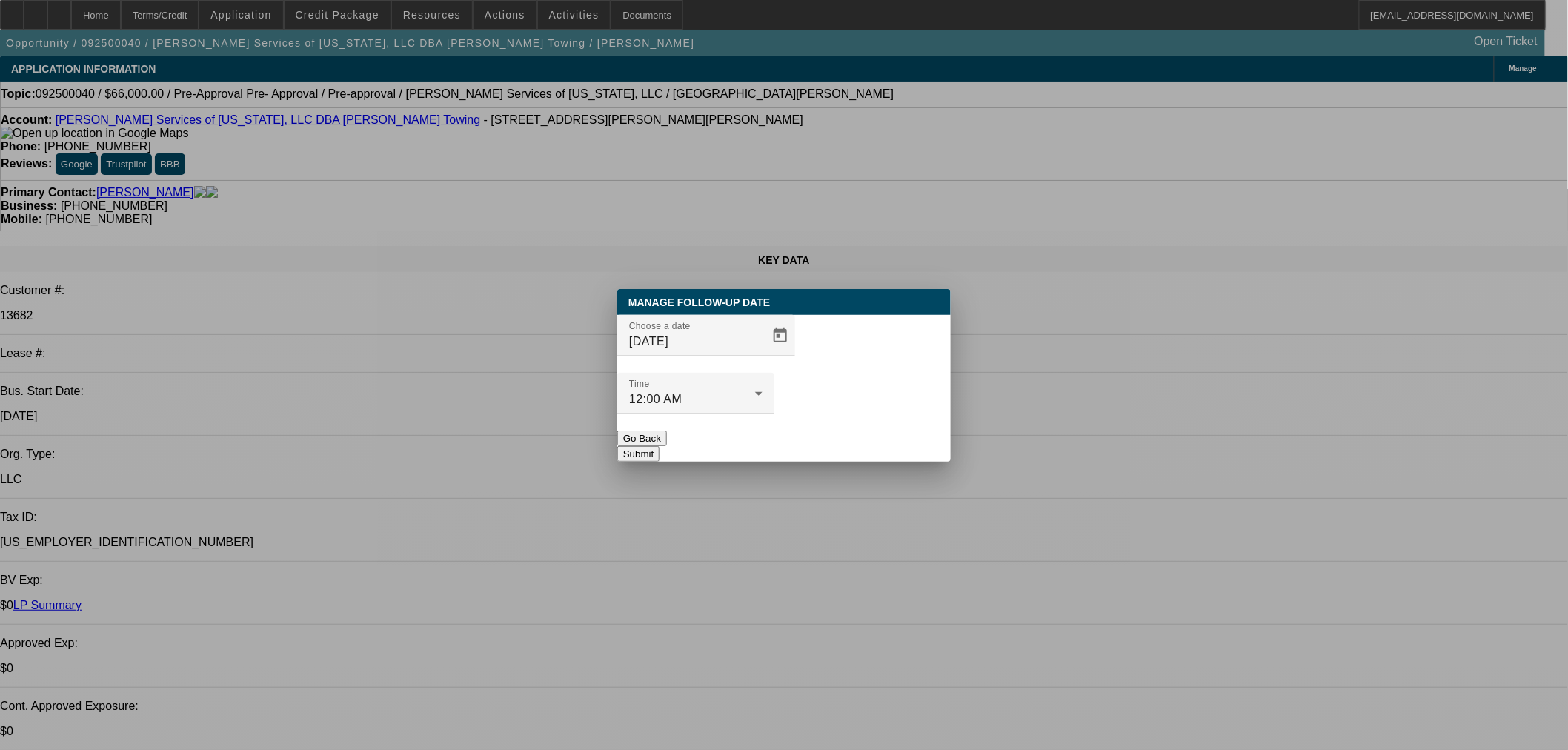
click at [774, 414] on div at bounding box center [695, 422] width 157 height 16
click at [660, 446] on button "Submit" at bounding box center [638, 454] width 42 height 16
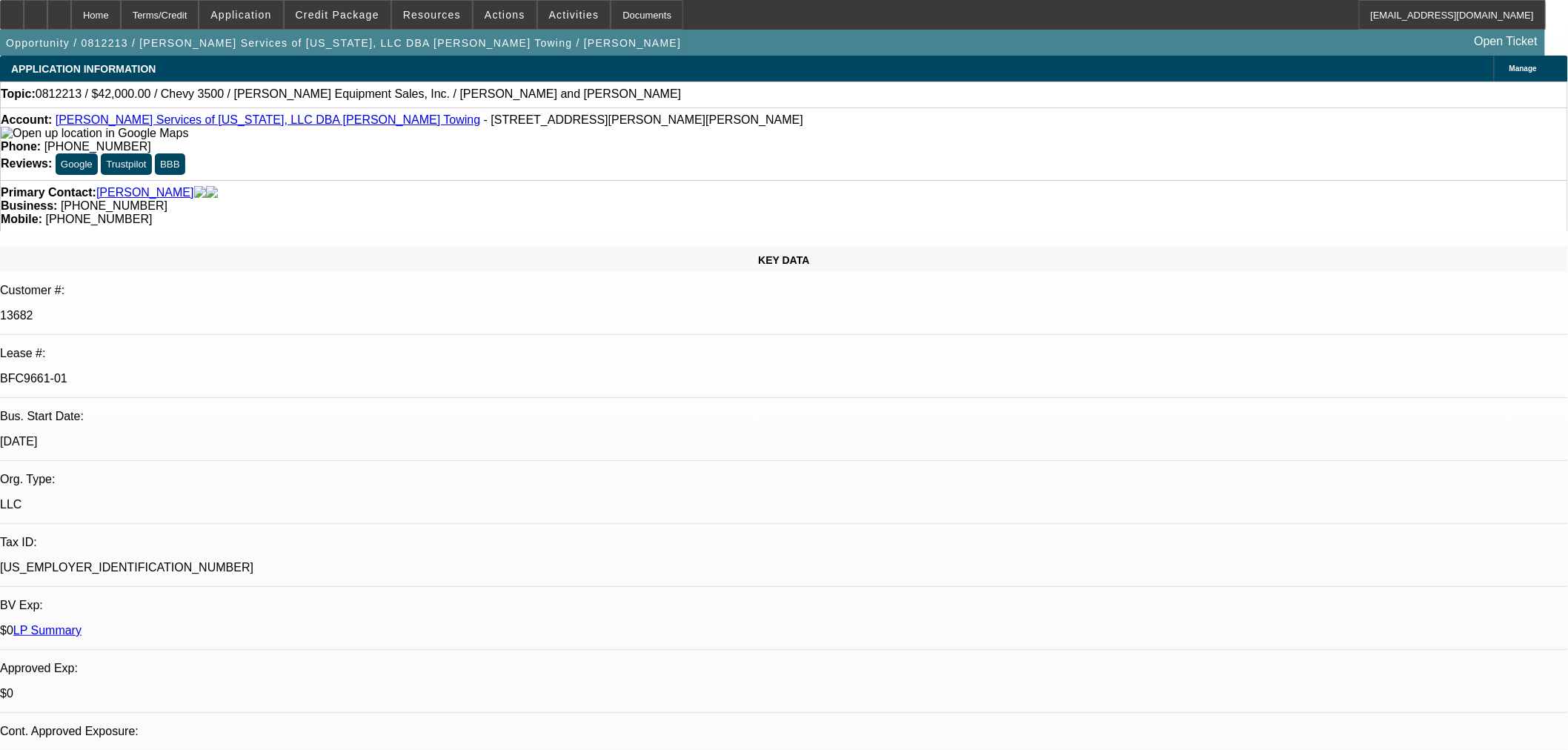
select select "0"
select select "2"
select select "0"
select select "4"
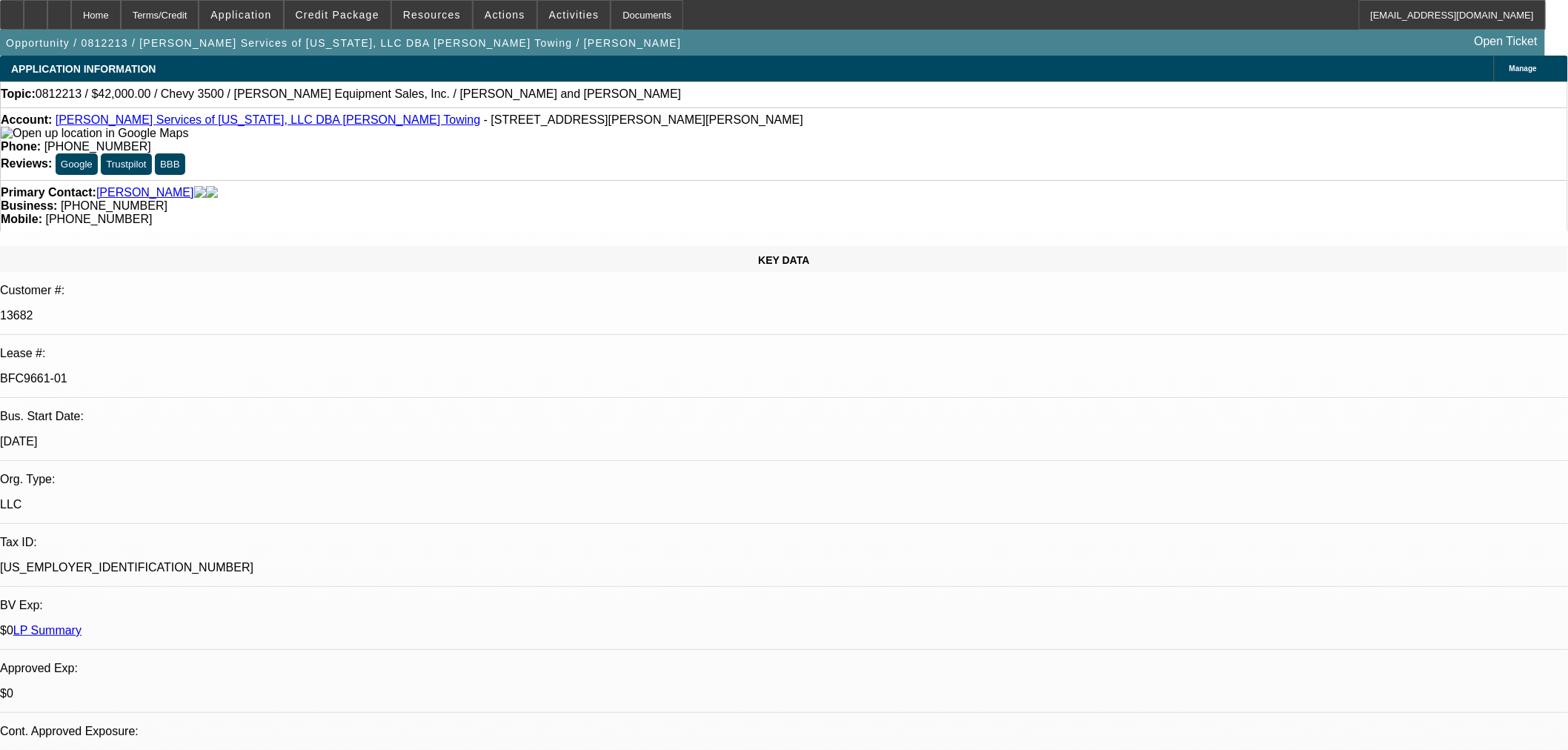
select select "0"
select select "2"
select select "0"
select select "4"
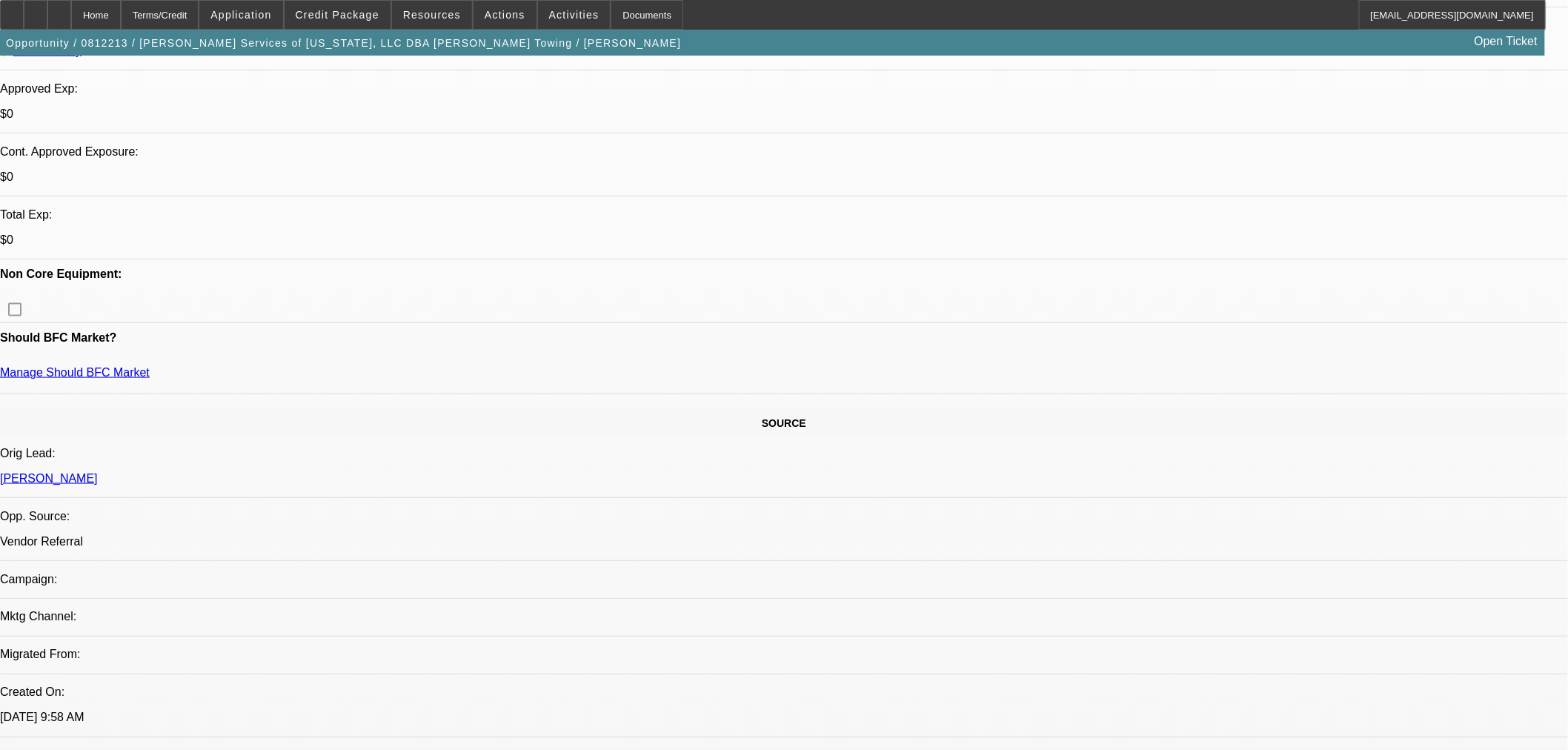
scroll to position [741, 0]
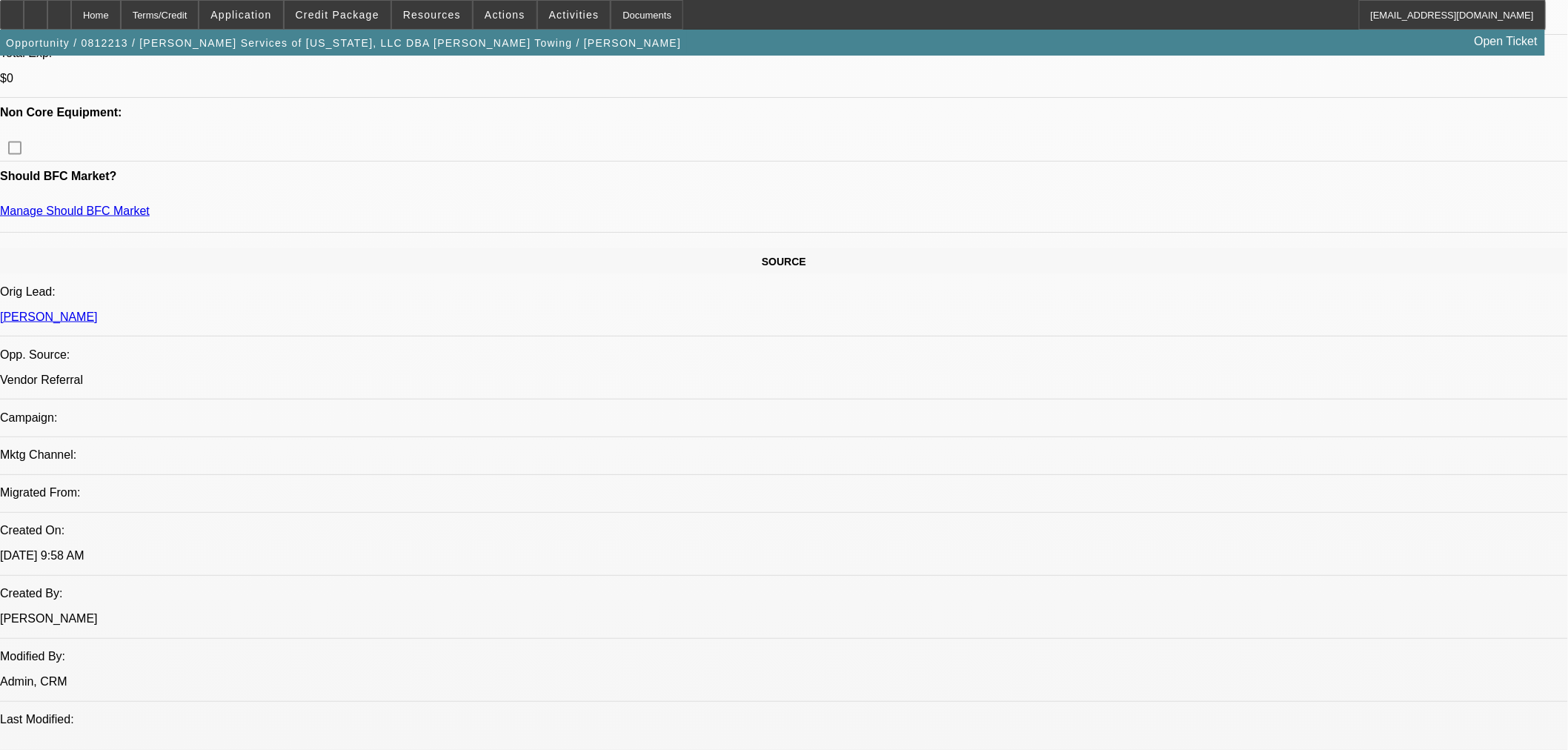
scroll to position [255, 0]
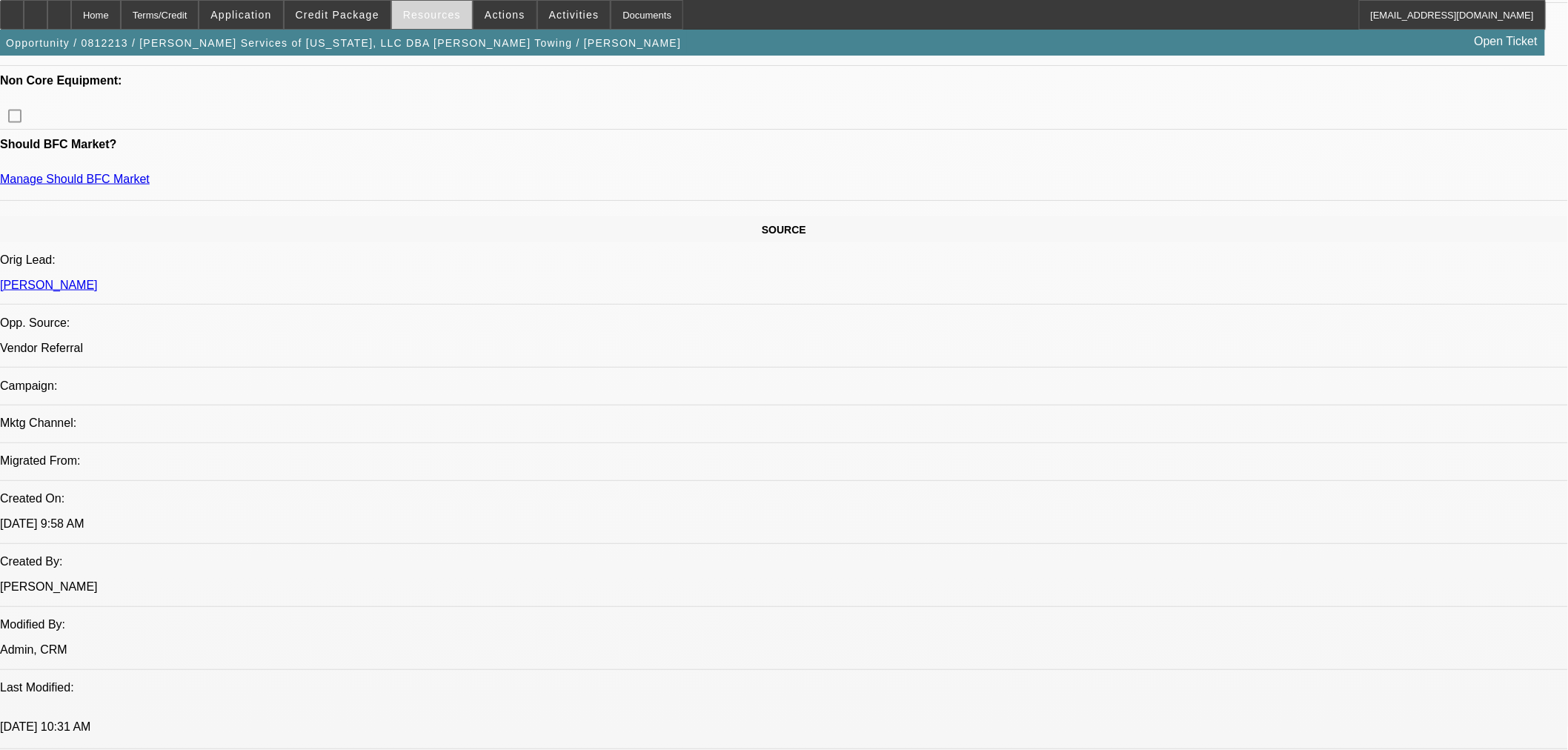
scroll to position [494, 0]
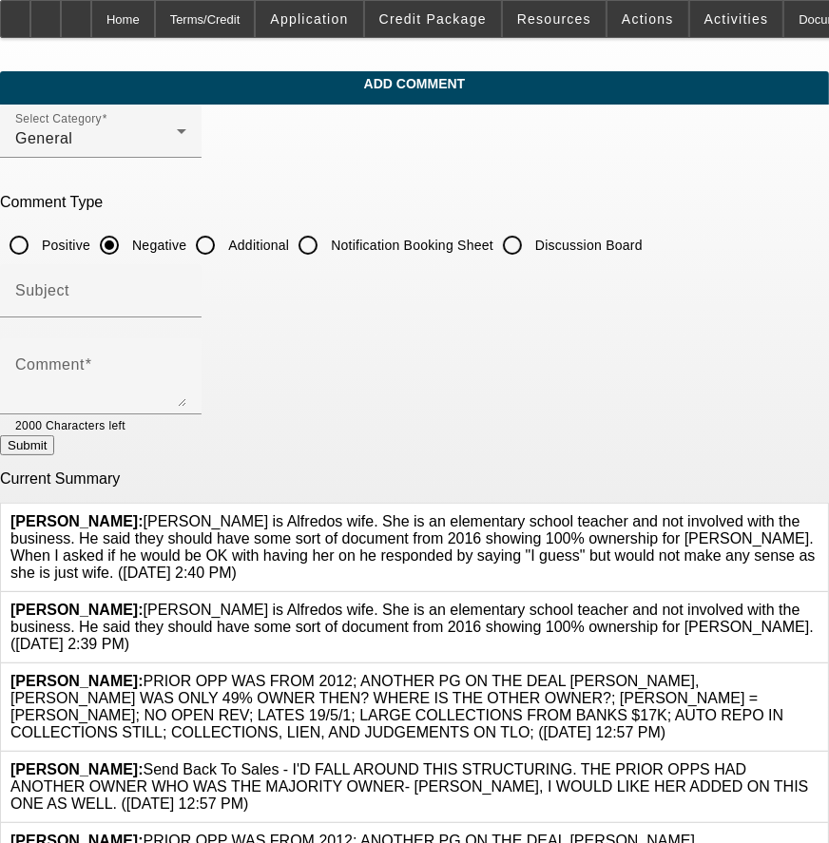
click at [818, 601] on icon at bounding box center [818, 601] width 0 height 0
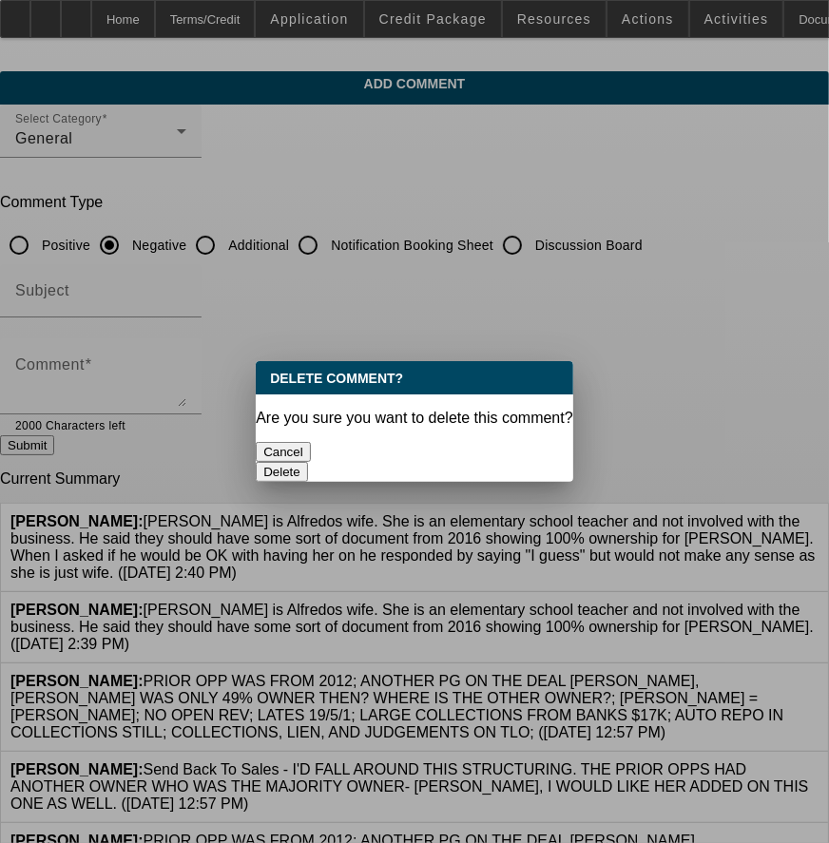
click at [308, 462] on button "Delete" at bounding box center [282, 472] width 52 height 20
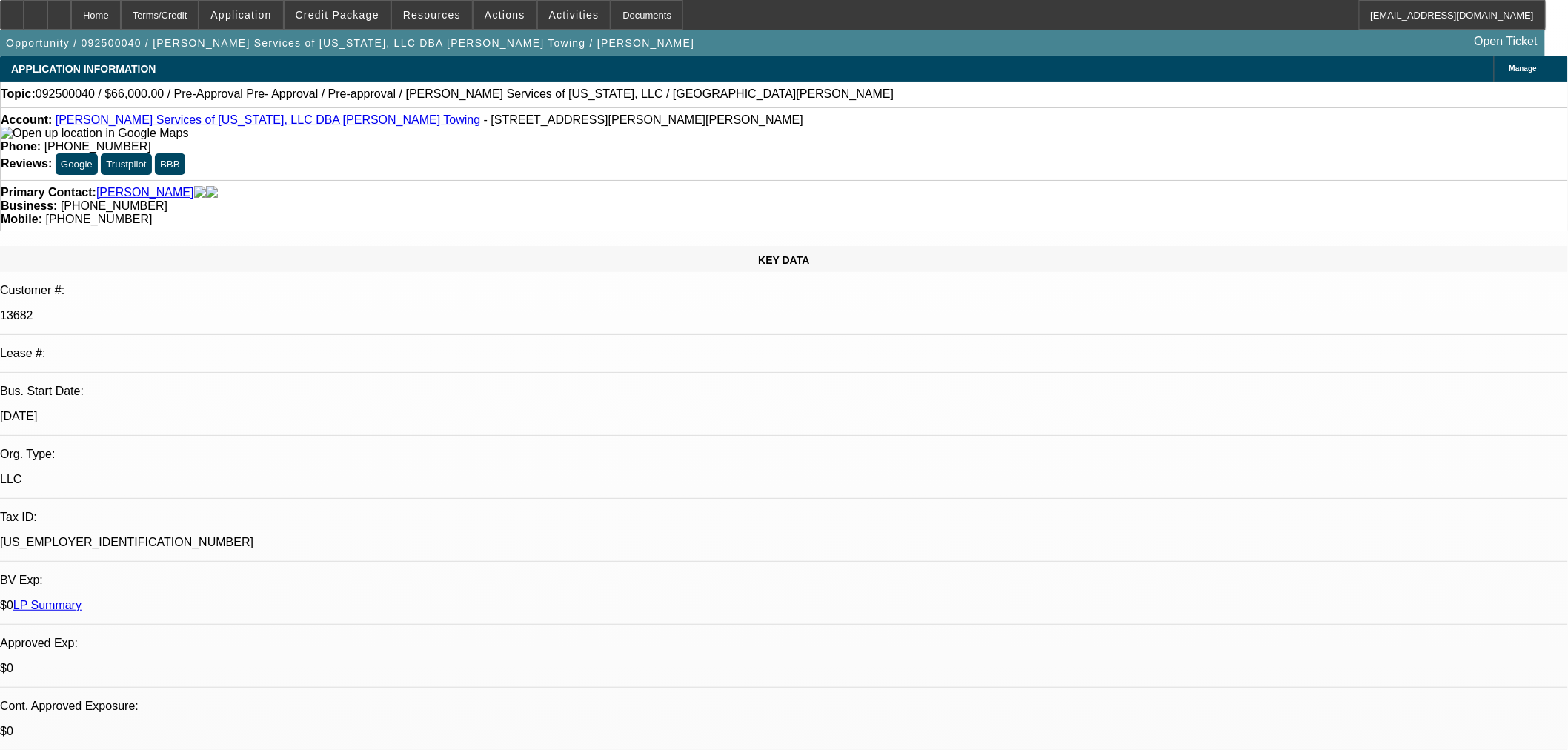
select select "0"
select select "2"
select select "0.1"
select select "4"
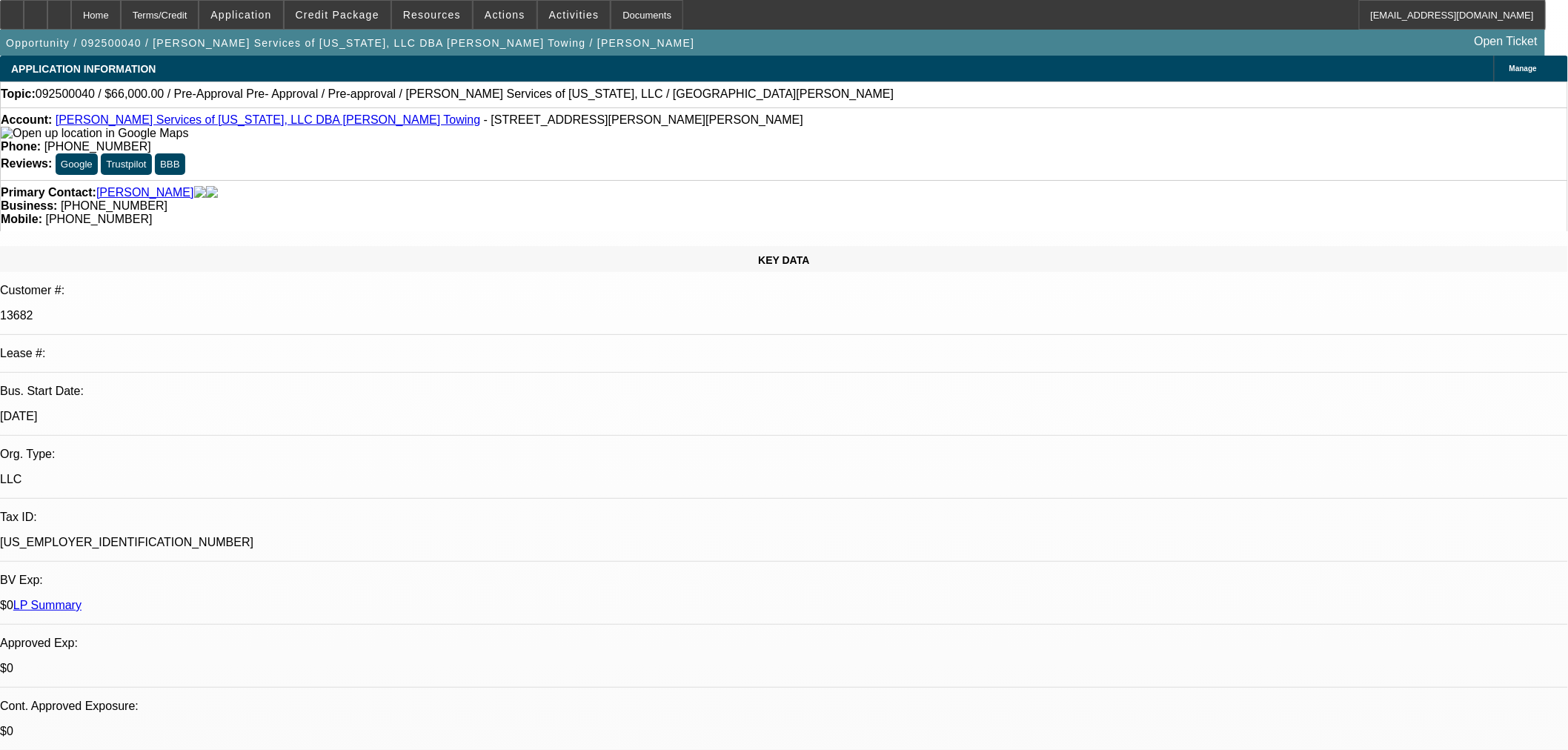
select select "0"
select select "2"
select select "0.1"
select select "4"
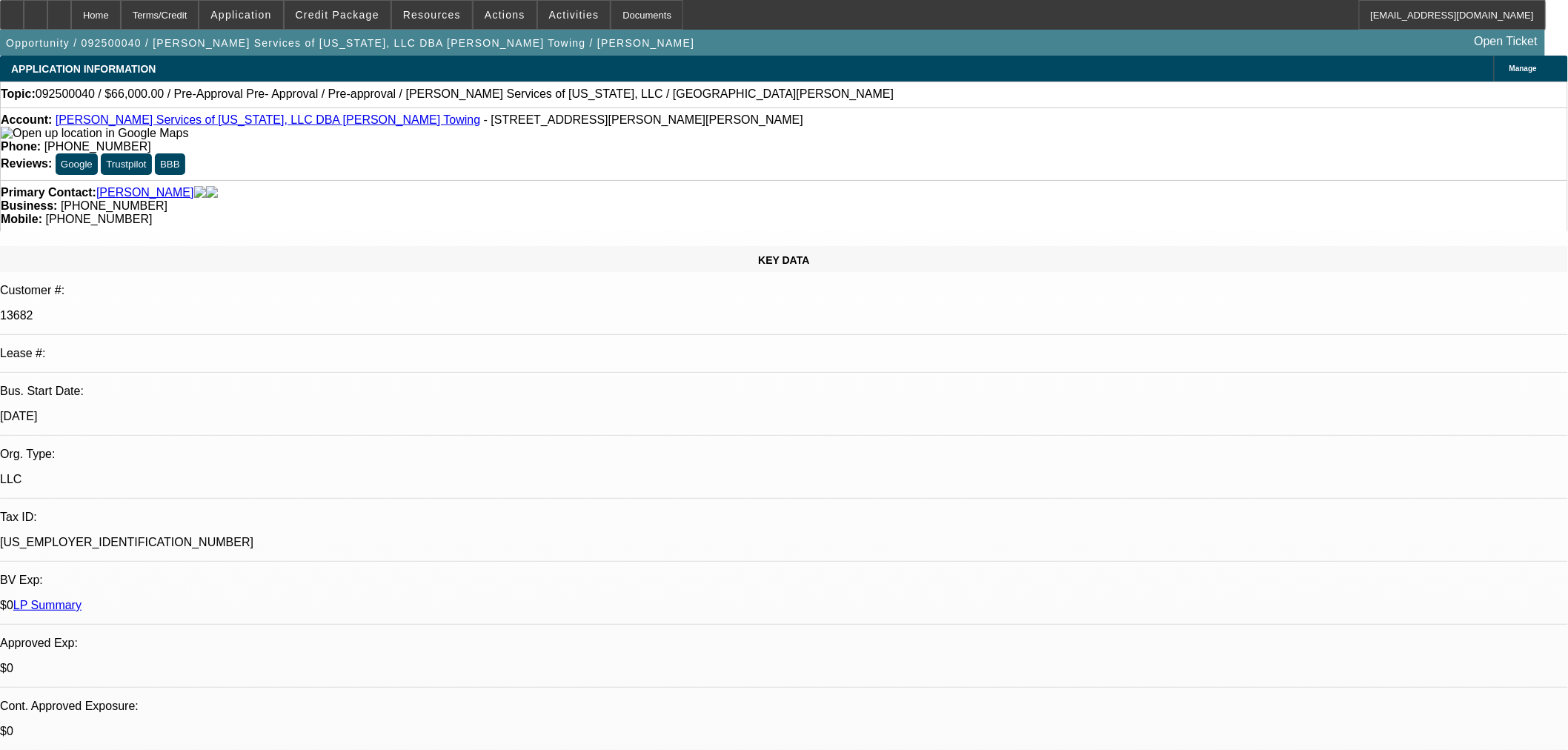
select select "0.1"
select select "2"
select select "0.1"
select select "4"
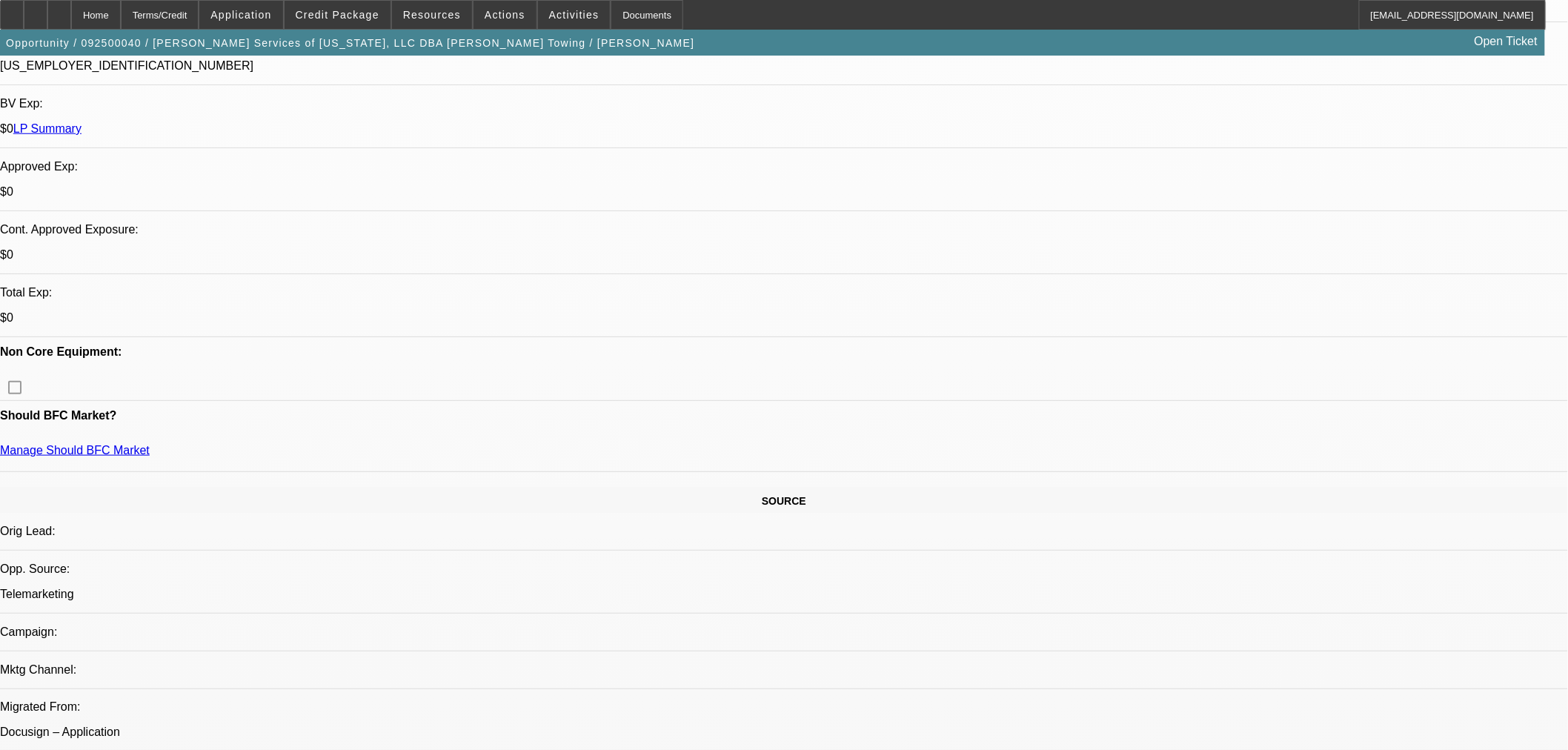
scroll to position [246, 0]
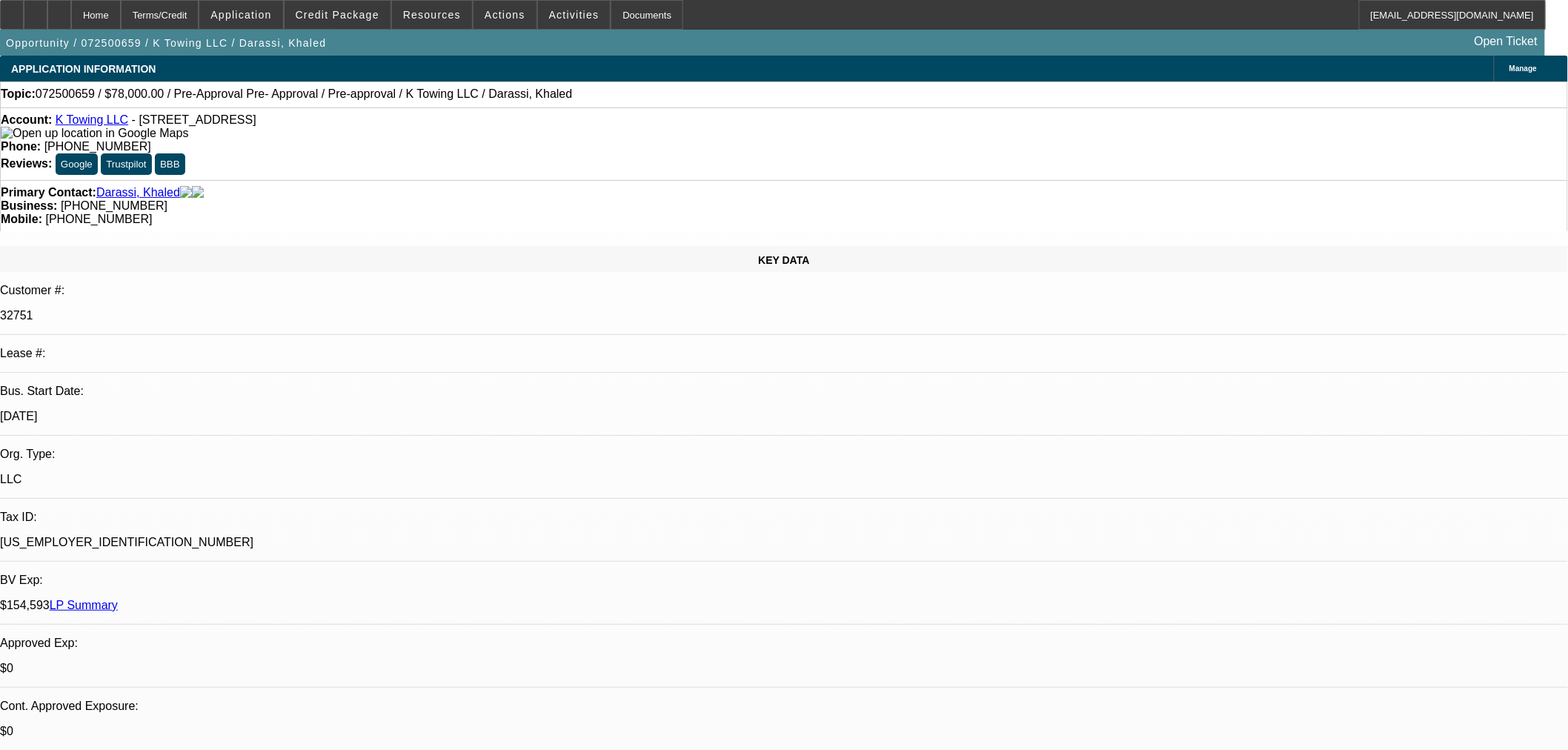
select select "0"
select select "2"
select select "0"
select select "6"
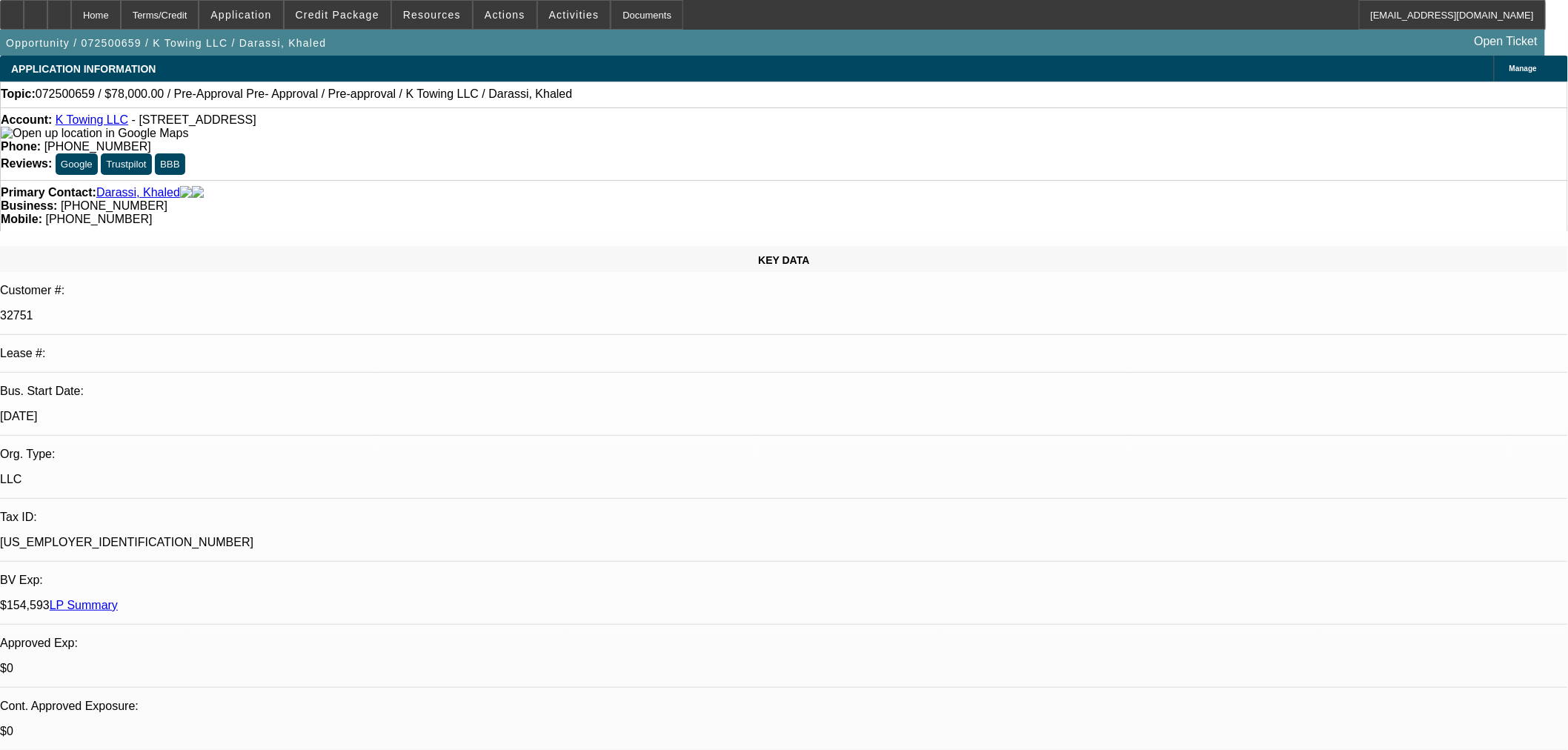
select select "0"
select select "2"
select select "0"
select select "6"
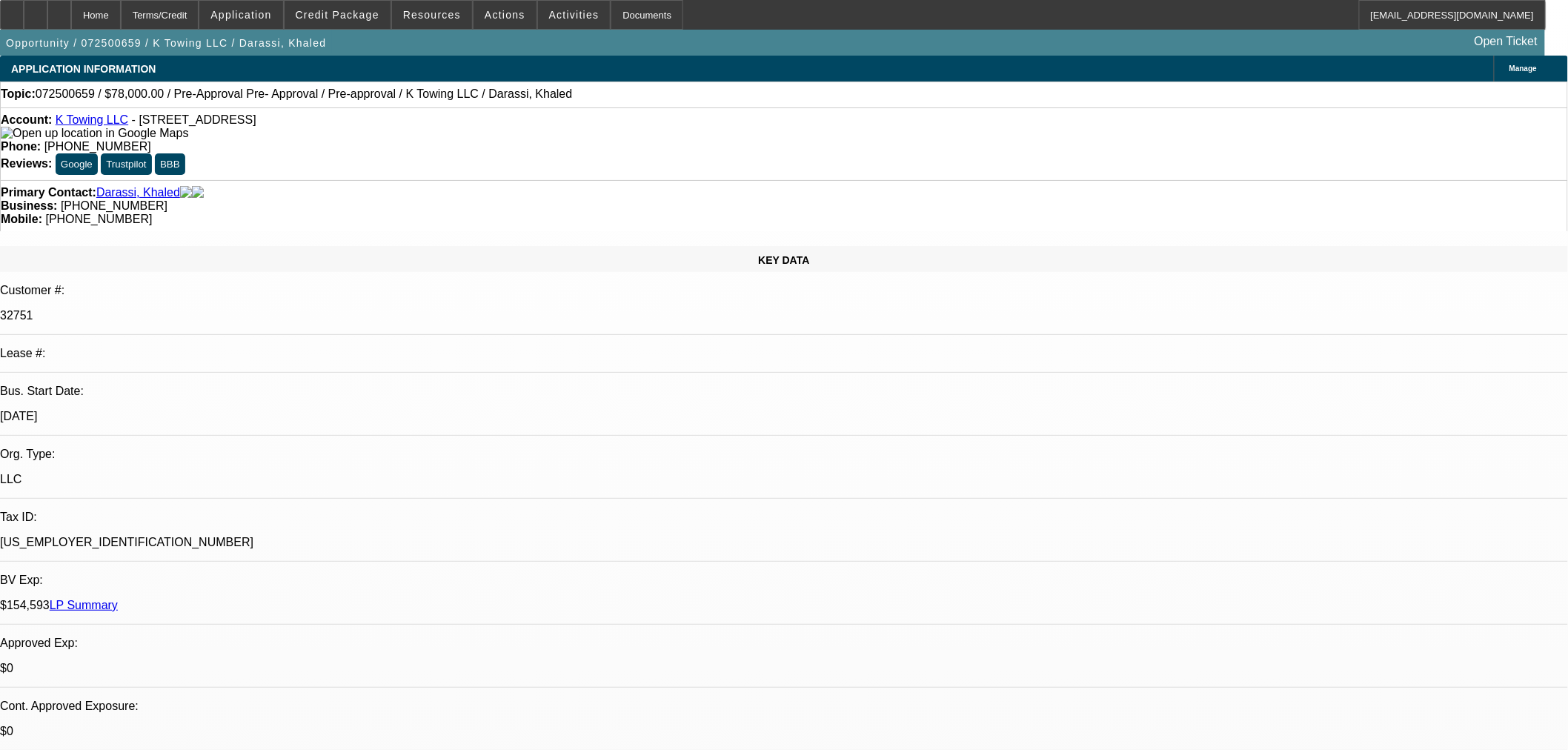
select select "0"
select select "2"
select select "0"
select select "6"
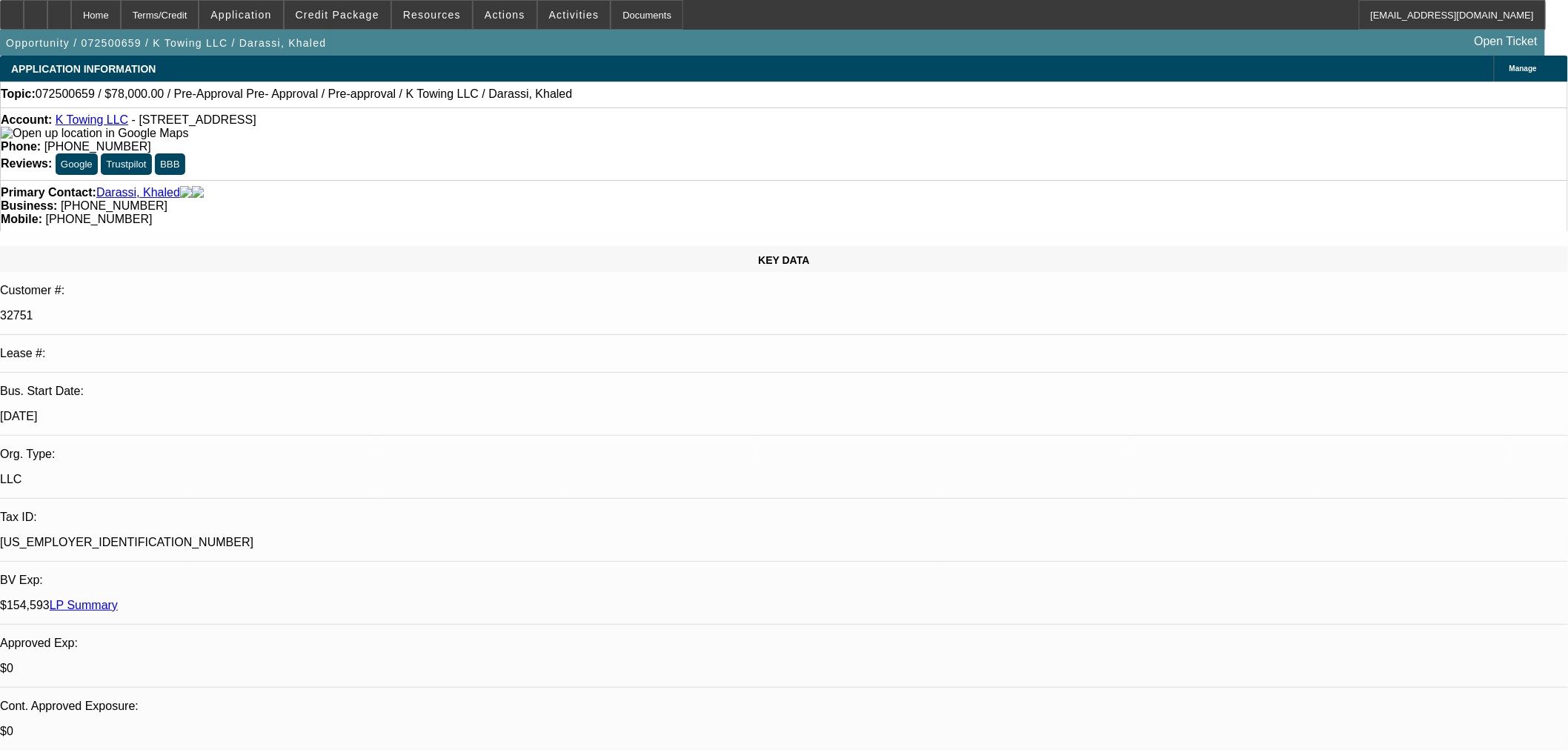
select select "0"
select select "6"
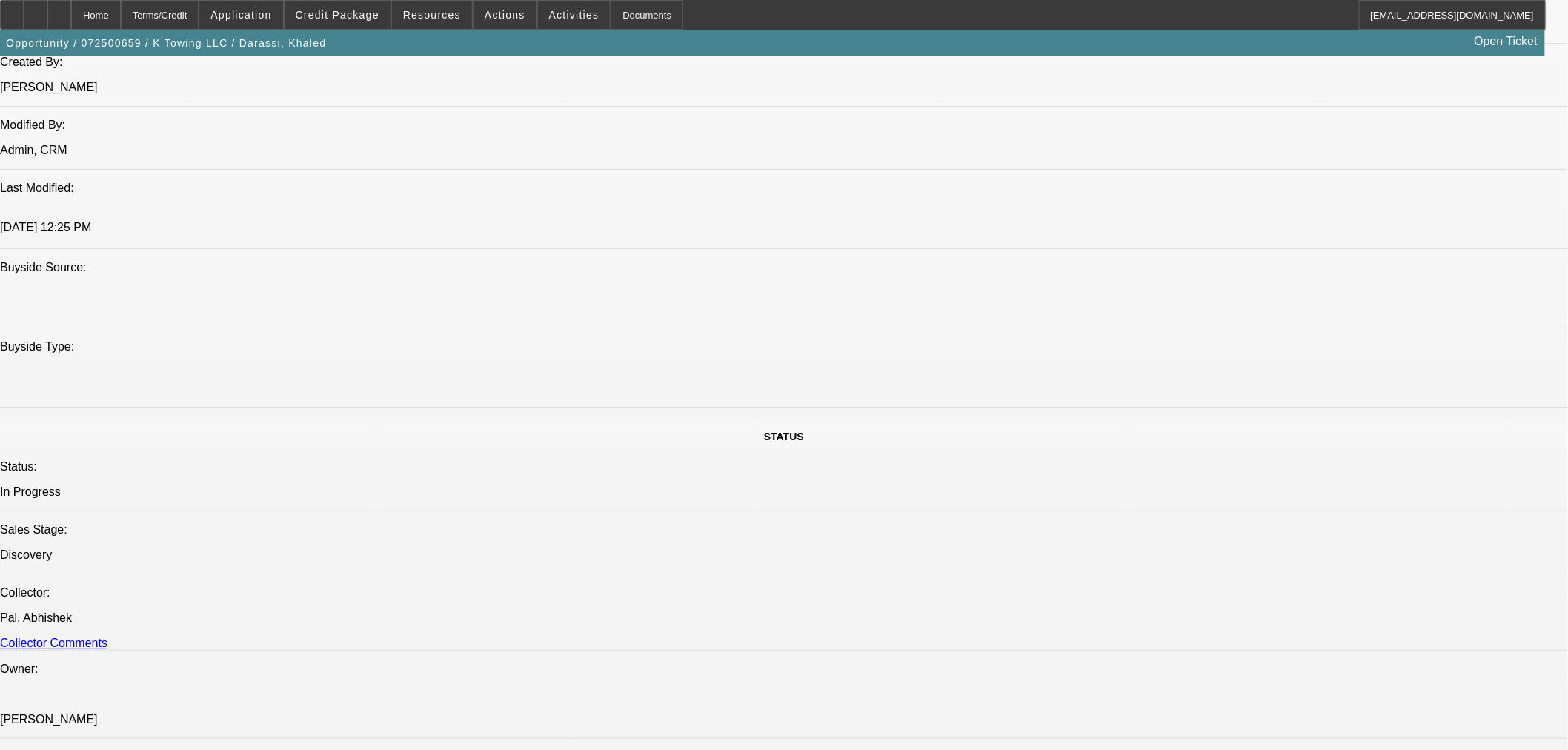
scroll to position [1234, 0]
drag, startPoint x: 527, startPoint y: 569, endPoint x: 634, endPoint y: 561, distance: 107.3
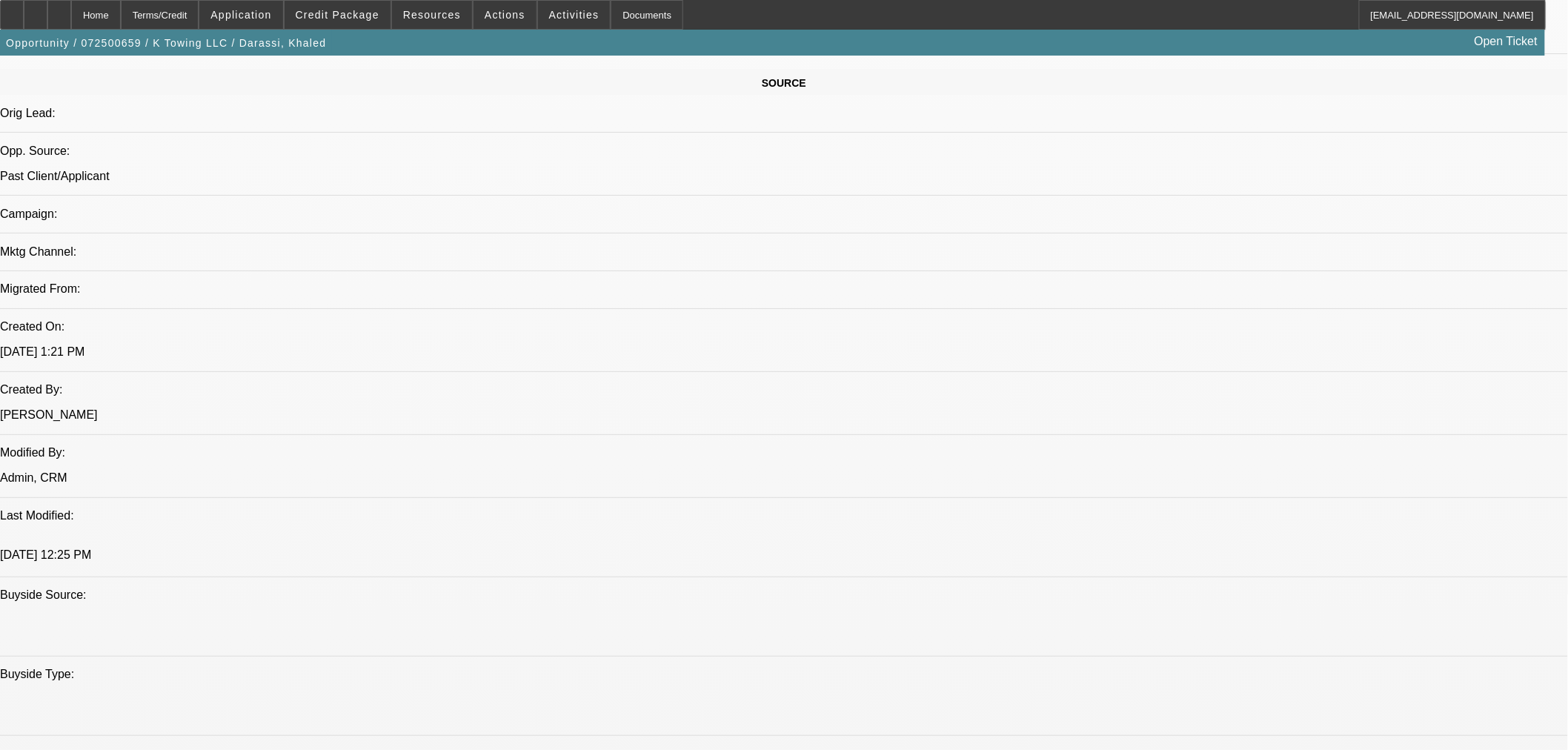
scroll to position [0, 0]
drag, startPoint x: 1221, startPoint y: 219, endPoint x: 1219, endPoint y: 228, distance: 9.2
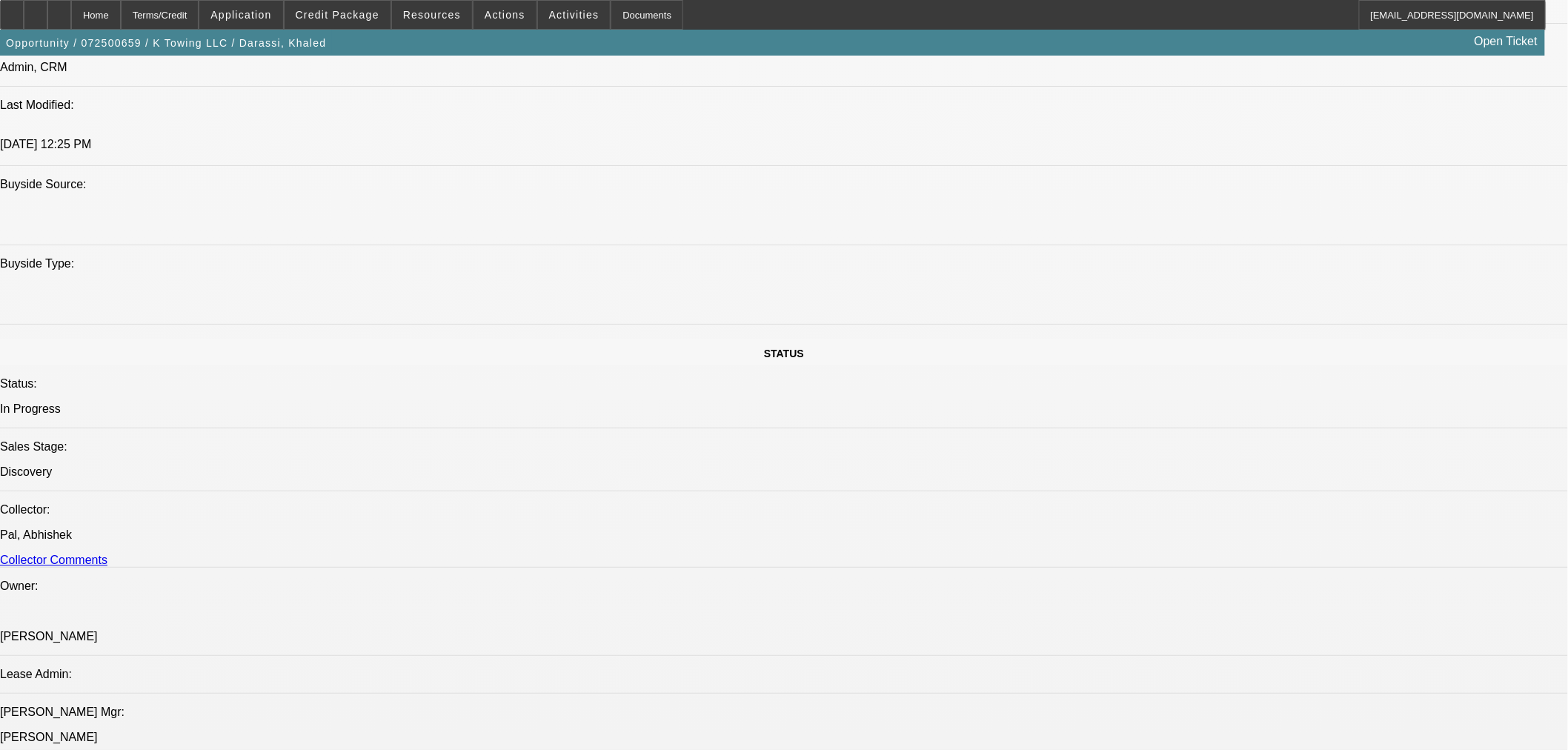
scroll to position [753, 0]
drag, startPoint x: 1060, startPoint y: 479, endPoint x: 1259, endPoint y: 483, distance: 199.0
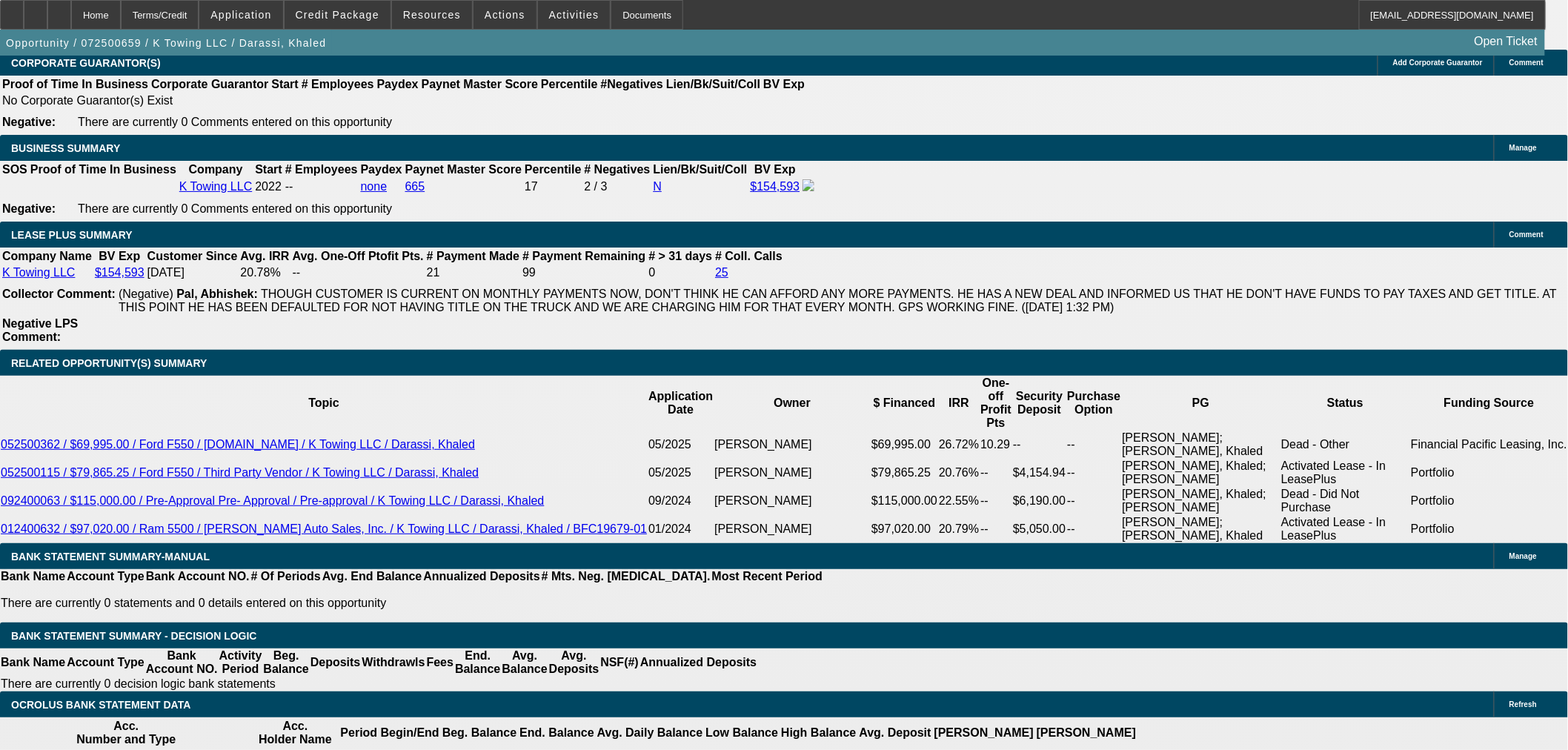
scroll to position [0, 0]
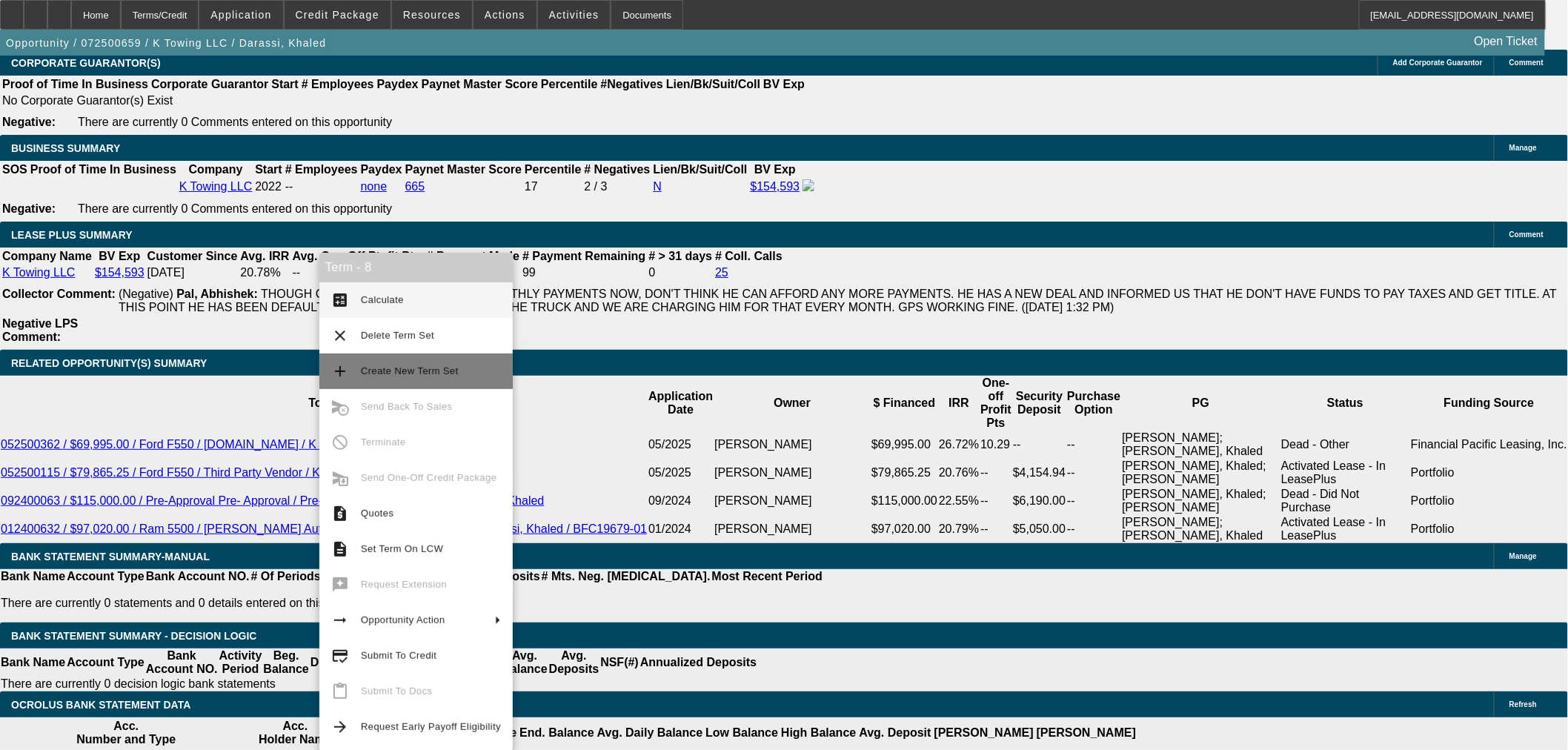
click at [433, 368] on span "Create New Term Set" at bounding box center [409, 370] width 97 height 11
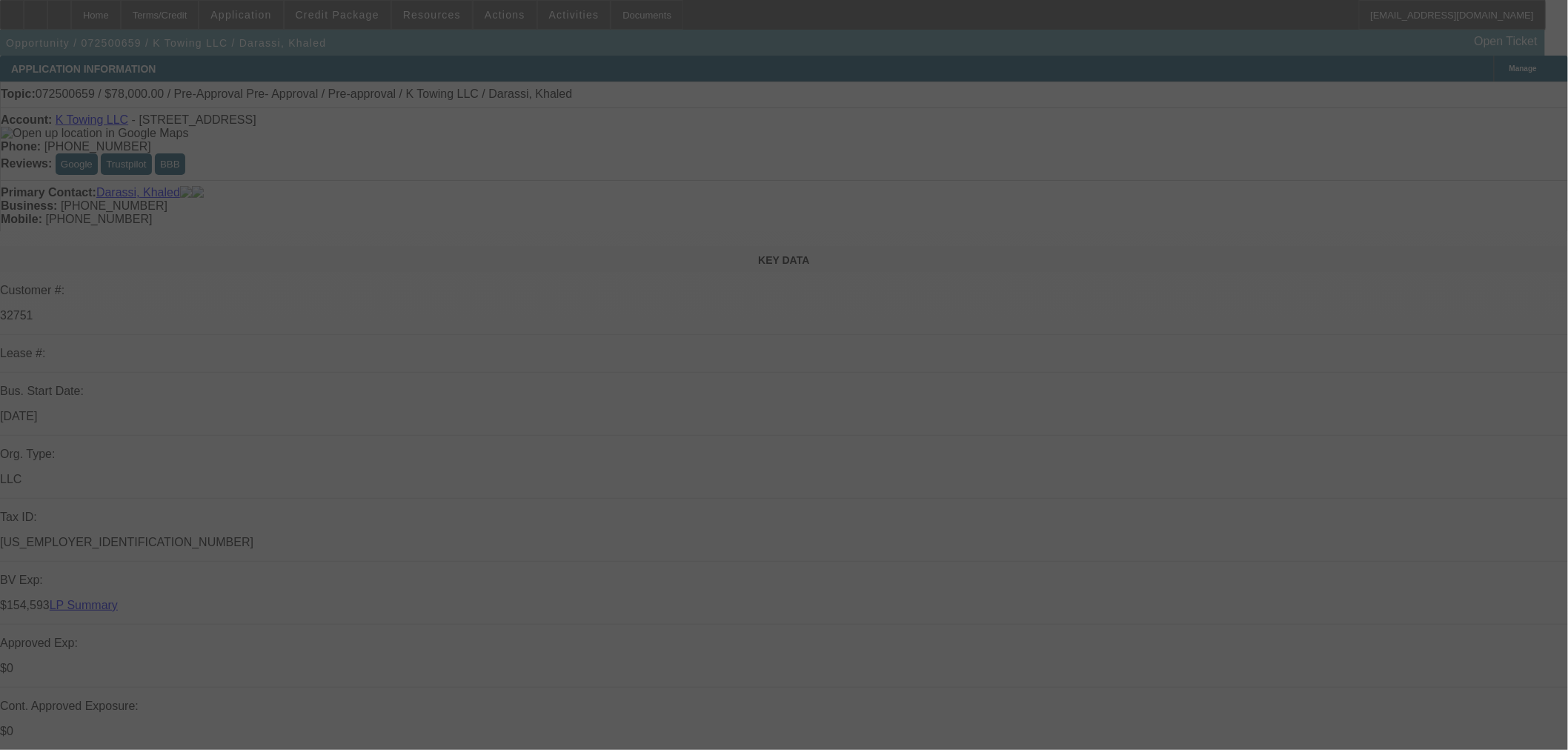
select select "0"
select select "2"
select select "0"
select select "6"
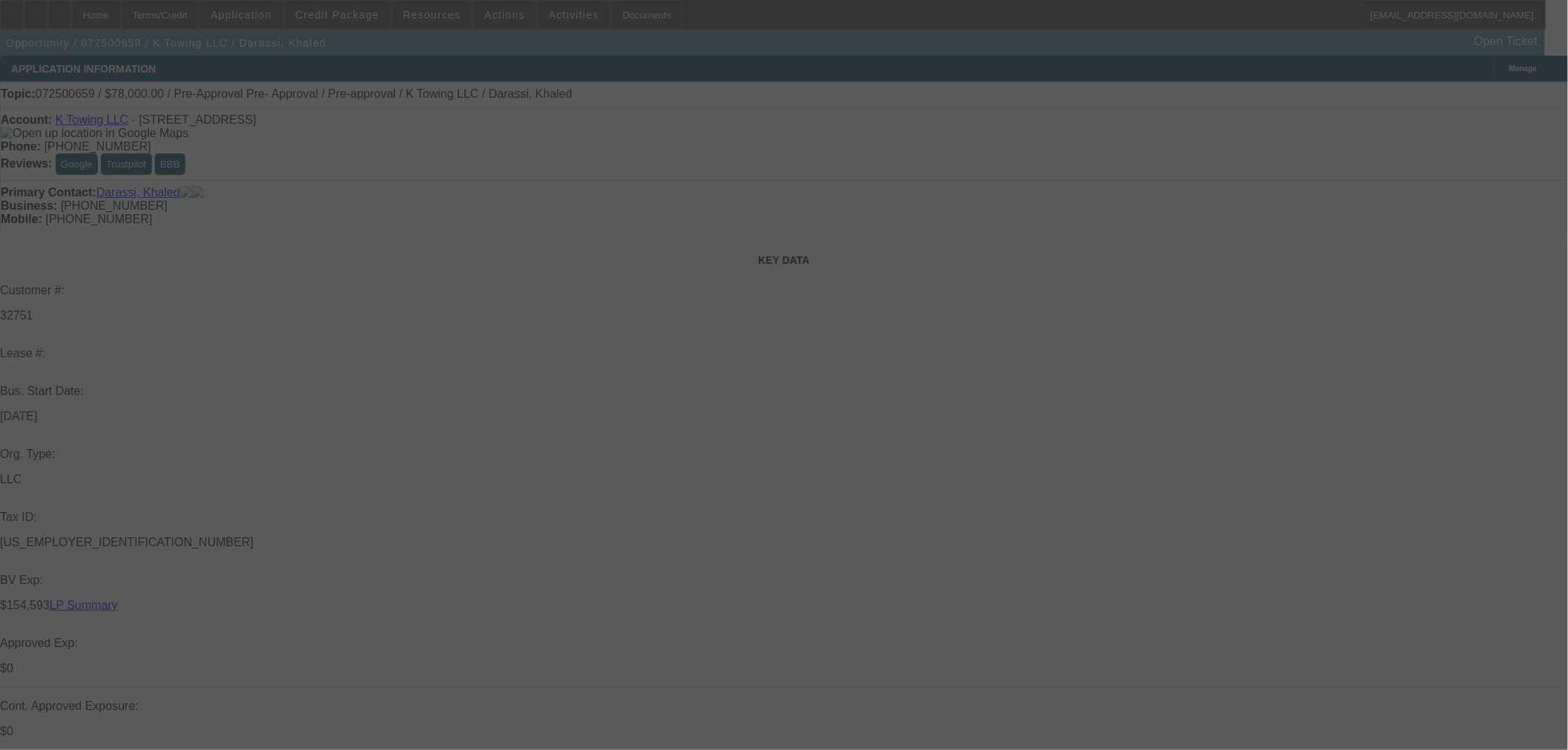
select select "0"
select select "2"
select select "0"
select select "6"
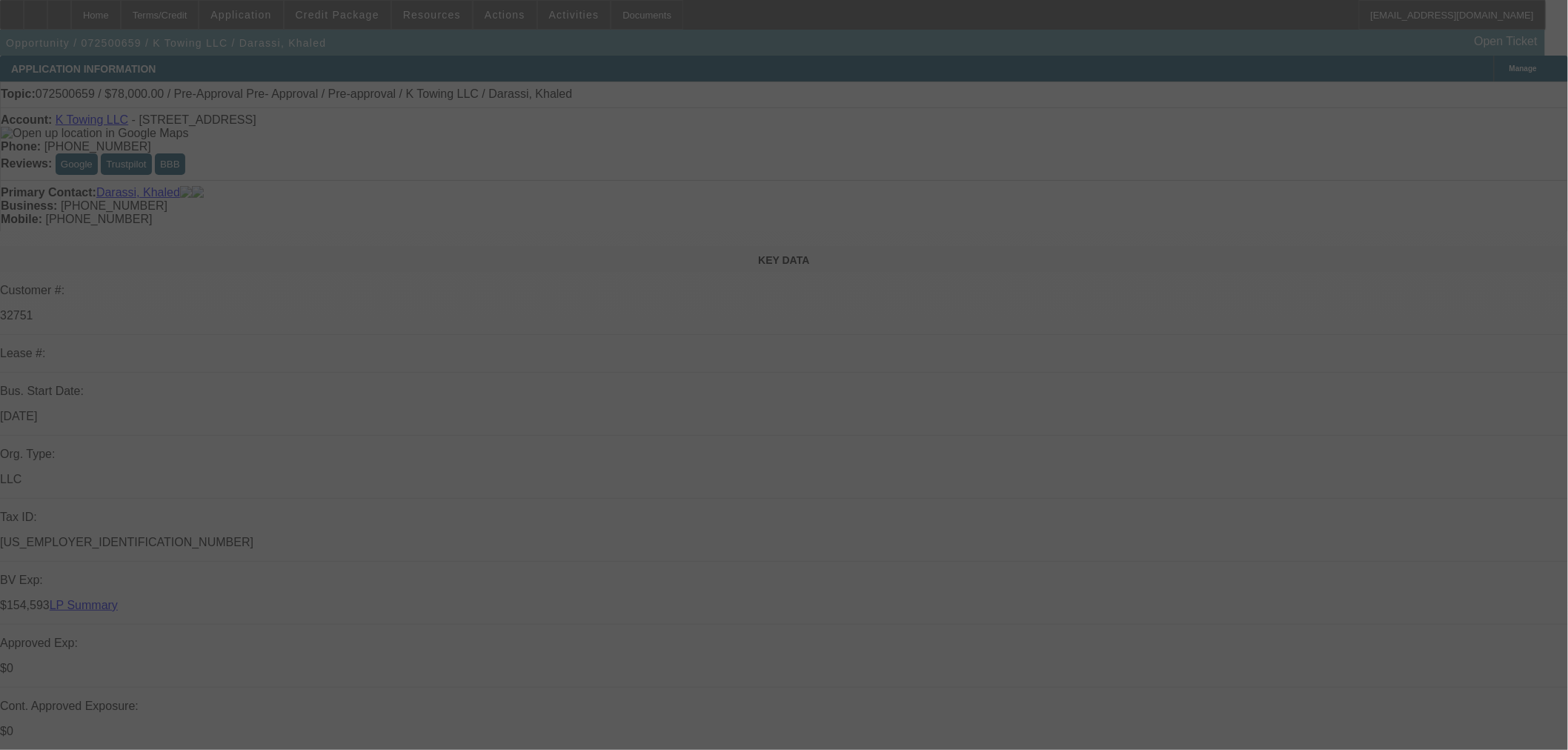
select select "0"
select select "2"
select select "0"
select select "6"
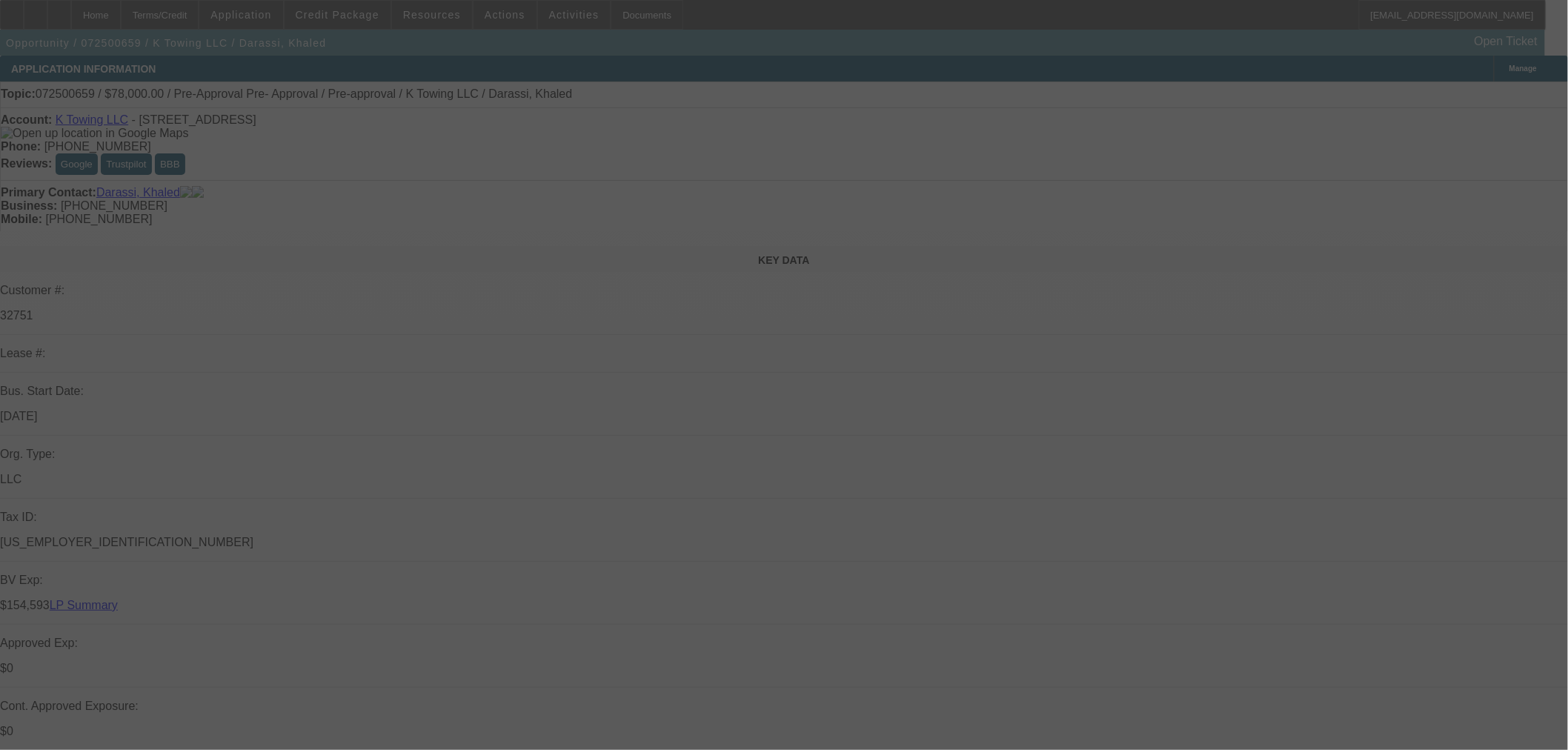
select select "0"
select select "2"
select select "0"
select select "6"
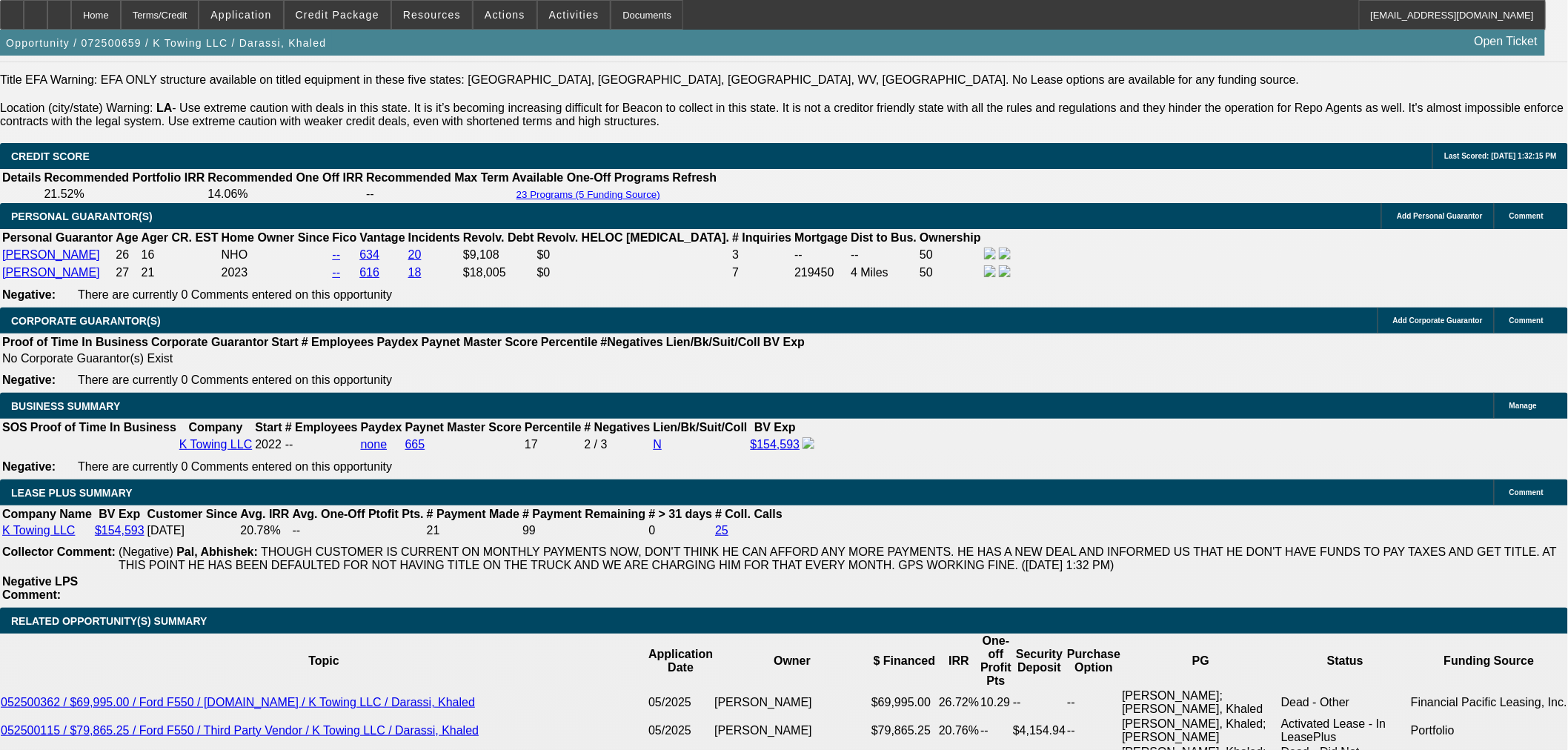
scroll to position [2305, 0]
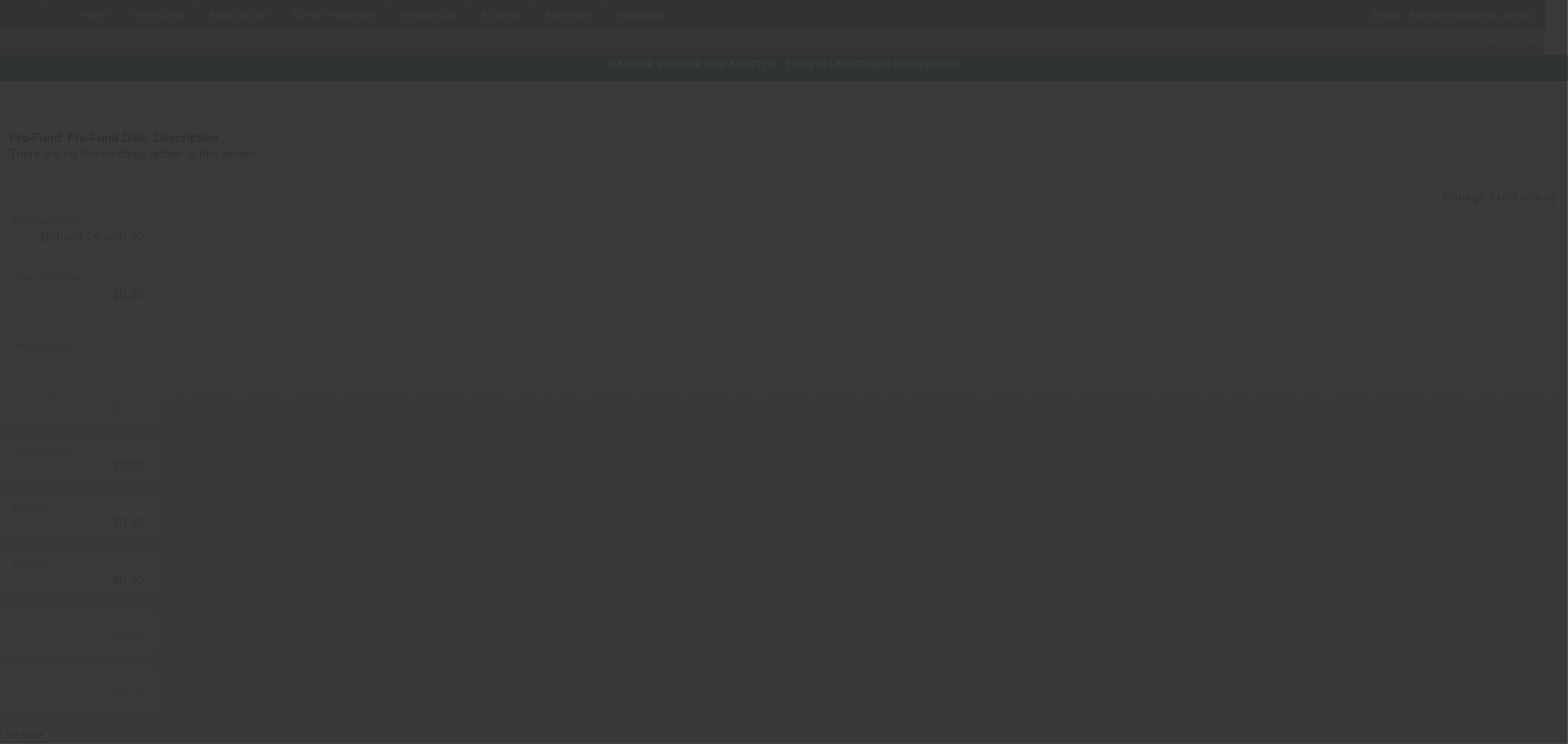
type input "$130,000.00"
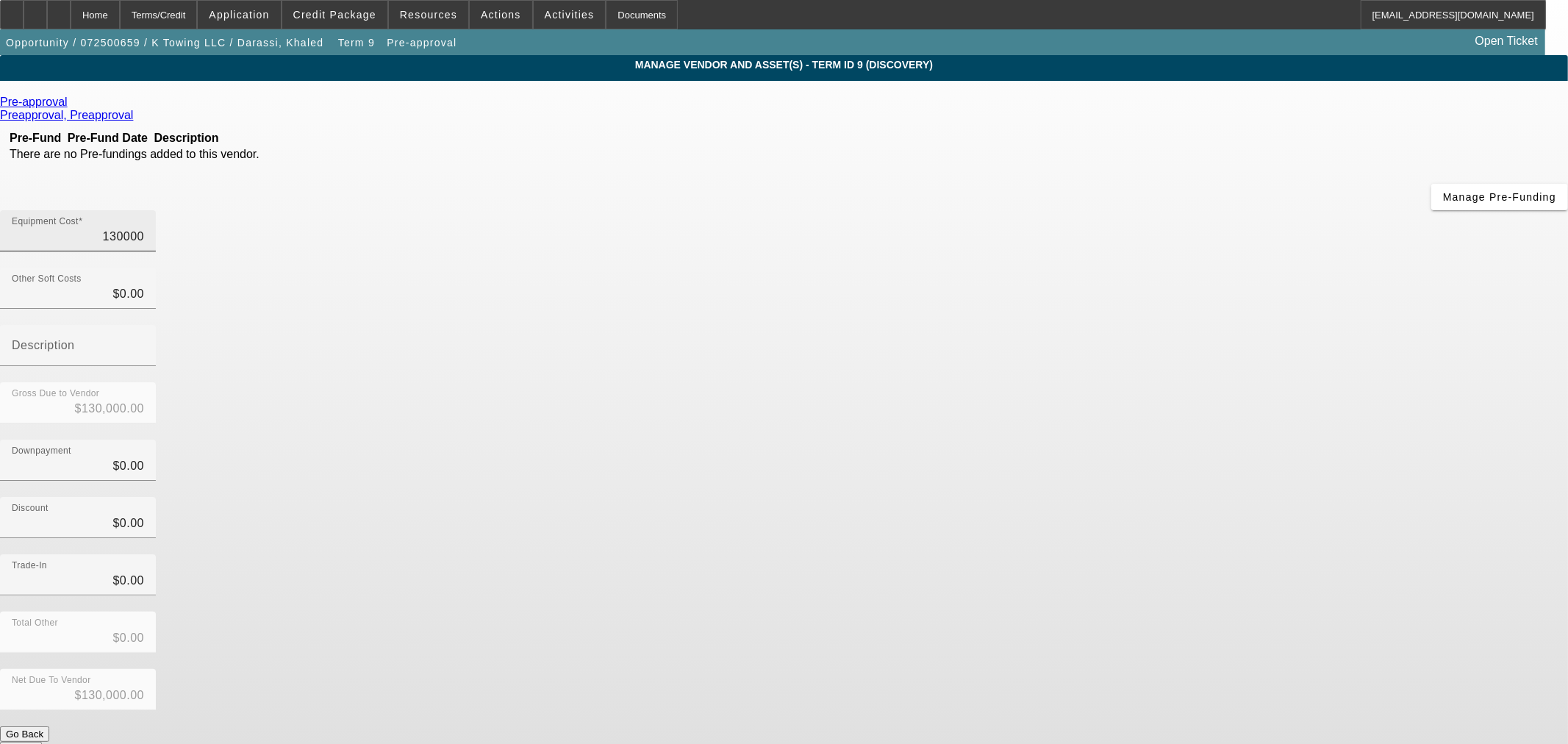
click at [144, 228] on input "130000" at bounding box center [77, 237] width 132 height 18
type input "1"
type input "$1.00"
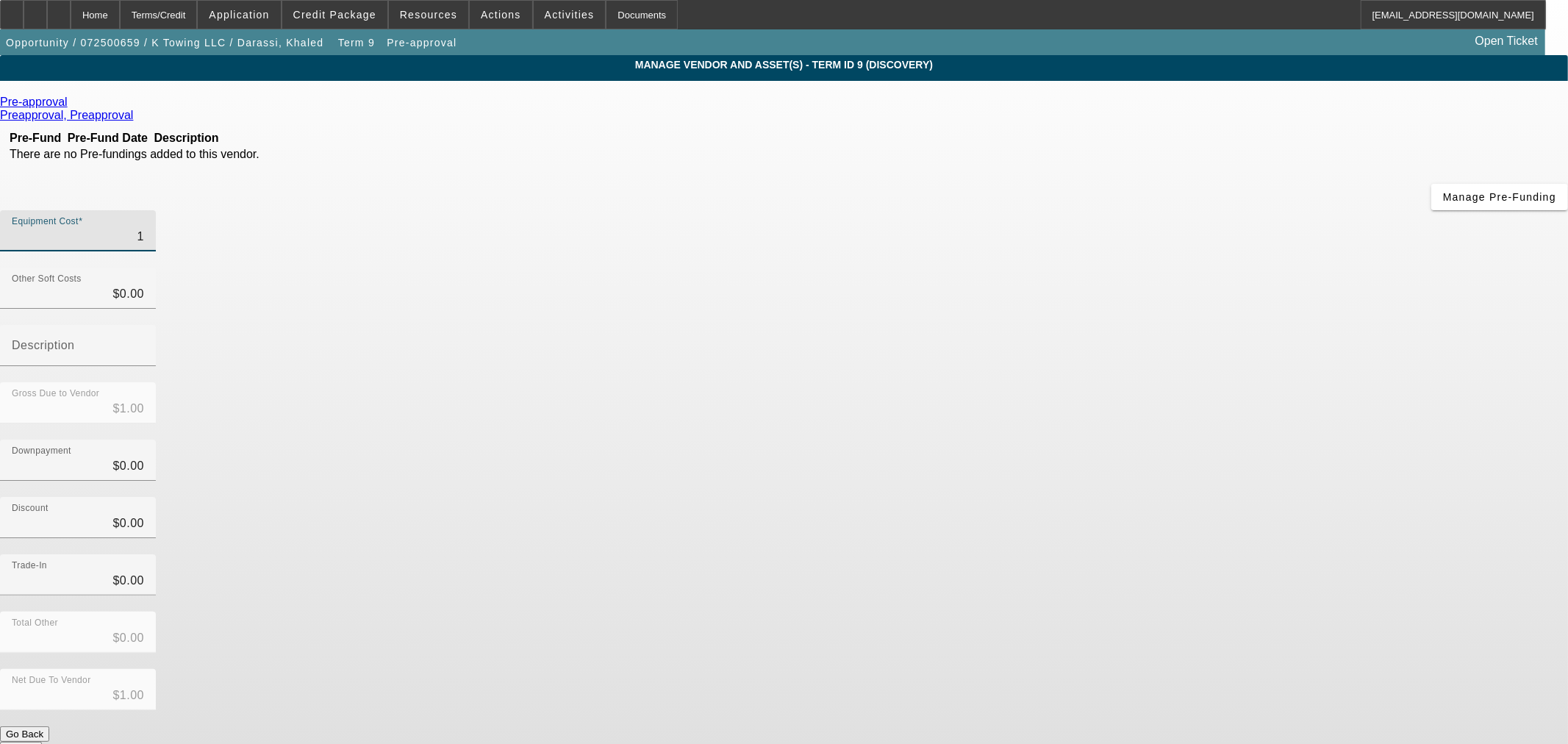
type input "11"
type input "$11.00"
type input "110"
type input "$110.00"
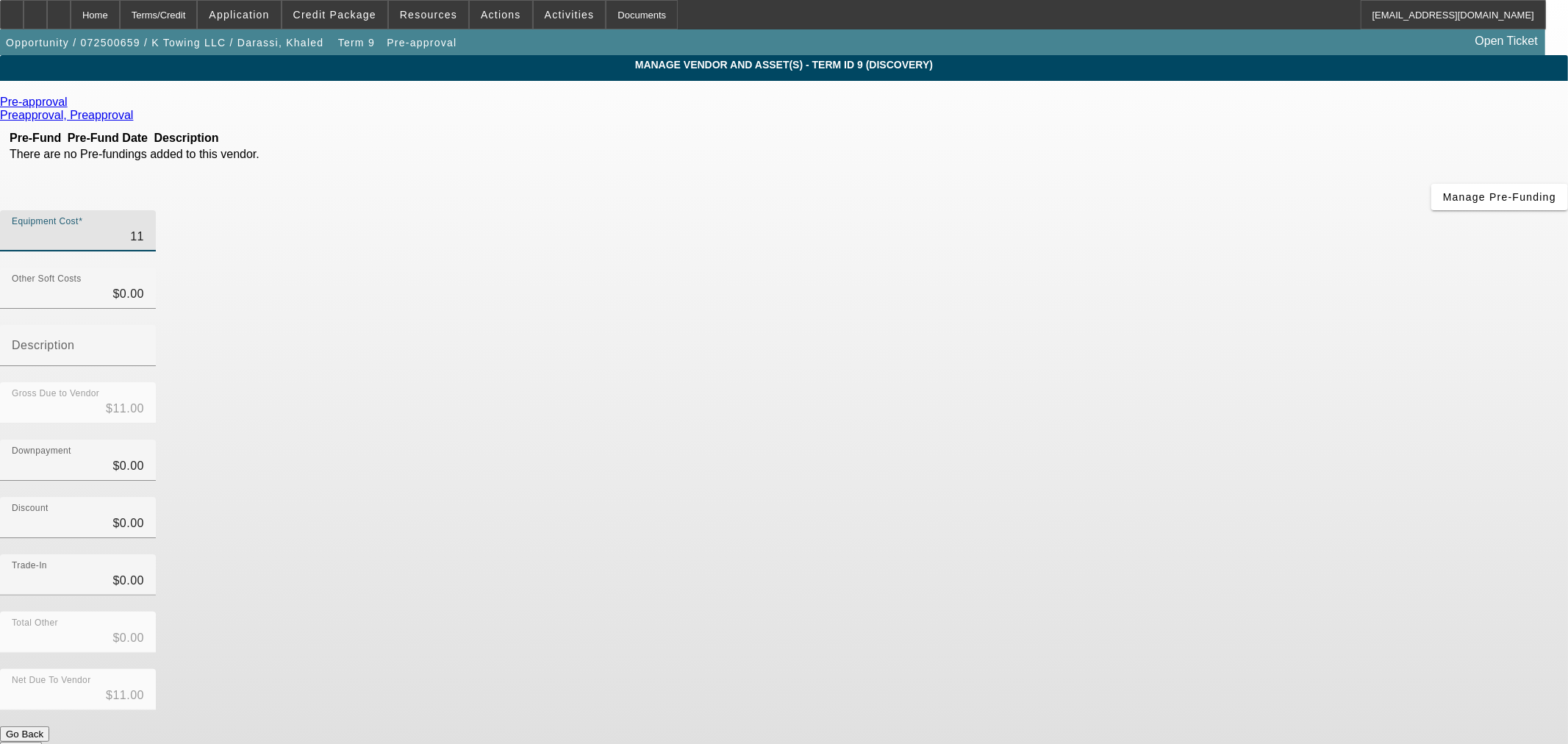
type input "$110.00"
type input "1100"
type input "$1,100.00"
type input "11000"
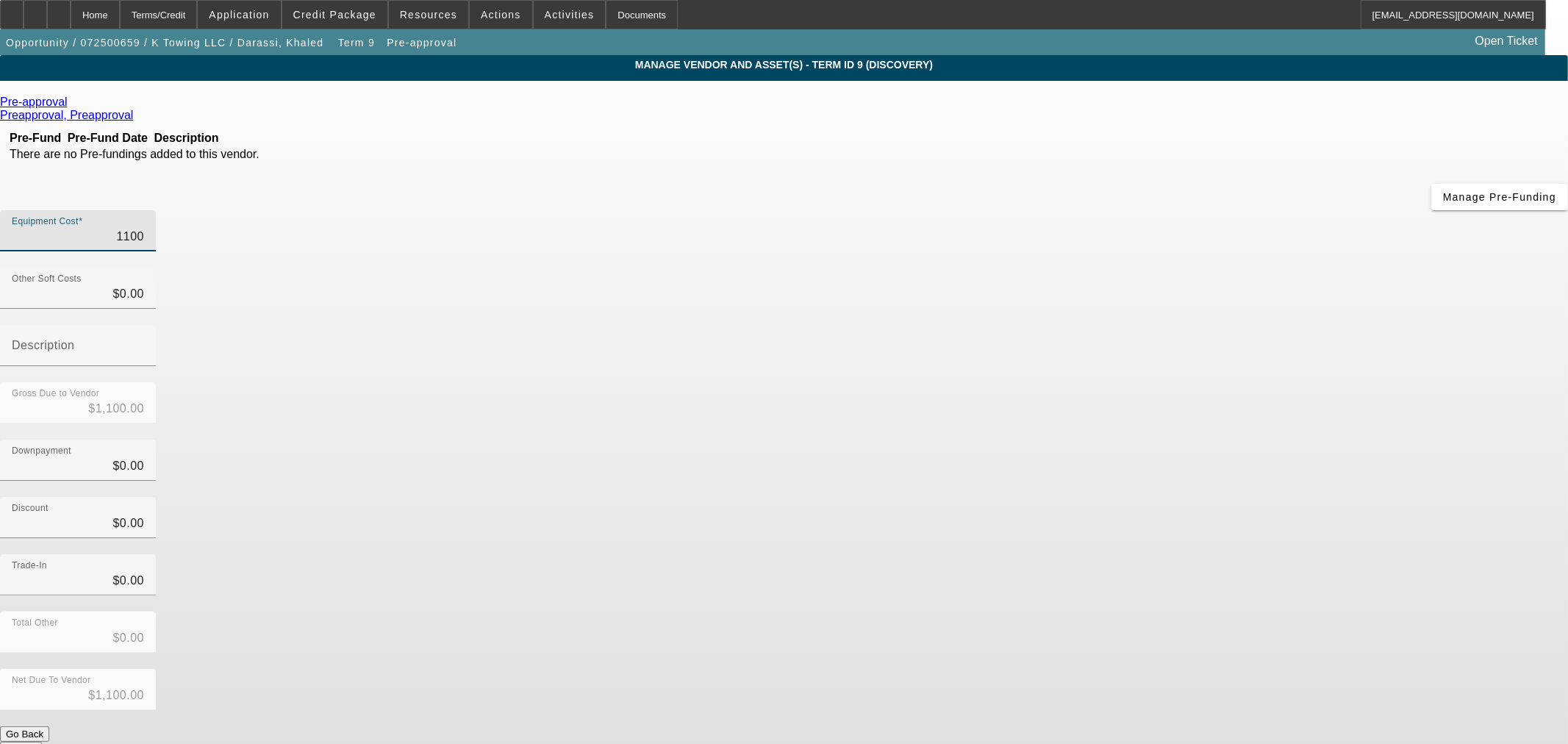
type input "$11,000.00"
type input "110000"
type input "$110,000.00"
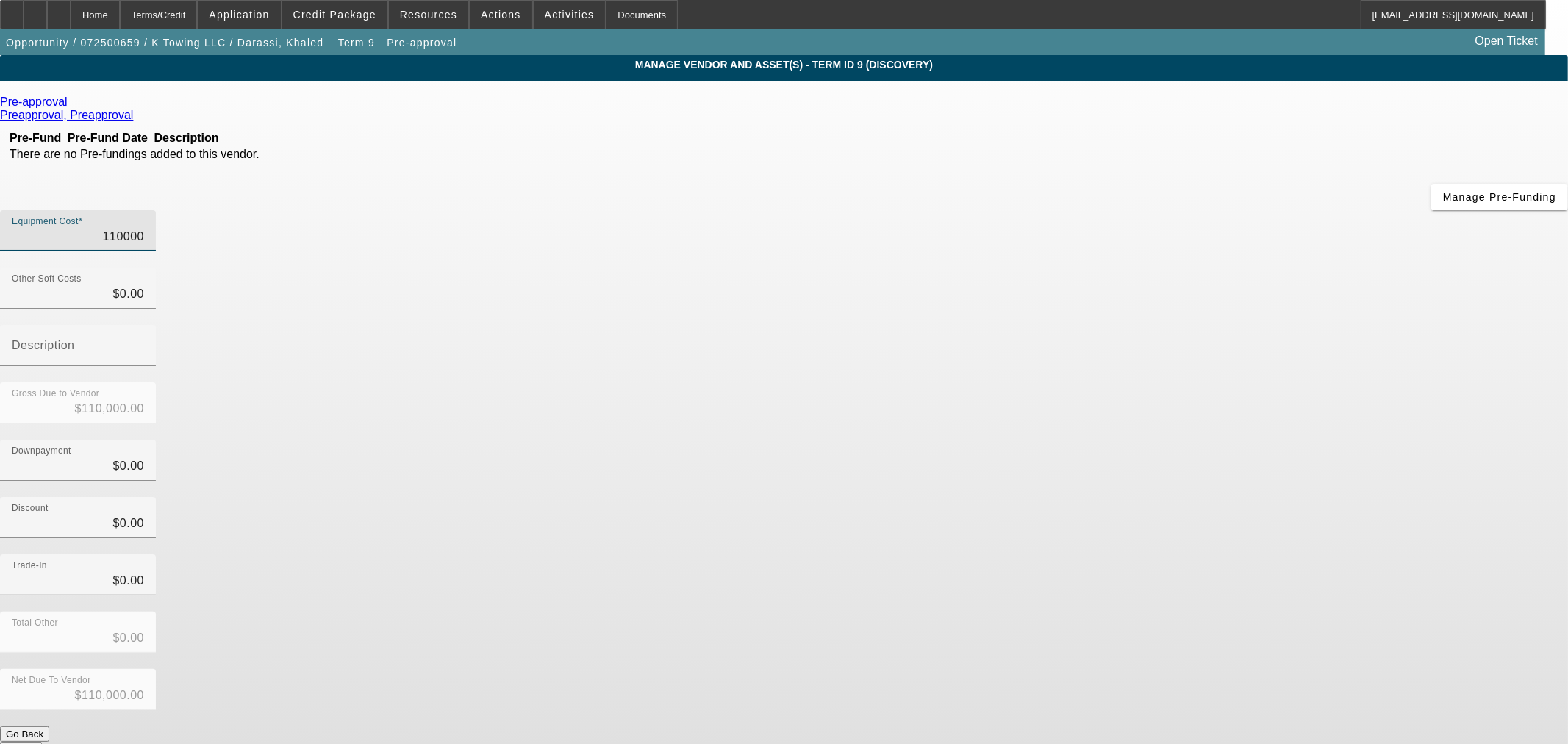
type input "1100000"
type input "$1,100,000.00"
type input "110000"
type input "$110,000.00"
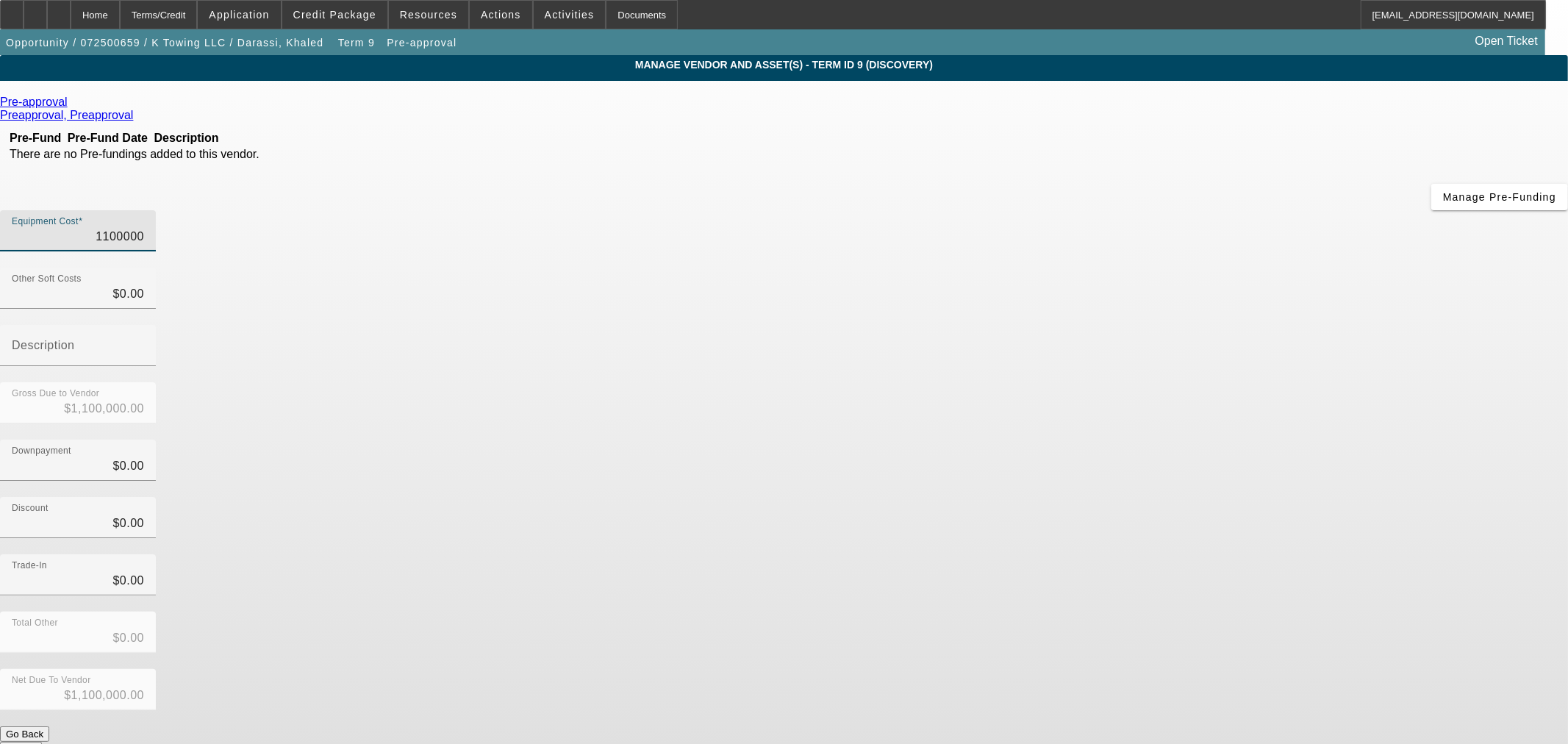
type input "$110,000.00"
click at [144, 228] on input "110000" at bounding box center [77, 237] width 132 height 18
drag, startPoint x: 987, startPoint y: 116, endPoint x: 975, endPoint y: 116, distance: 12.0
click at [155, 210] on div "Equipment Cost $110,000.00" at bounding box center [77, 230] width 155 height 41
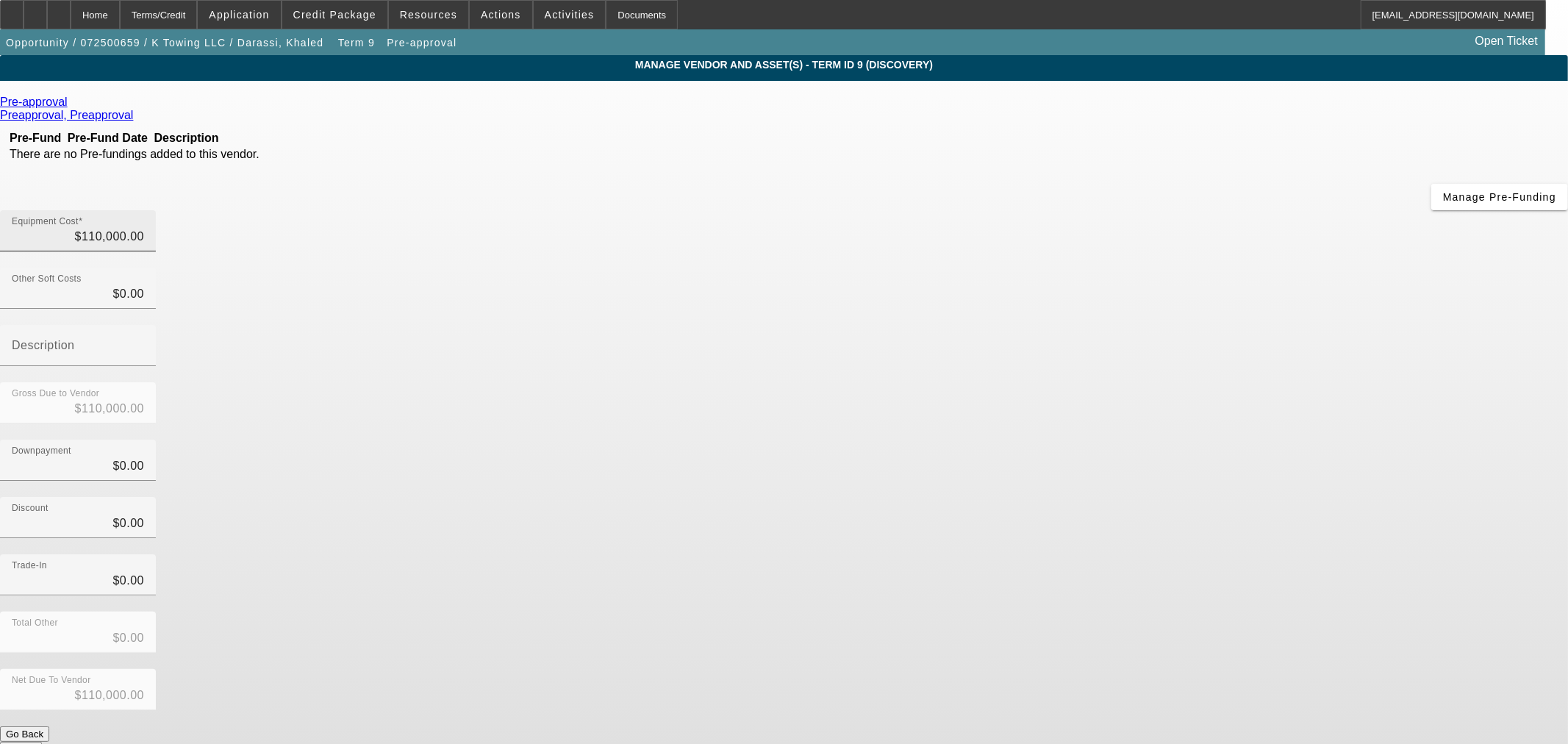
drag, startPoint x: 975, startPoint y: 116, endPoint x: 951, endPoint y: 122, distance: 24.7
click at [155, 210] on div "Equipment Cost $110,000.00" at bounding box center [77, 230] width 155 height 41
click at [144, 228] on input "110000" at bounding box center [77, 237] width 132 height 18
type input "11000"
type input "$11,000.00"
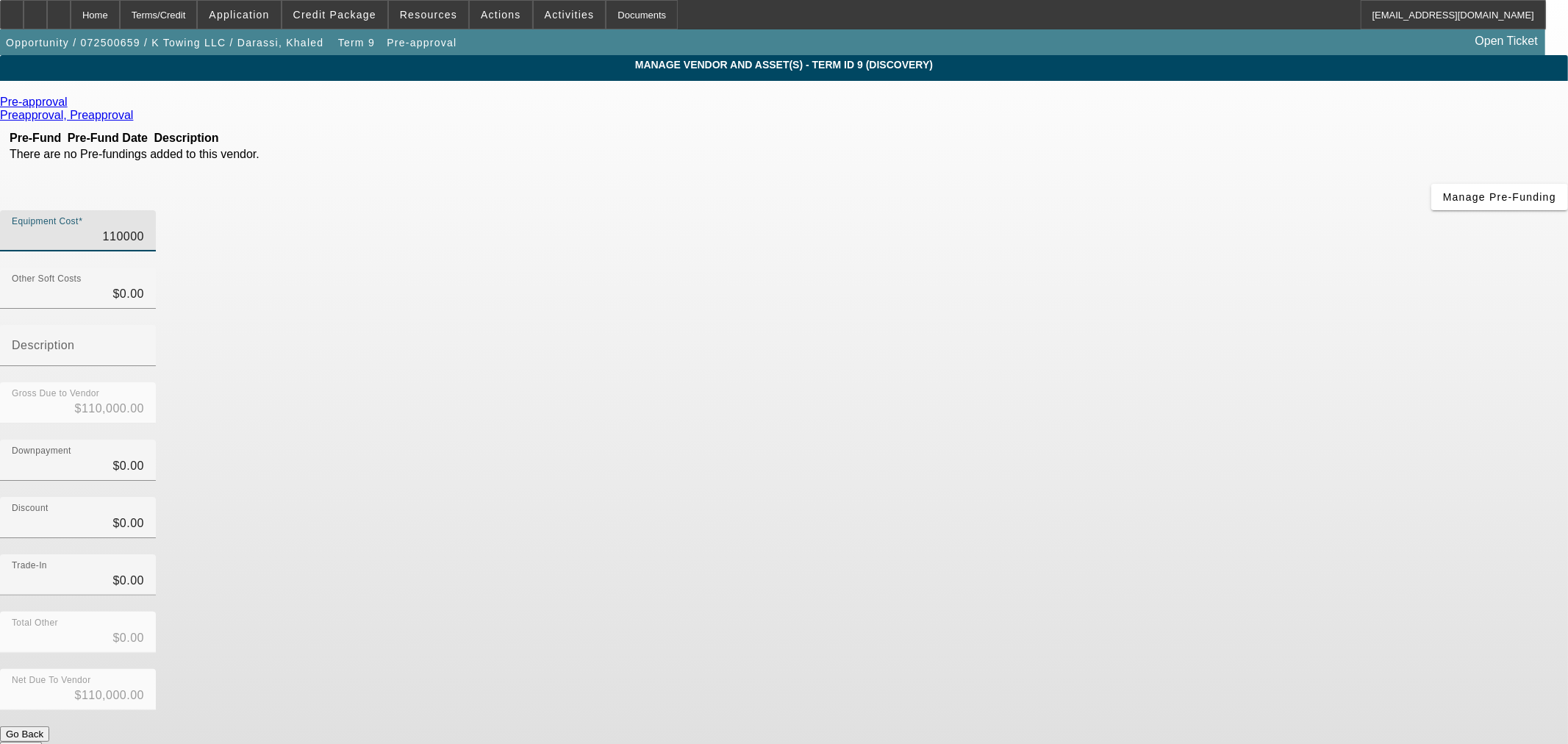
type input "$11,000.00"
type input "1100"
type input "$1,100.00"
type input "110"
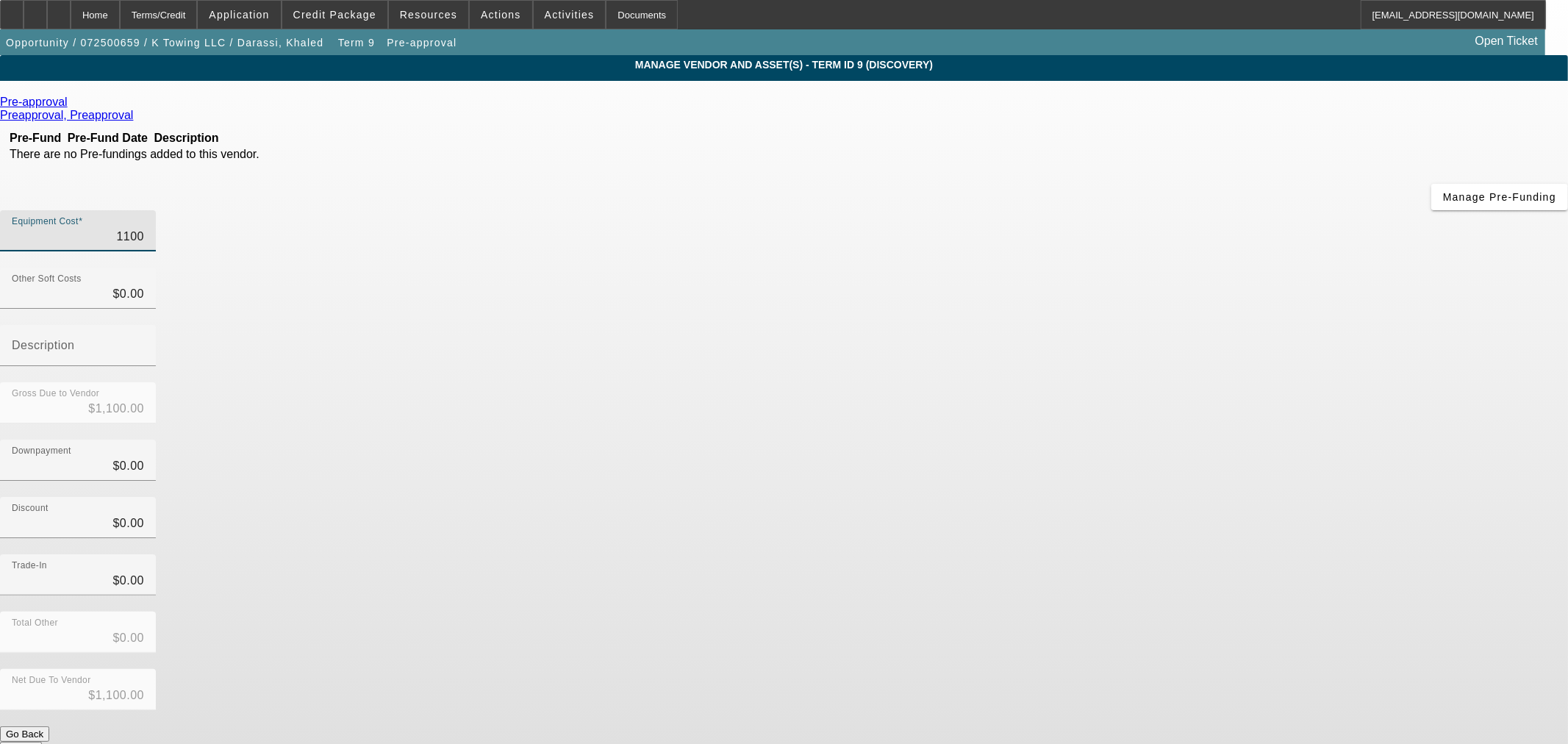
type input "$110.00"
type input "11"
type input "$11.00"
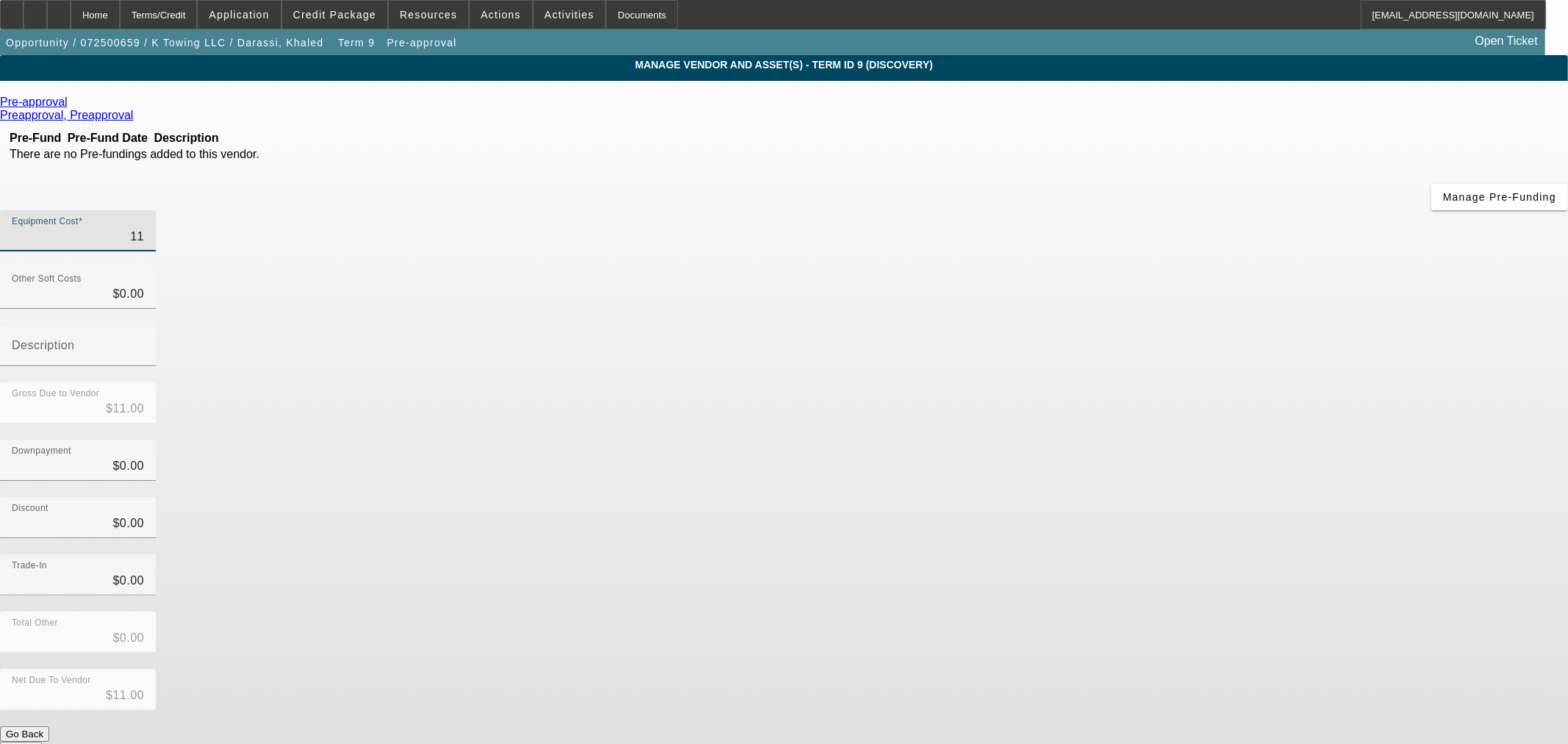
type input "1"
type input "$1.00"
type input "13"
type input "$13.00"
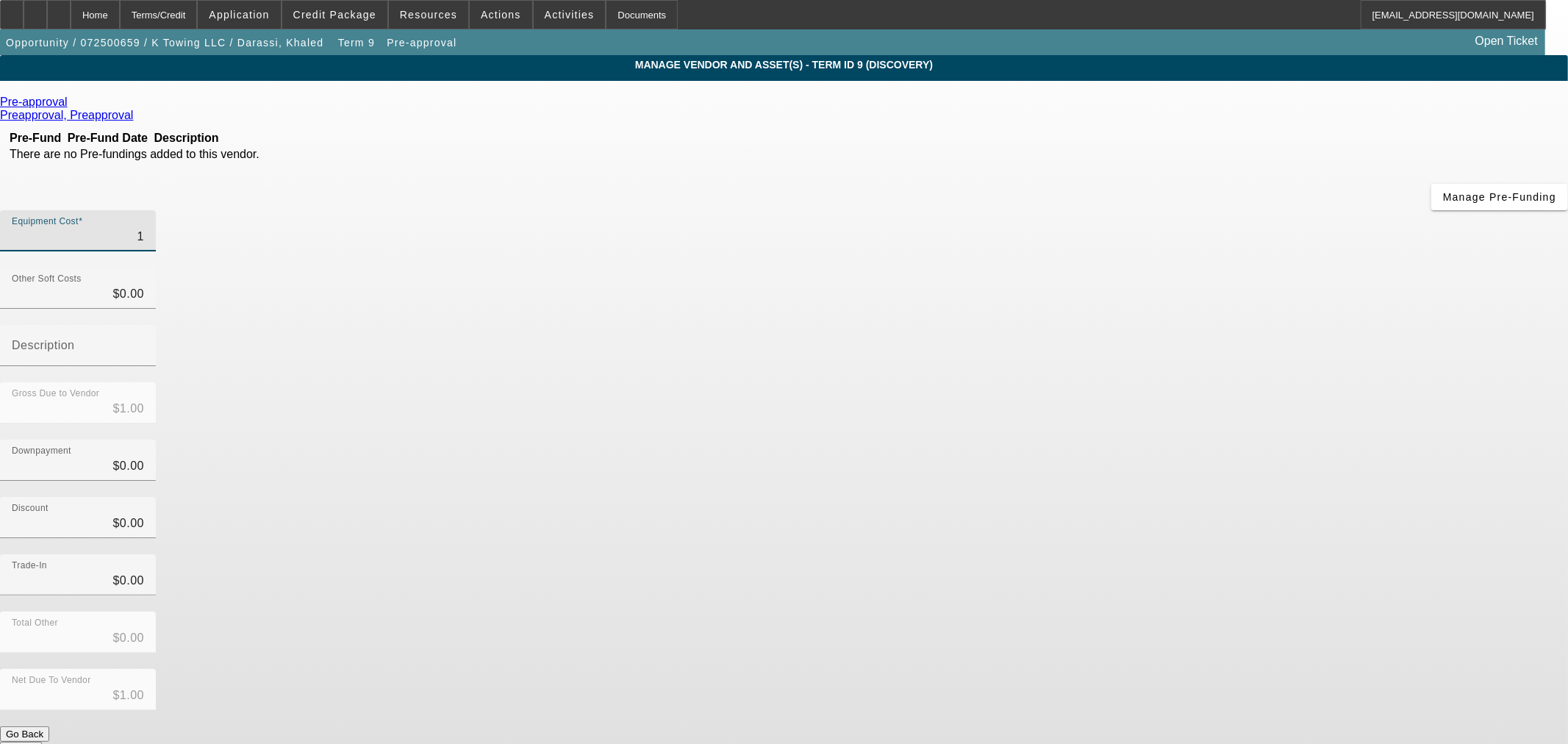
type input "$13.00"
type input "137"
type input "$137.00"
type input "1370"
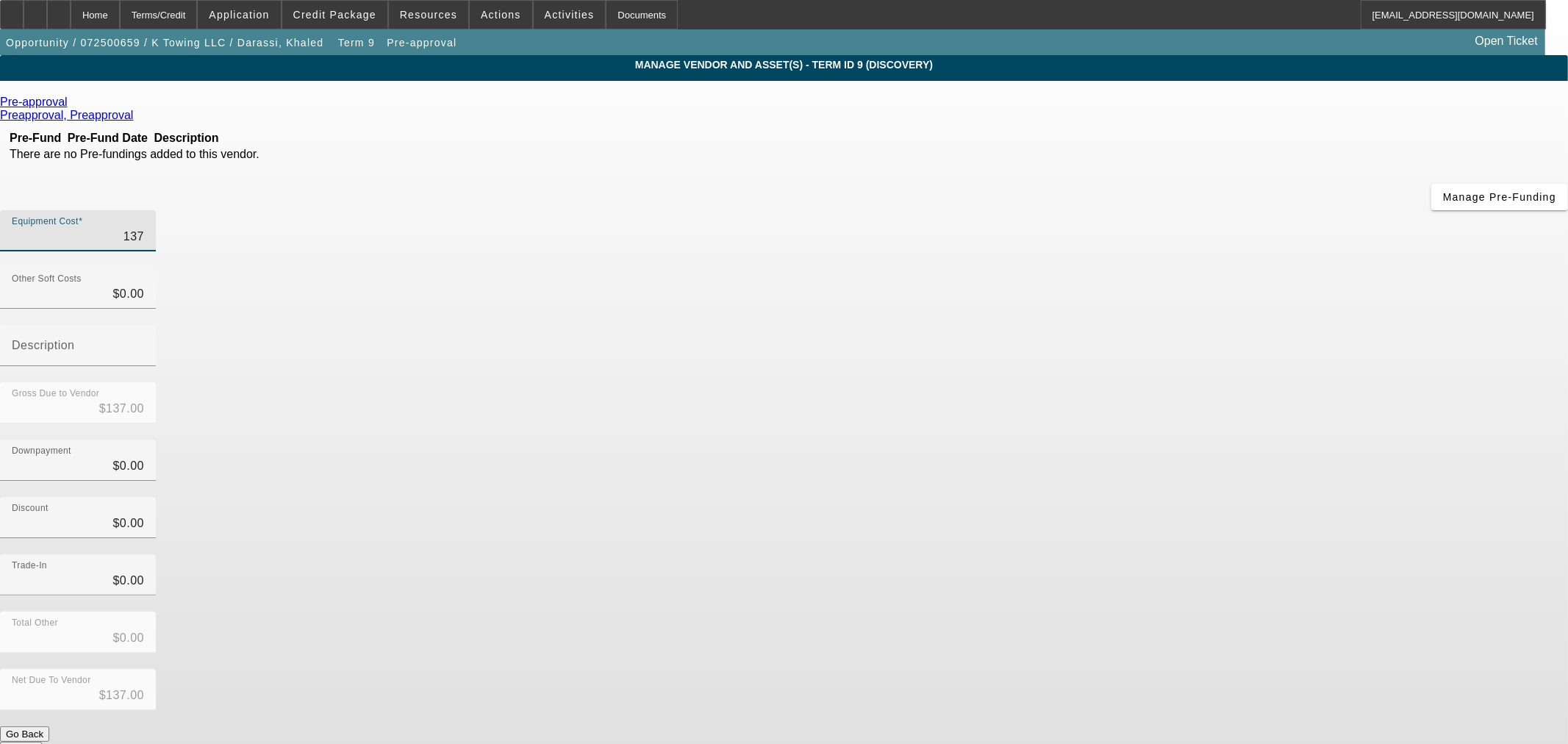
type input "$1,370.00"
type input "13700"
type input "$13,700.00"
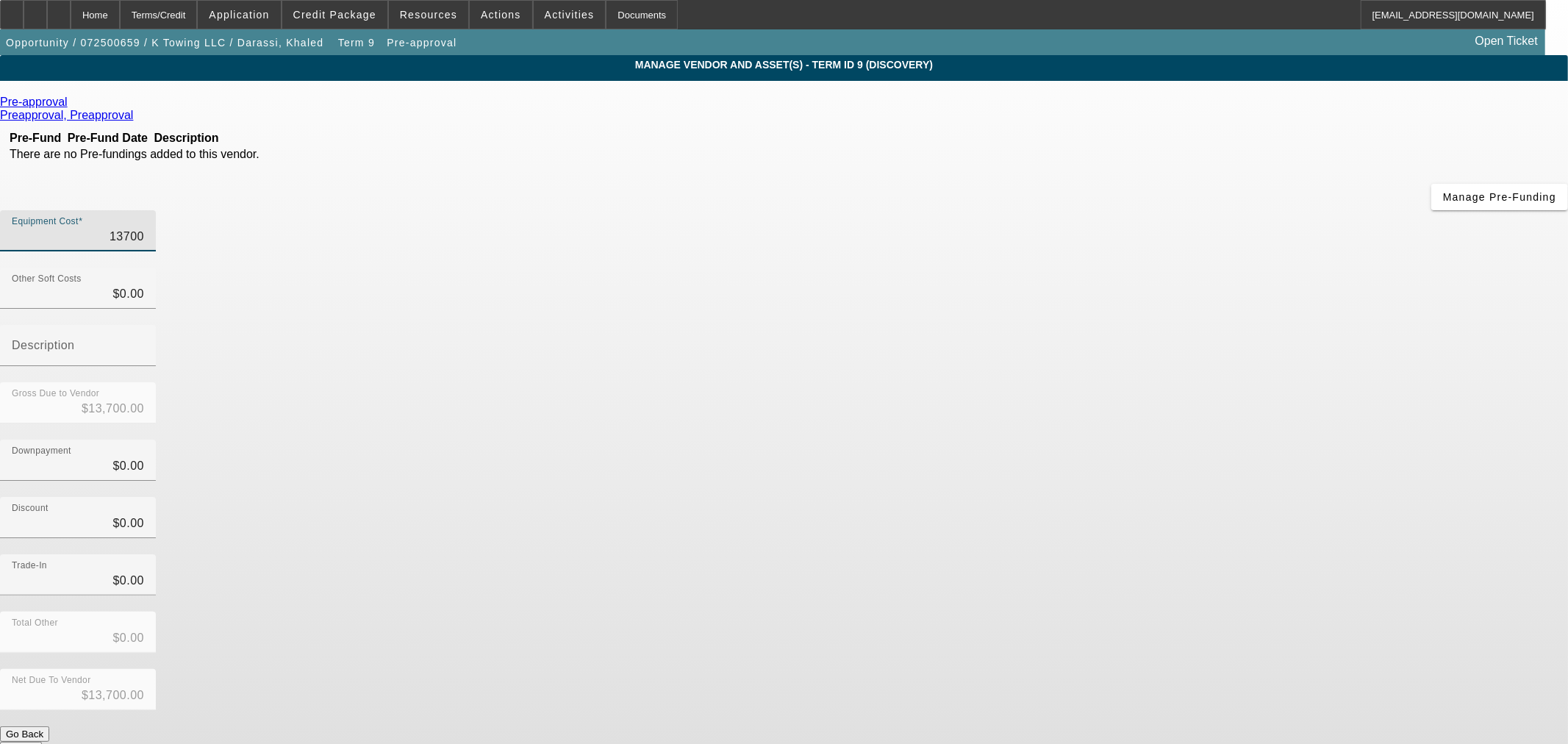
type input "137000"
type input "$137,000.00"
click at [1064, 382] on div "Gross Due to Vendor $137,000.00" at bounding box center [784, 411] width 1568 height 57
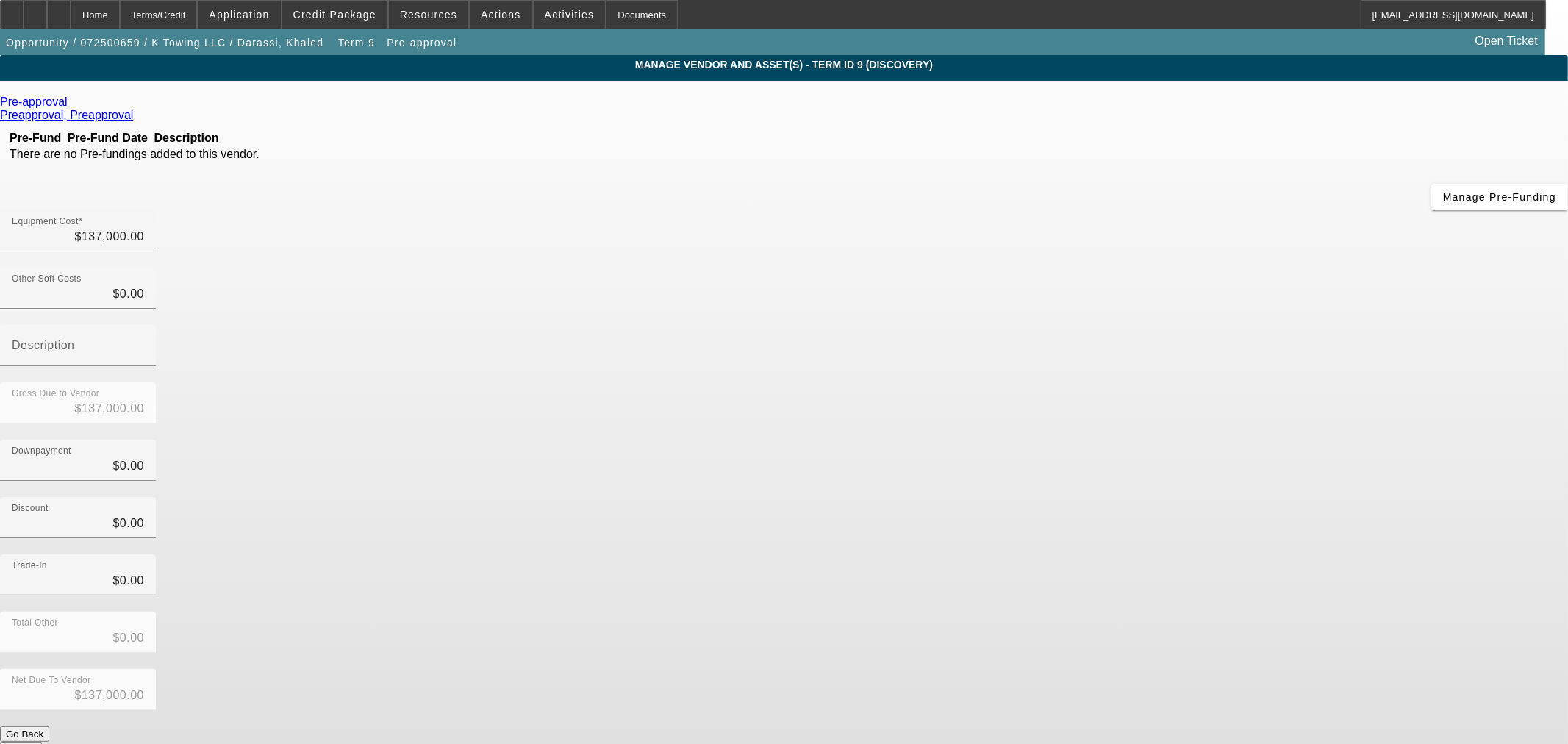
click at [42, 742] on button "Submit" at bounding box center [21, 749] width 42 height 15
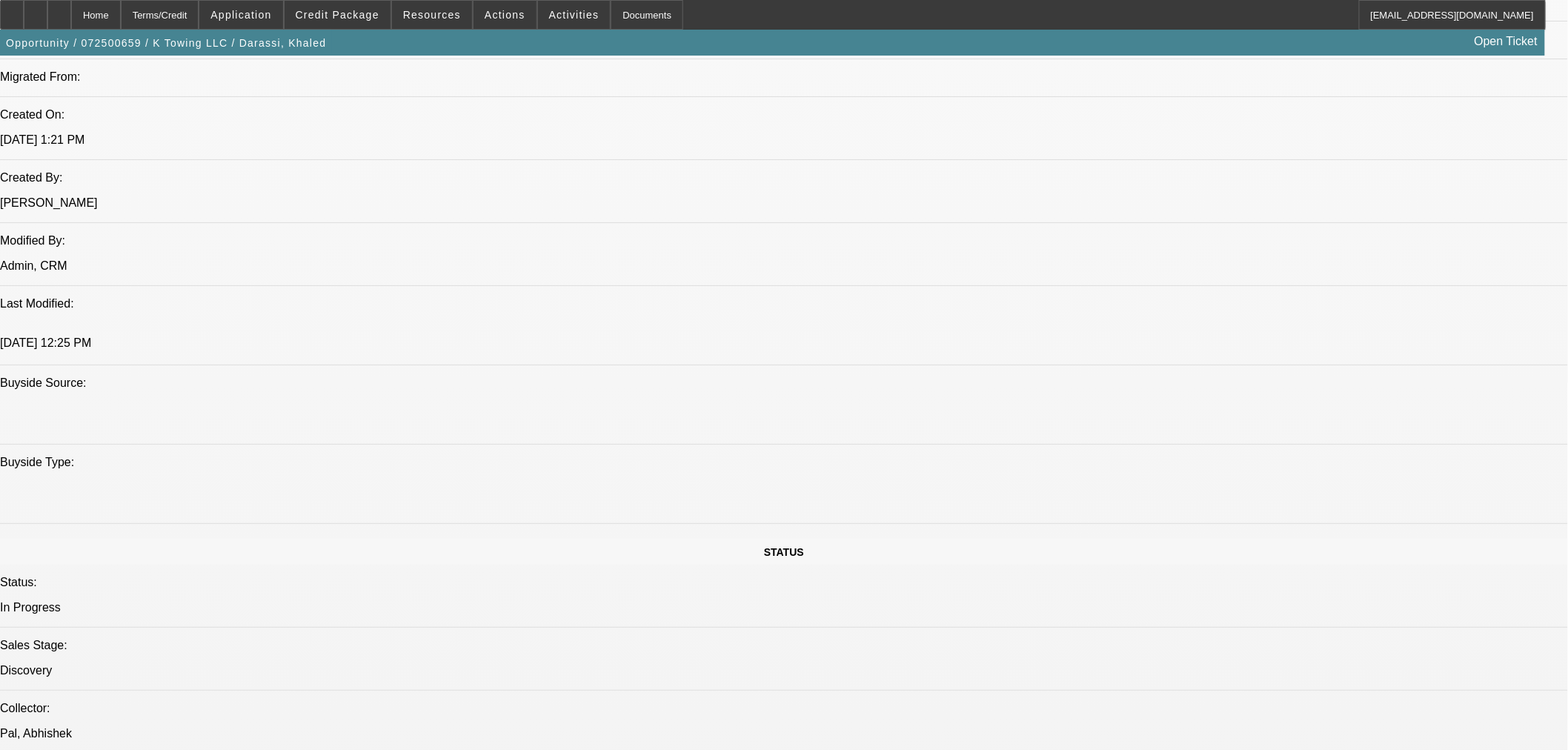
select select "0"
select select "2"
select select "0"
select select "6"
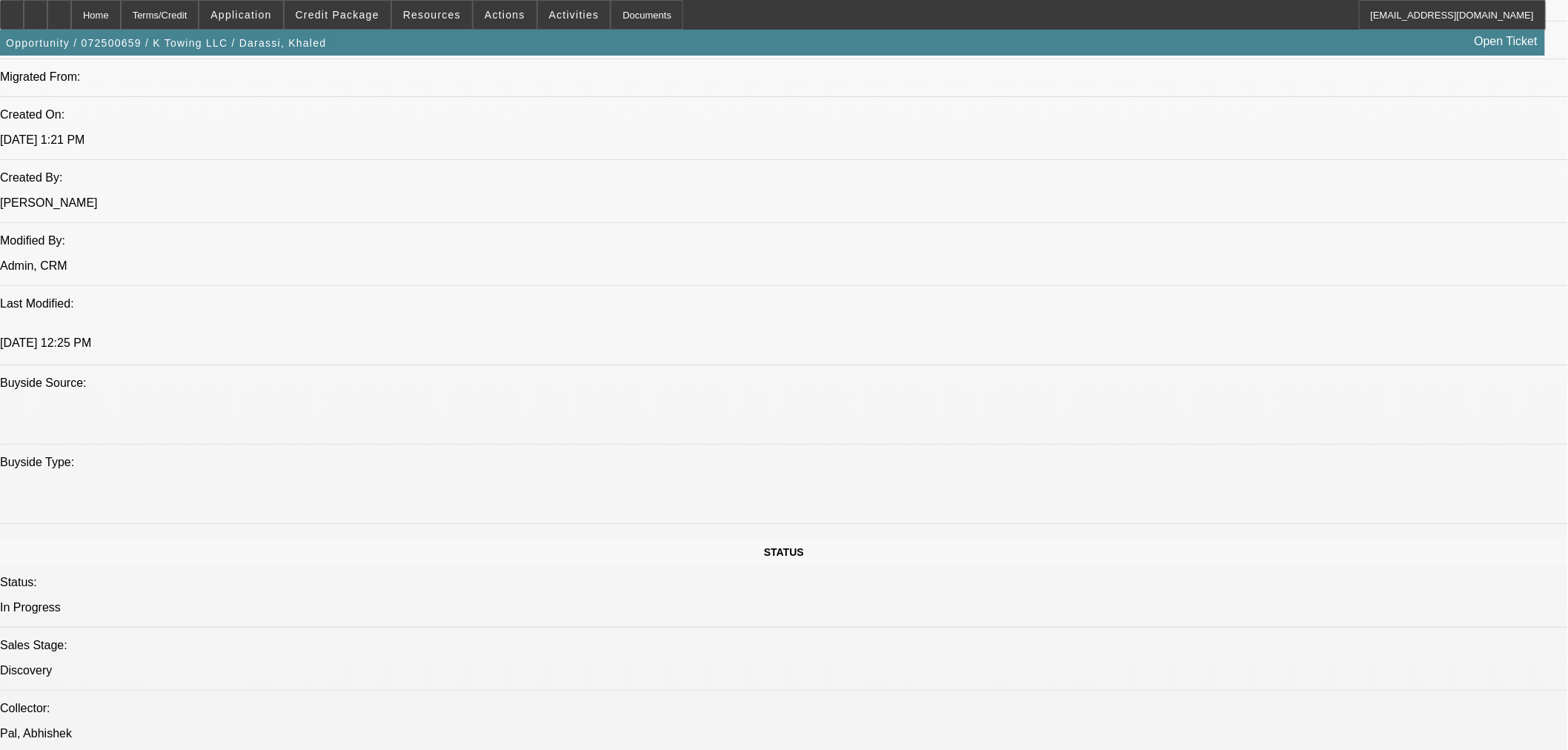
select select "0"
select select "2"
select select "0"
select select "6"
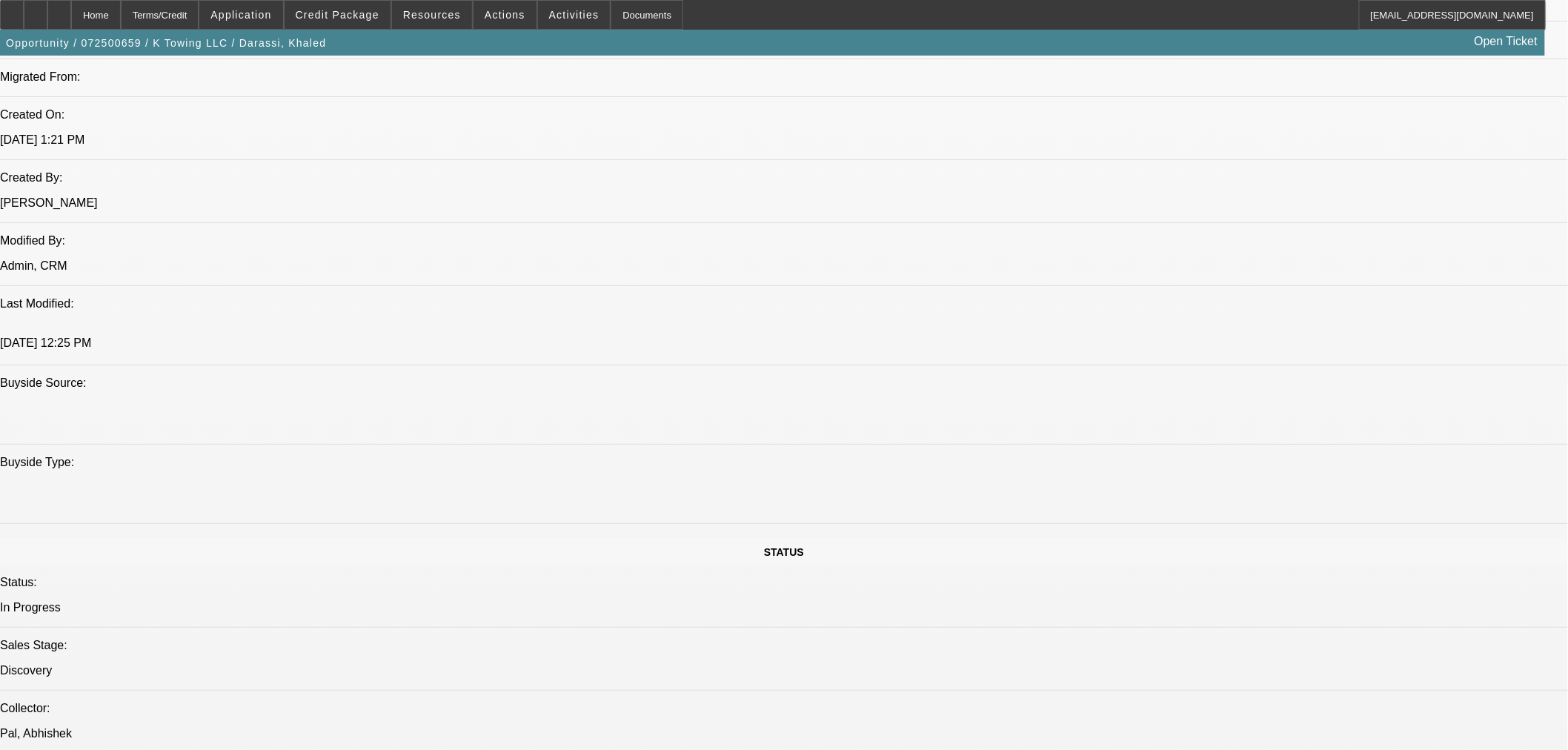
select select "0"
select select "2"
select select "0"
select select "6"
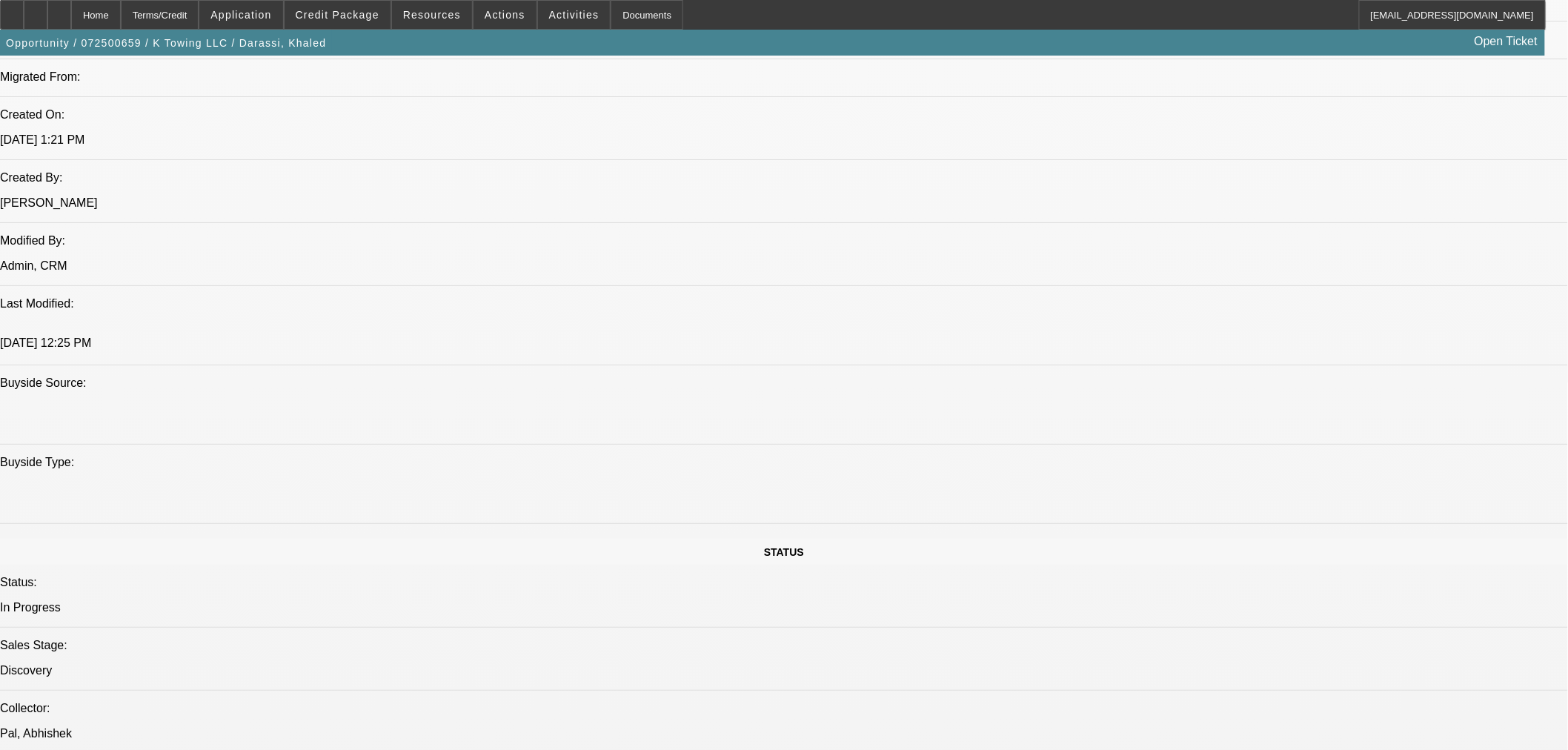
select select "0"
select select "2"
select select "0"
select select "6"
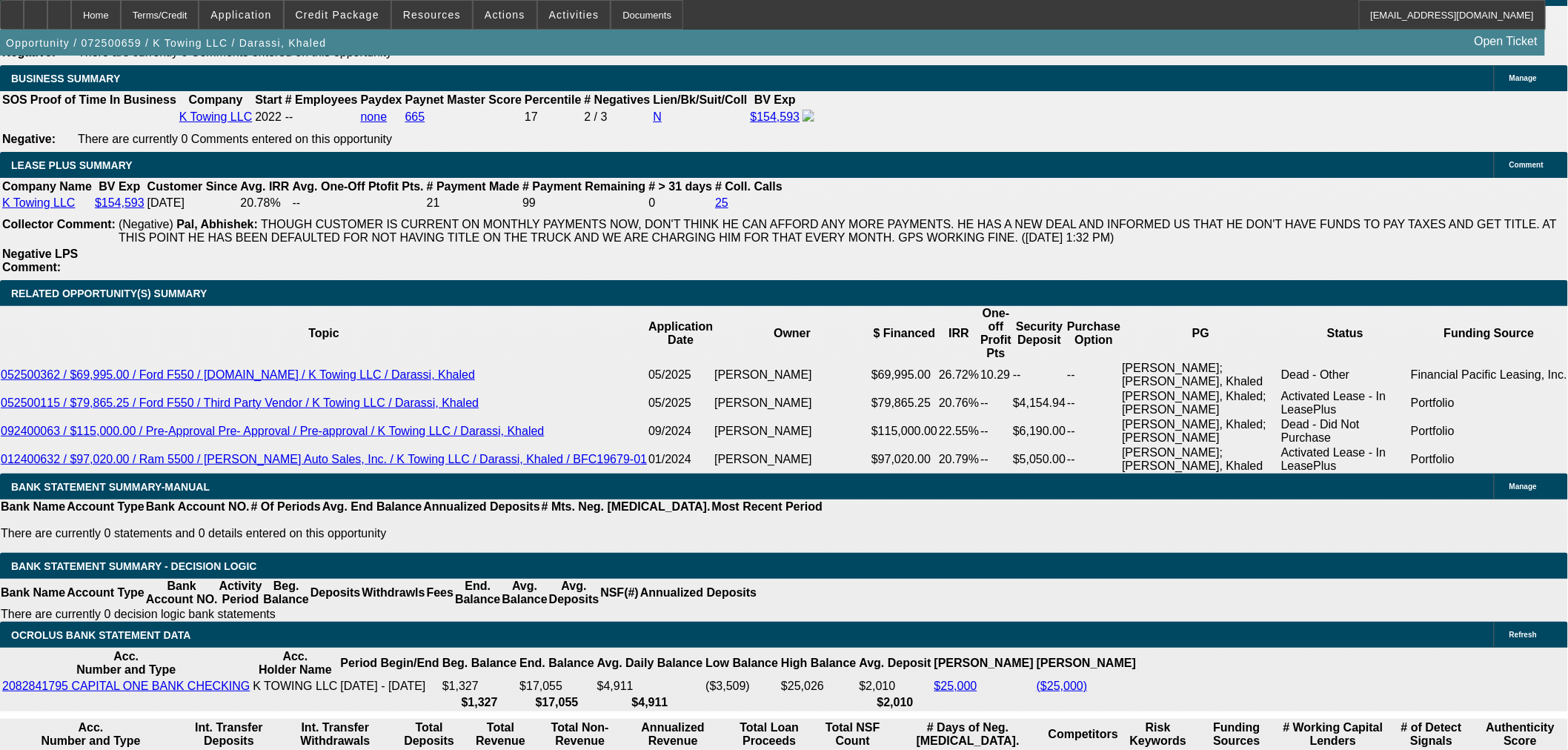
scroll to position [2305, 0]
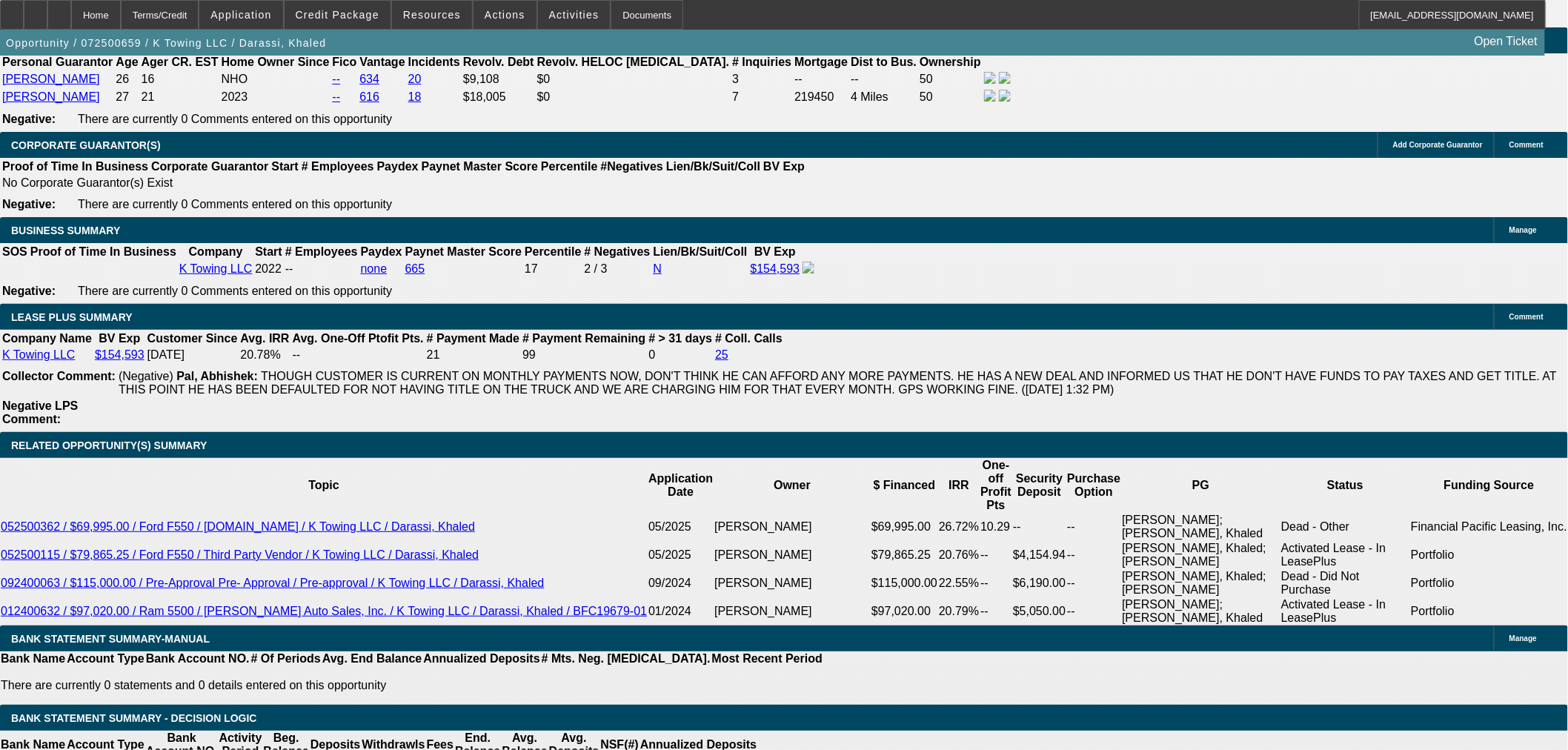
type input "$27,000.00"
type input "UNKNOWN"
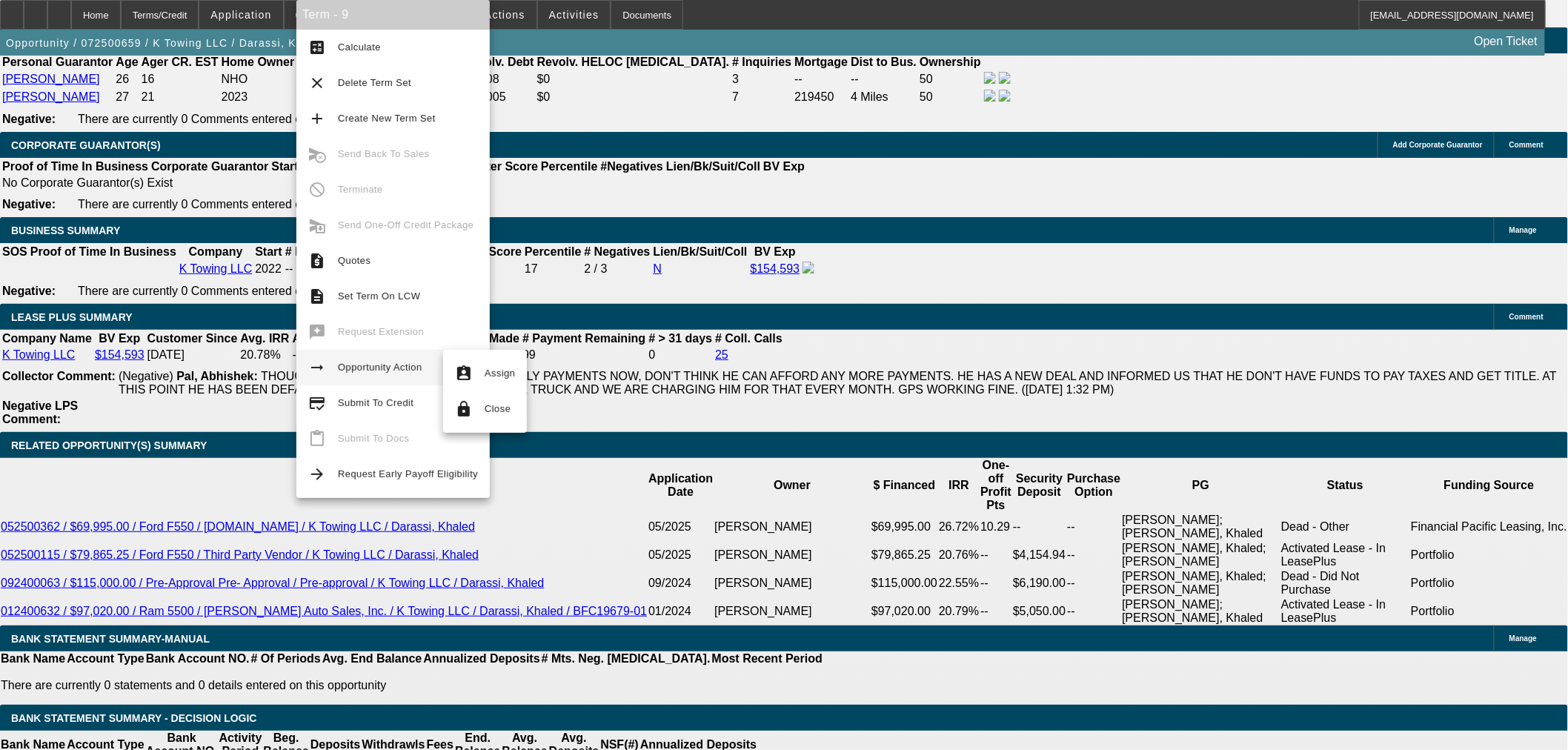
type input "$4,262.68"
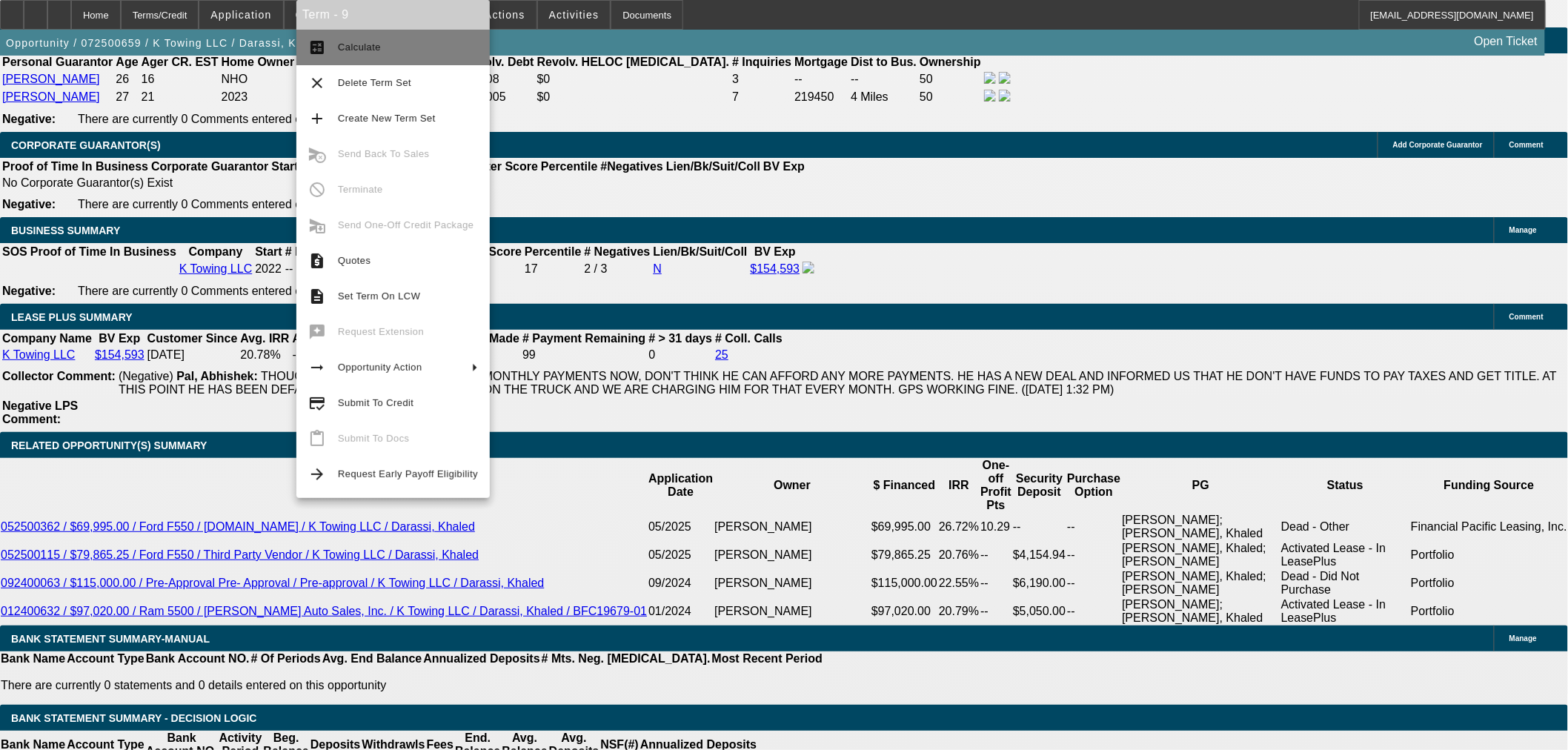
click at [352, 51] on span "Calculate" at bounding box center [359, 47] width 43 height 11
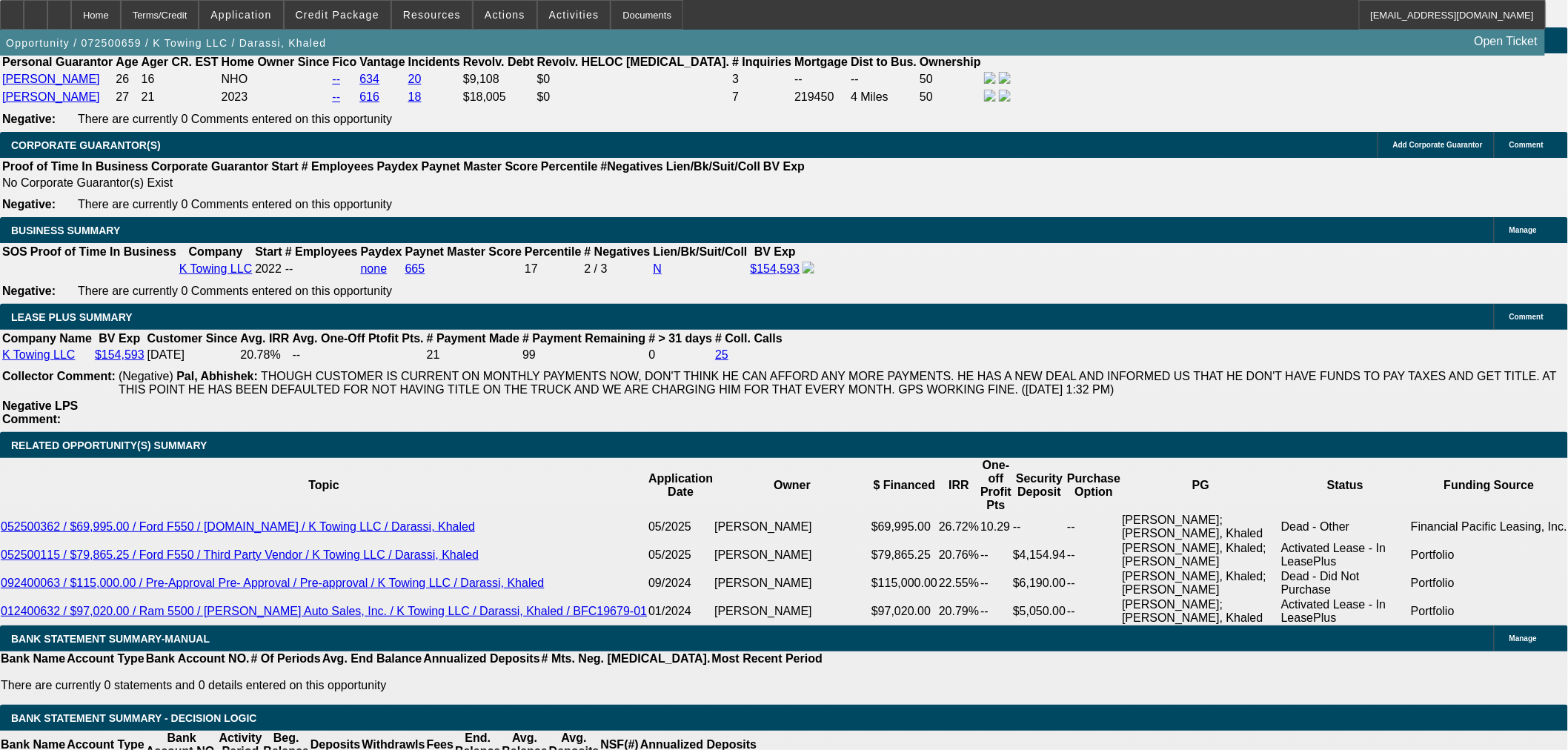
type input "52000"
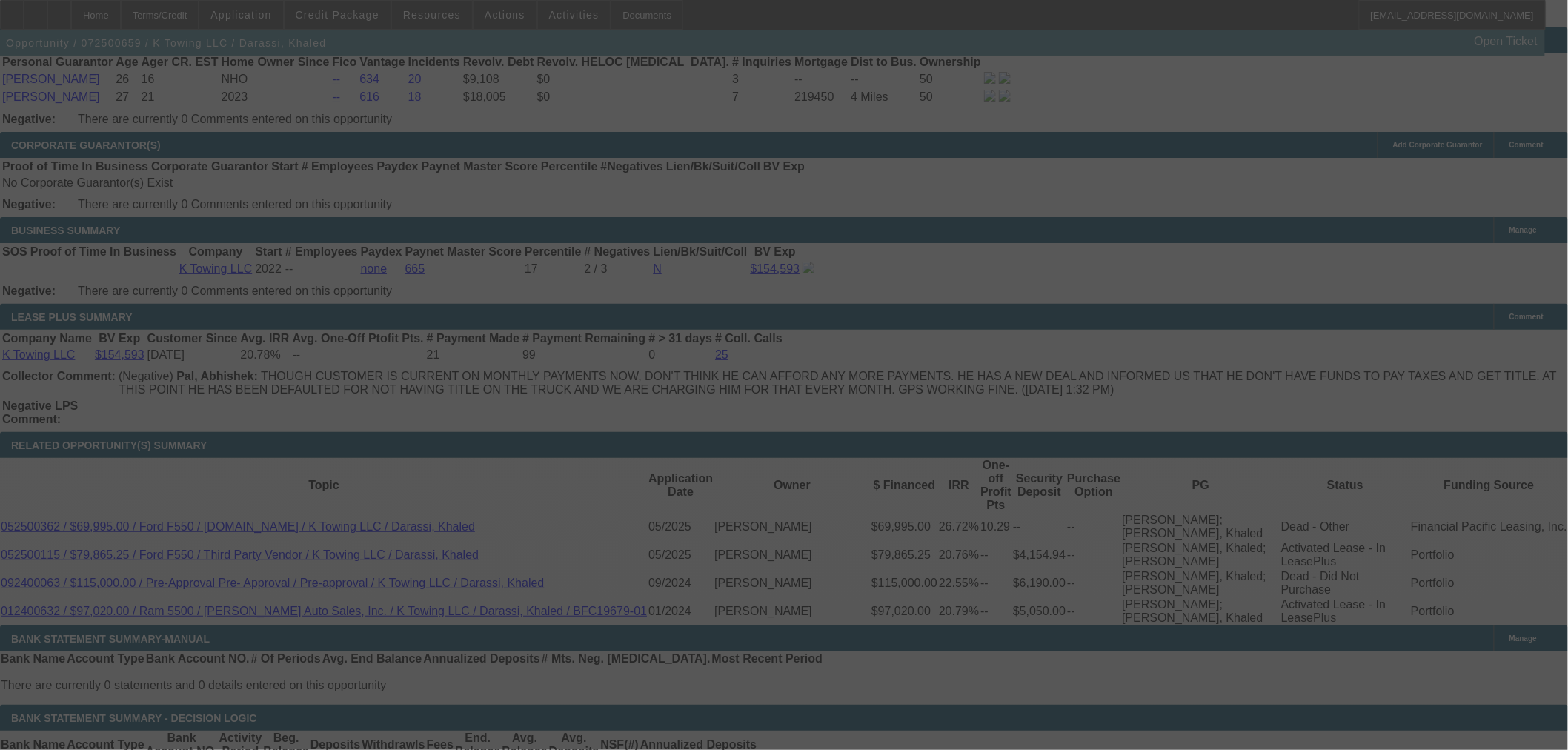
click at [264, 600] on div at bounding box center [784, 375] width 1568 height 750
click at [264, 605] on div at bounding box center [784, 375] width 1568 height 750
click at [263, 605] on div at bounding box center [784, 375] width 1568 height 750
click at [262, 607] on div at bounding box center [784, 375] width 1568 height 750
select select "0"
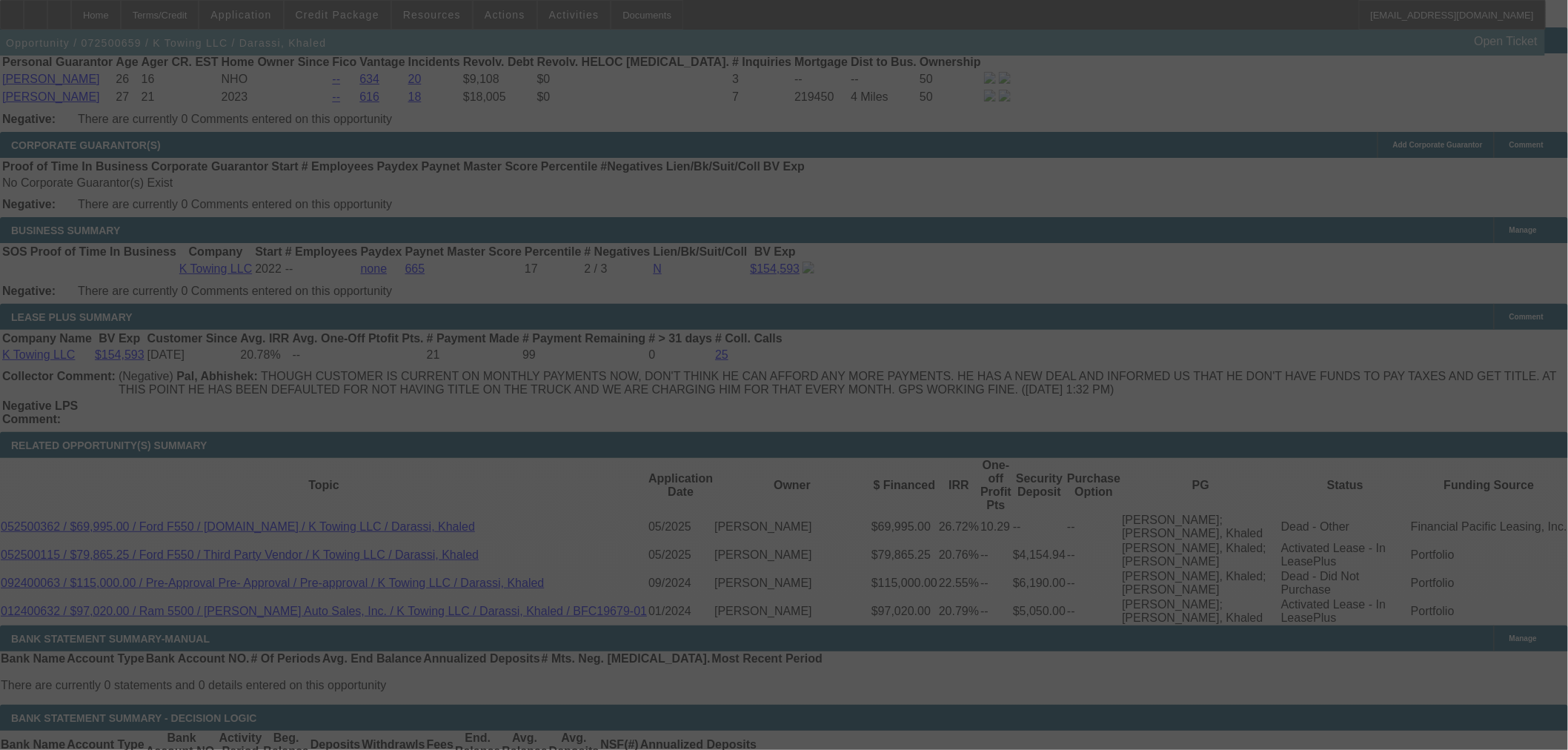
select select "0"
select select "2"
select select "0"
select select "6"
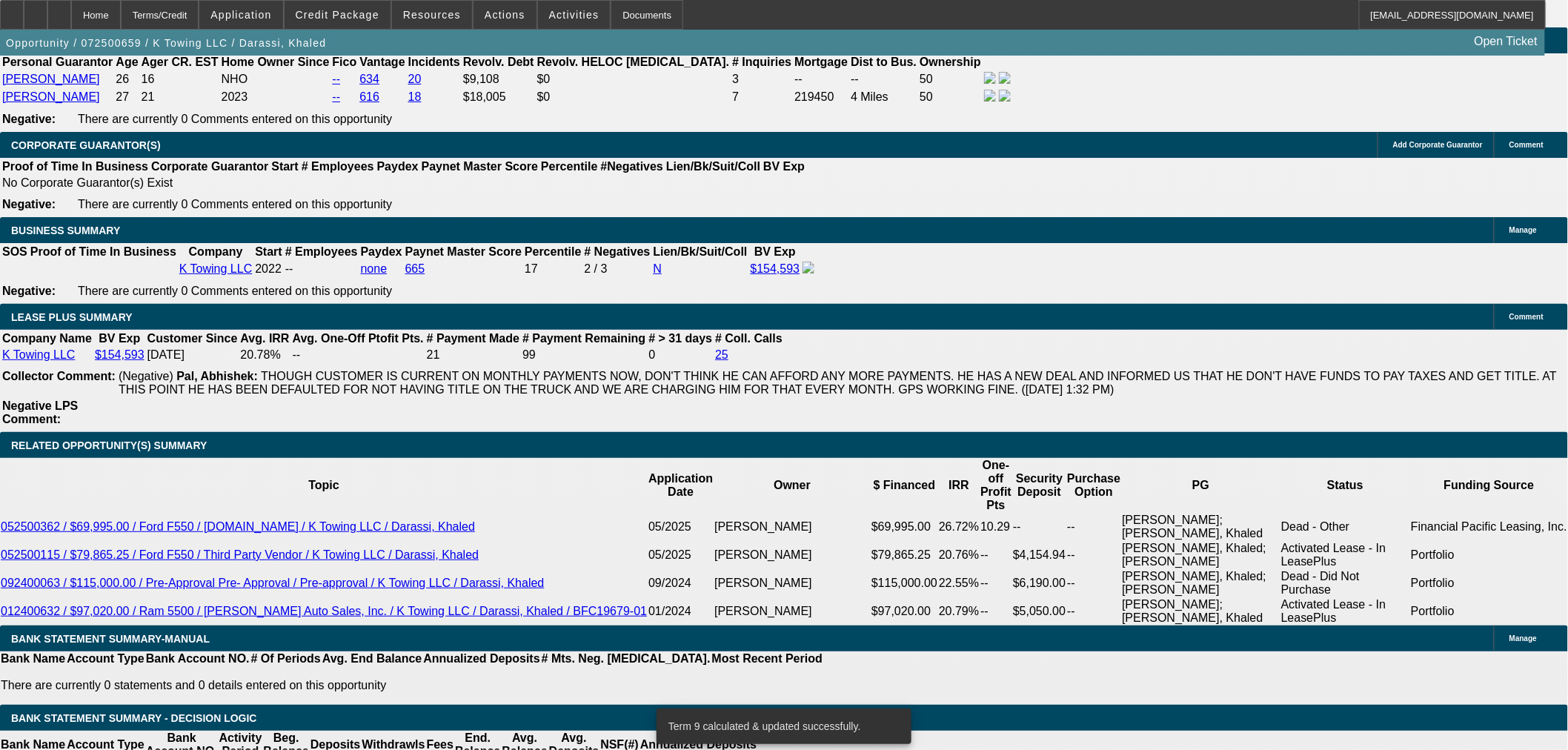
type input "52000"
type input "UNKNOWN"
type input "$0.00"
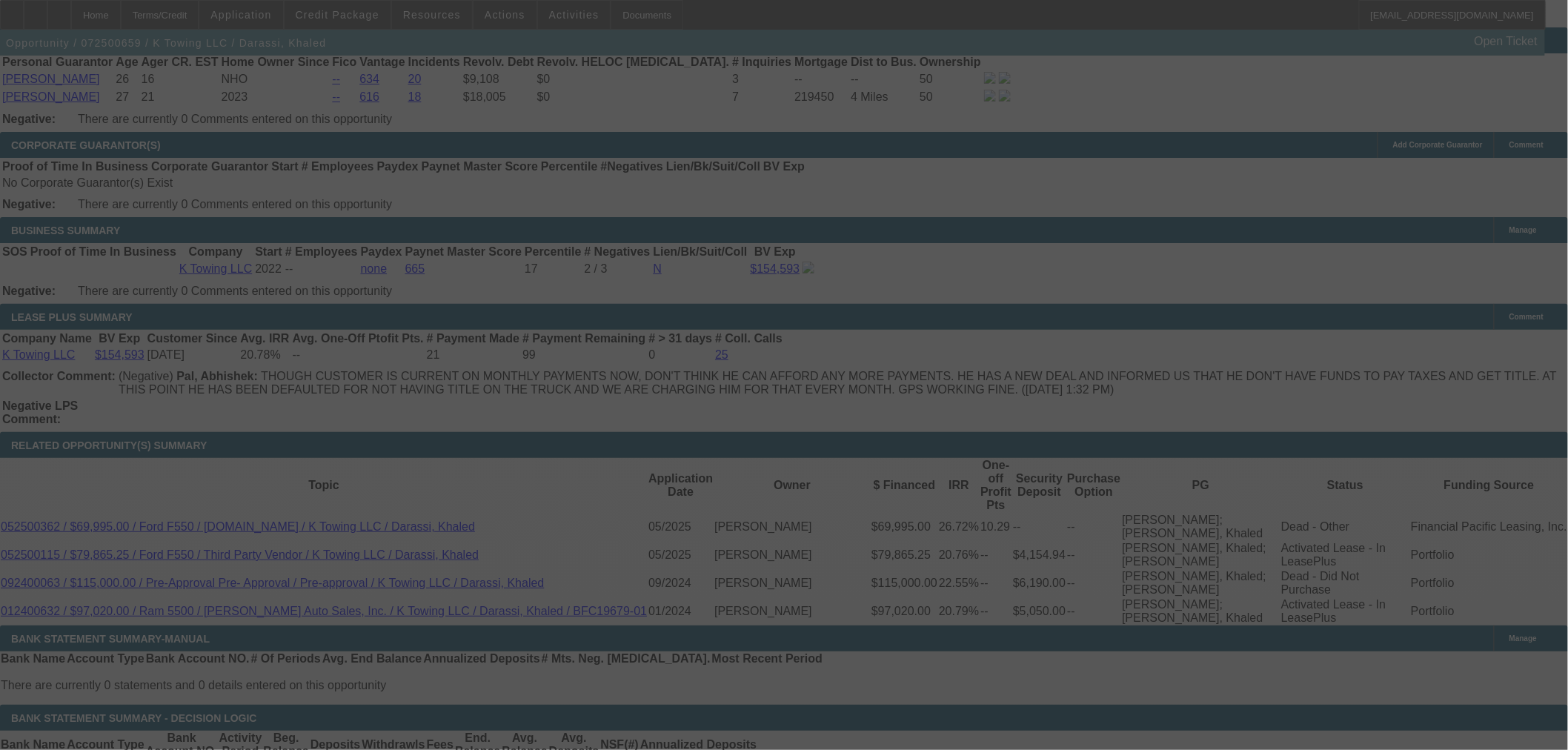
select select "0"
select select "2"
select select "0"
select select "6"
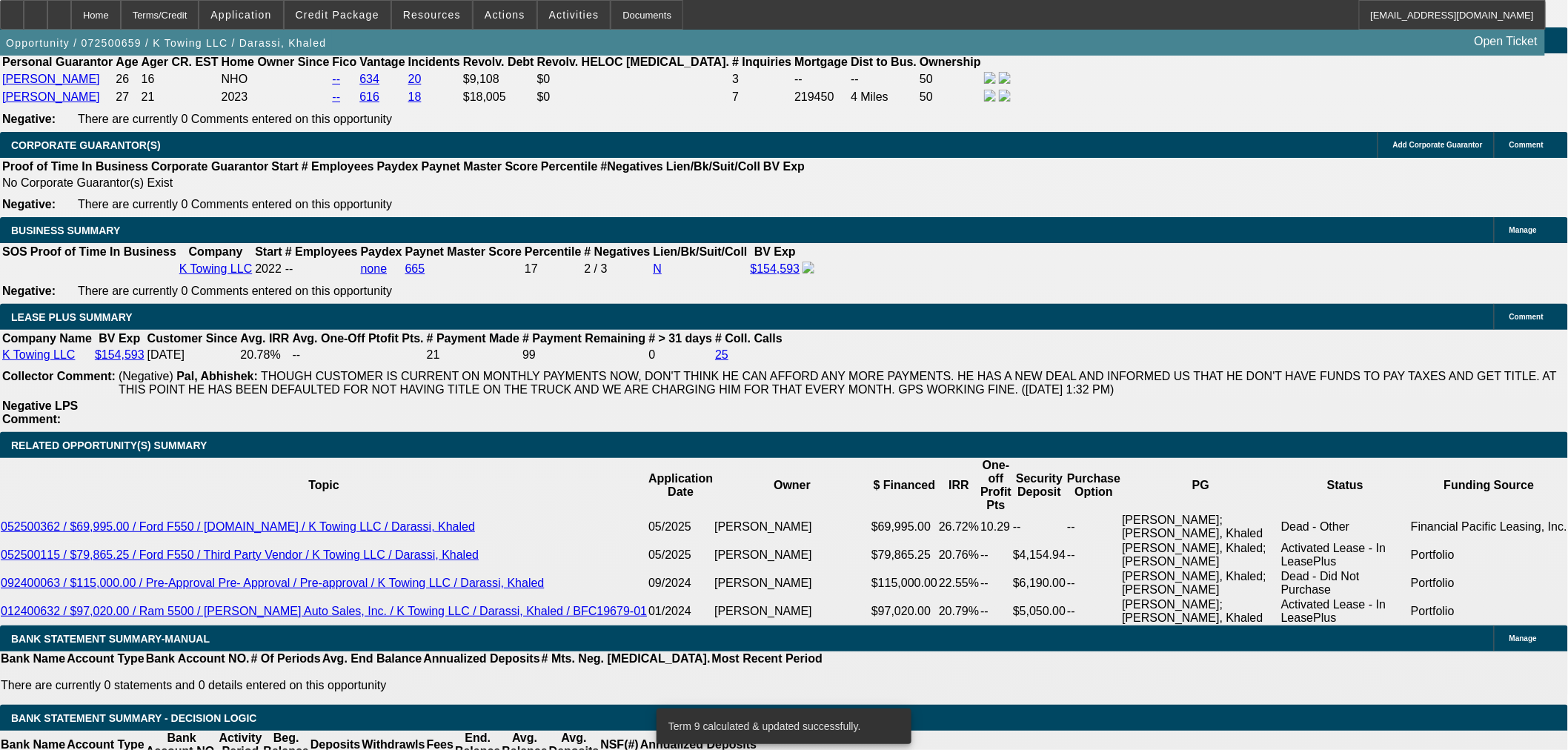
type input "22"
type input "UNKNOWN"
type input "2200"
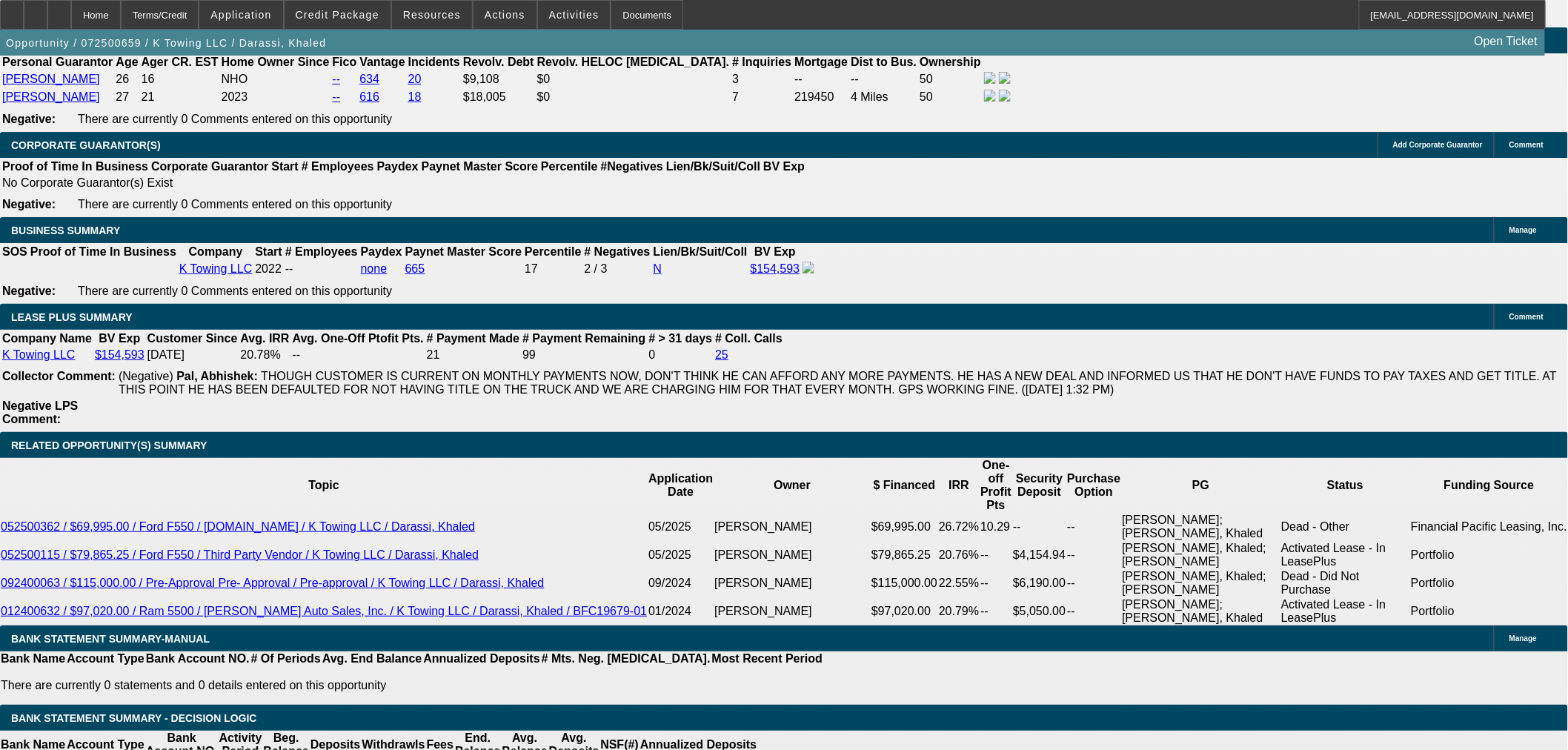
type input "7.4"
type input "$2,200.00"
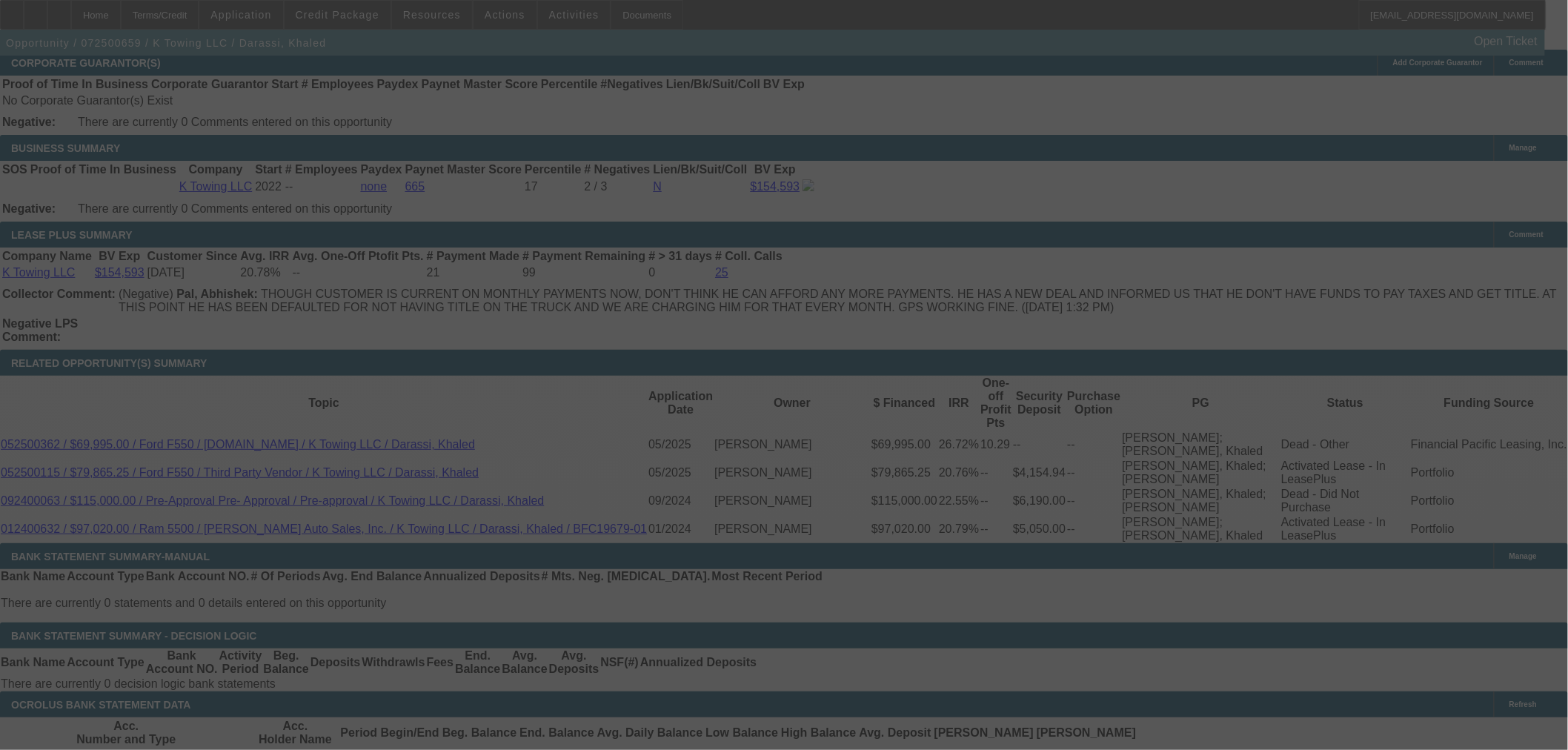
scroll to position [2551, 0]
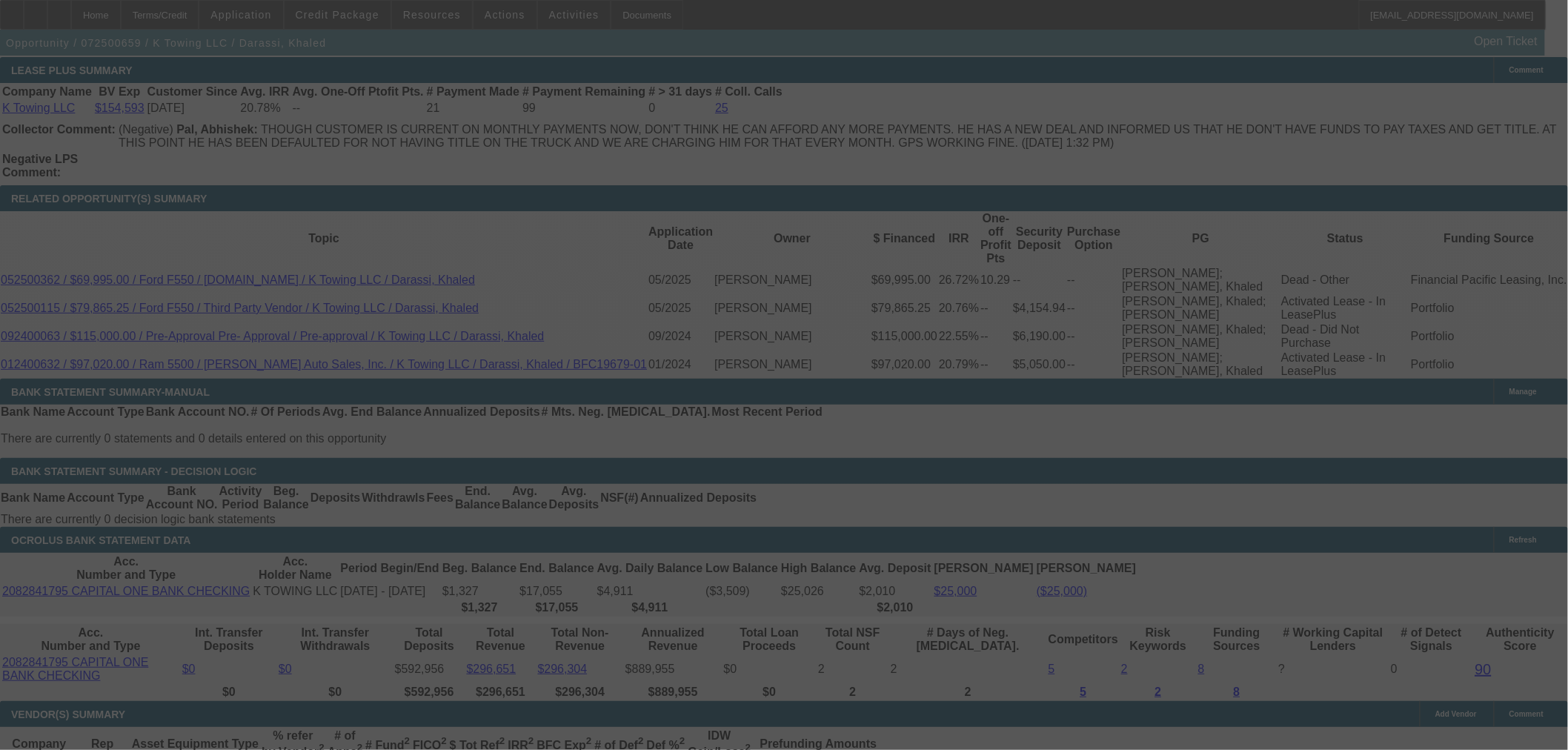
select select "0"
select select "2"
select select "0"
select select "6"
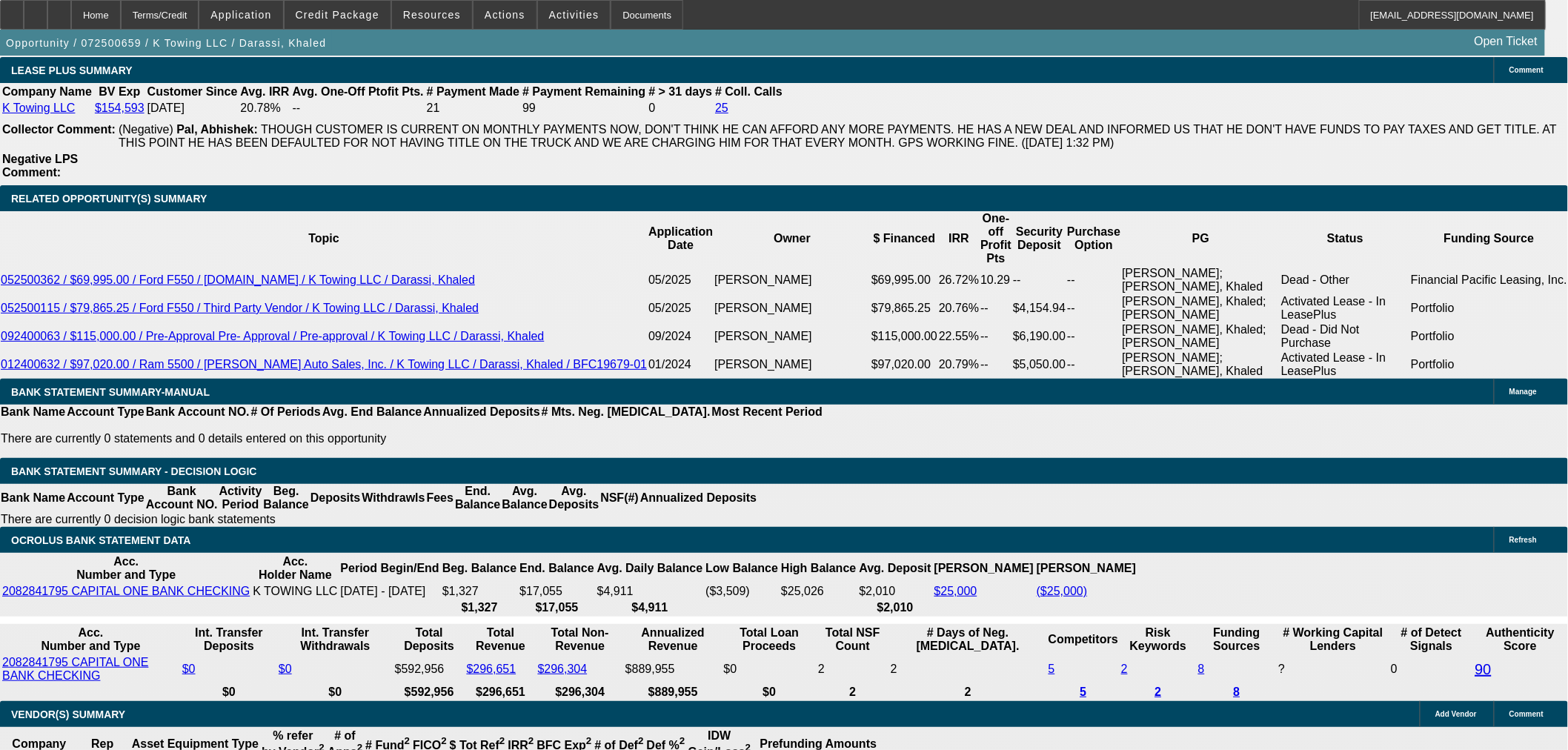
drag, startPoint x: 374, startPoint y: 186, endPoint x: 387, endPoint y: 186, distance: 13.0
drag, startPoint x: 371, startPoint y: 174, endPoint x: 391, endPoint y: 175, distance: 20.0
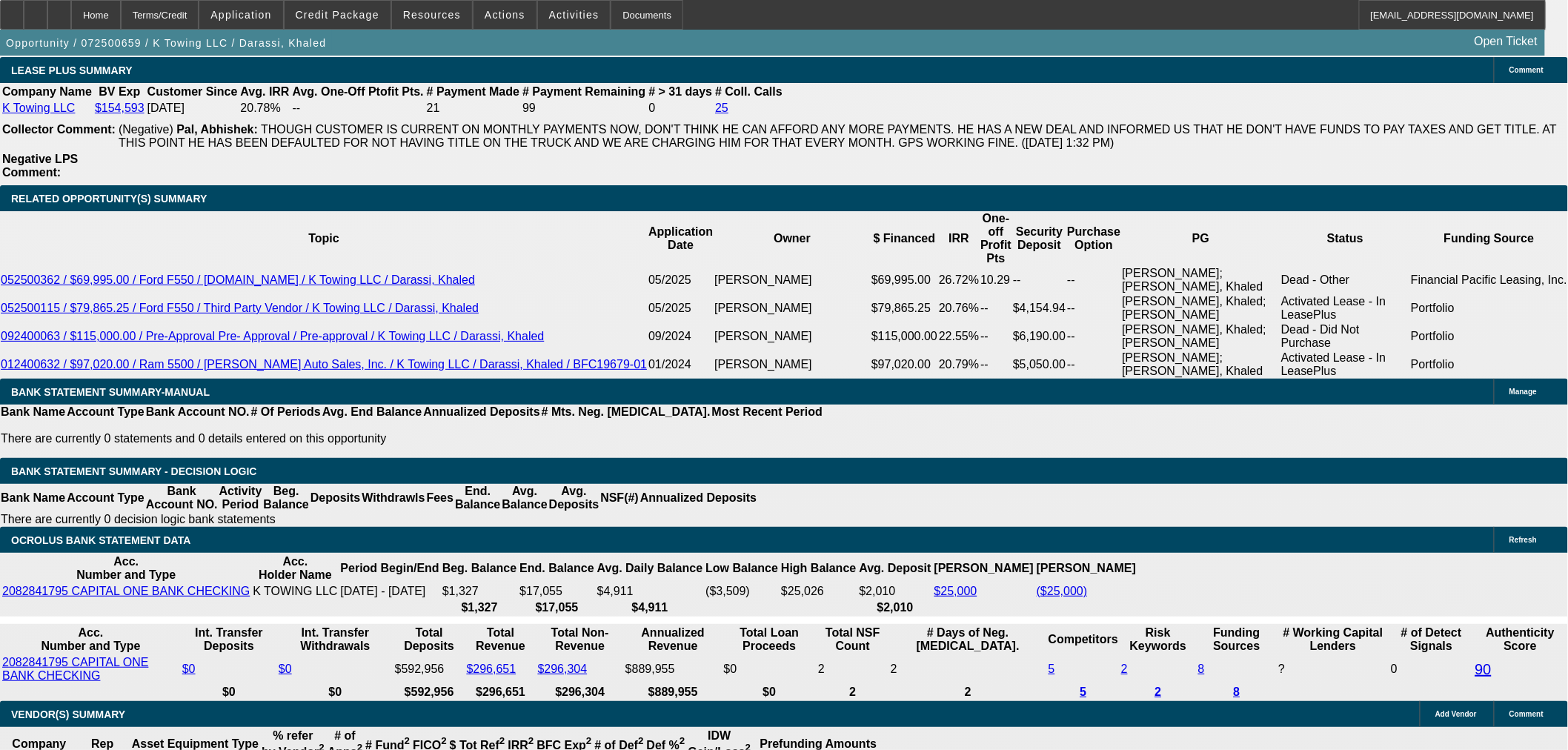
radio input "true"
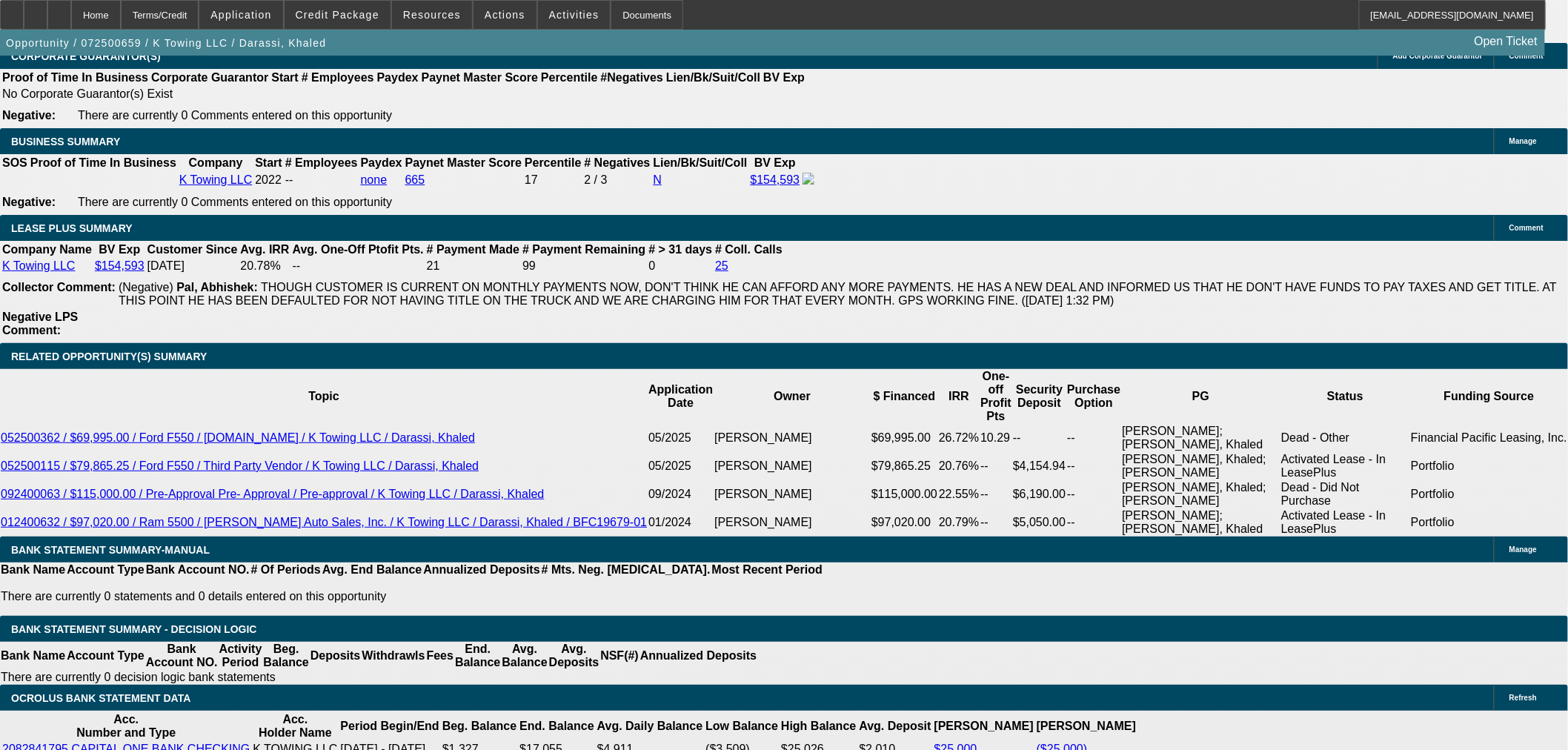
scroll to position [2386, 0]
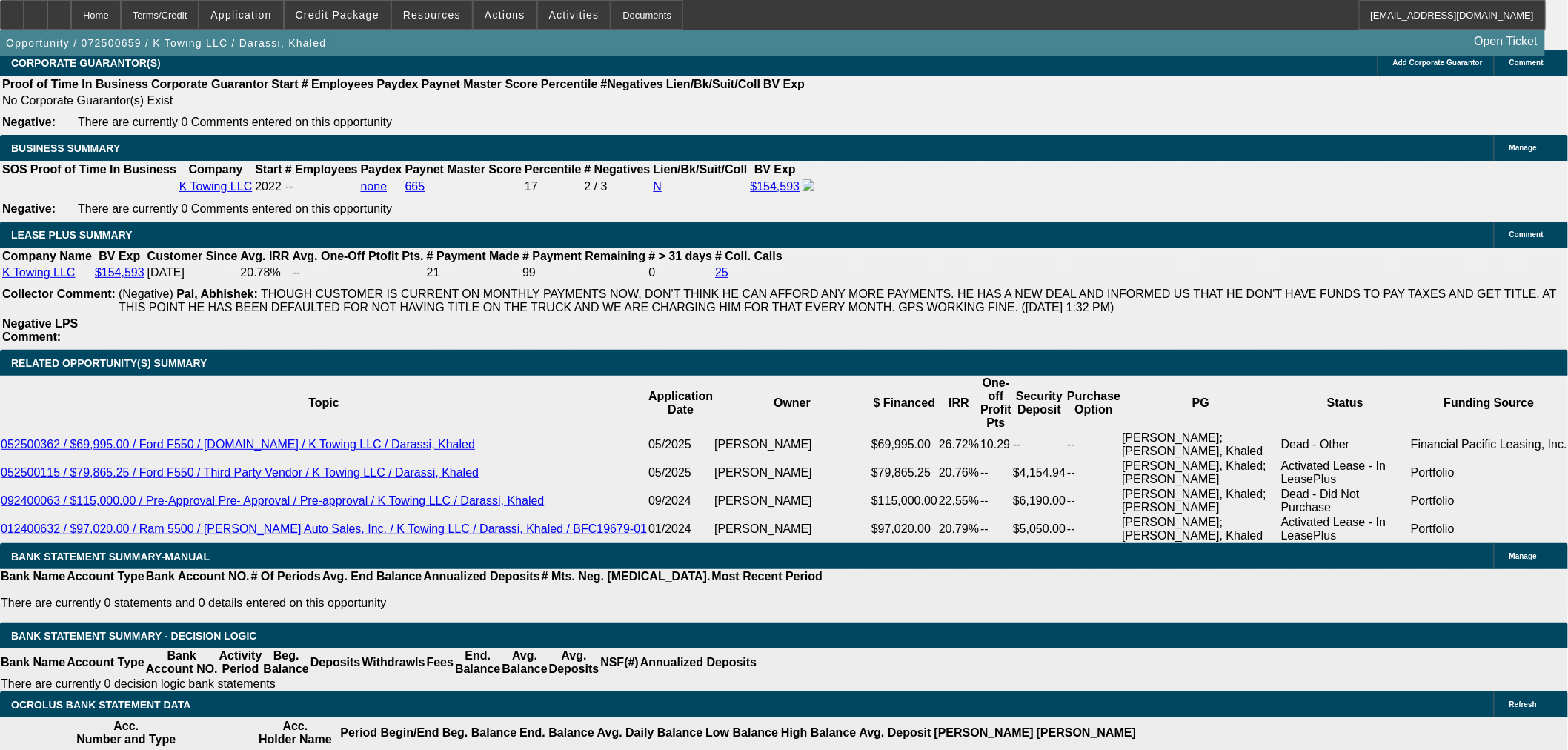
drag, startPoint x: 1526, startPoint y: 305, endPoint x: 1524, endPoint y: 384, distance: 79.0
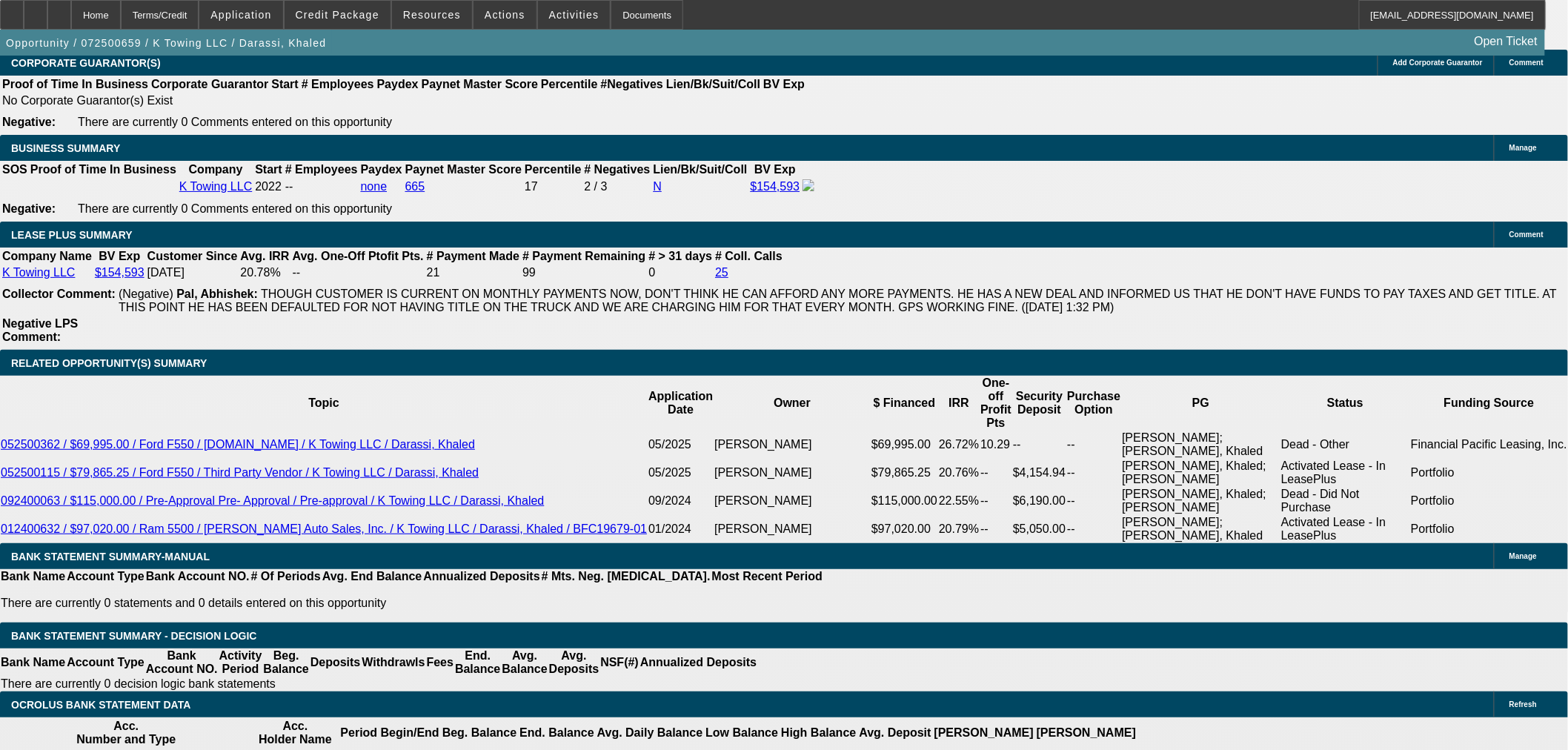
drag, startPoint x: 1203, startPoint y: 320, endPoint x: 1208, endPoint y: 307, distance: 13.9
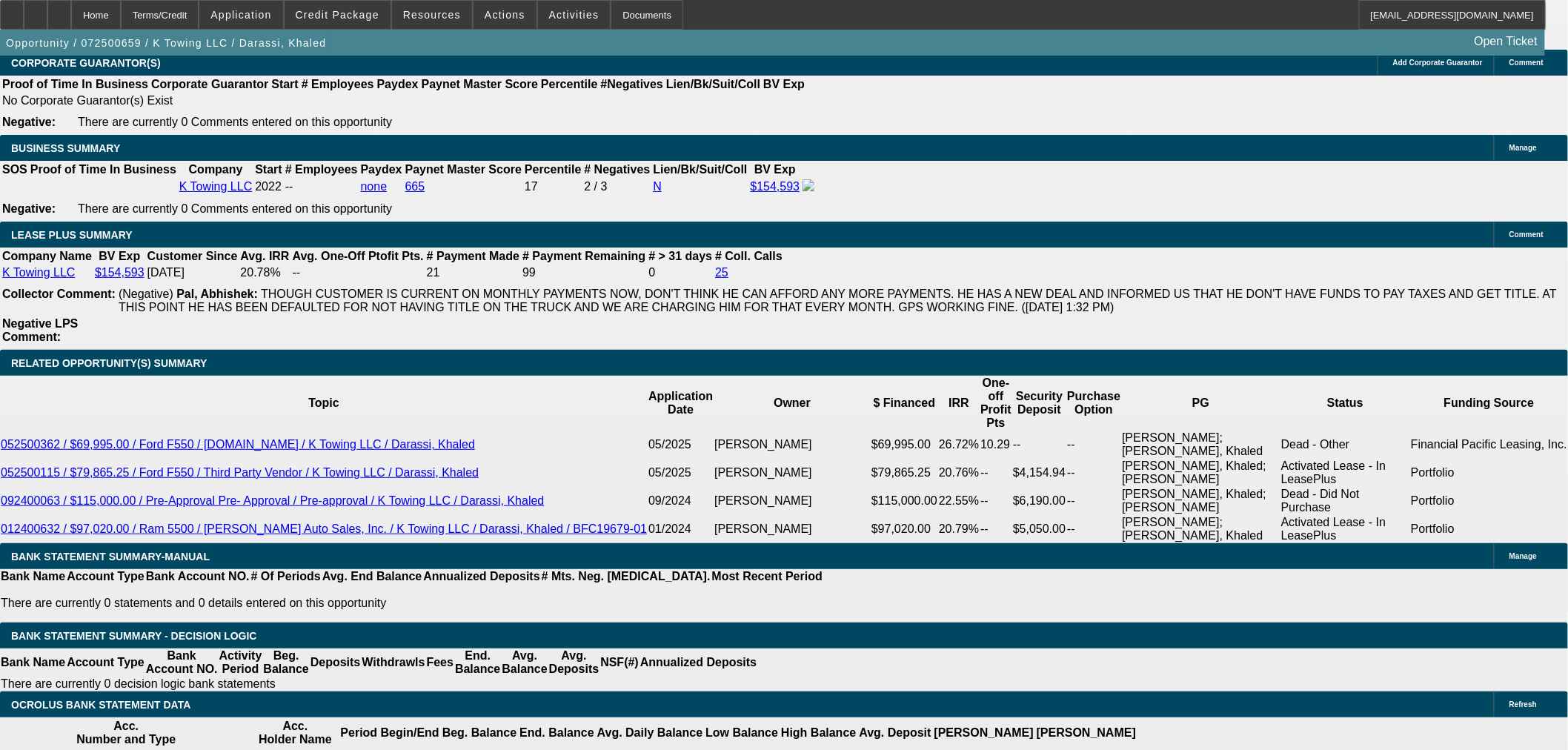
drag, startPoint x: 1275, startPoint y: 317, endPoint x: 1295, endPoint y: 326, distance: 21.9
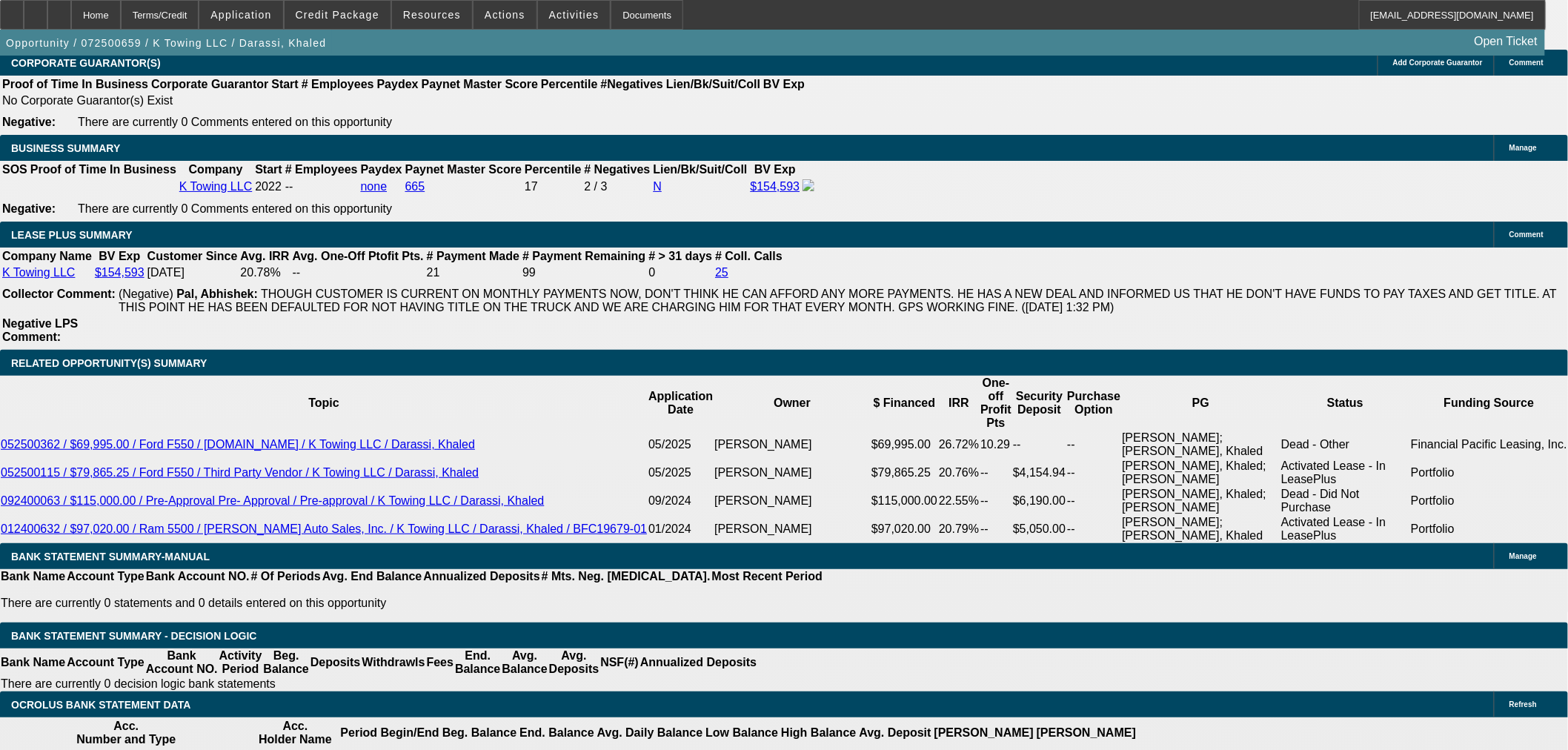
type textarea "Another lender has him approved at term 9. They had two trucks and wanted to se…"
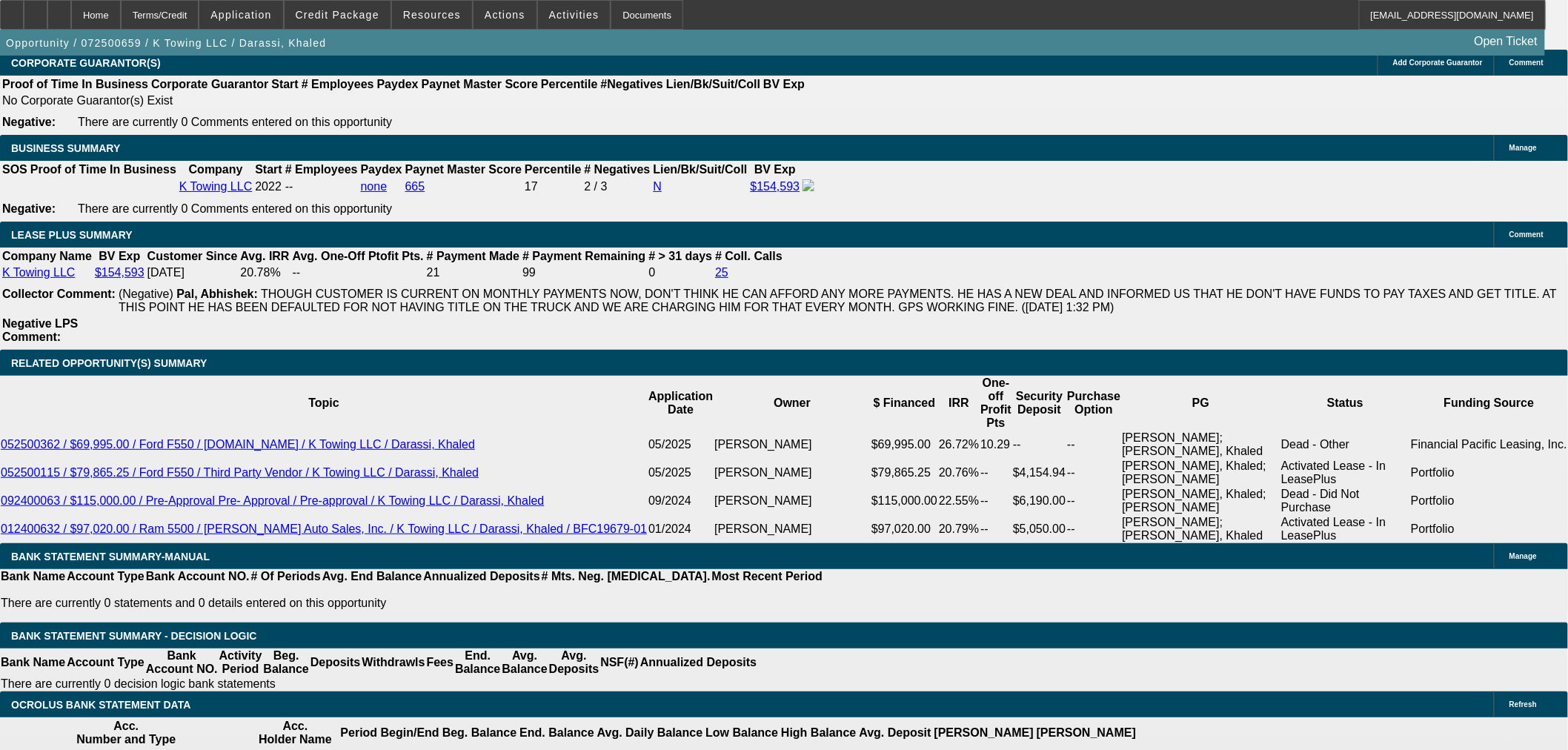
drag, startPoint x: 1535, startPoint y: 319, endPoint x: 1230, endPoint y: 281, distance: 307.4
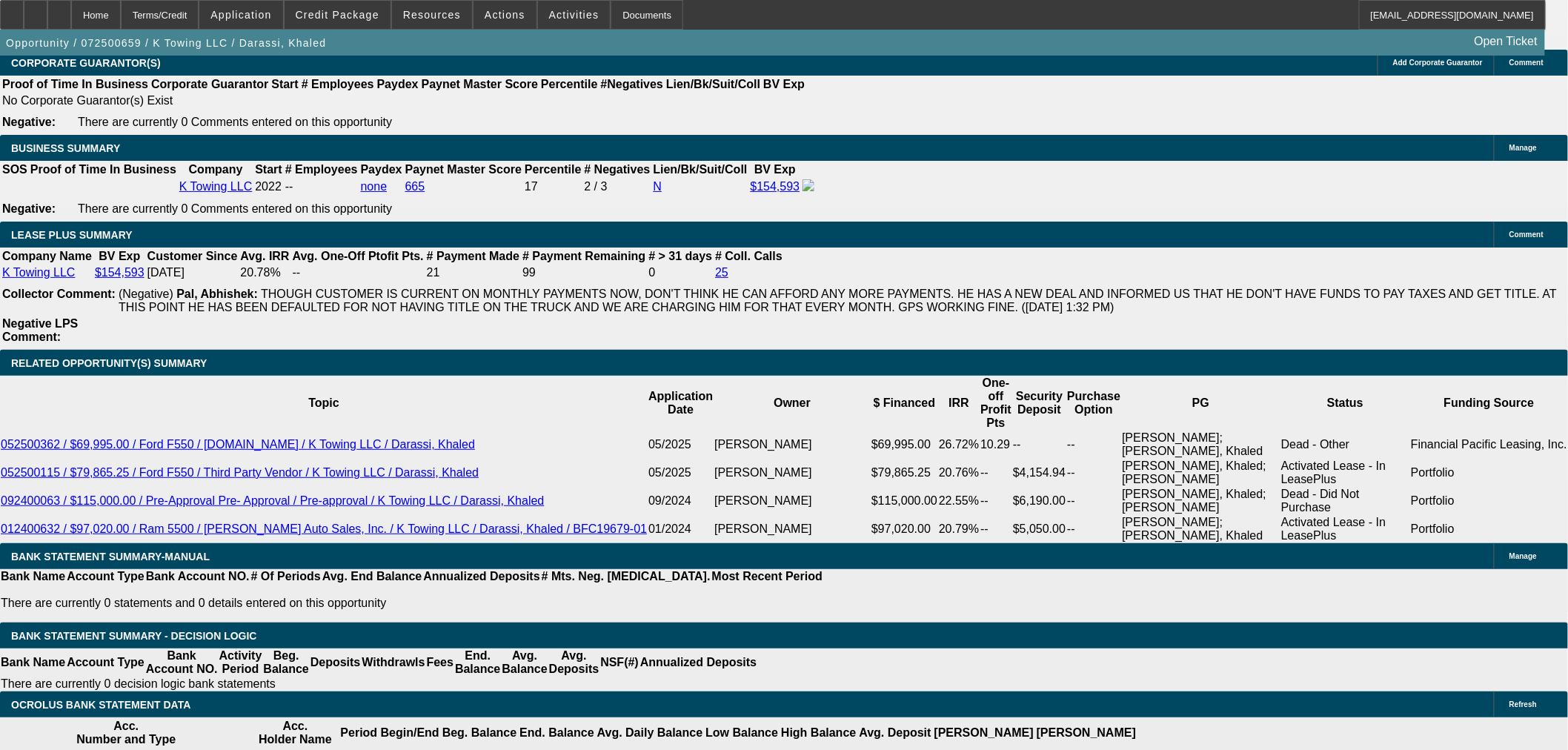
radio input "true"
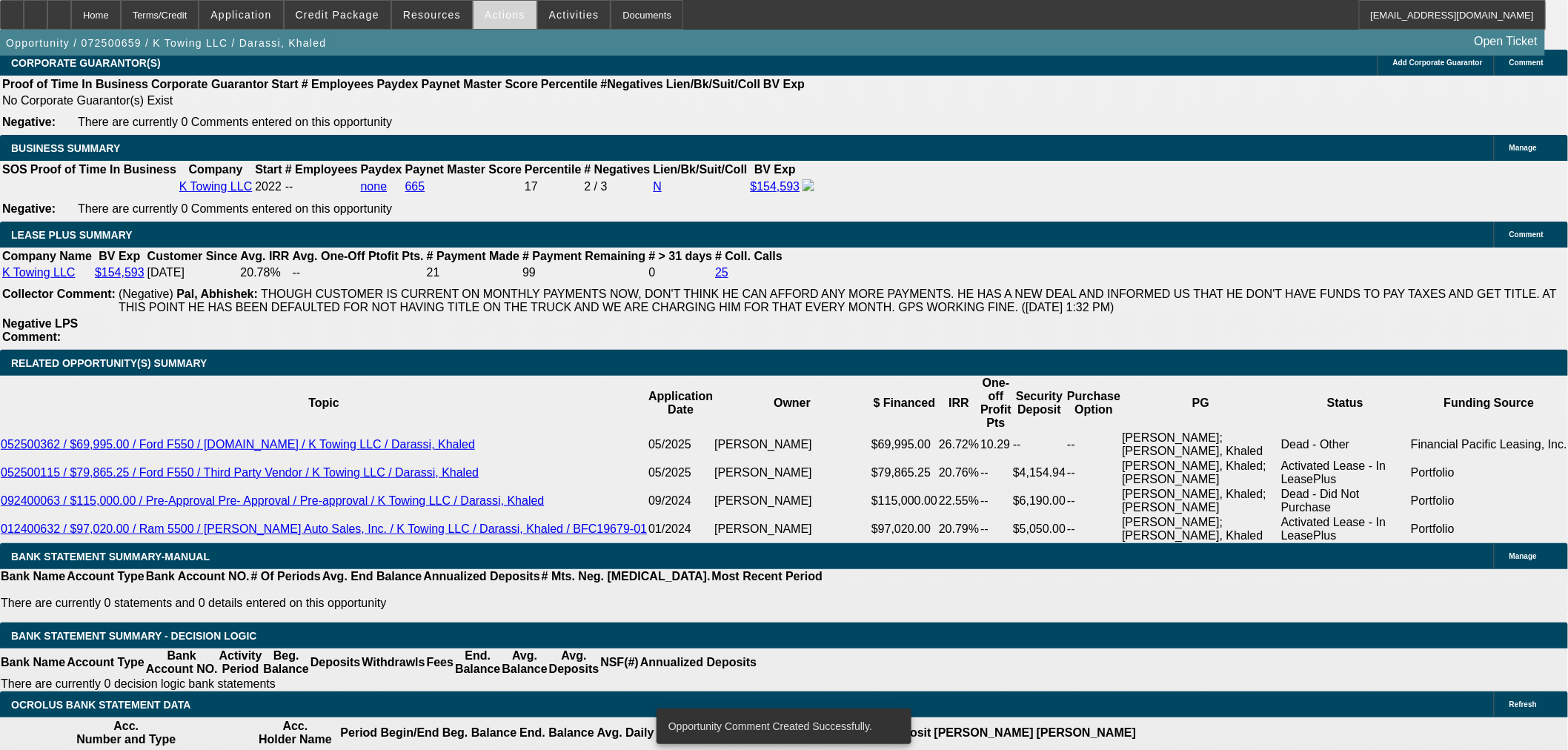
click at [482, 23] on span at bounding box center [504, 15] width 63 height 36
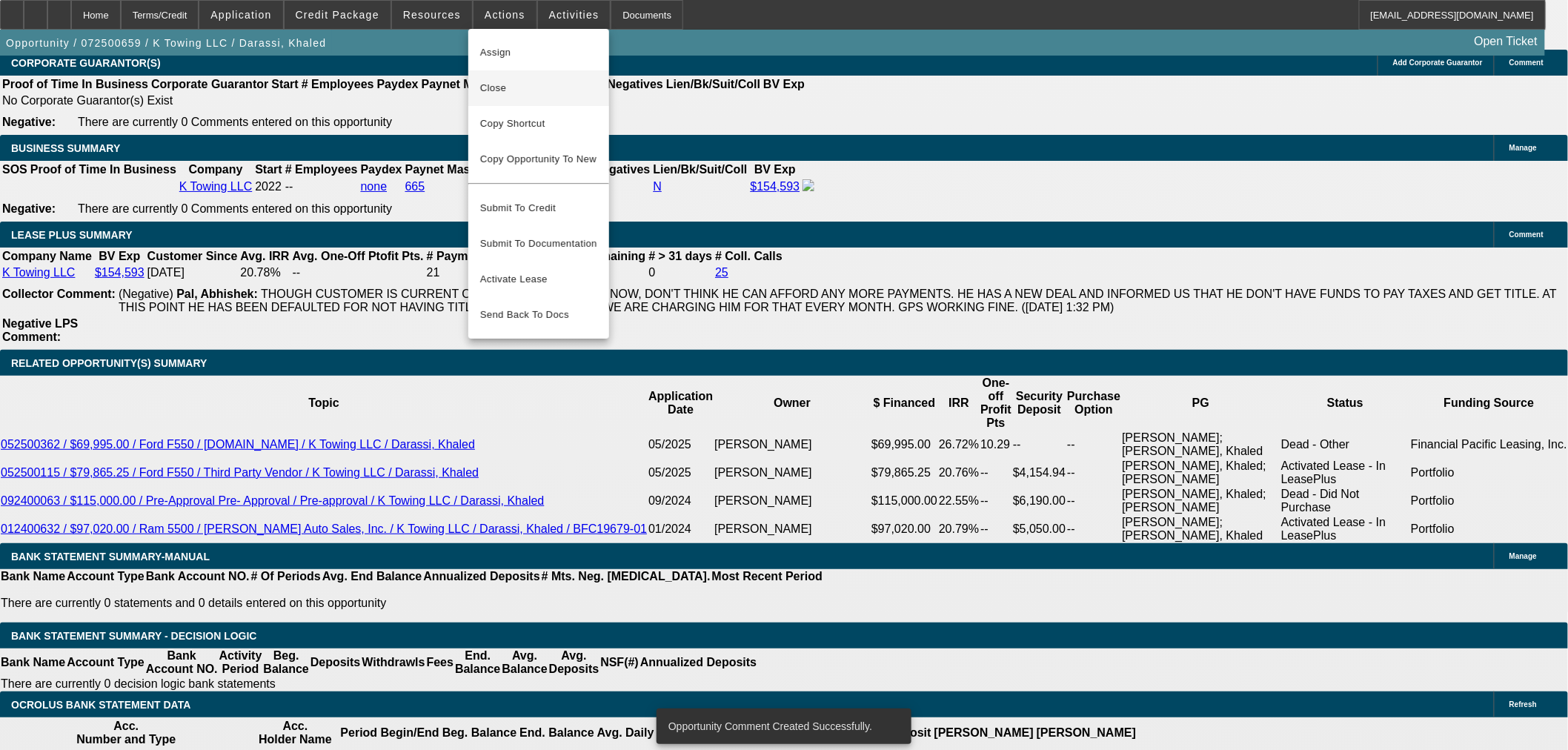
click at [556, 91] on span "Close" at bounding box center [539, 88] width 117 height 18
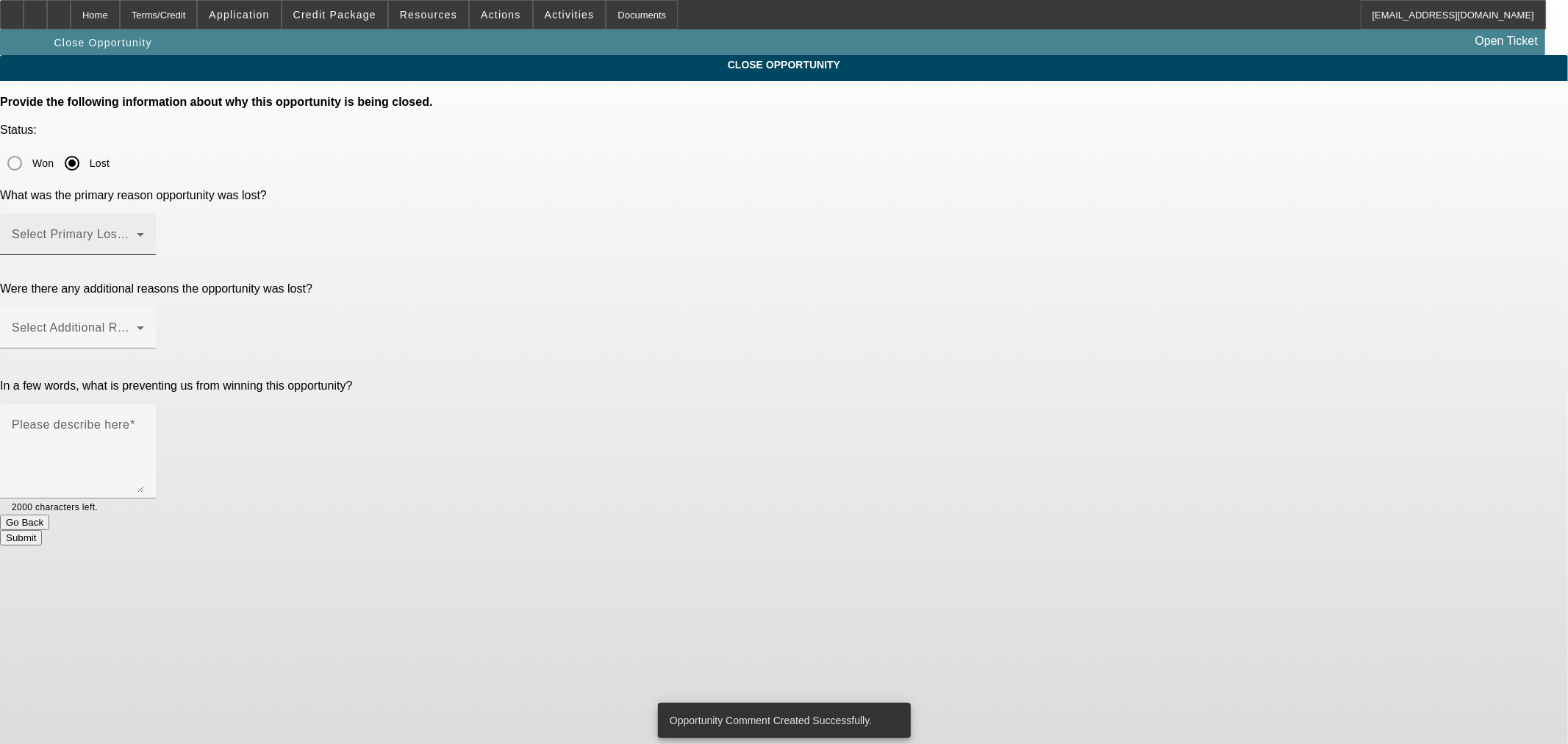
click at [137, 231] on span at bounding box center [74, 240] width 125 height 18
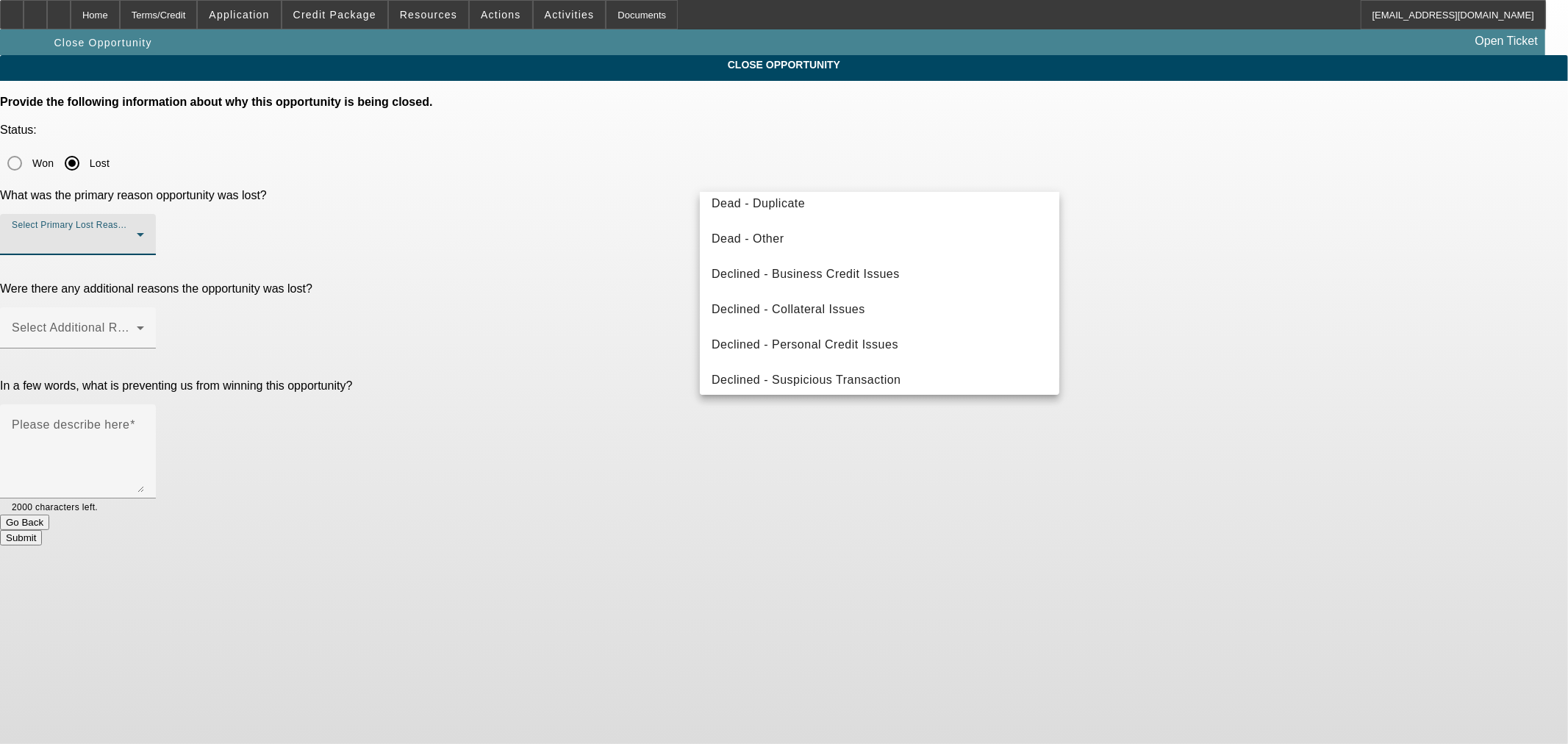
scroll to position [196, 0]
click at [844, 333] on span "Declined - Personal Credit Issues" at bounding box center [804, 337] width 186 height 18
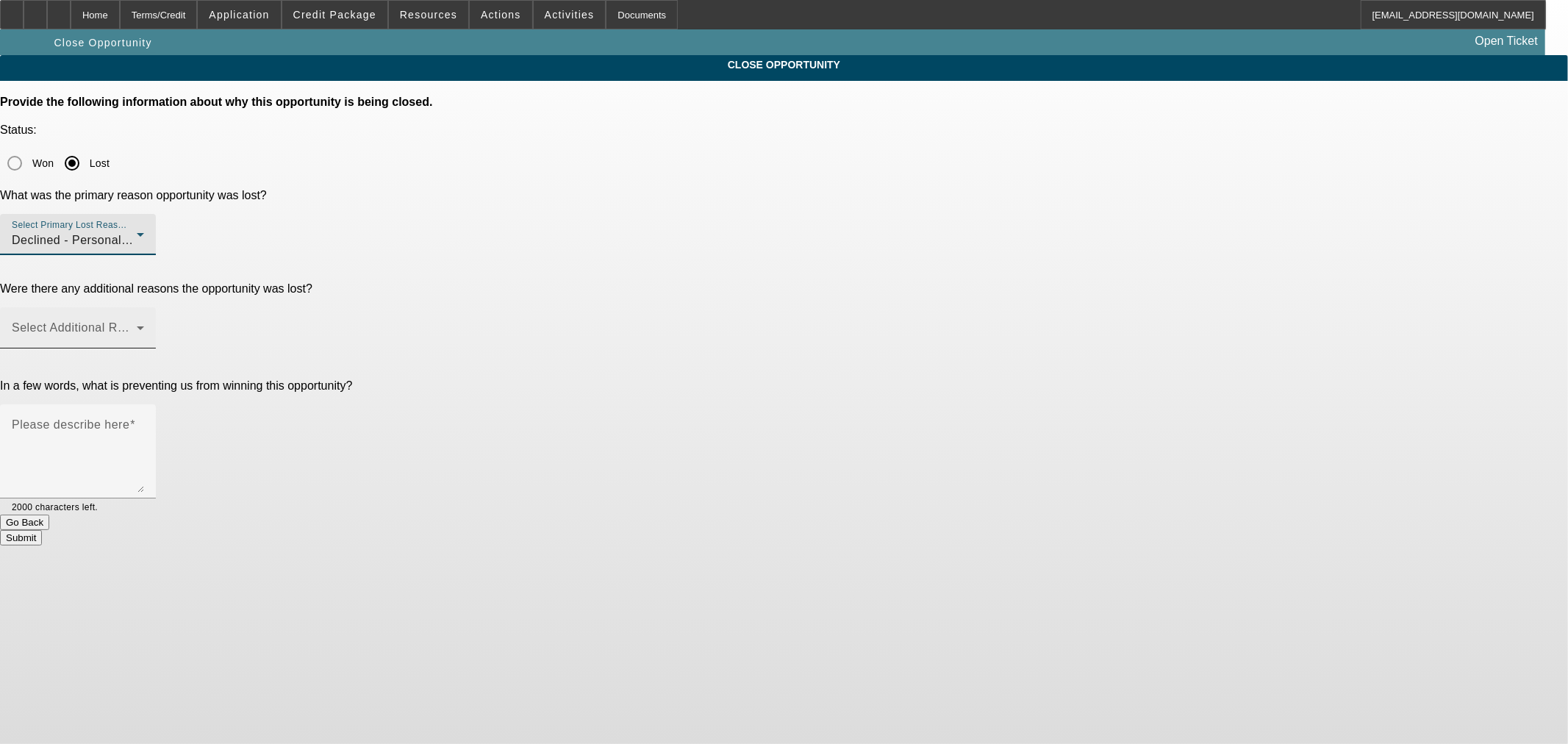
click at [137, 325] on span at bounding box center [74, 333] width 125 height 18
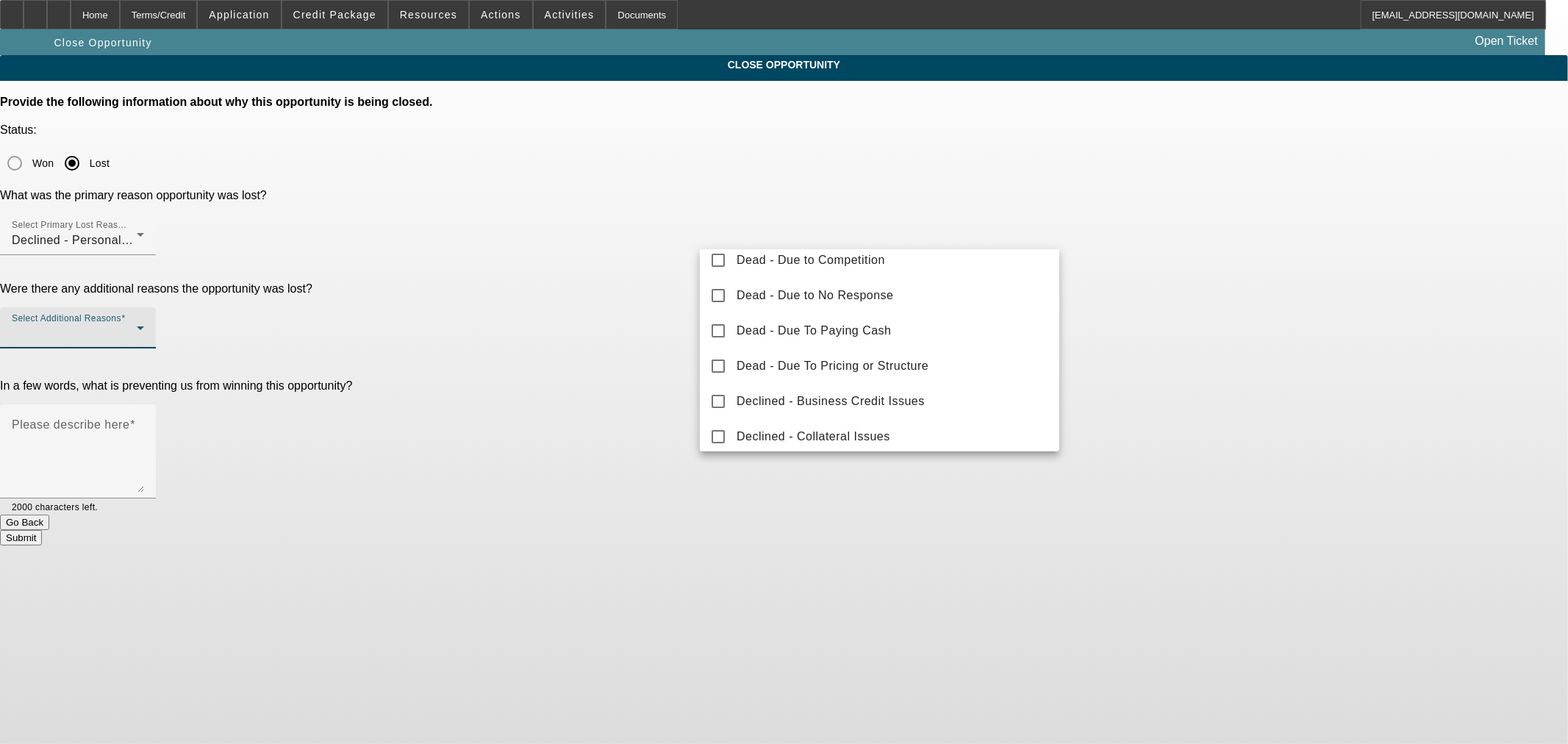
scroll to position [162, 0]
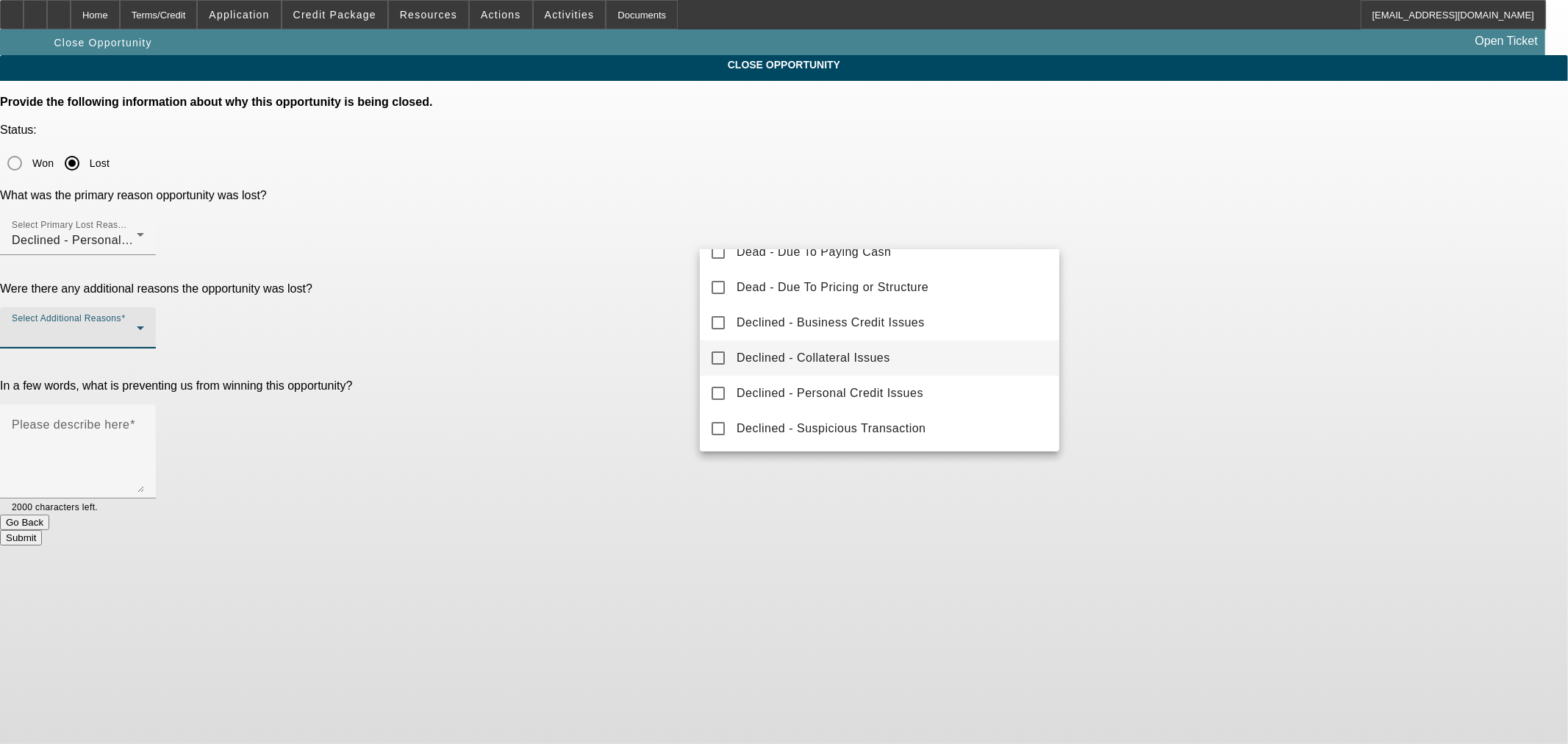
click at [825, 357] on span "Declined - Collateral Issues" at bounding box center [813, 357] width 154 height 18
drag, startPoint x: 622, startPoint y: 258, endPoint x: 818, endPoint y: 292, distance: 198.9
click at [629, 258] on div at bounding box center [784, 372] width 1568 height 744
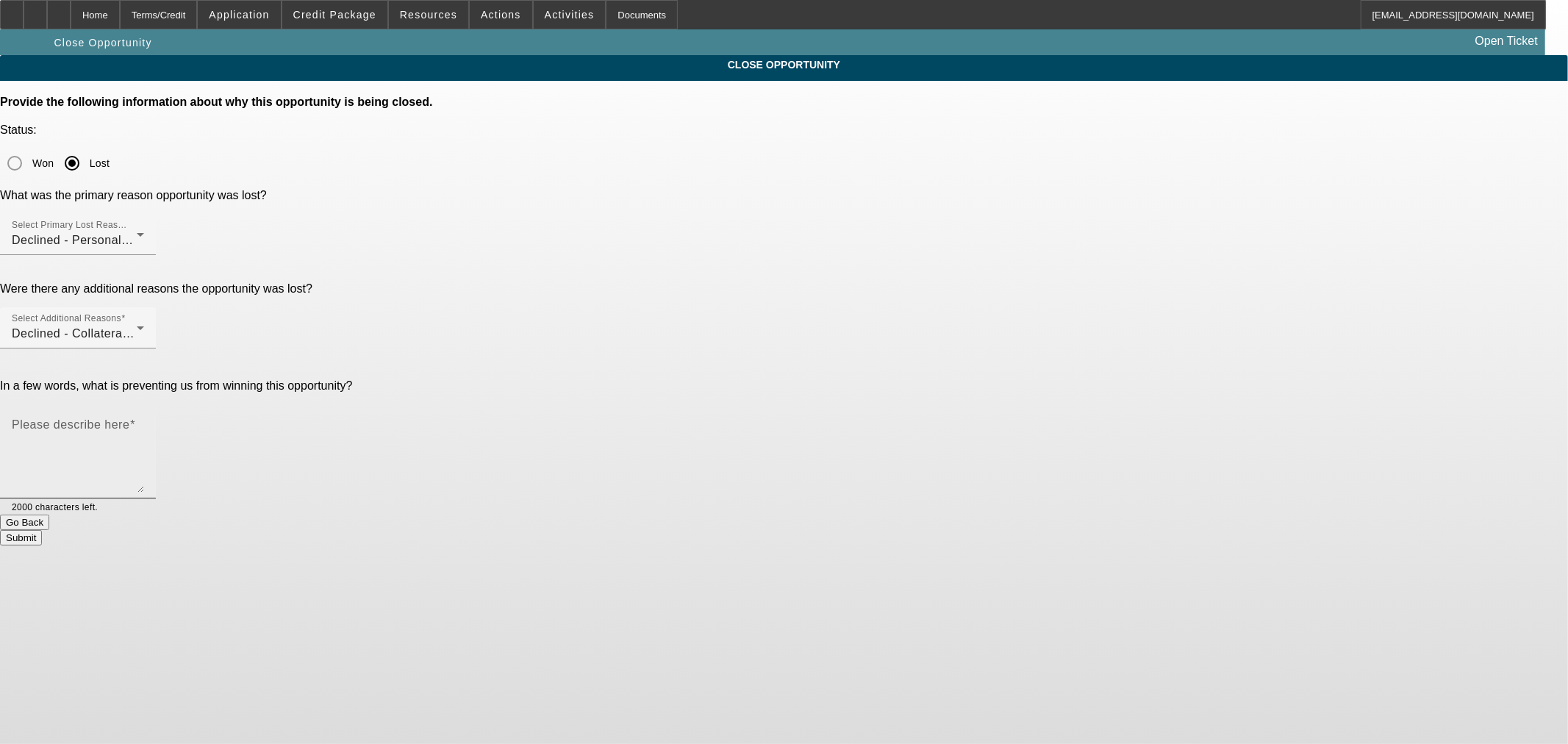
click at [144, 421] on textarea "Please describe here" at bounding box center [77, 456] width 132 height 70
paste textarea "Another lender has him approved at term 9. They had two trucks and wanted to se…"
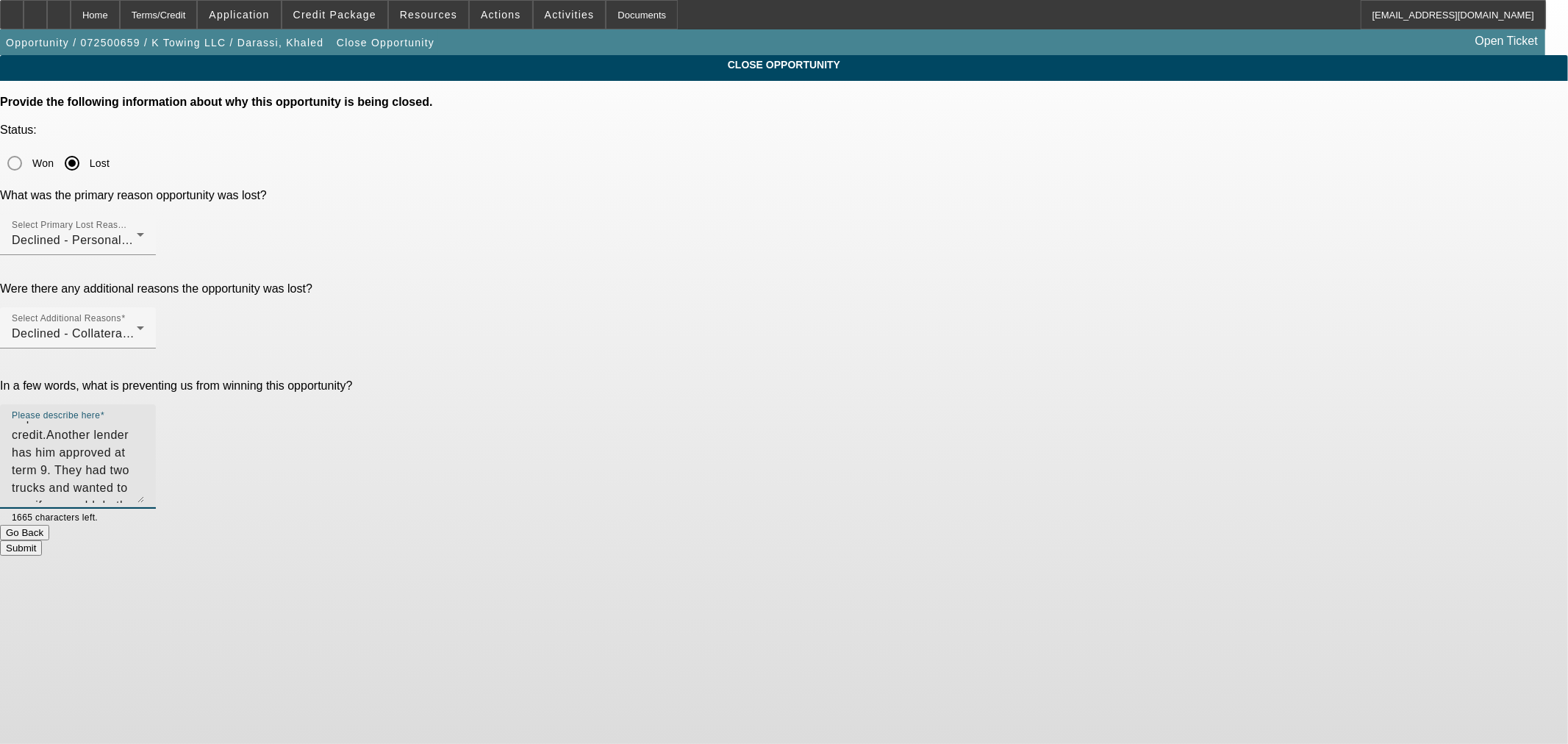
scroll to position [0, 0]
drag, startPoint x: 1037, startPoint y: 350, endPoint x: 1037, endPoint y: 410, distance: 60.0
click at [144, 421] on textarea "Exposure and credit.Another lender has him approved at term 9. They had two tru…" at bounding box center [77, 462] width 132 height 81
click at [144, 421] on textarea "Exposure and credit.Another lender has him approved at term 9. They had two tru…" at bounding box center [77, 486] width 132 height 130
type textarea "Exposure and credit. Another lender has him approved at term 9. They had two tr…"
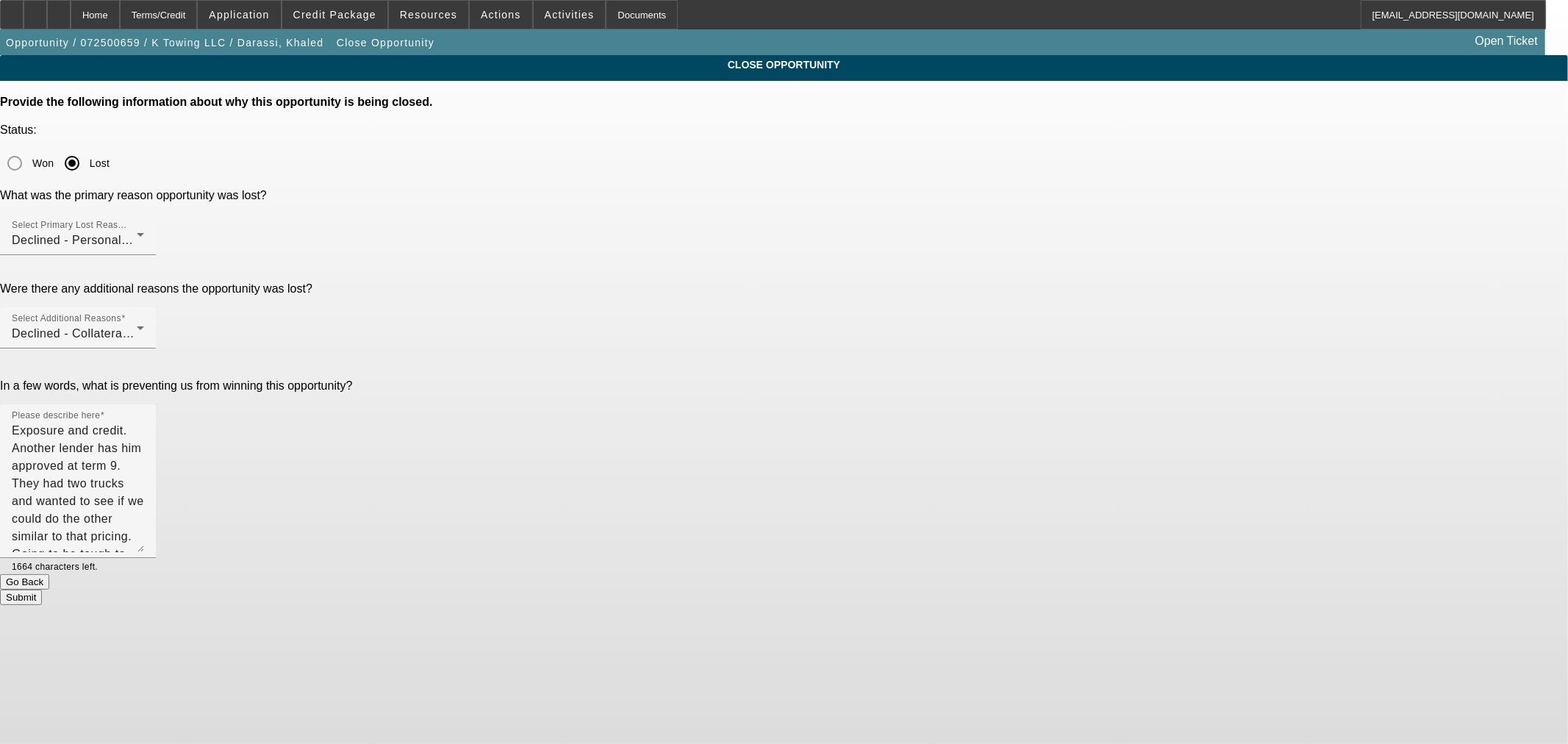
click at [42, 589] on button "Submit" at bounding box center [21, 597] width 42 height 15
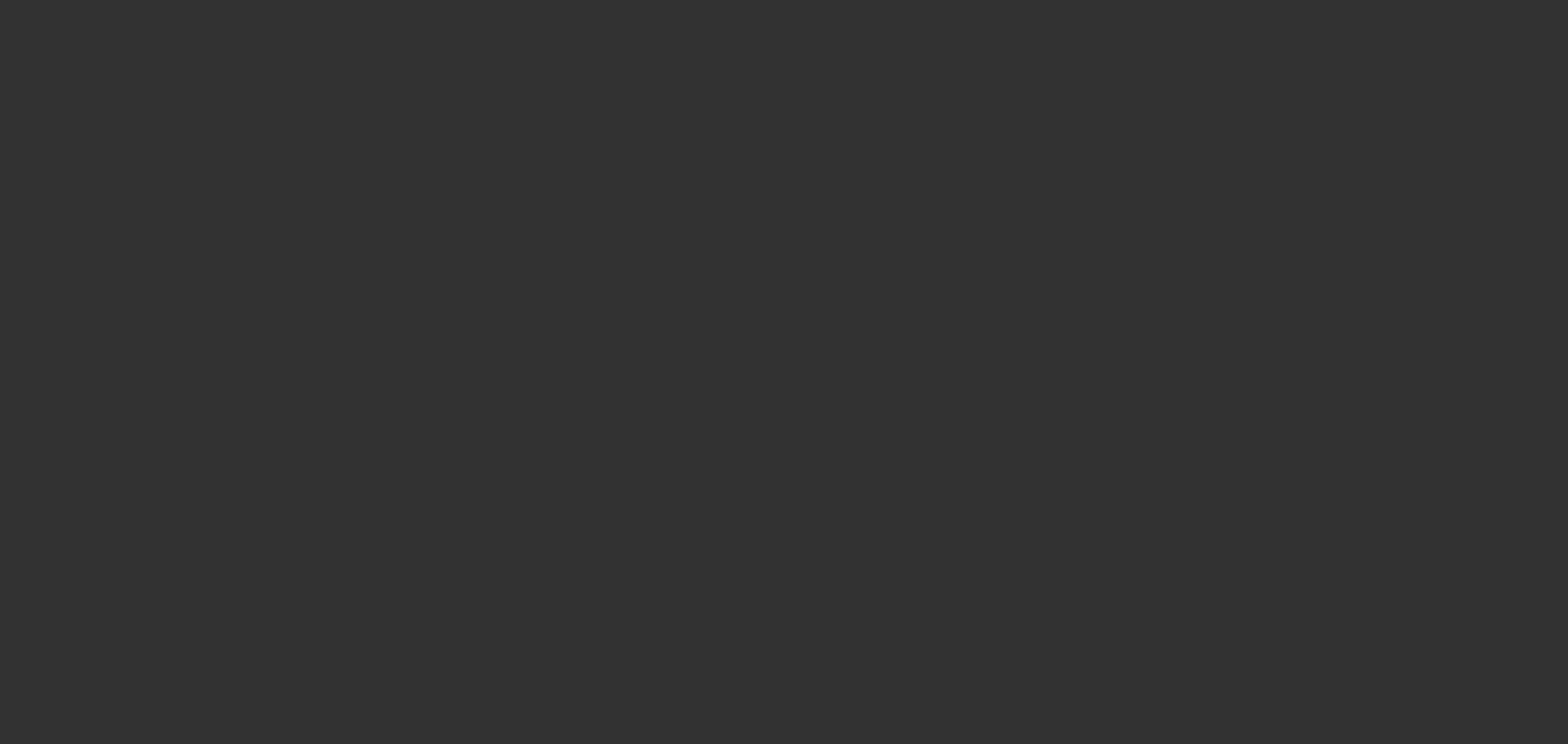
select select "0"
select select "2"
select select "0"
select select "6"
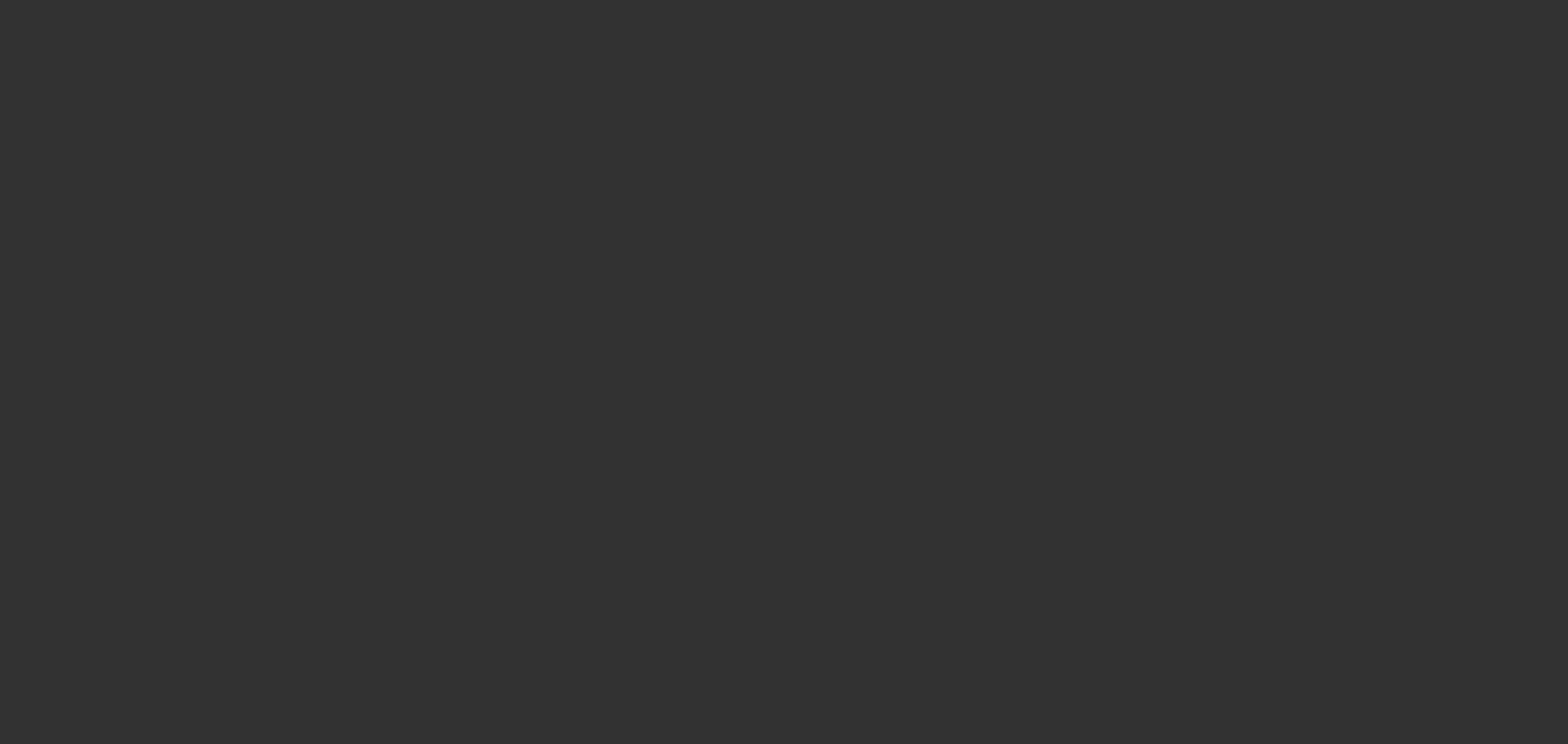
select select "0"
select select "2"
select select "0"
select select "6"
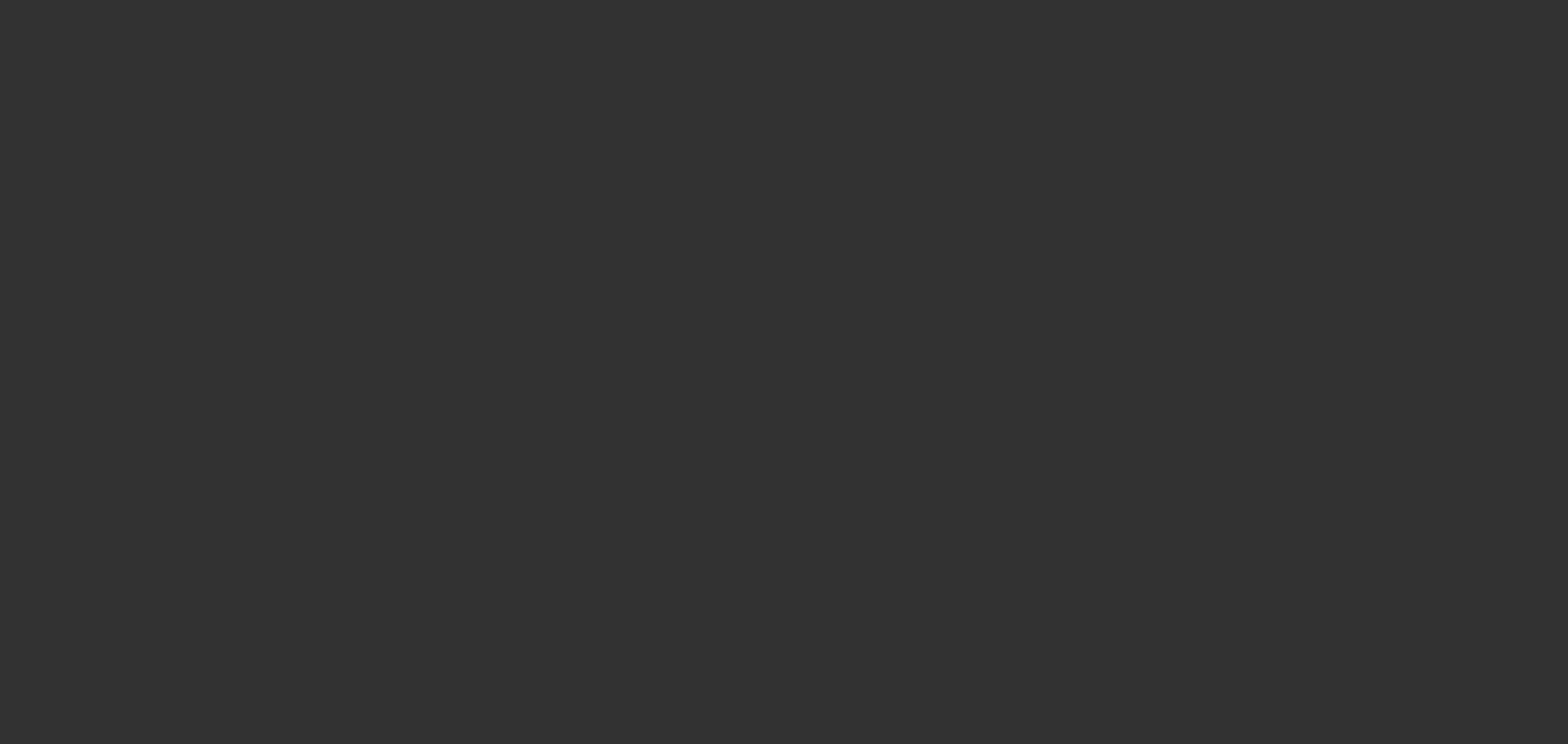
select select "0"
select select "2"
select select "0"
select select "6"
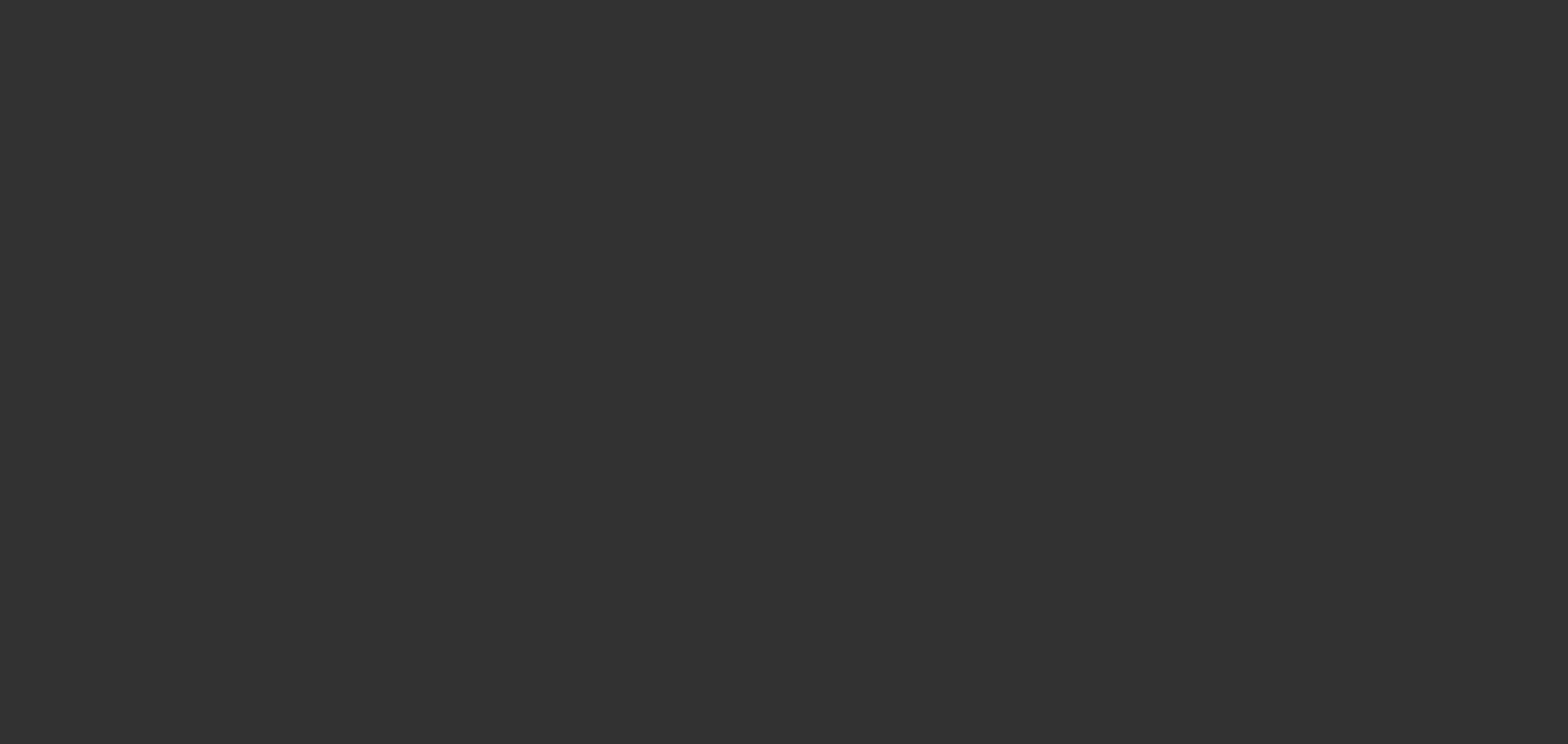
select select "0"
select select "2"
select select "0"
select select "6"
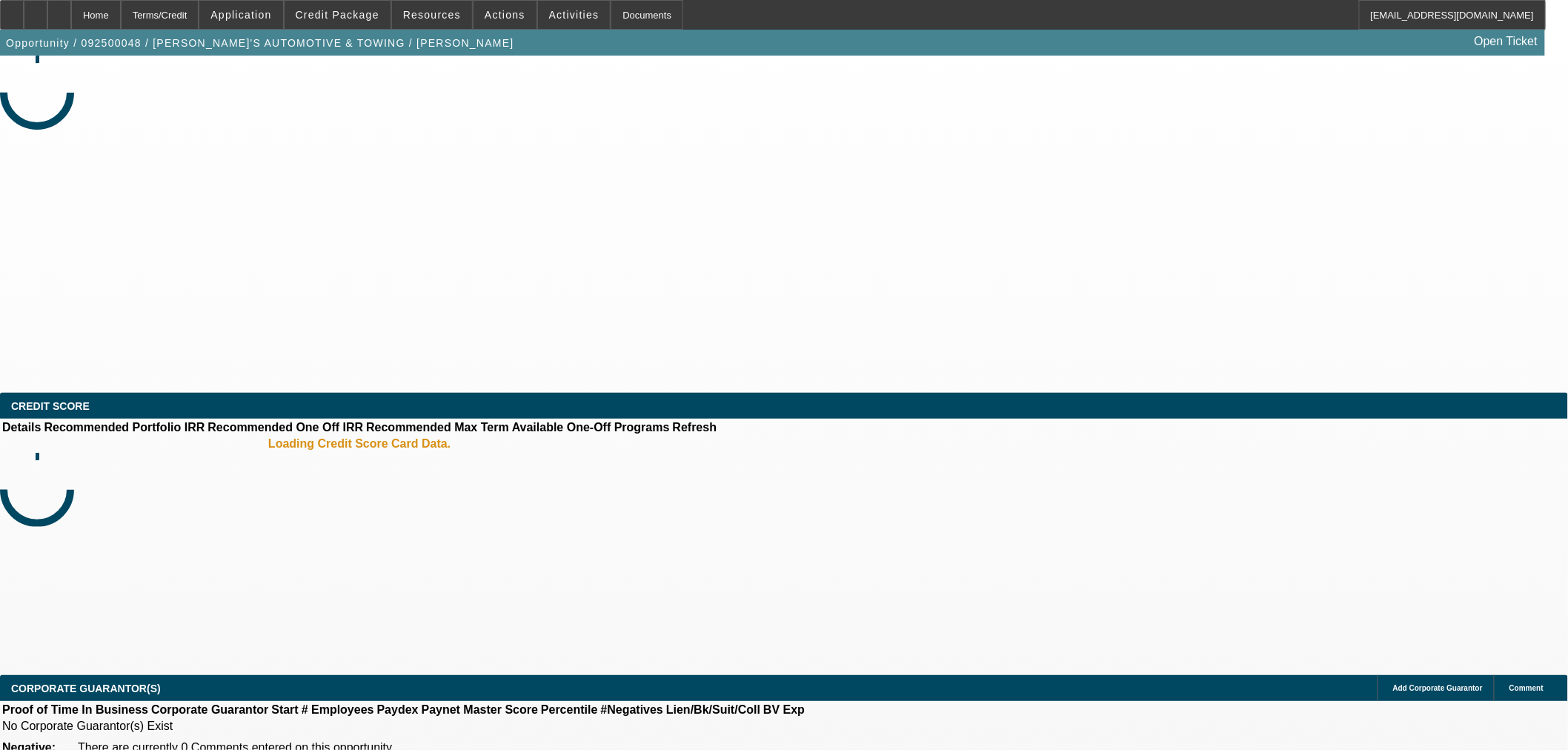
select select "0"
select select "2"
select select "0.1"
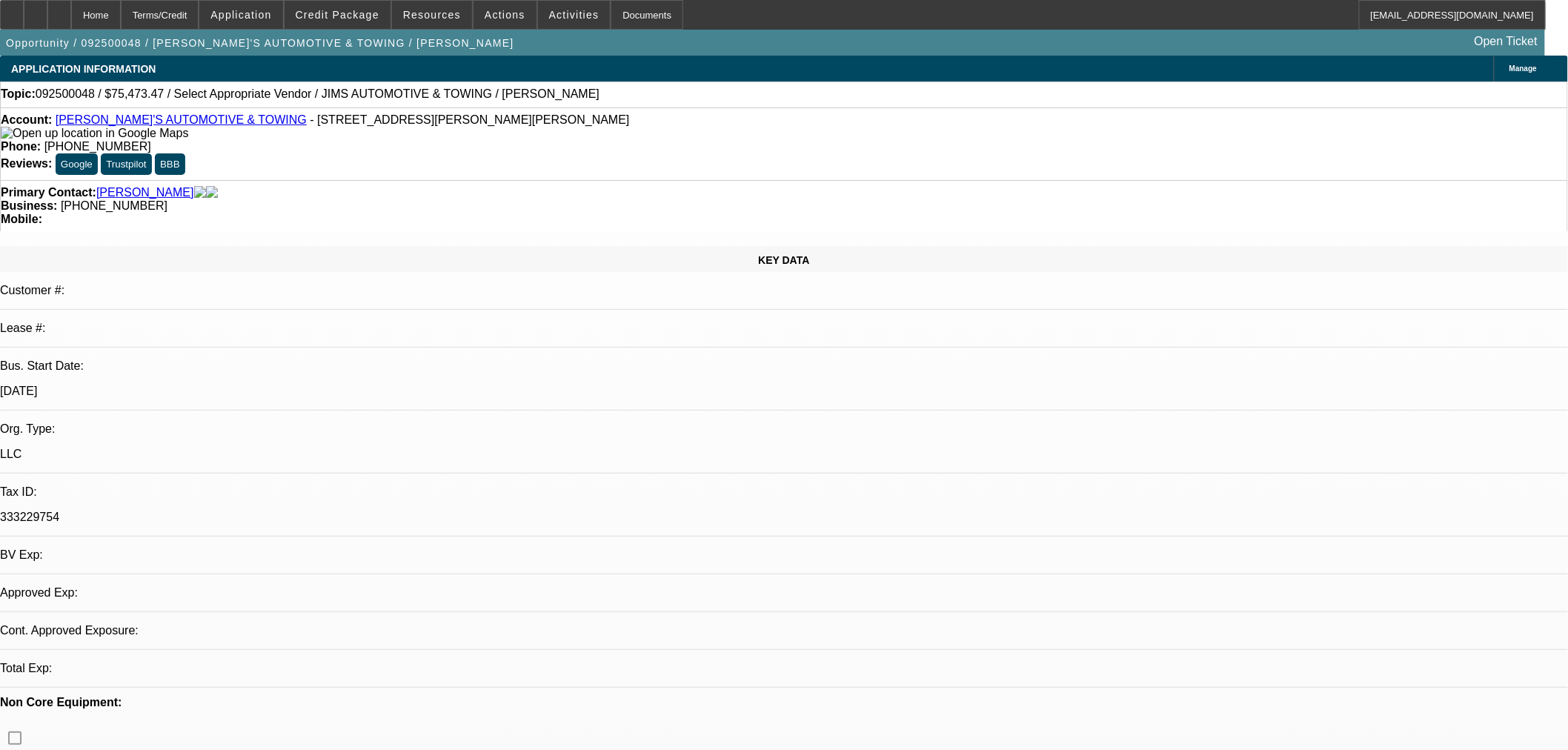
select select "1"
select select "2"
select select "4"
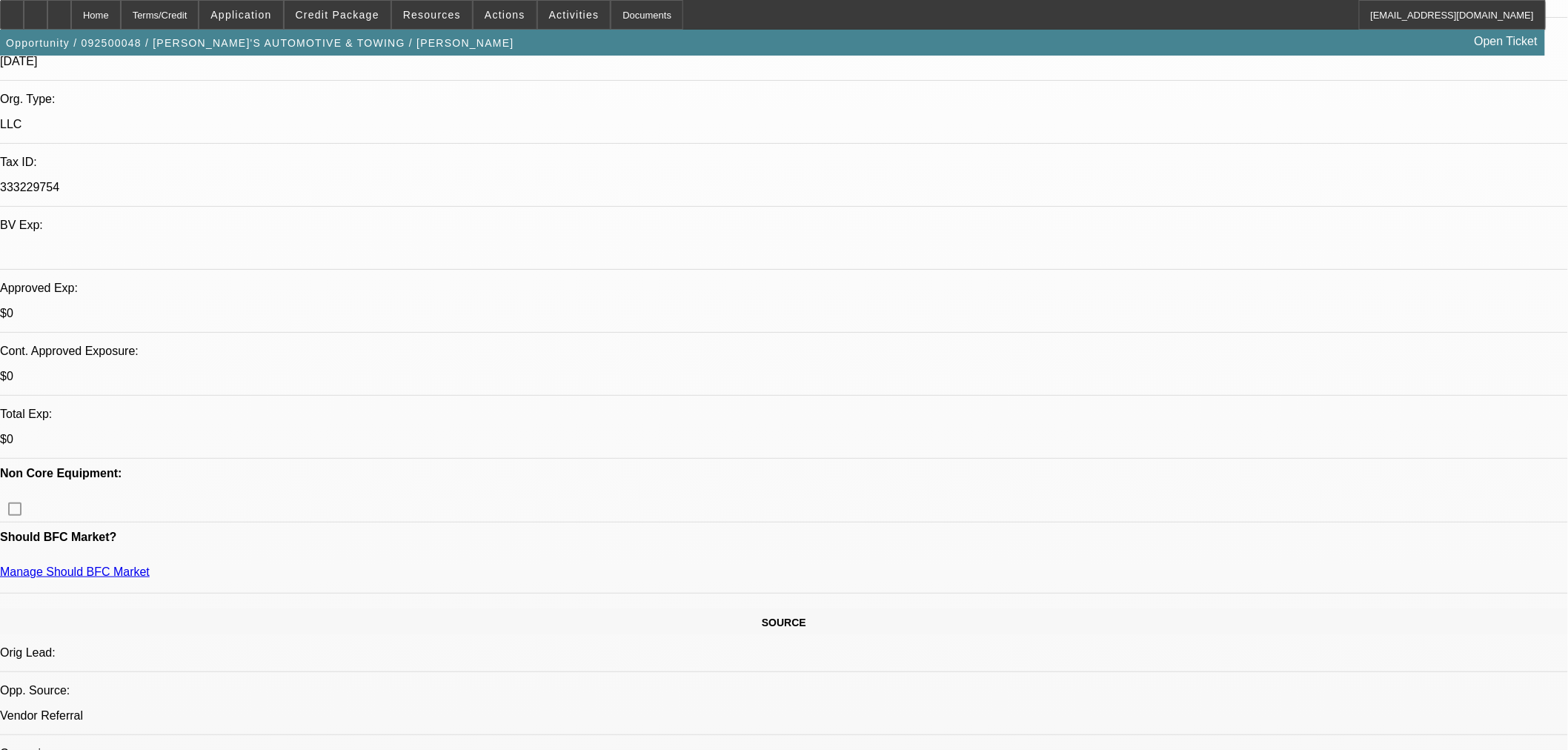
scroll to position [329, 0]
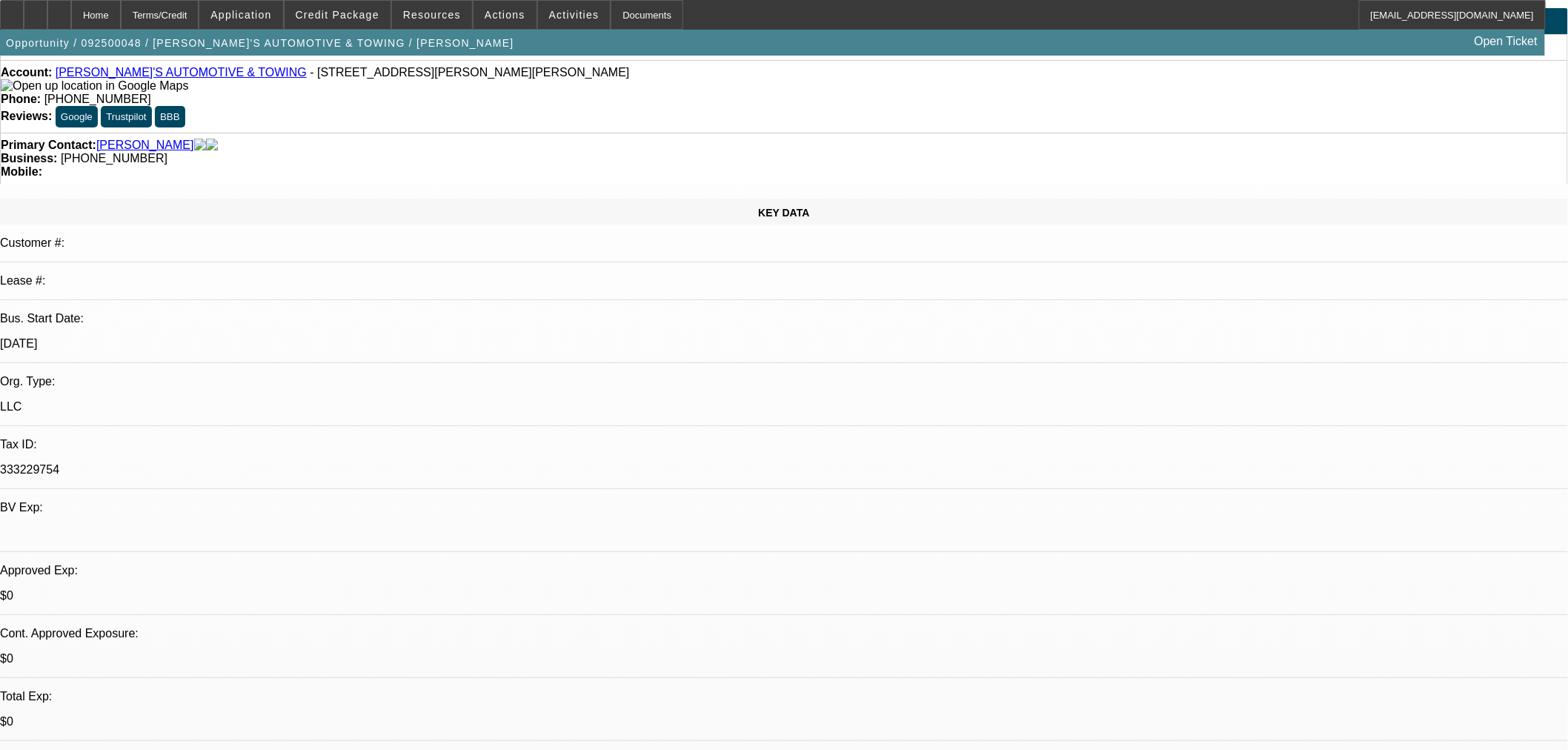
scroll to position [0, 0]
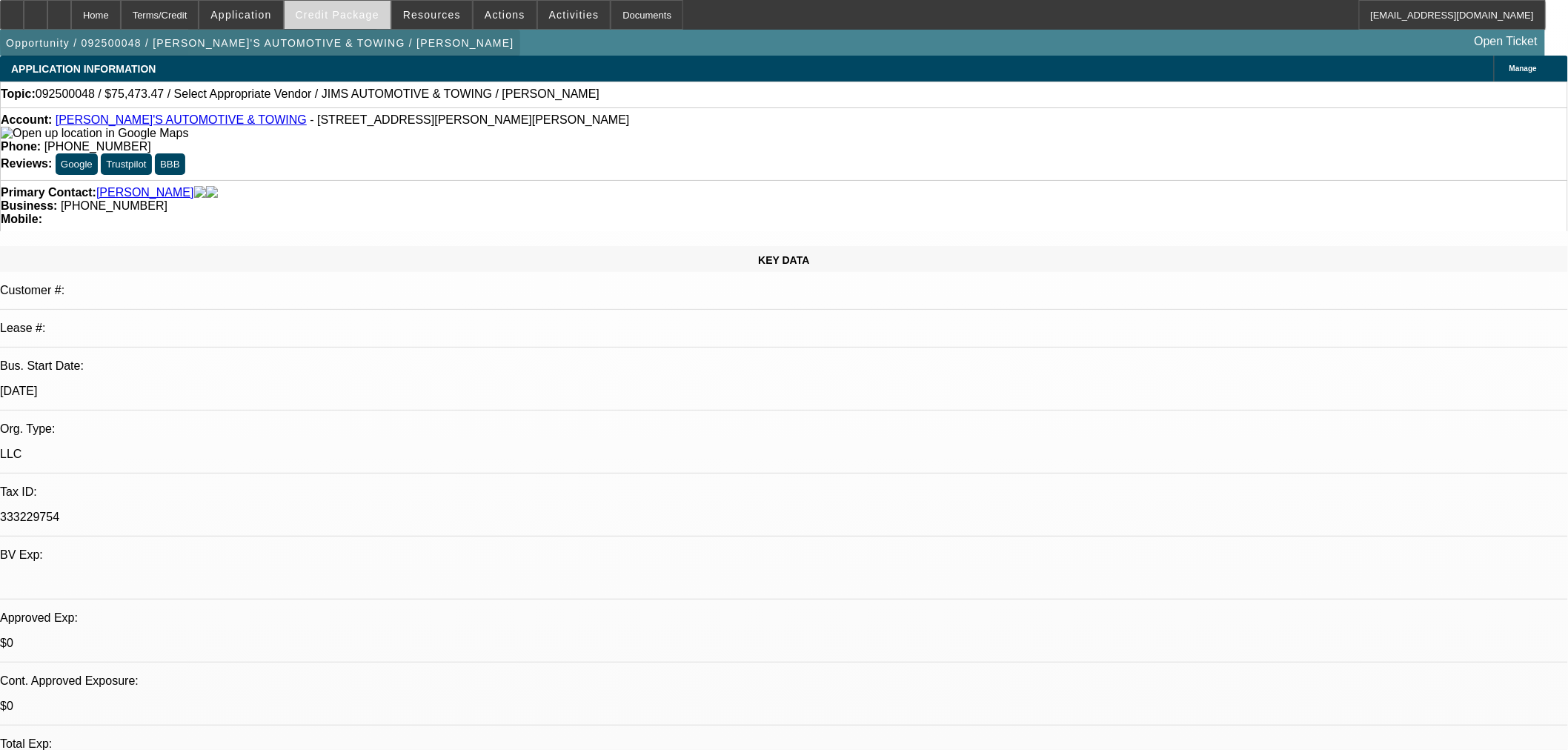
click at [323, 27] on div "Home Terms/Credit Application Credit Package Resources Actions Activities Docum…" at bounding box center [784, 27] width 1568 height 55
click at [327, 24] on span at bounding box center [338, 15] width 106 height 36
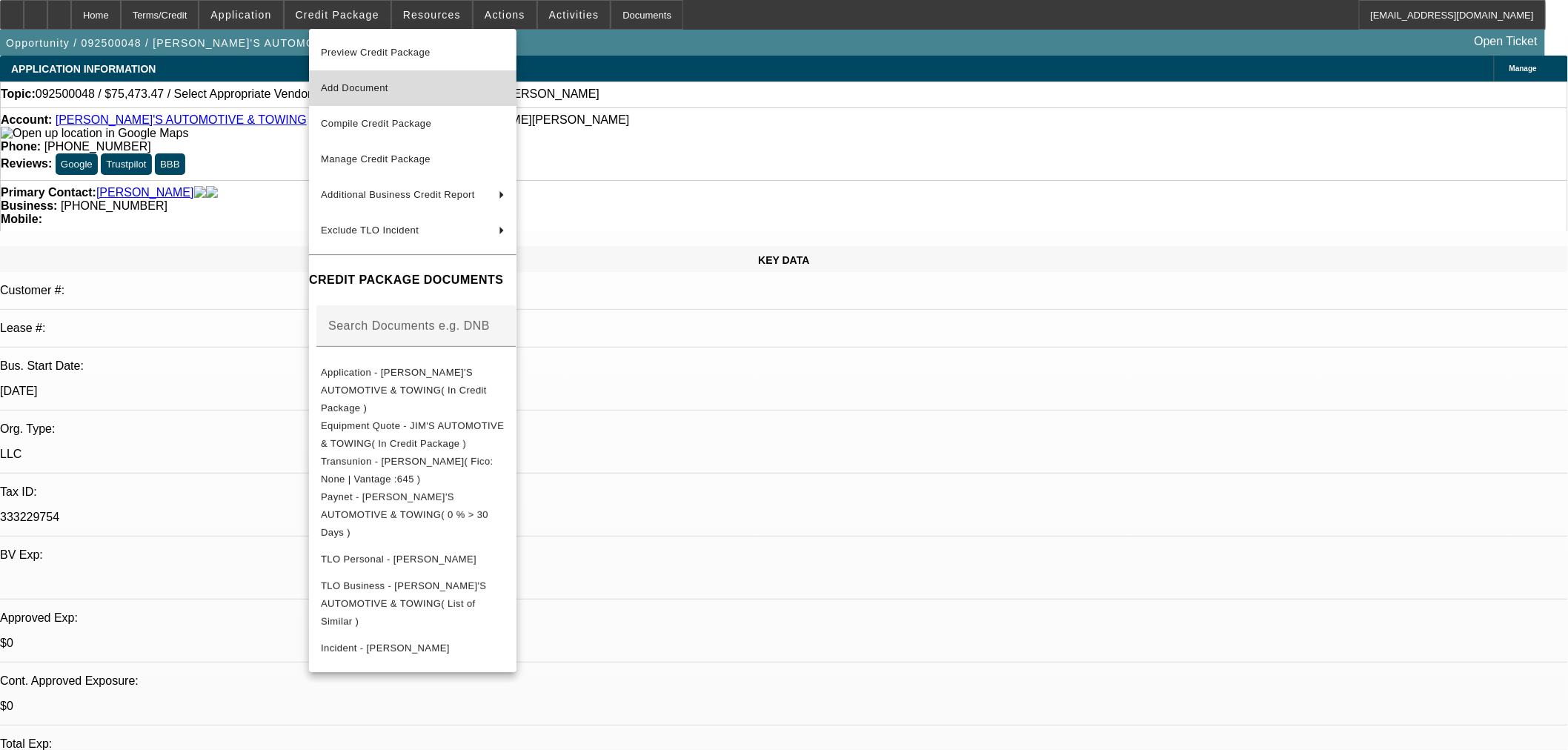
click at [359, 97] on button "Add Document" at bounding box center [412, 88] width 207 height 36
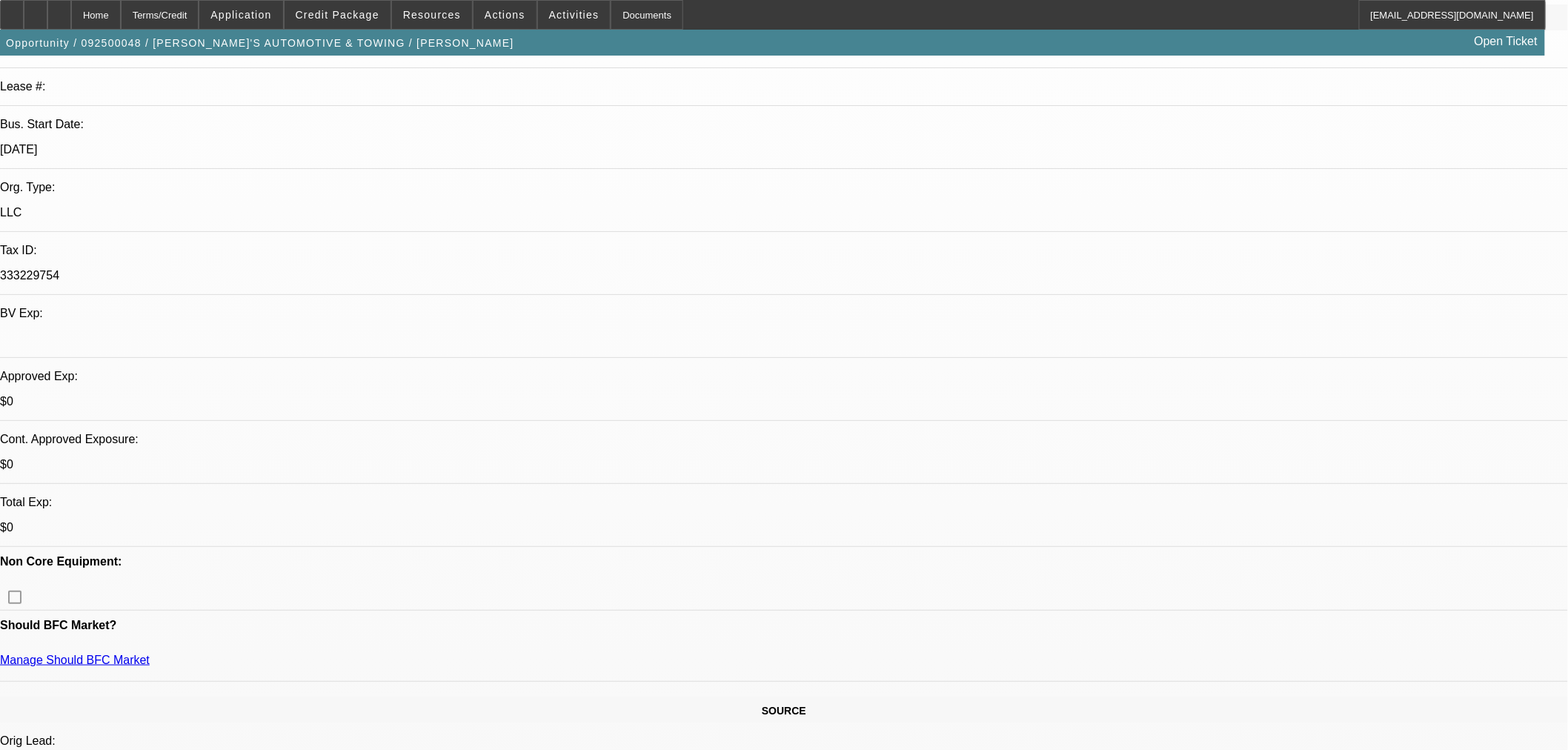
scroll to position [411, 0]
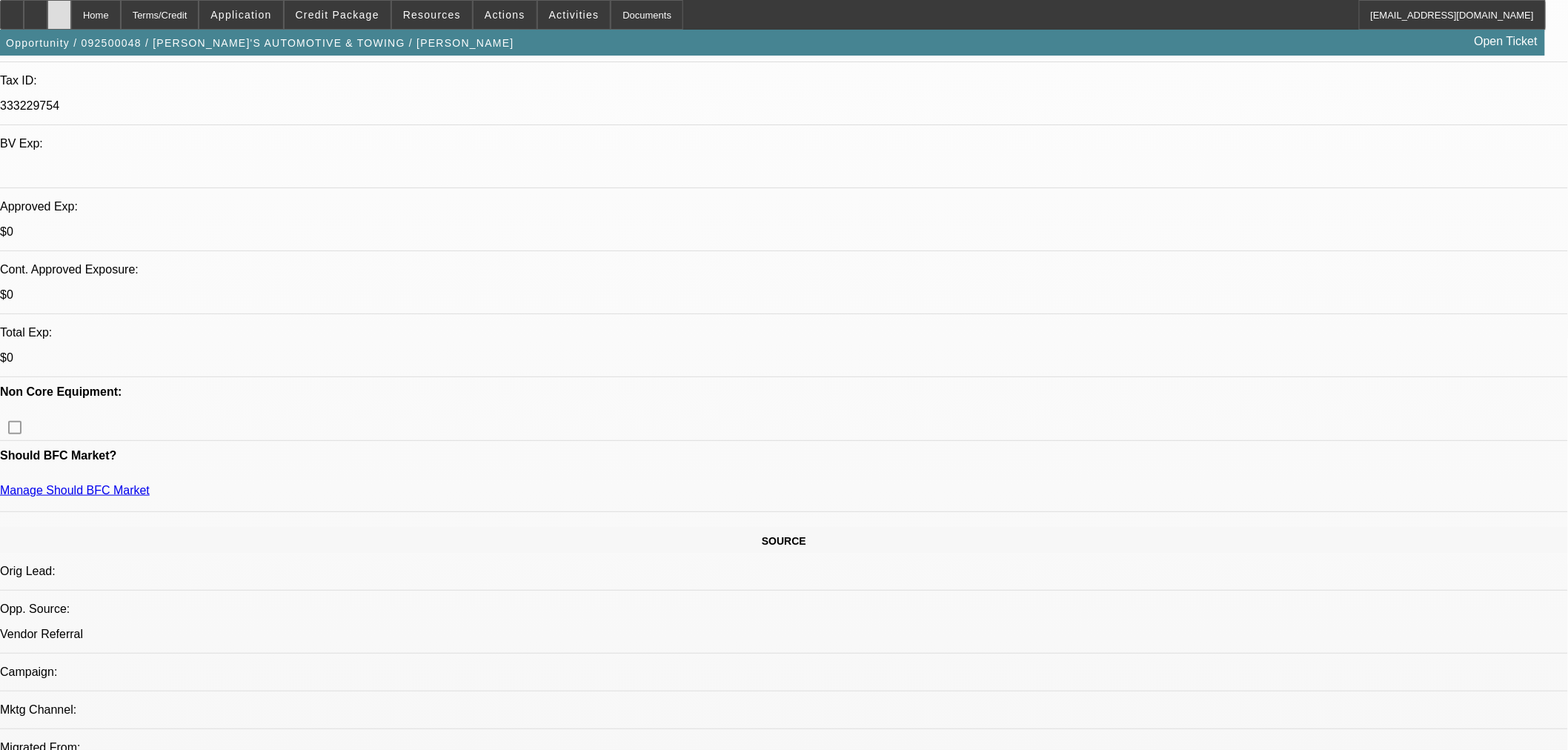
click at [71, 2] on div at bounding box center [59, 15] width 23 height 30
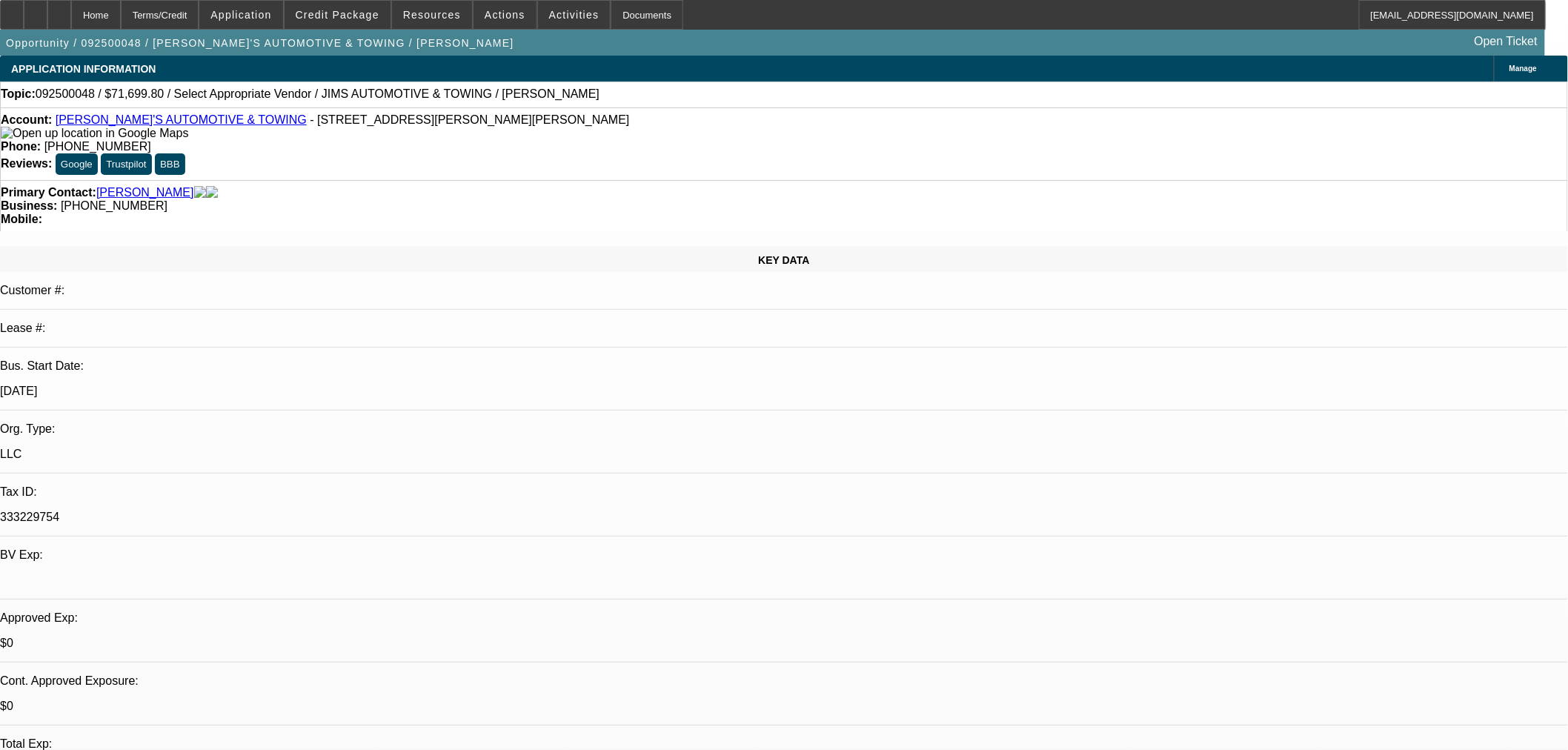
select select "0"
select select "2"
select select "0.1"
select select "4"
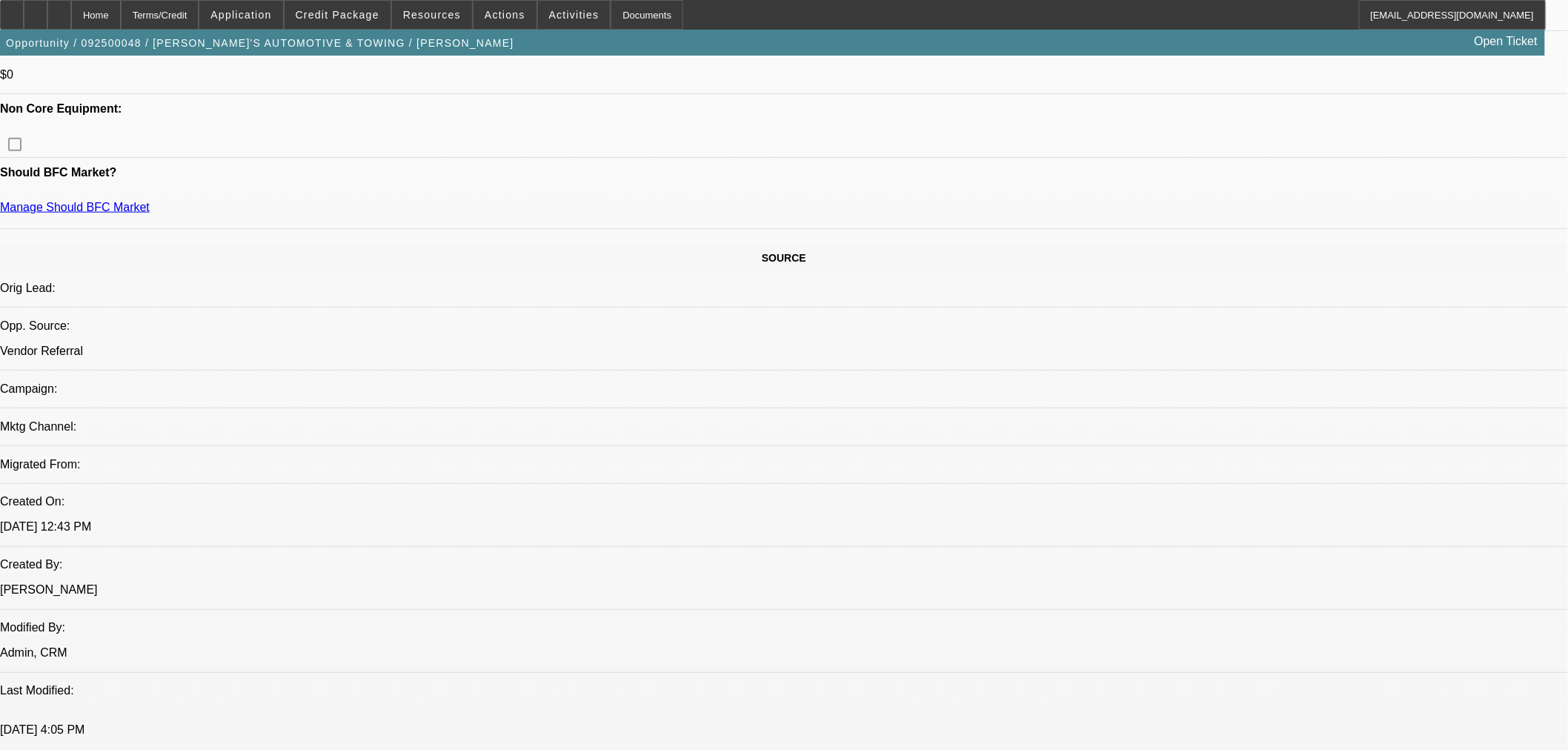
scroll to position [988, 0]
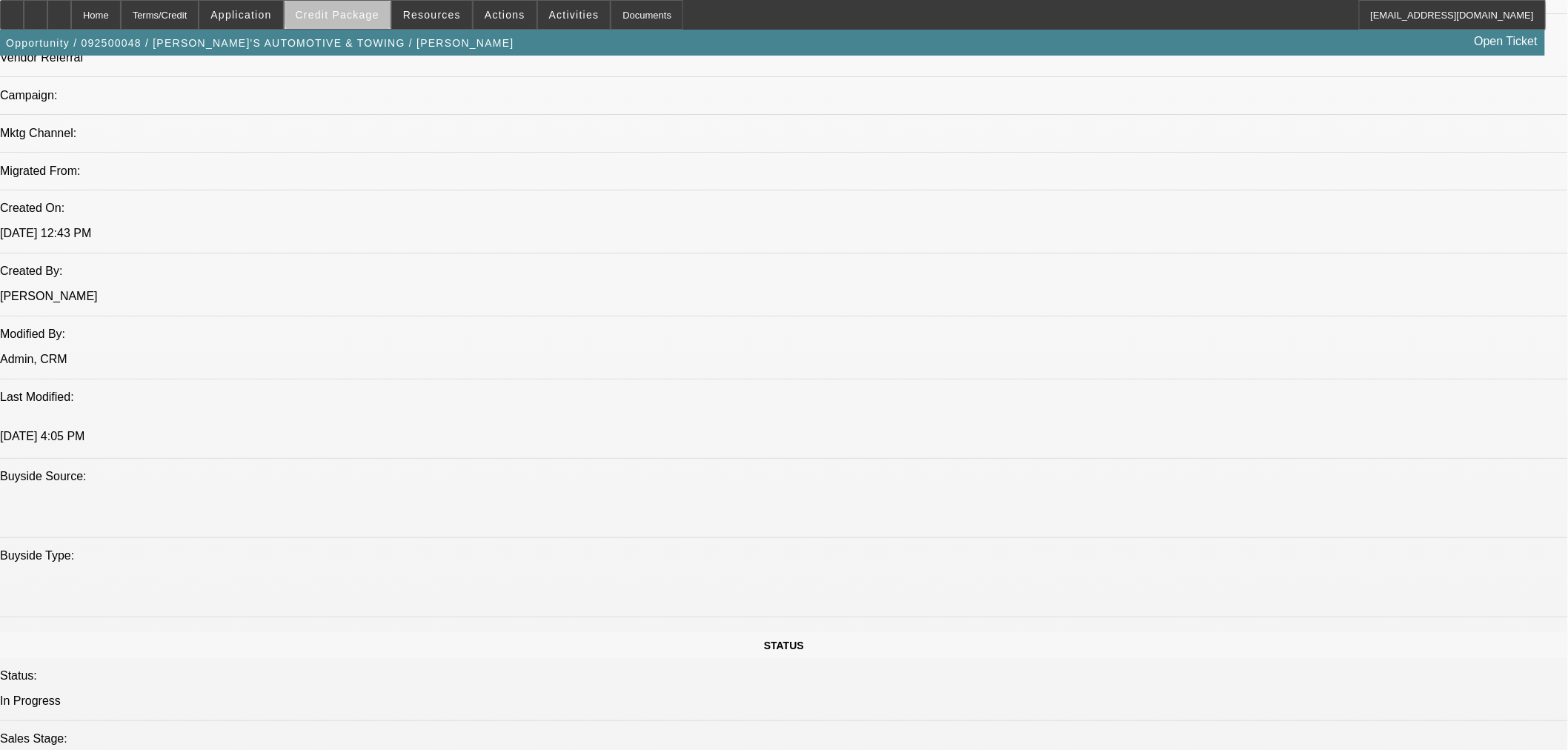
click at [369, 12] on span "Credit Package" at bounding box center [337, 14] width 83 height 12
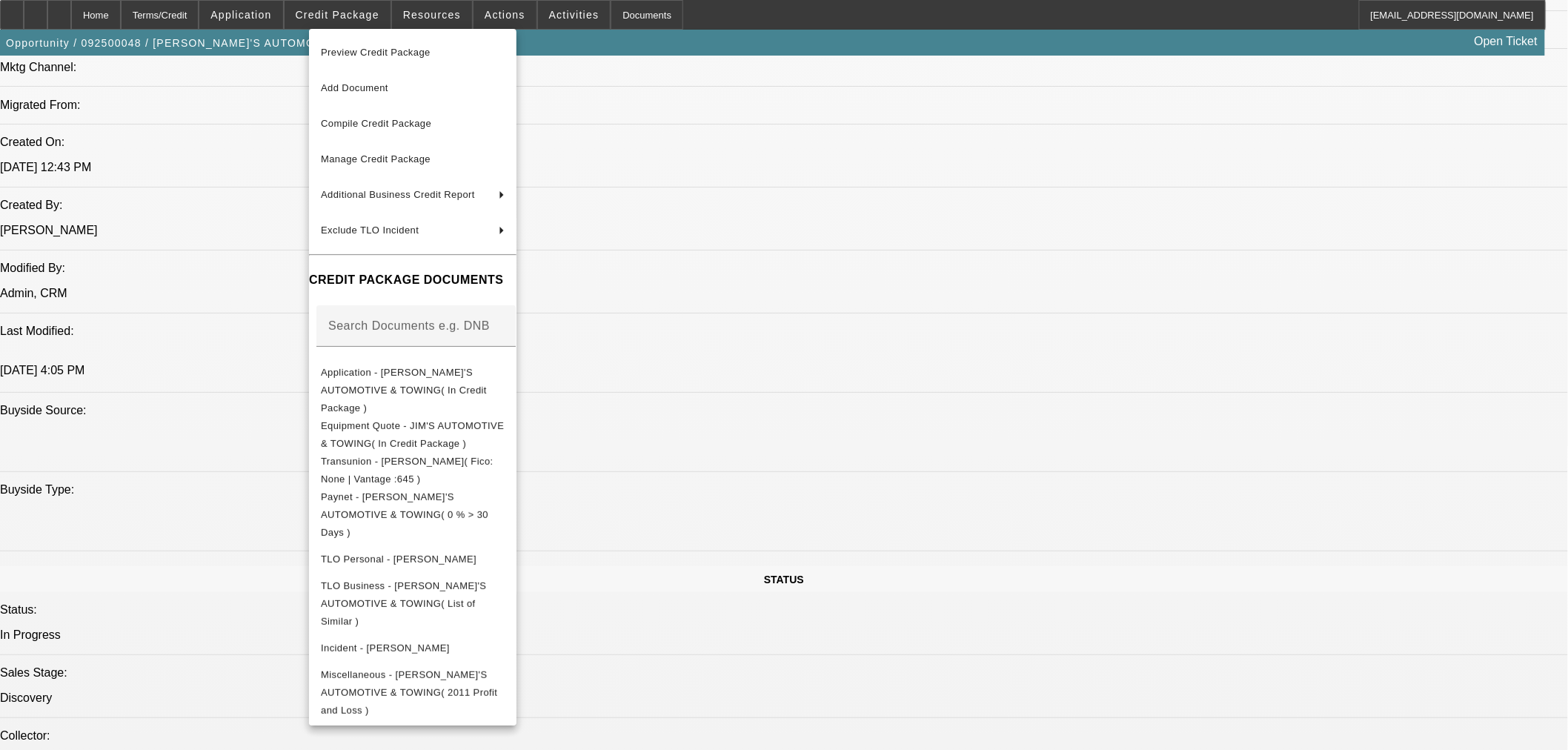
scroll to position [1152, 0]
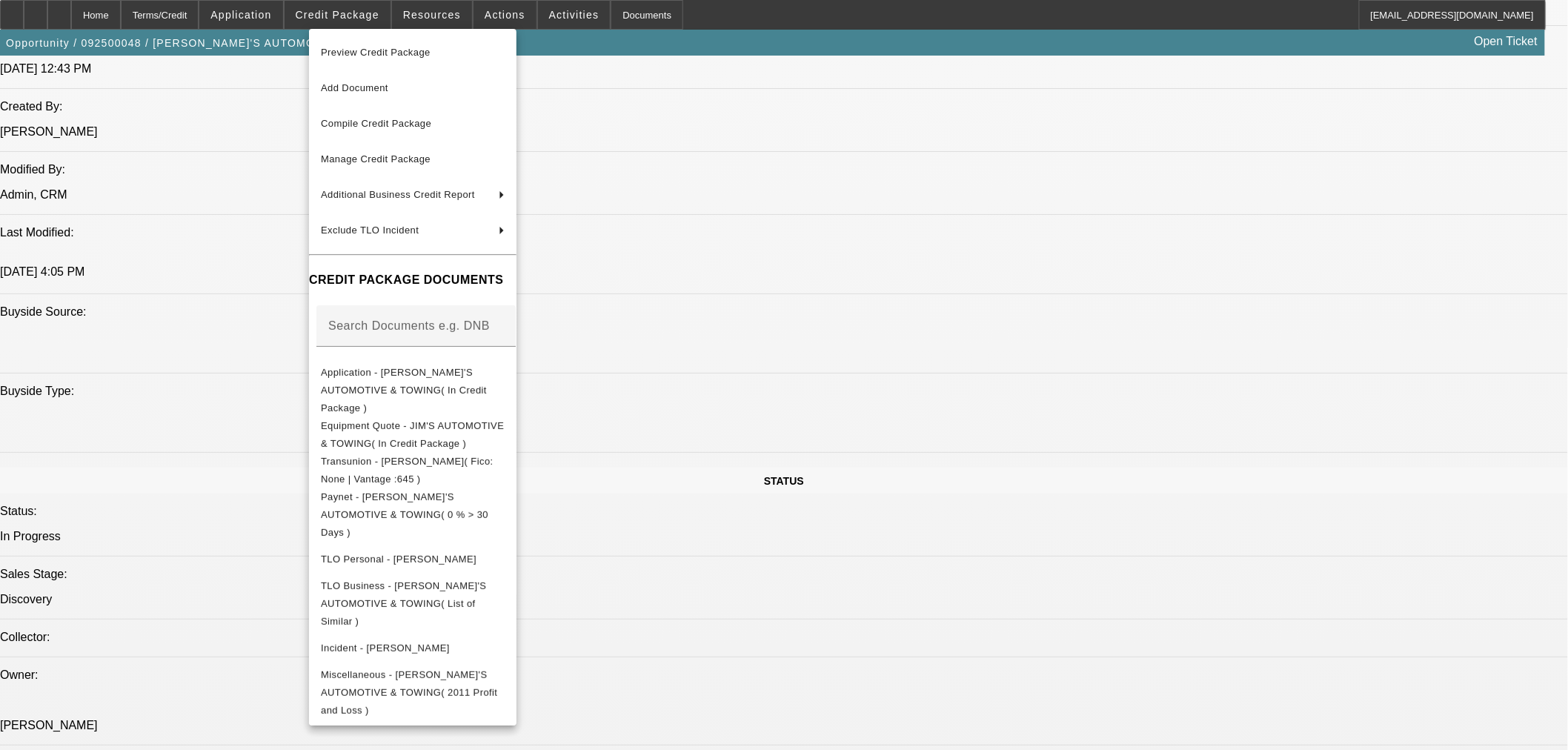
click at [913, 388] on div at bounding box center [784, 375] width 1568 height 750
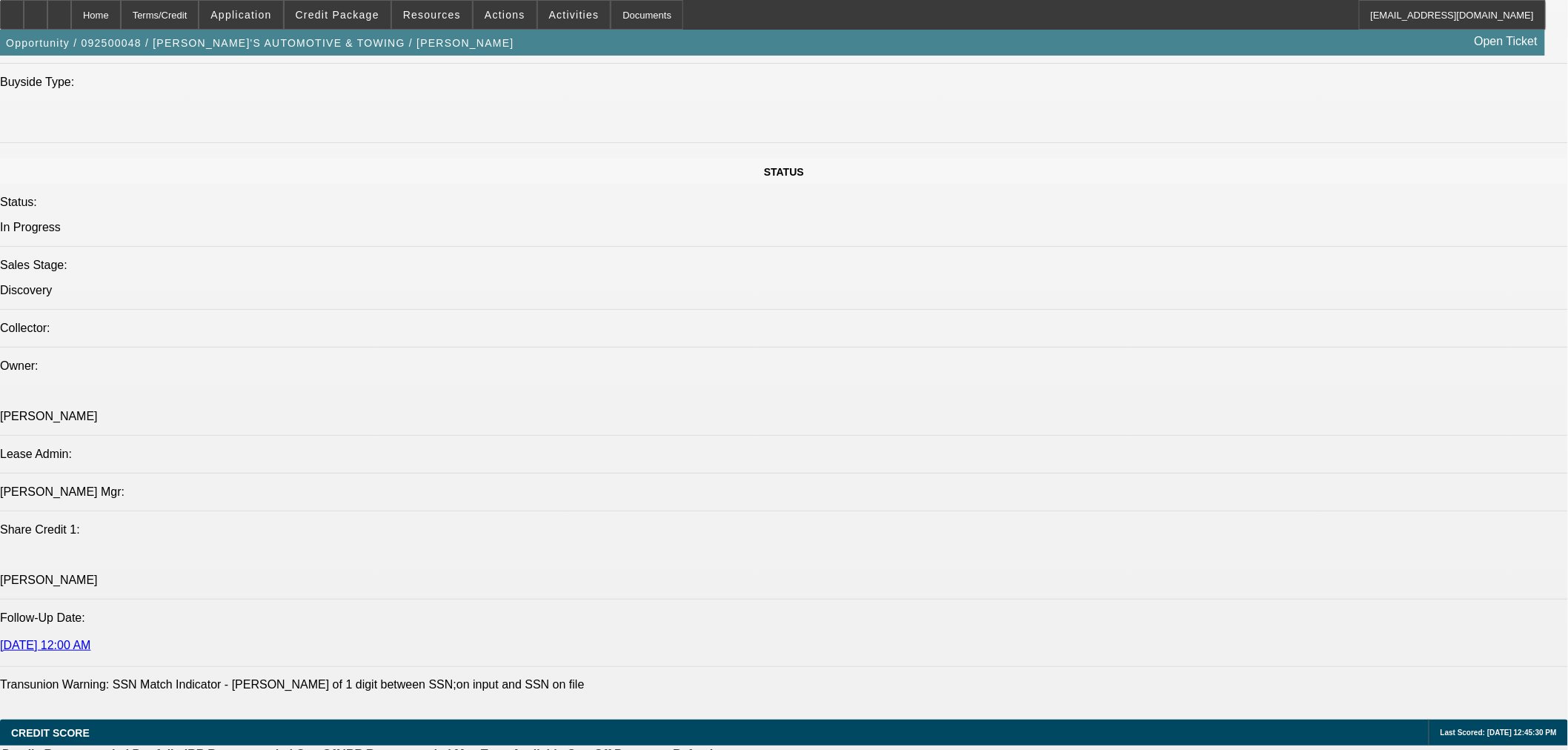
scroll to position [1728, 0]
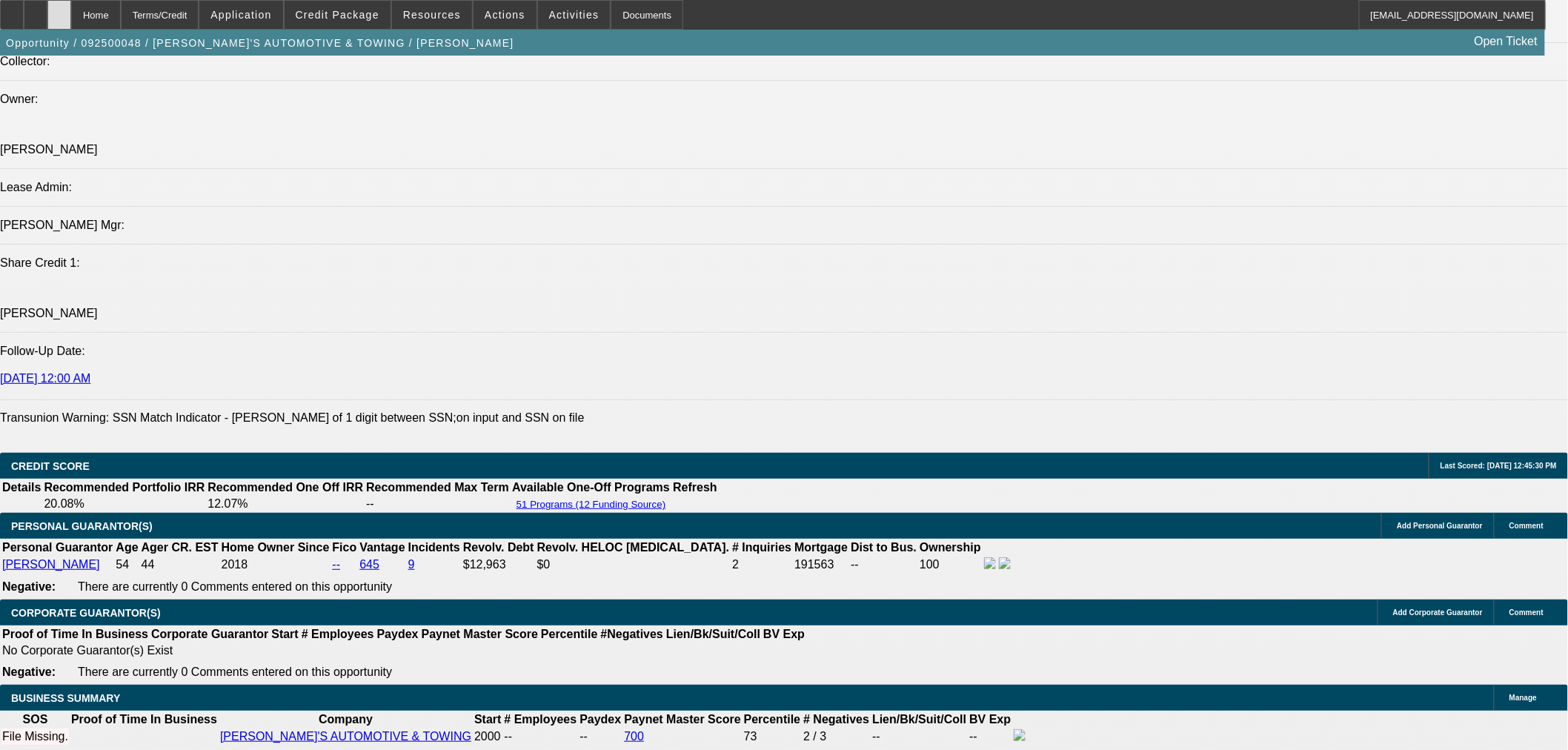
click at [59, 9] on icon at bounding box center [59, 9] width 0 height 0
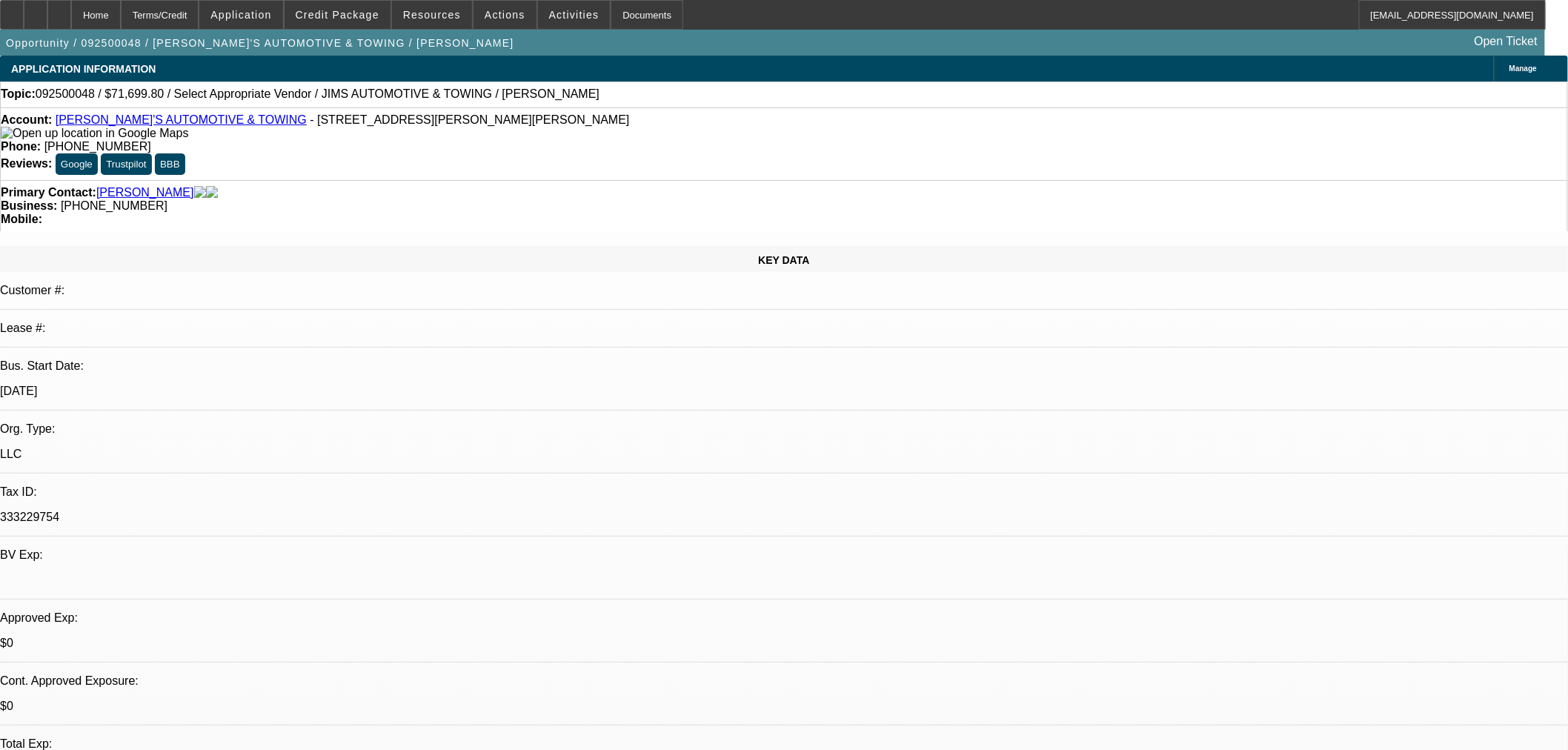
select select "0"
select select "2"
select select "0.1"
select select "4"
click at [377, 27] on span at bounding box center [338, 15] width 106 height 36
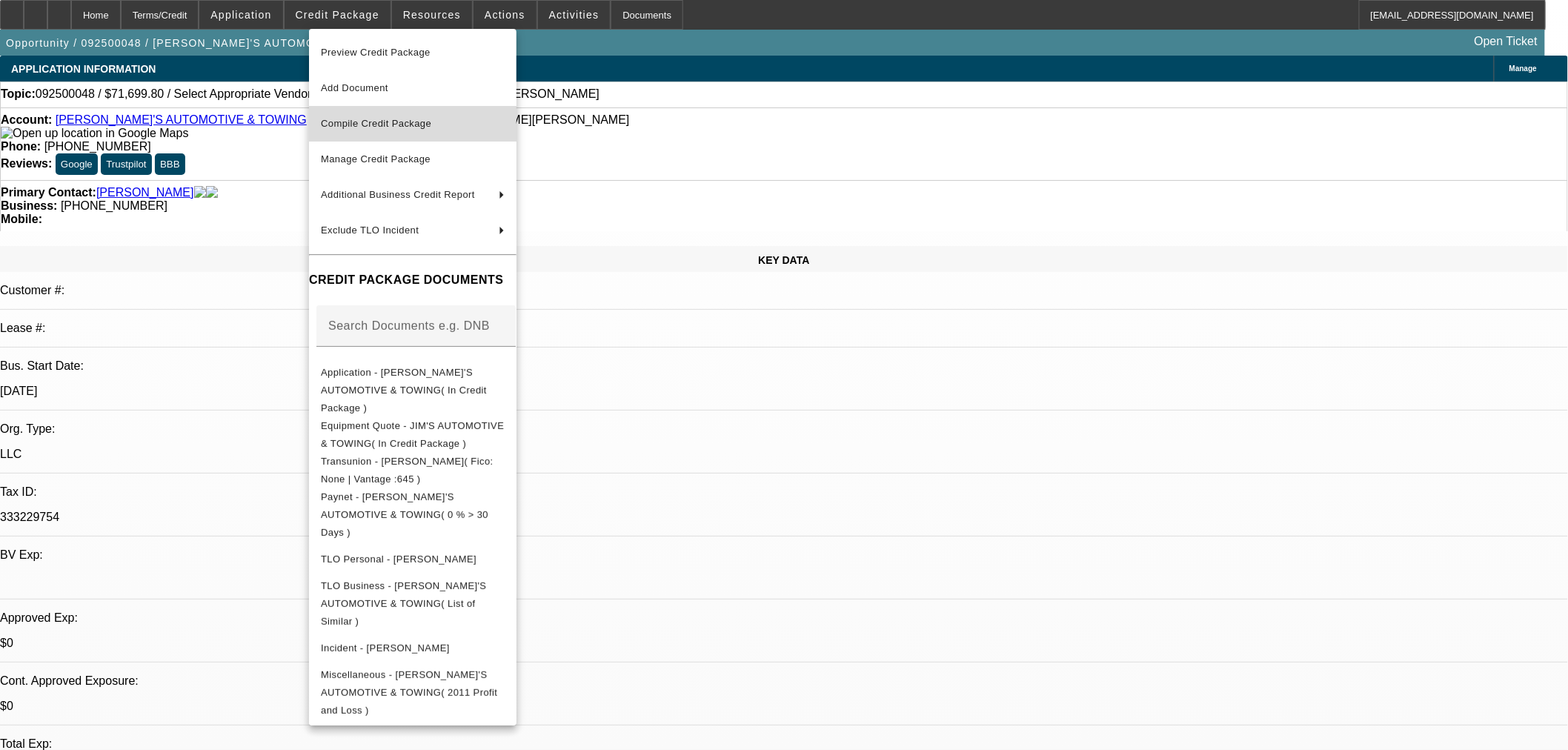
click at [404, 128] on span "Compile Credit Package" at bounding box center [412, 123] width 184 height 18
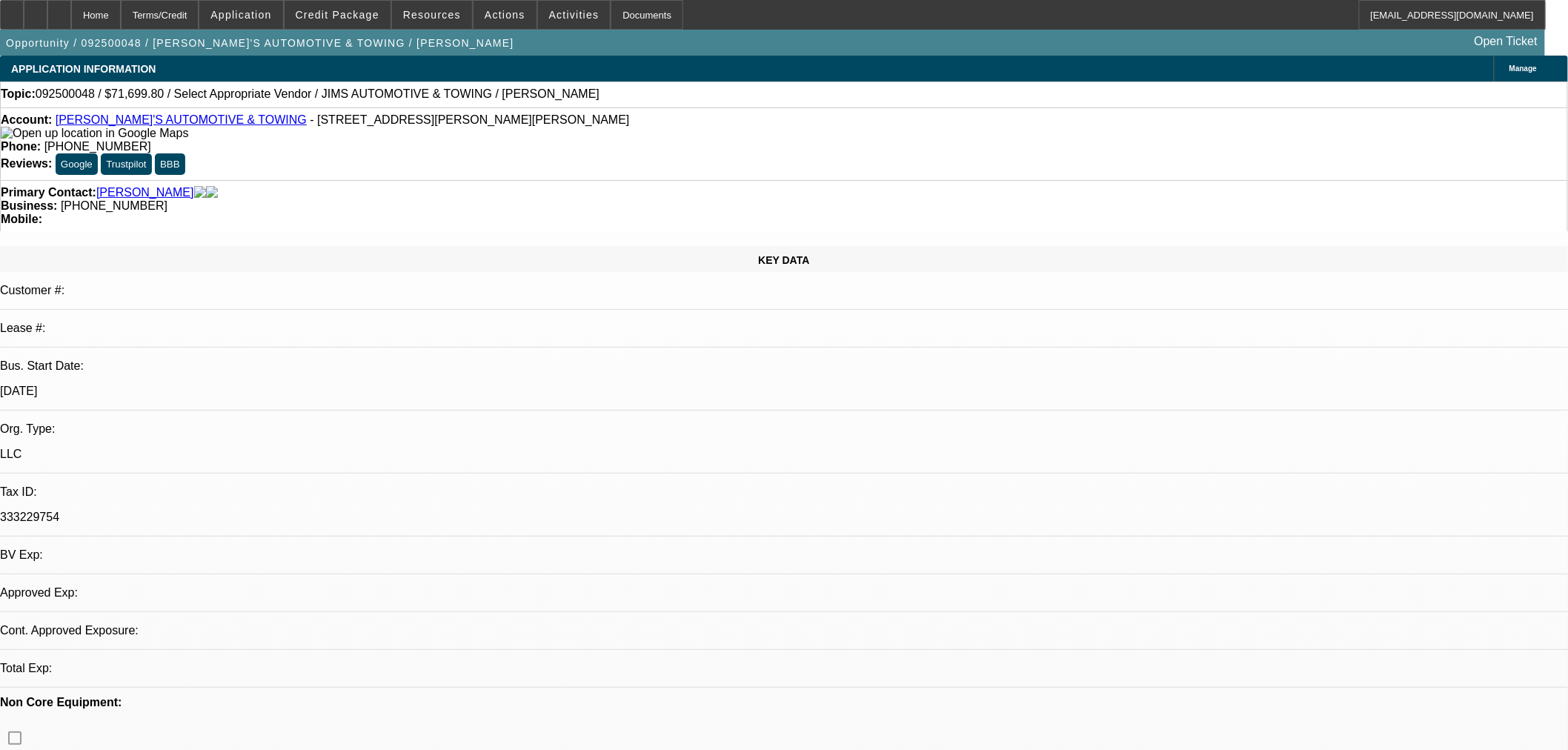
select select "0"
select select "2"
select select "0.1"
select select "4"
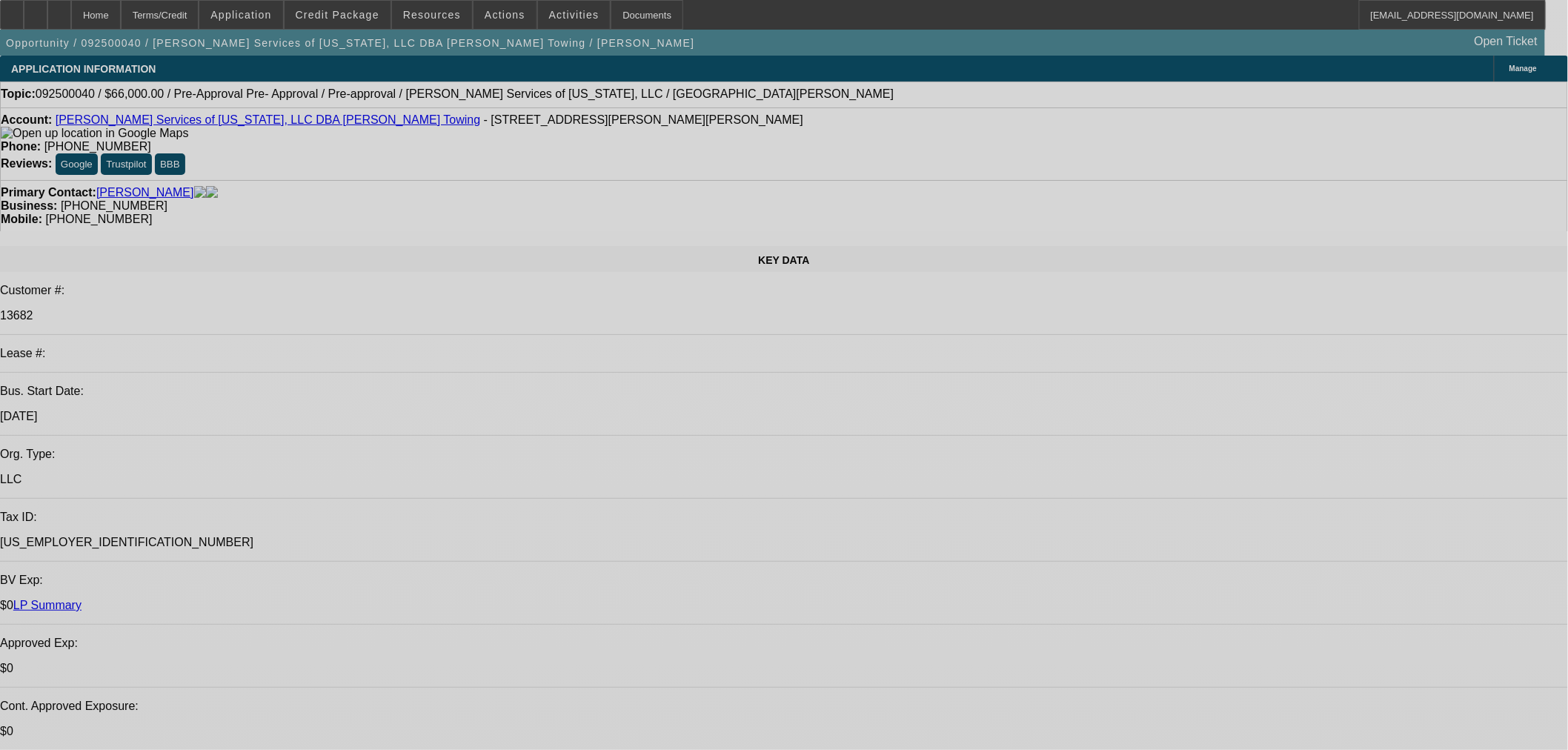
select select "0"
select select "2"
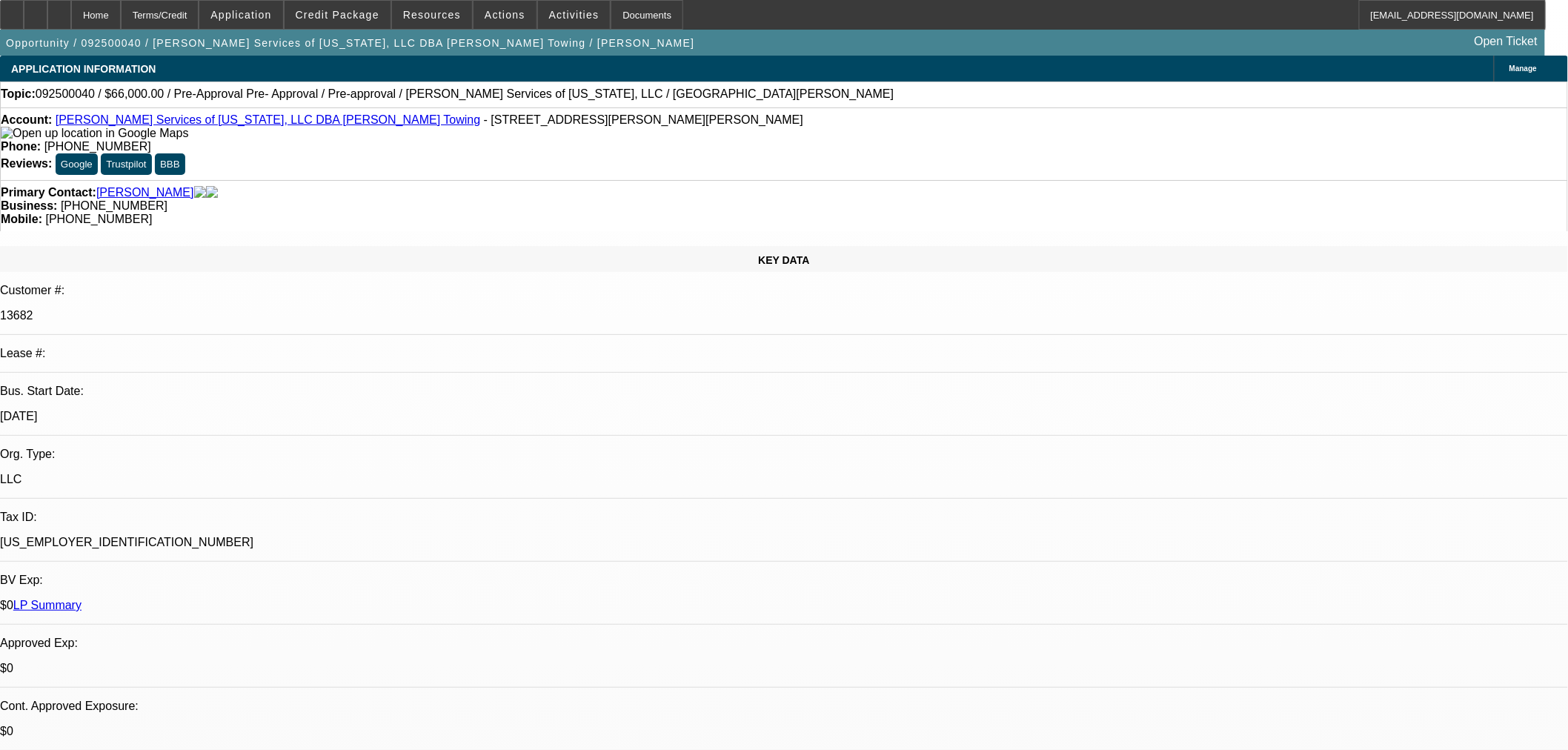
select select "0.1"
select select "0"
select select "2"
select select "0.1"
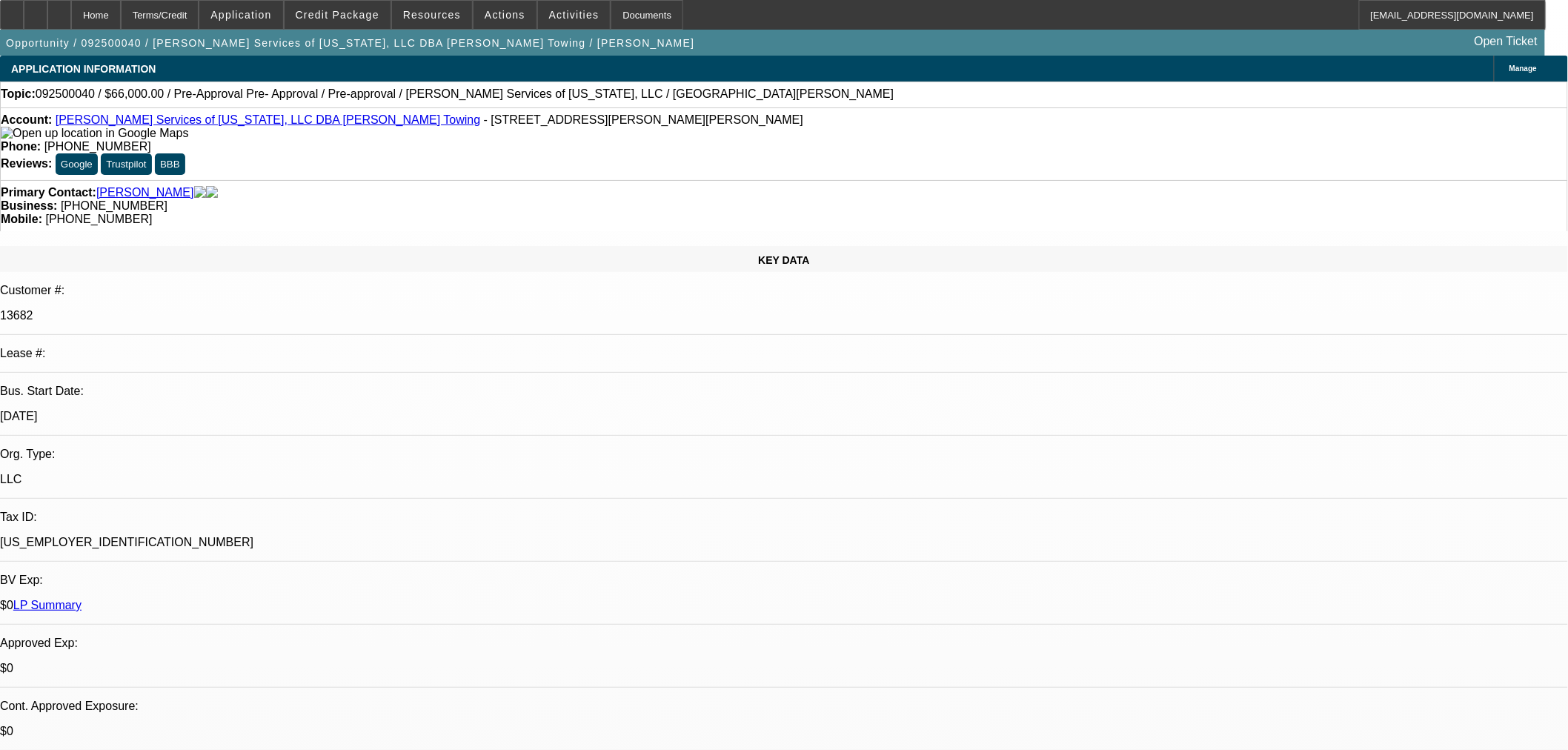
select select "2"
select select "0.1"
select select "1"
select select "2"
select select "4"
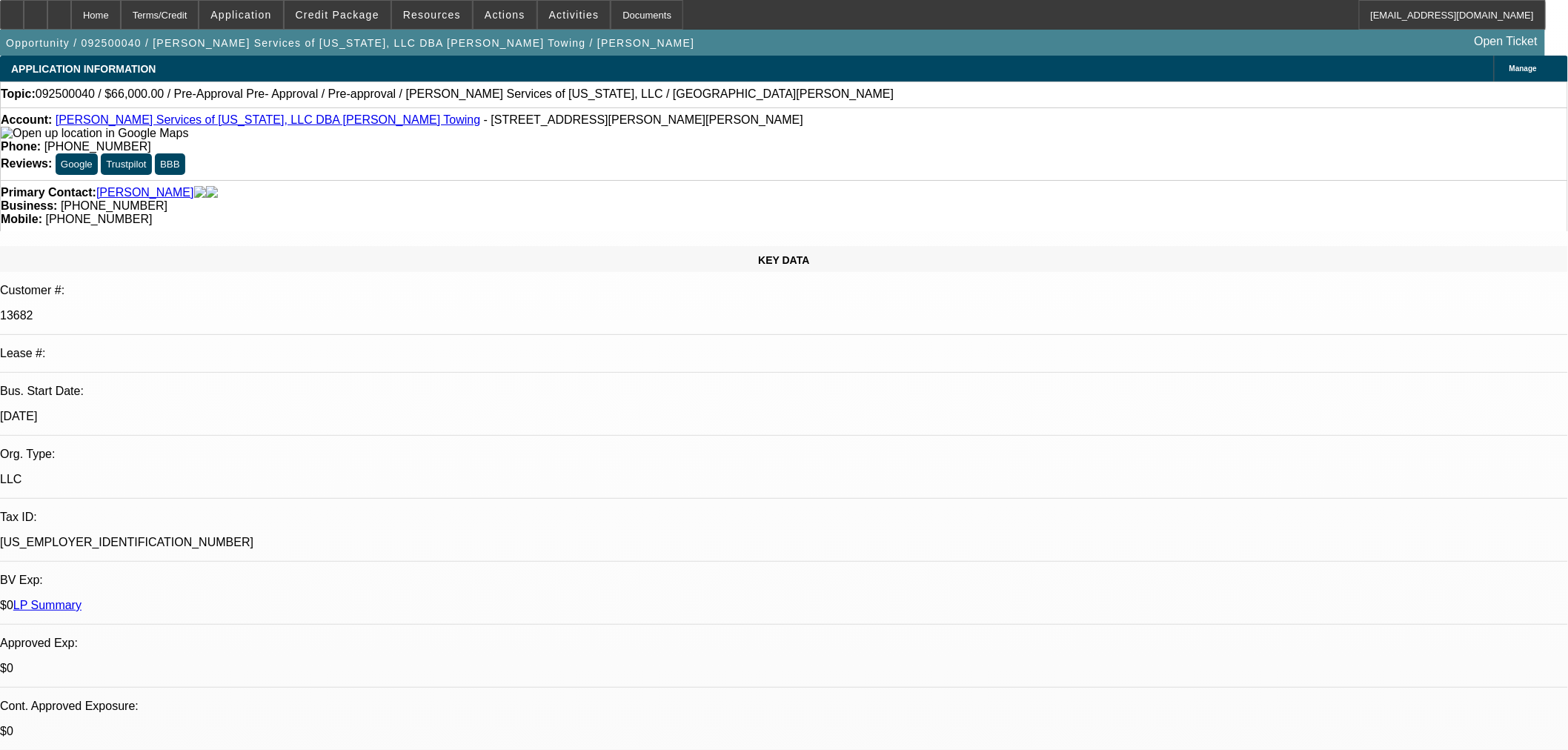
select select "1"
select select "2"
select select "4"
select select "1"
select select "2"
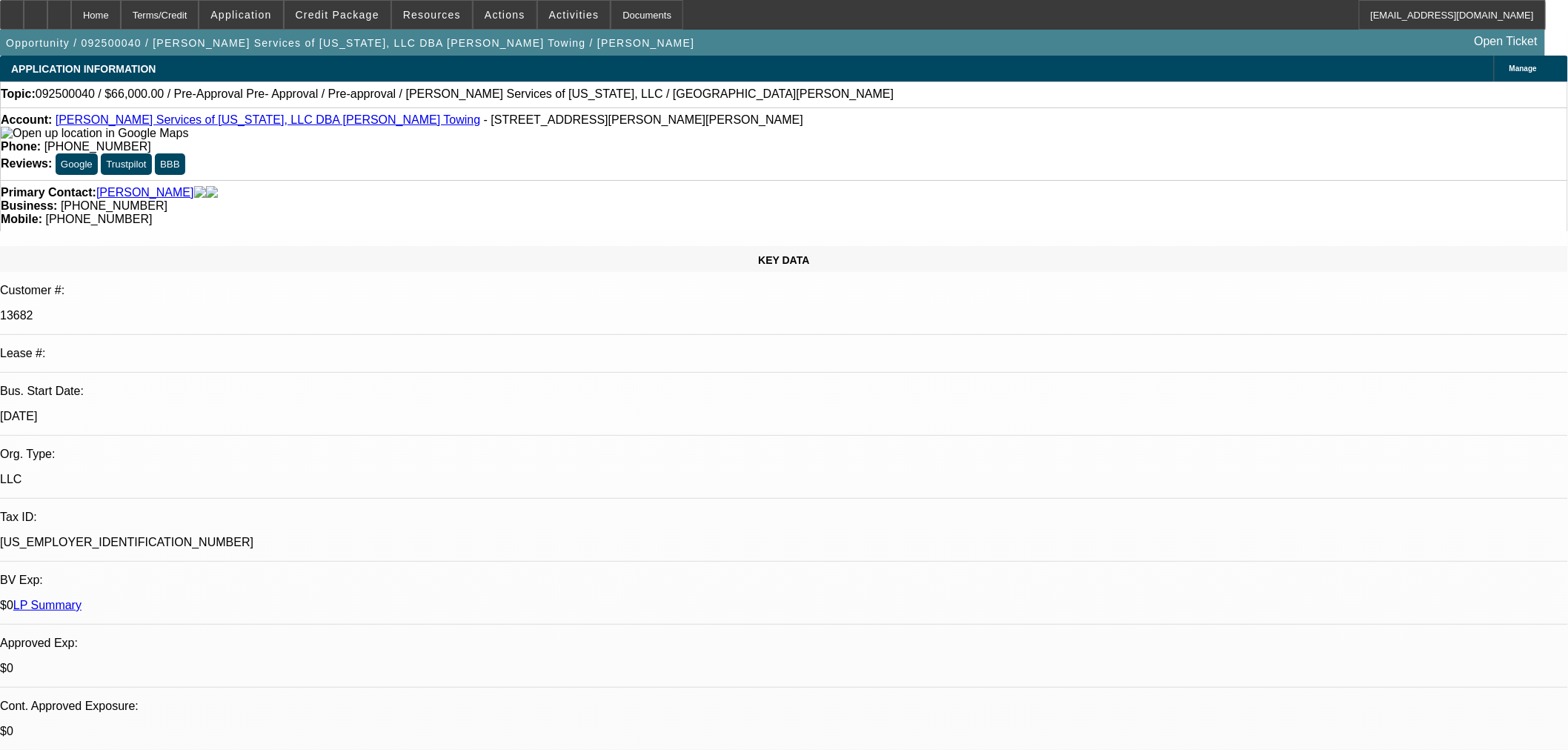
select select "4"
click at [1242, 210] on button "reply_all Reply All" at bounding box center [1205, 209] width 94 height 36
click at [282, 21] on span at bounding box center [241, 15] width 83 height 36
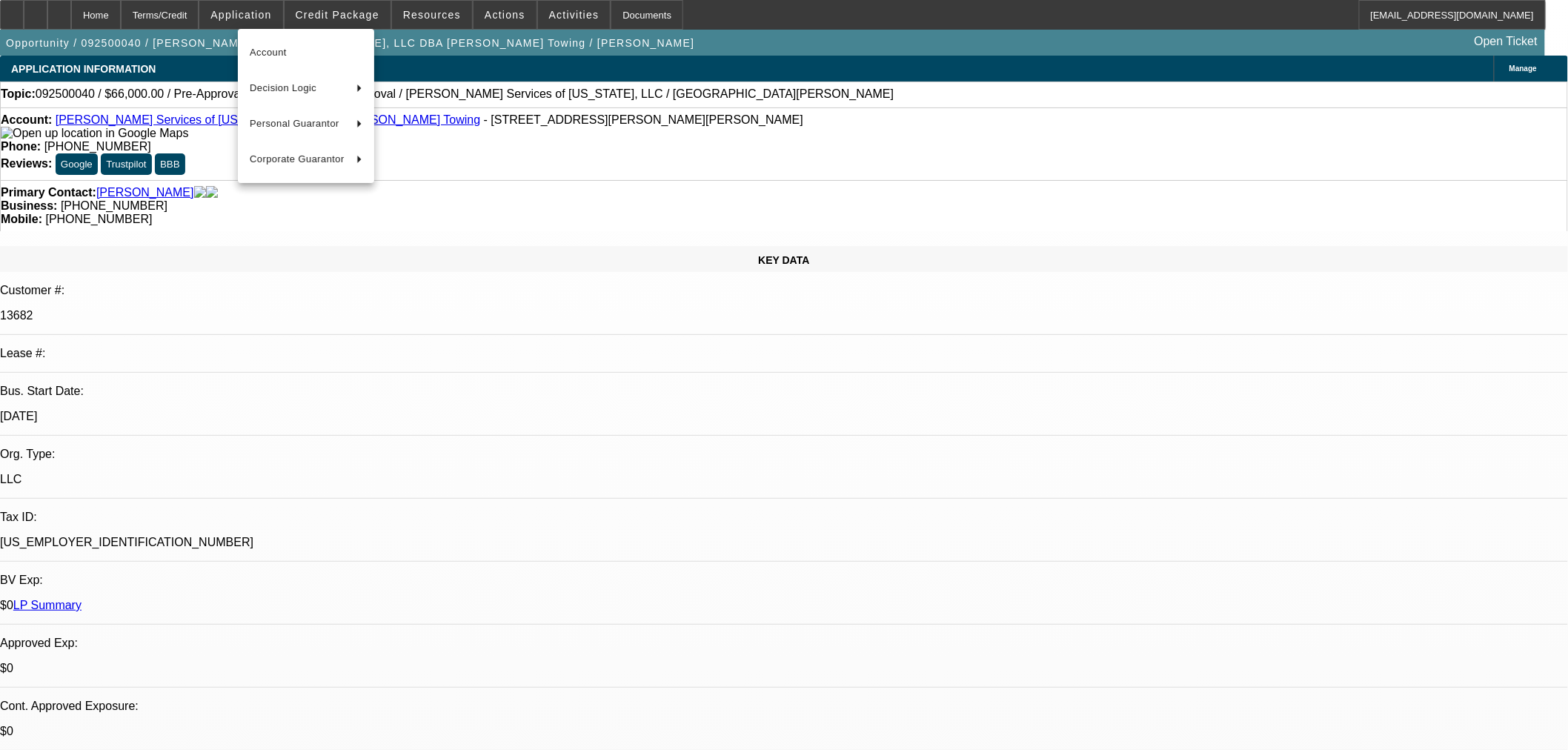
click at [336, 16] on div at bounding box center [784, 375] width 1568 height 750
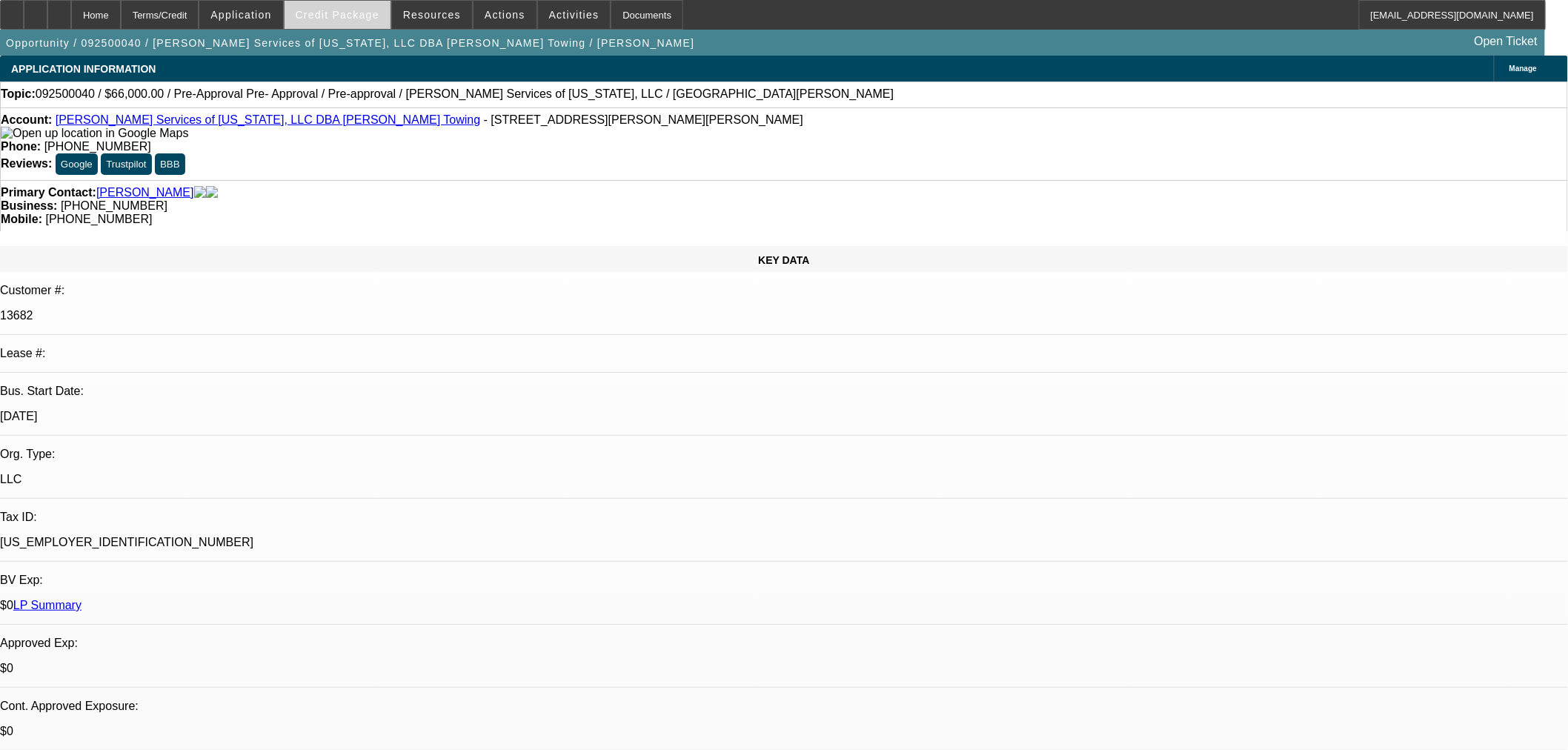
click at [349, 15] on span "Credit Package" at bounding box center [337, 14] width 83 height 12
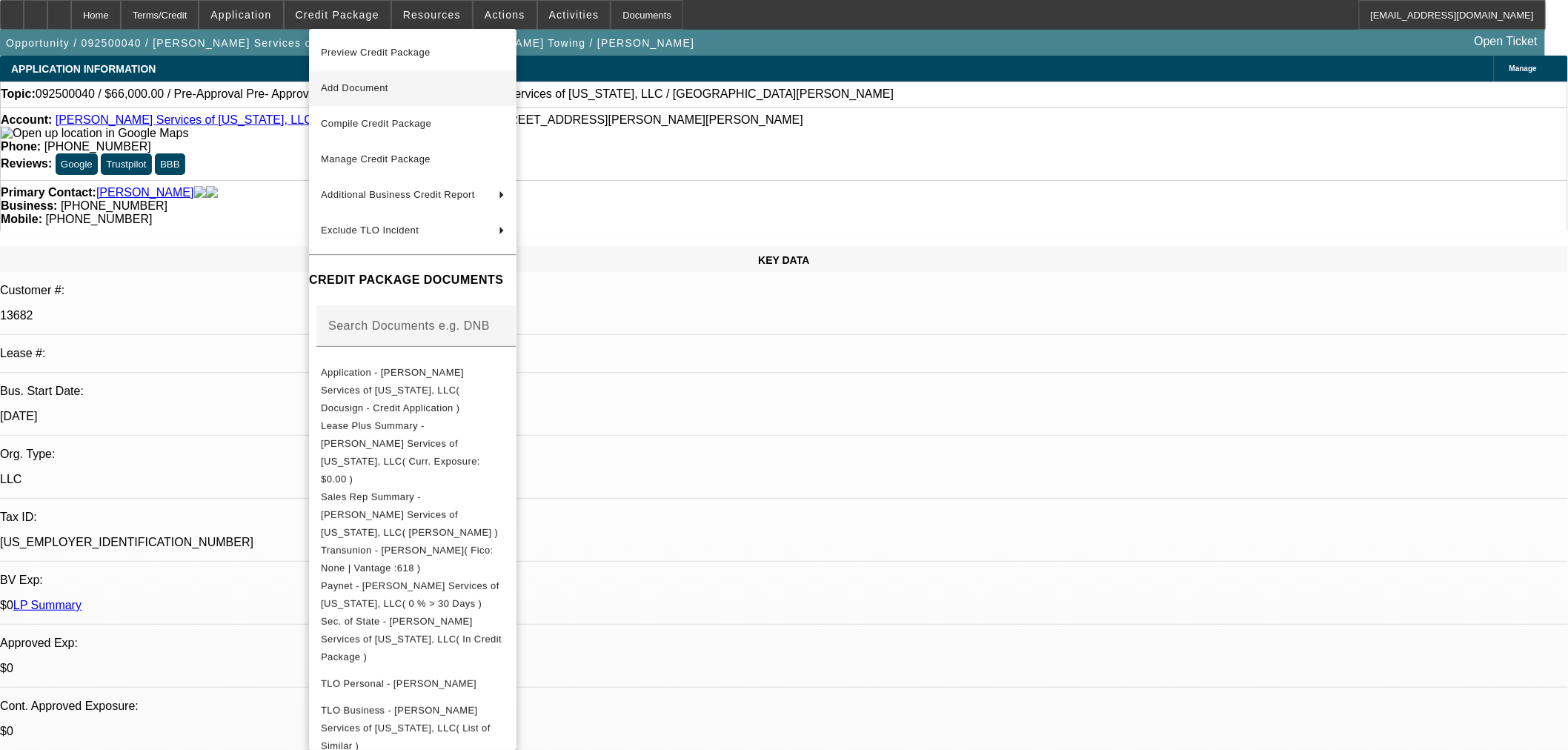
click at [380, 78] on button "Add Document" at bounding box center [412, 88] width 207 height 36
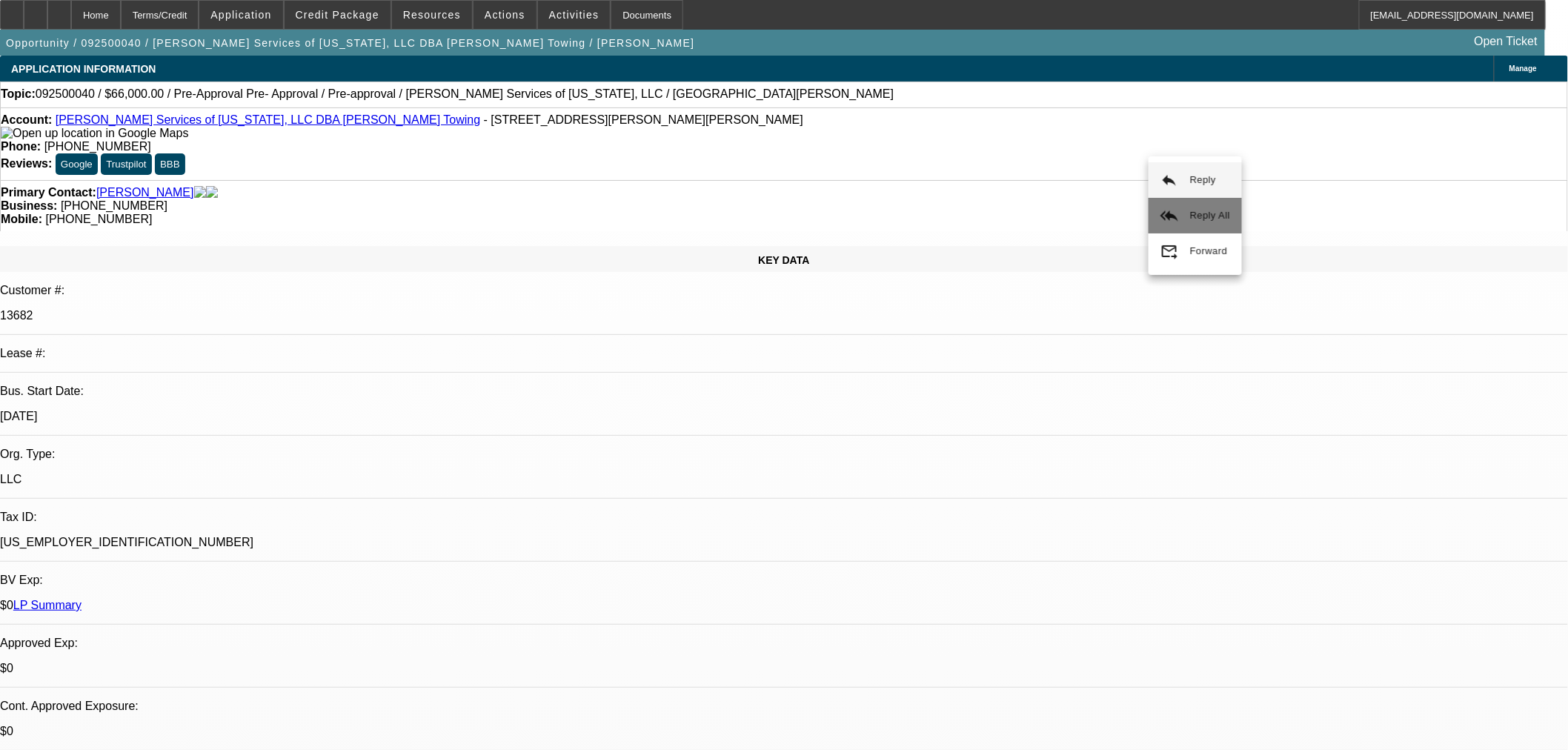
click at [1230, 218] on button "reply_all Reply All" at bounding box center [1195, 216] width 94 height 36
drag, startPoint x: 527, startPoint y: 97, endPoint x: 494, endPoint y: 101, distance: 33.2
click at [494, 101] on span "092500040 / $66,000.00 / Pre-Approval Pre- Approval / Pre-approval / [PERSON_NA…" at bounding box center [465, 94] width 858 height 13
copy span "Maced"
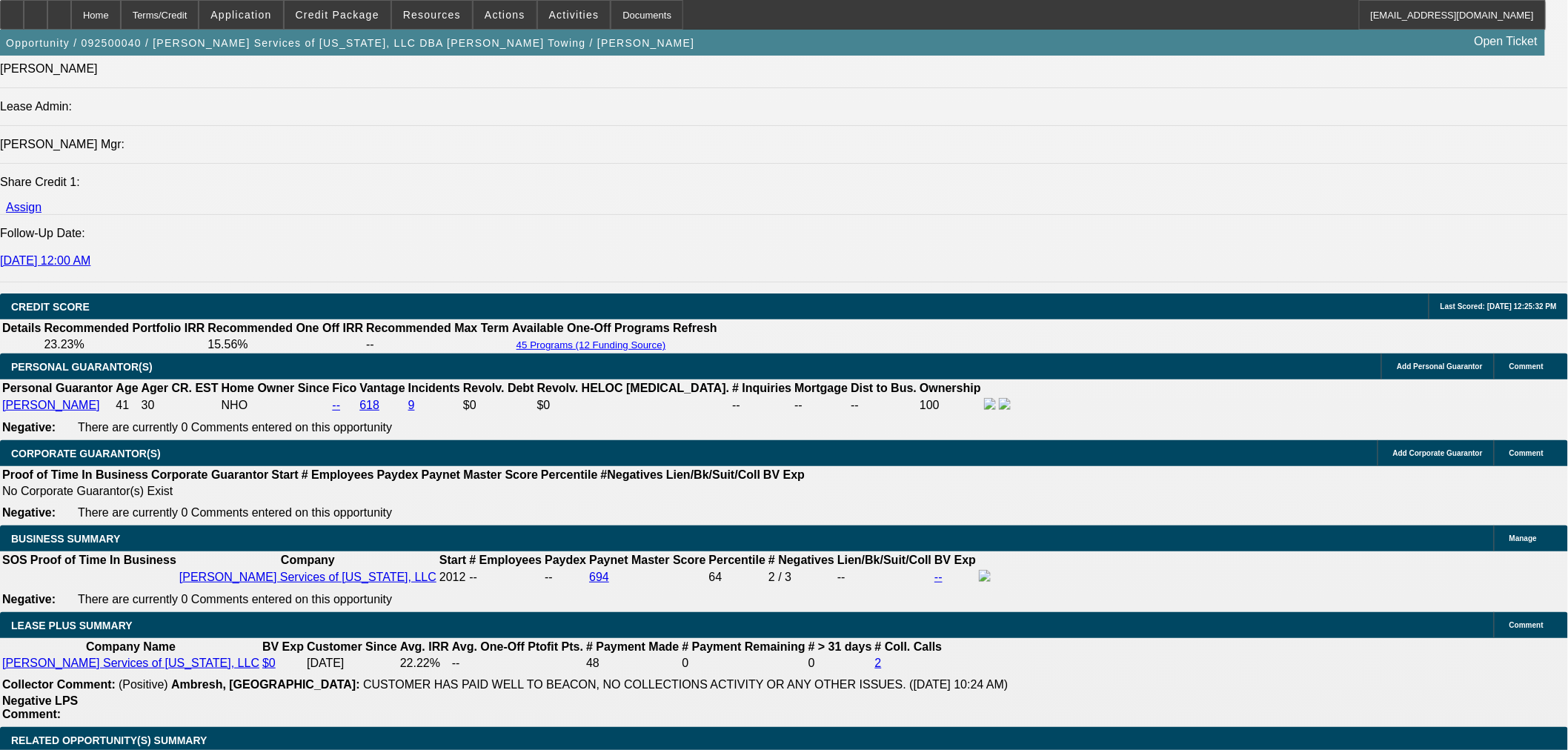
scroll to position [1646, 0]
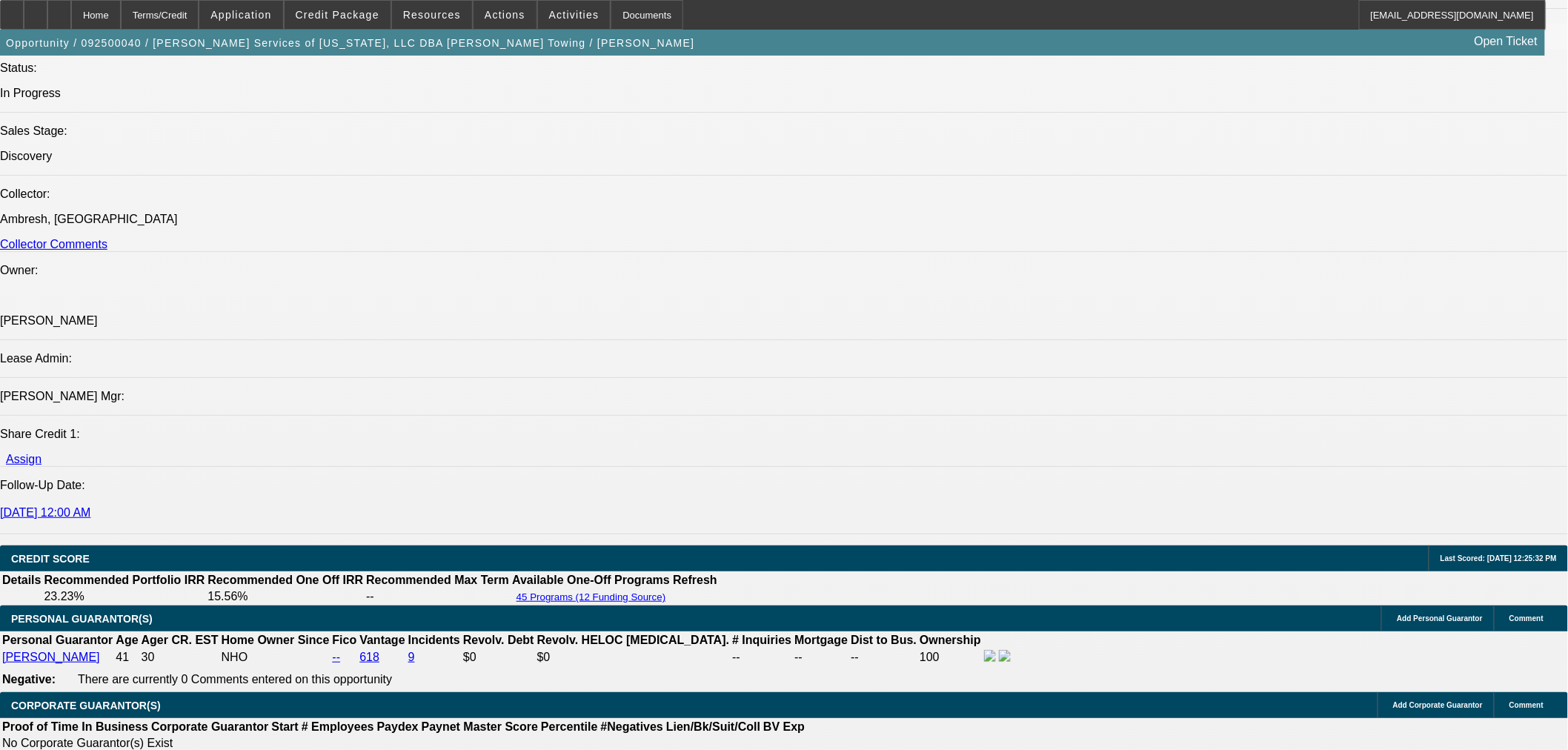
drag, startPoint x: 1123, startPoint y: 148, endPoint x: 1126, endPoint y: 141, distance: 7.6
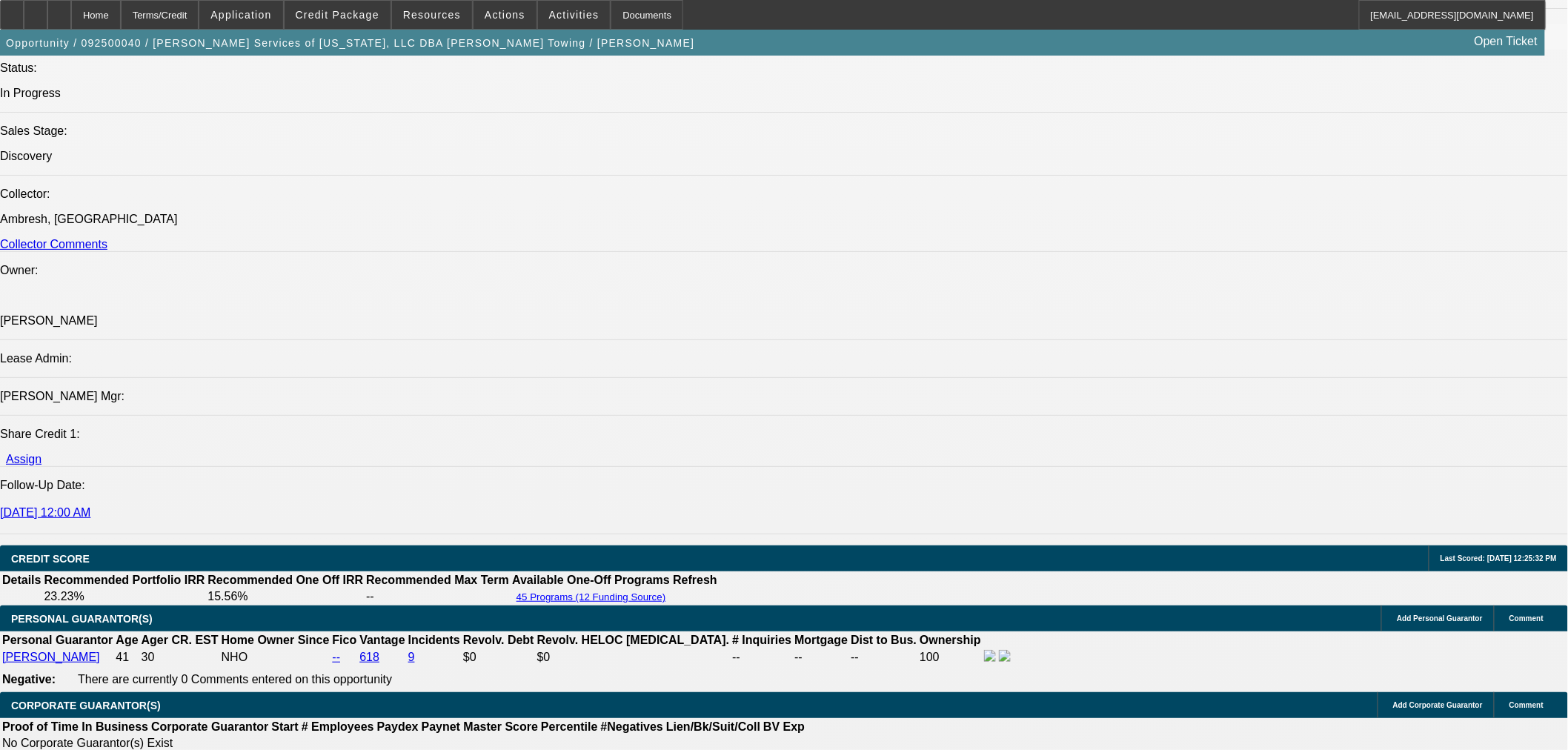
drag, startPoint x: 1068, startPoint y: 505, endPoint x: 1489, endPoint y: 495, distance: 421.1
drag, startPoint x: 1494, startPoint y: 497, endPoint x: 1053, endPoint y: 500, distance: 441.0
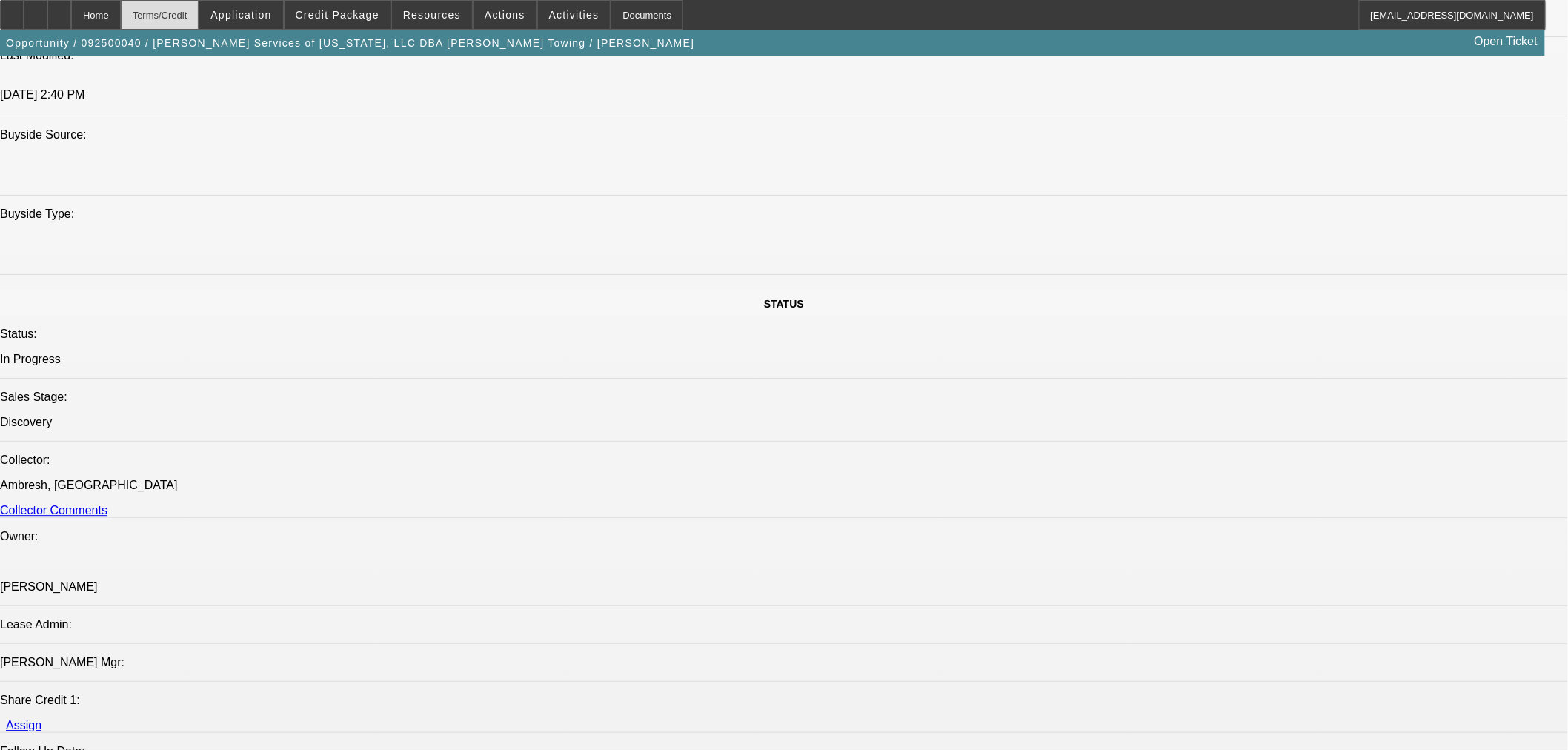
scroll to position [1316, 0]
